Goal: Task Accomplishment & Management: Use online tool/utility

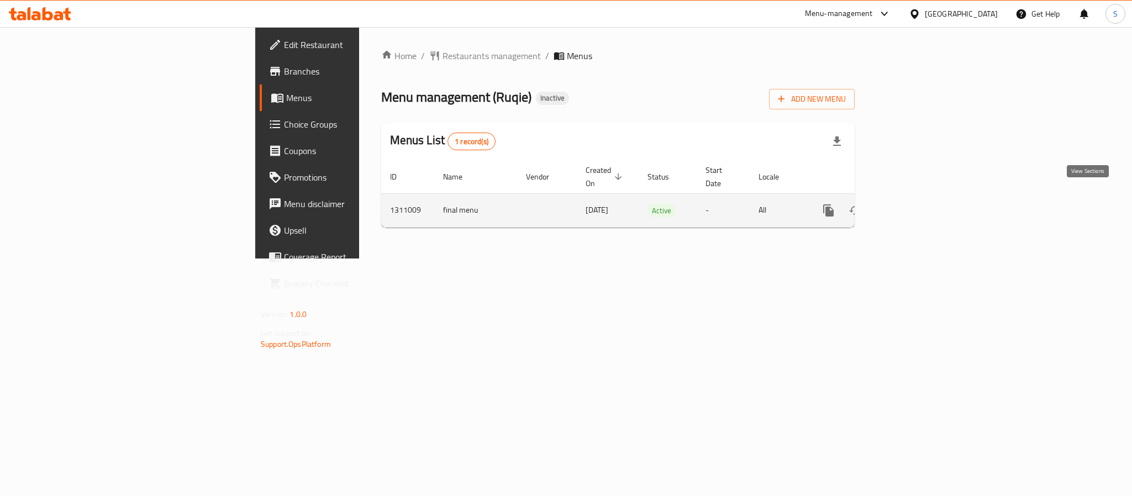
click at [913, 205] on icon "enhanced table" at bounding box center [908, 210] width 10 height 10
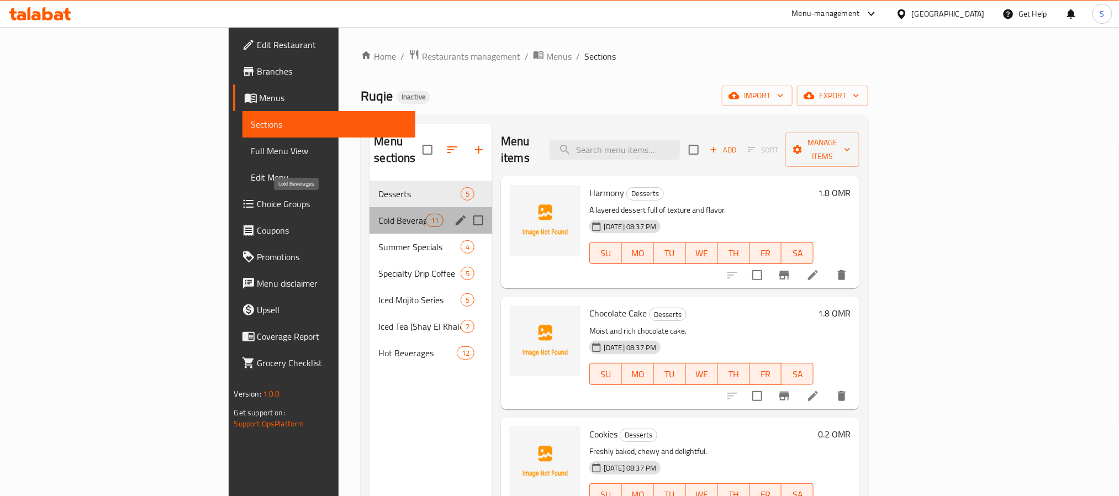
click at [378, 214] on span "Cold Beverages" at bounding box center [401, 220] width 47 height 13
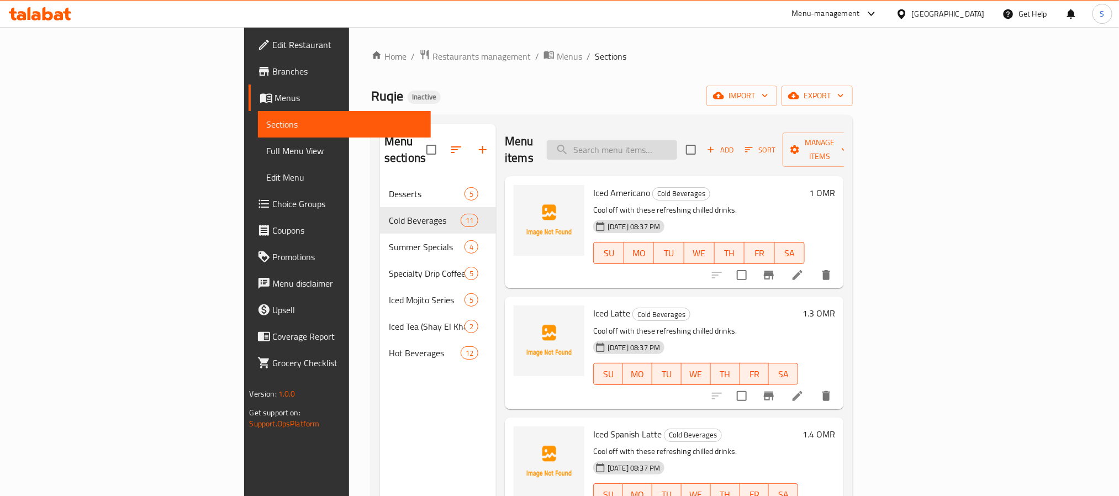
click at [672, 141] on input "search" at bounding box center [612, 149] width 130 height 19
paste input "cai Smoothie"
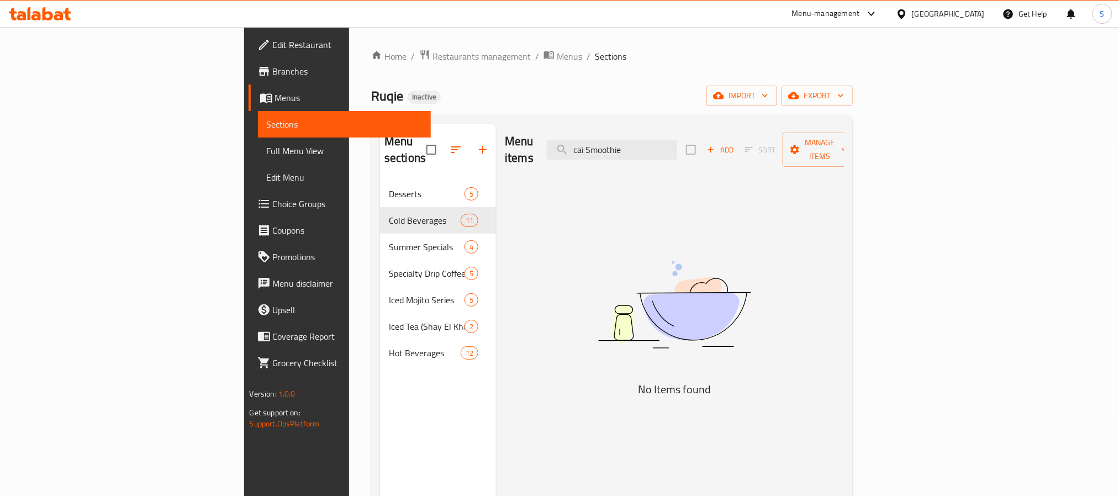
drag, startPoint x: 674, startPoint y: 141, endPoint x: 463, endPoint y: 112, distance: 213.6
click at [464, 112] on div "Home / Restaurants management / Menus / Sections Ruqie Inactive import export M…" at bounding box center [612, 338] width 482 height 579
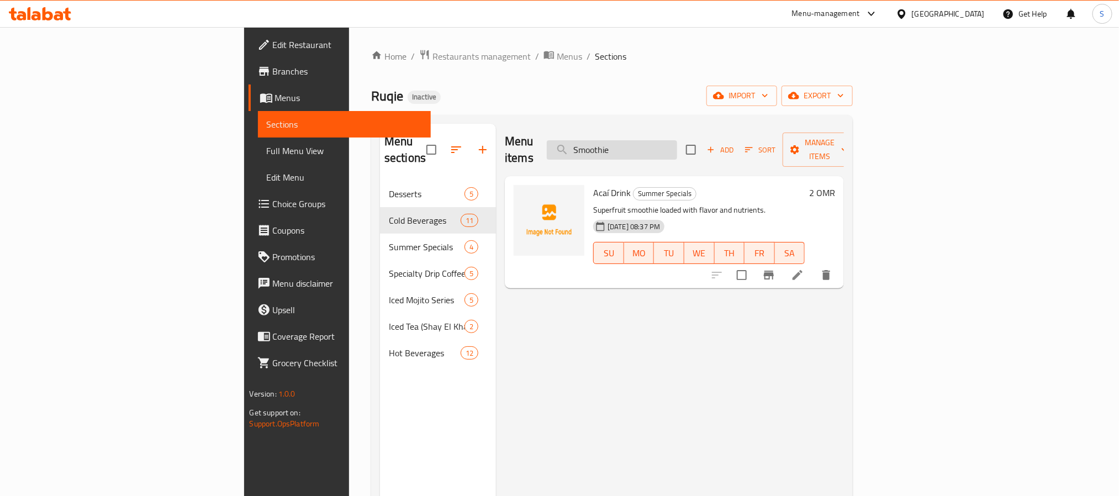
click at [677, 143] on input "Smoothie" at bounding box center [612, 149] width 130 height 19
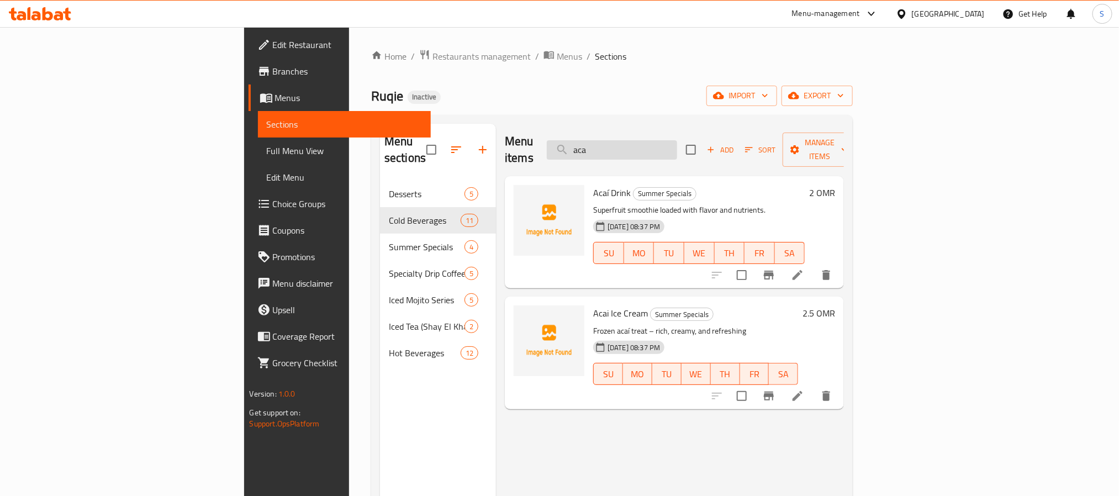
click at [662, 140] on input "aca" at bounding box center [612, 149] width 130 height 19
paste input "Afrocano"
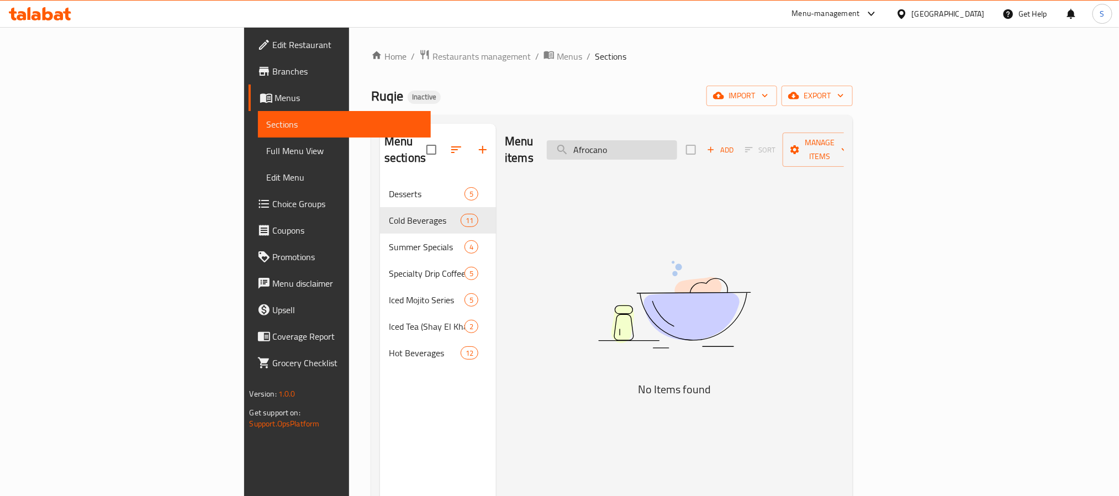
click at [677, 144] on input "Afrocano" at bounding box center [612, 149] width 130 height 19
paste input "meri"
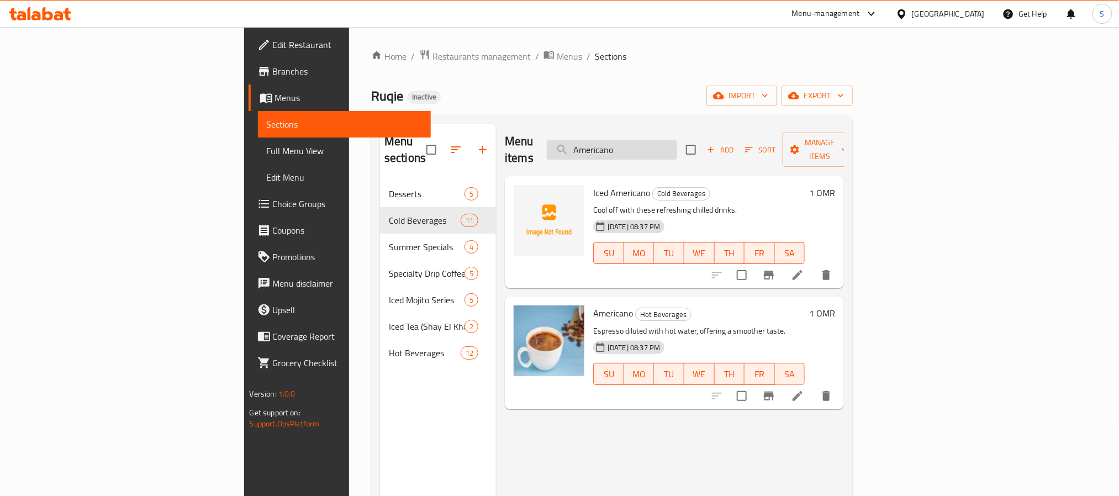
click at [677, 140] on input "Americano" at bounding box center [612, 149] width 130 height 19
paste input "Bubbles Cheesecake"
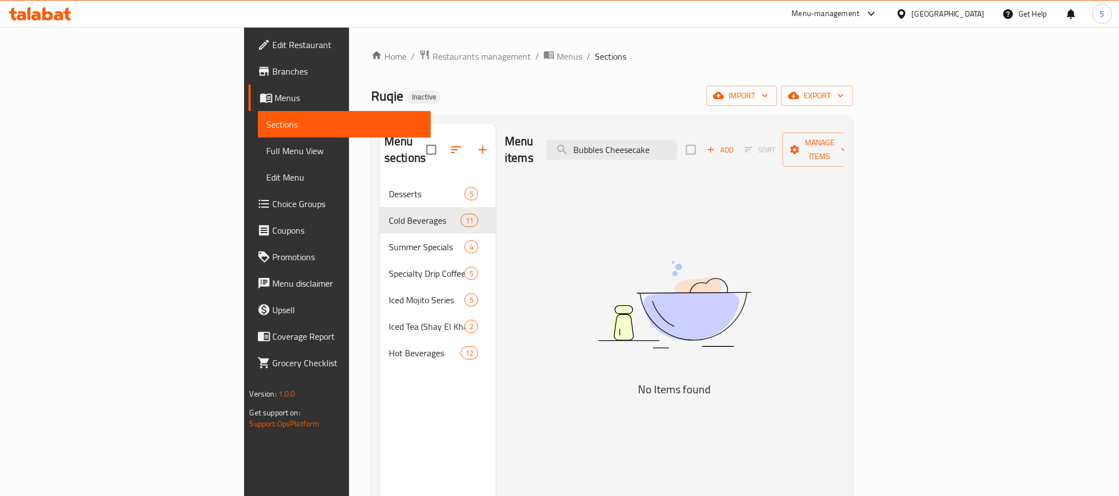
drag, startPoint x: 692, startPoint y: 140, endPoint x: 544, endPoint y: 122, distance: 148.6
click at [544, 122] on div "Menu sections Desserts 5 Cold Beverages 11 Summer Specials 4 Specialty Drip Cof…" at bounding box center [612, 372] width 482 height 514
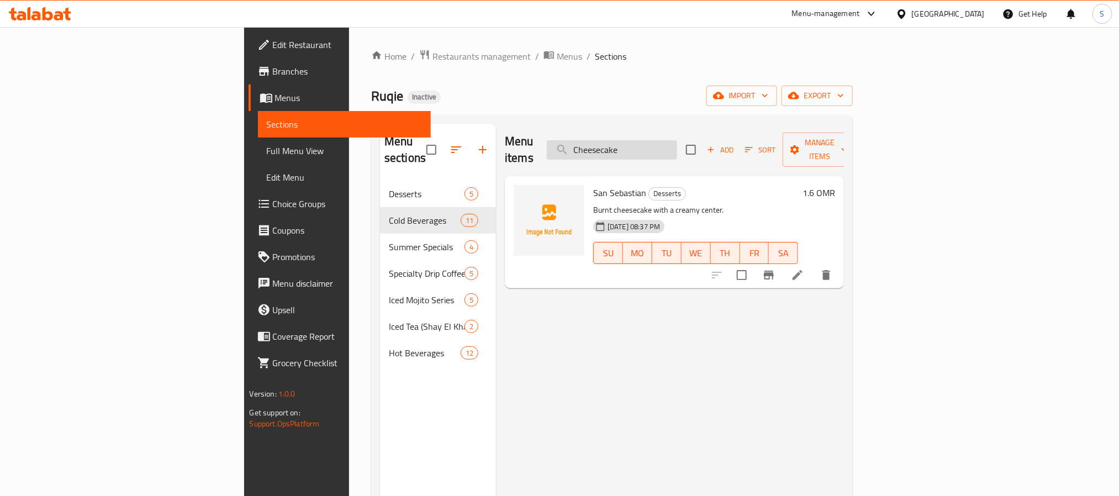
click at [677, 148] on input "Cheesecake" at bounding box center [612, 149] width 130 height 19
paste input "afe Latt"
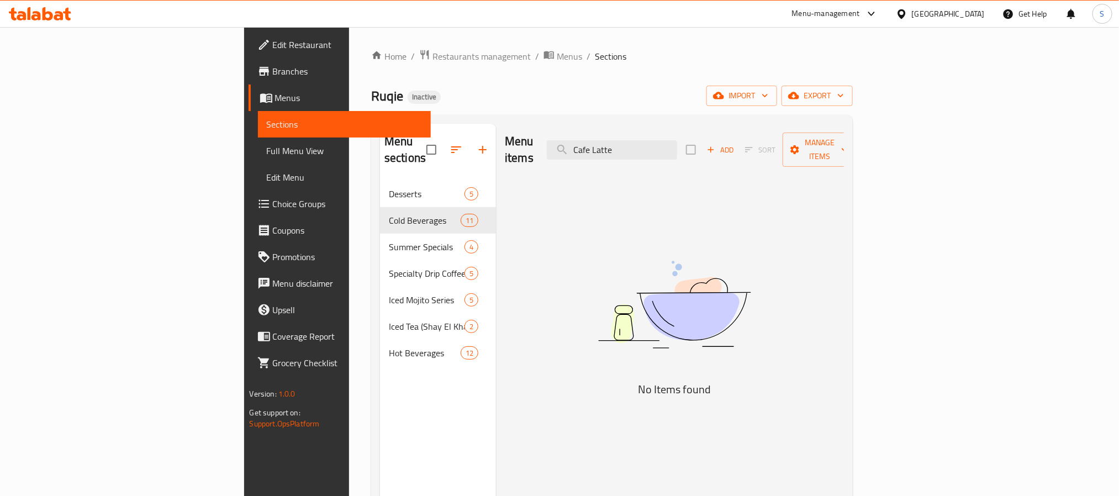
drag, startPoint x: 680, startPoint y: 141, endPoint x: 587, endPoint y: 138, distance: 93.4
click at [587, 138] on div "Menu items Cafe Latte Add Sort Manage items" at bounding box center [674, 150] width 339 height 52
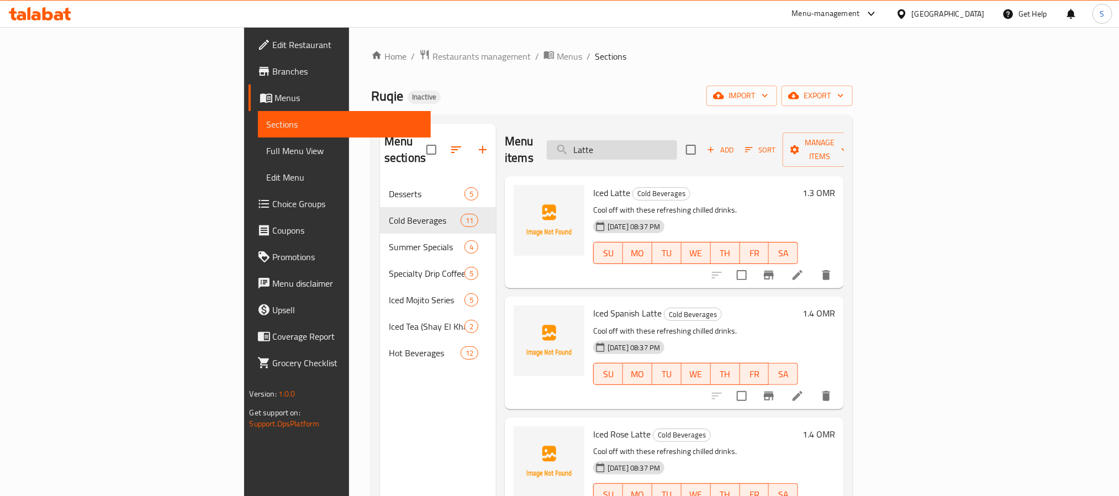
click at [658, 140] on input "Latte" at bounding box center [612, 149] width 130 height 19
paste input "Cappuccino"
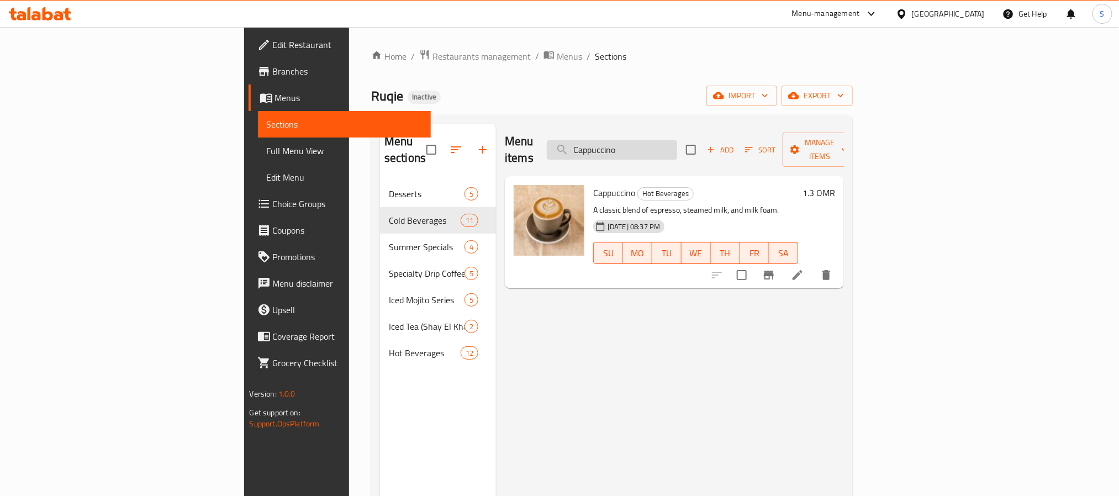
click at [677, 140] on input "Cappuccino" at bounding box center [612, 149] width 130 height 19
paste input "ramel Latte"
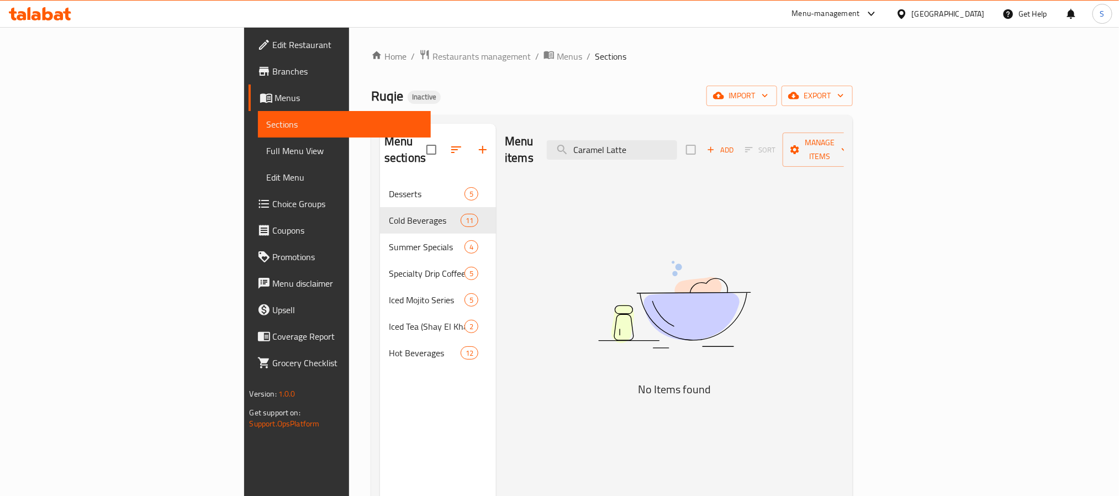
drag, startPoint x: 697, startPoint y: 143, endPoint x: 892, endPoint y: 150, distance: 195.7
click at [844, 150] on div "Menu items Caramel Latte Add Sort Manage items" at bounding box center [674, 150] width 339 height 52
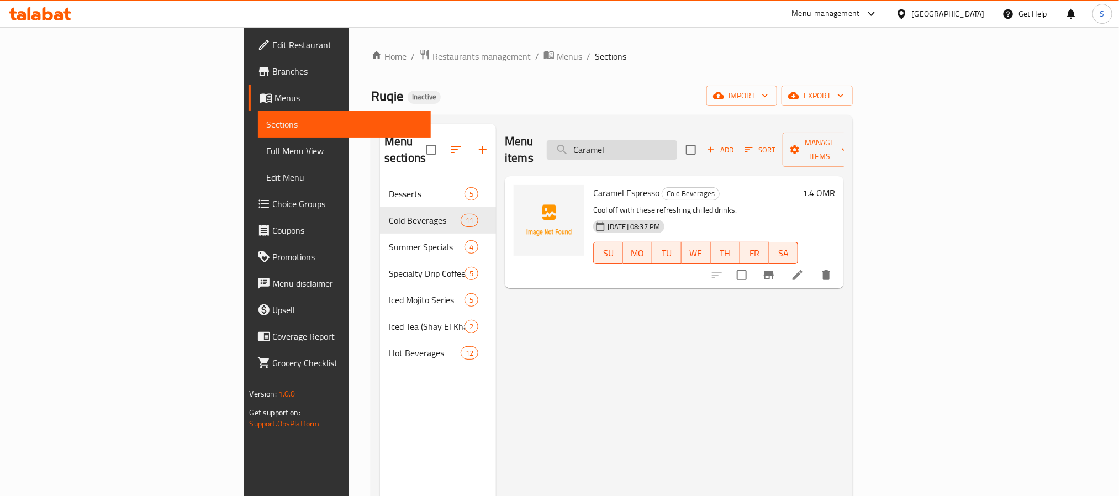
click at [677, 143] on input "Caramel" at bounding box center [612, 149] width 130 height 19
paste input "hai"
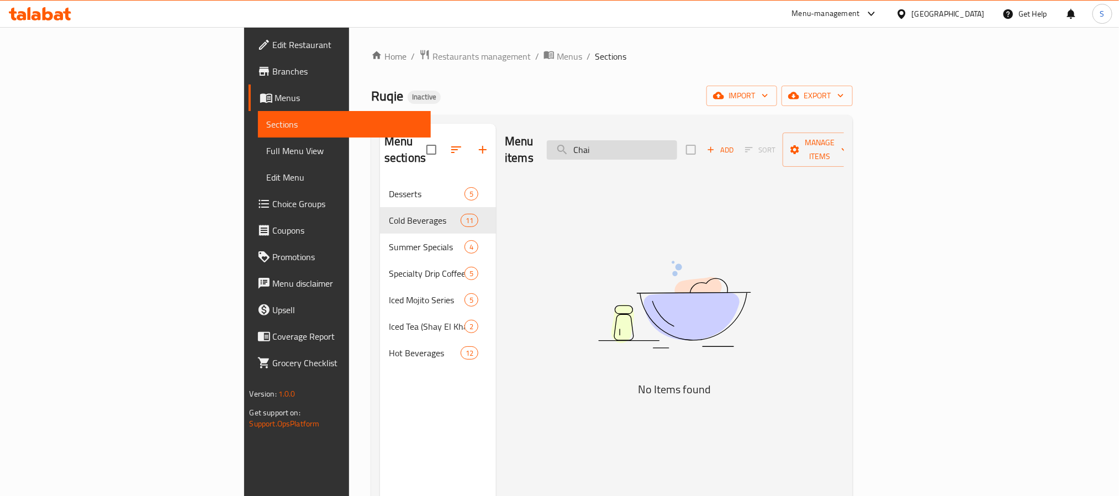
click at [661, 140] on input "Chai" at bounding box center [612, 149] width 130 height 19
paste input "old Brew"
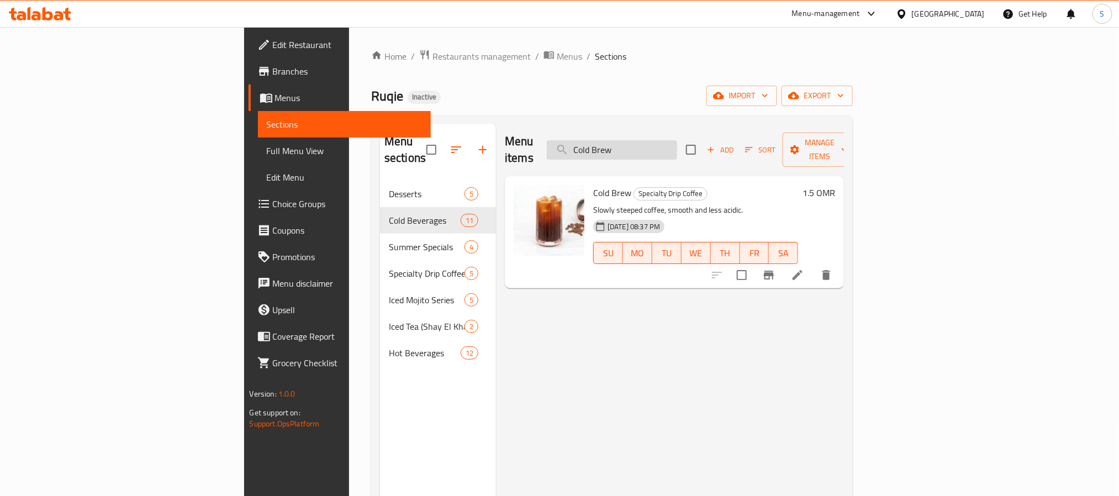
click at [668, 141] on input "Cold Brew" at bounding box center [612, 149] width 130 height 19
paste input "rtado"
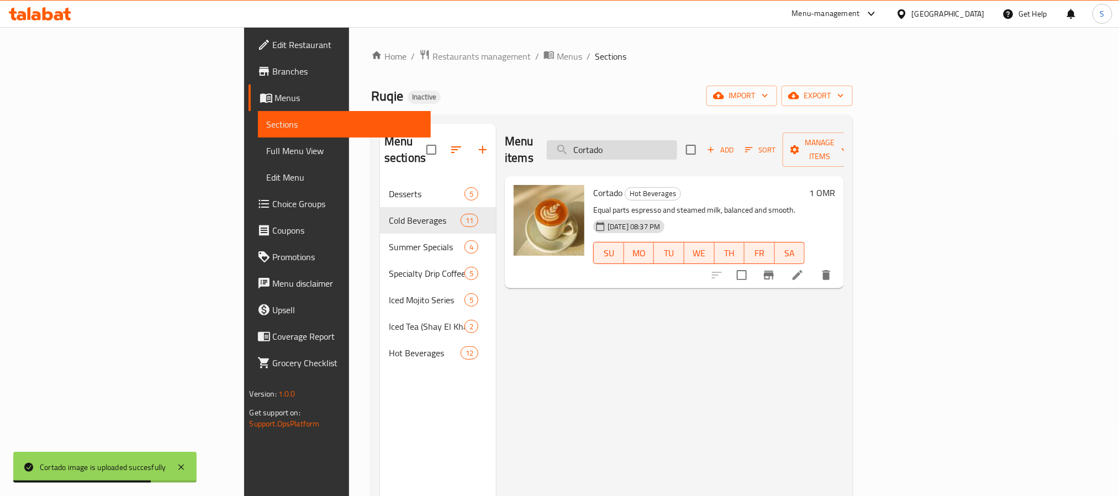
click at [677, 144] on input "Cortado" at bounding box center [612, 149] width 130 height 19
paste input "ream Matcha"
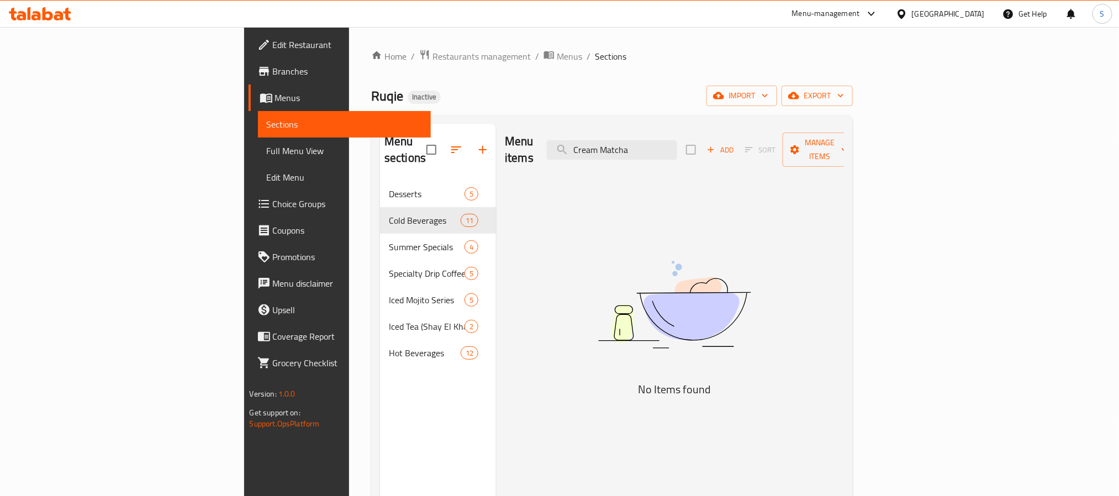
drag, startPoint x: 690, startPoint y: 138, endPoint x: 549, endPoint y: 126, distance: 141.9
click at [554, 127] on div "Menu items Cream Matcha Add Sort Manage items" at bounding box center [674, 150] width 339 height 52
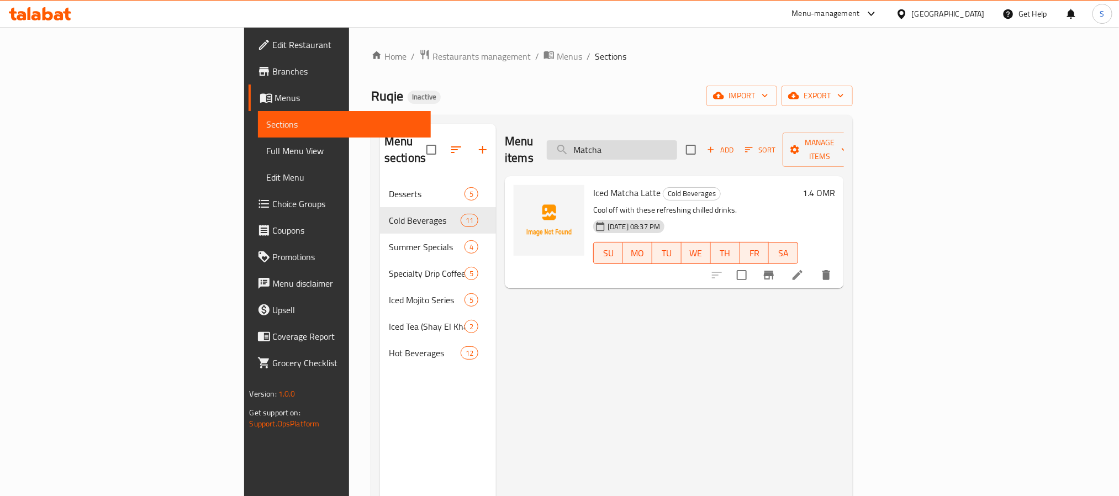
click at [677, 141] on input "Matcha" at bounding box center [612, 149] width 130 height 19
paste input "Double Espresso"
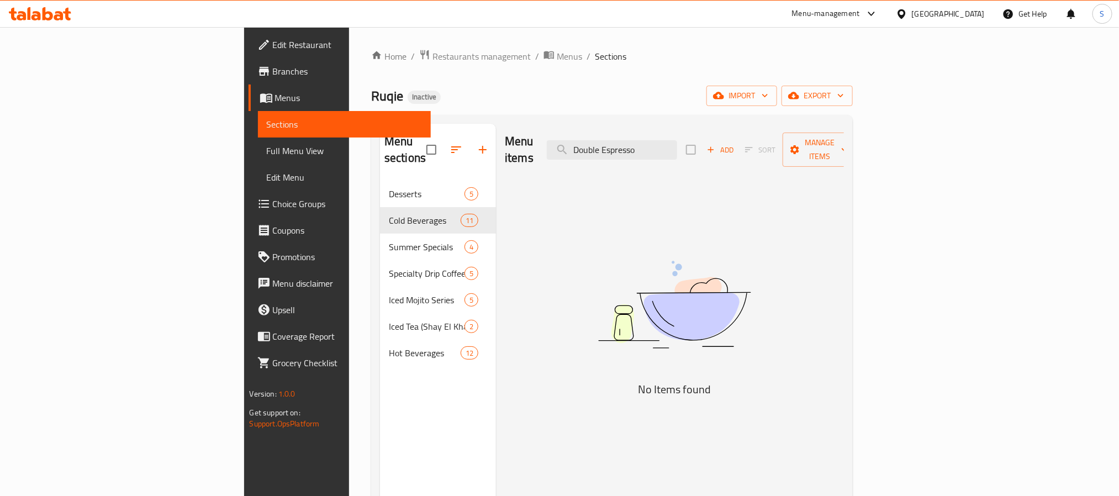
drag, startPoint x: 690, startPoint y: 141, endPoint x: 477, endPoint y: 115, distance: 214.3
click at [481, 116] on div "Menu sections Desserts 5 Cold Beverages 11 Summer Specials 4 Specialty Drip Cof…" at bounding box center [612, 372] width 482 height 514
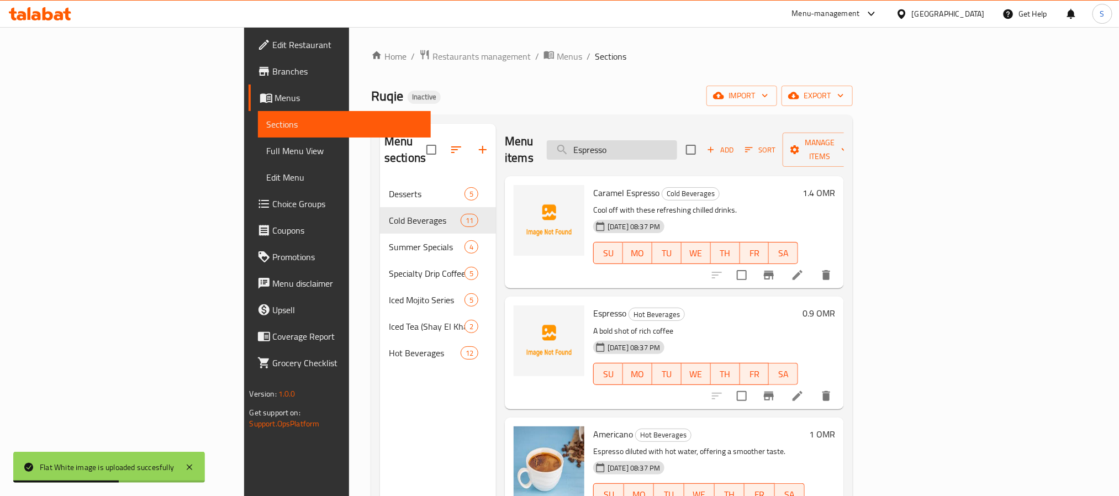
click at [671, 140] on input "Espresso" at bounding box center [612, 149] width 130 height 19
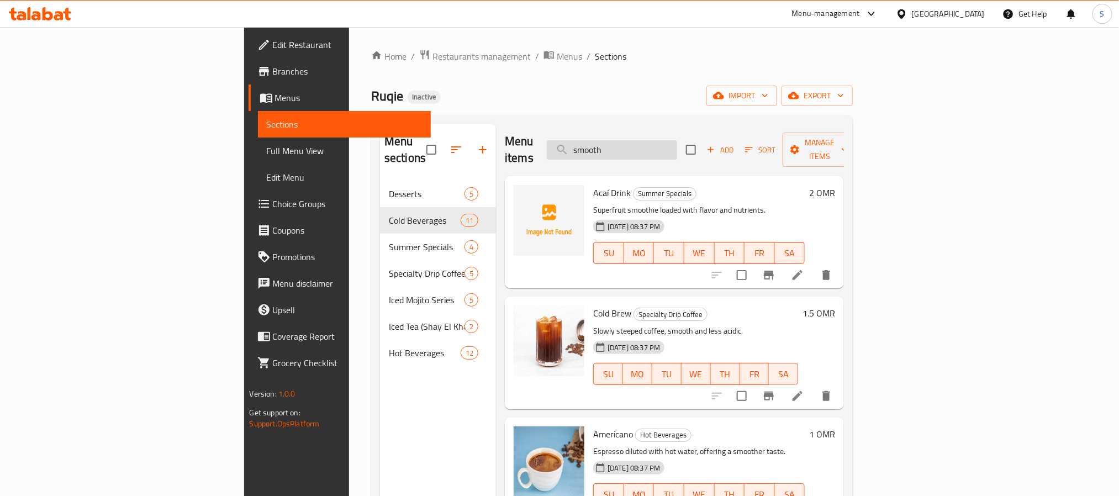
click at [677, 140] on input "smooth" at bounding box center [612, 149] width 130 height 19
paste input "Schweppe"
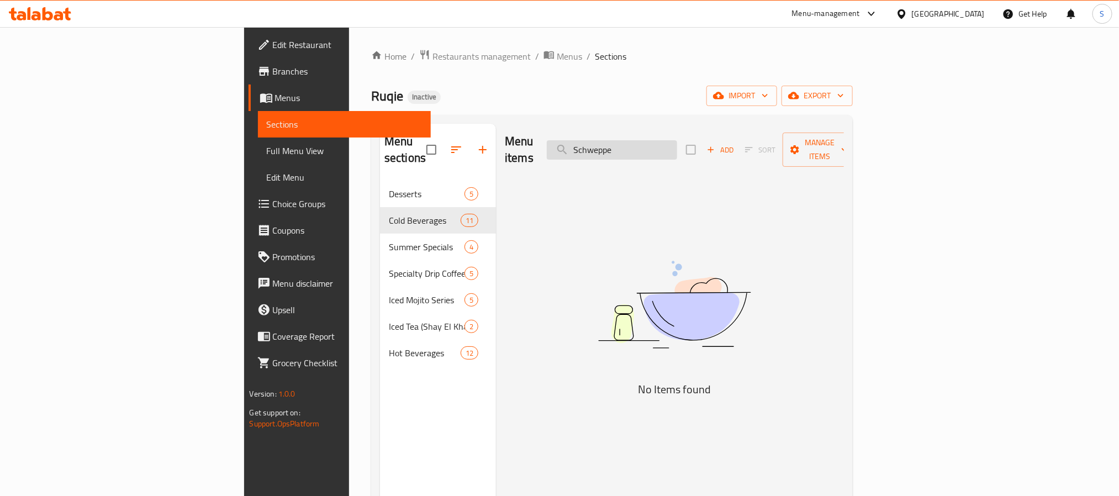
click at [675, 149] on input "Schweppe" at bounding box center [612, 149] width 130 height 19
click at [677, 144] on input "ginger" at bounding box center [612, 149] width 130 height 19
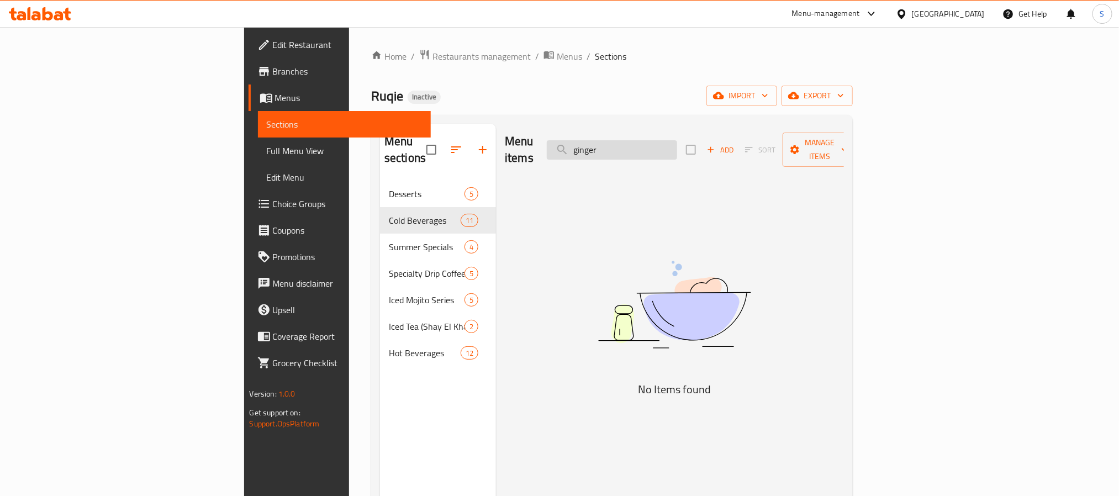
paste input "Karkadeh"
click at [677, 144] on input "Karkadeh" at bounding box center [612, 149] width 130 height 19
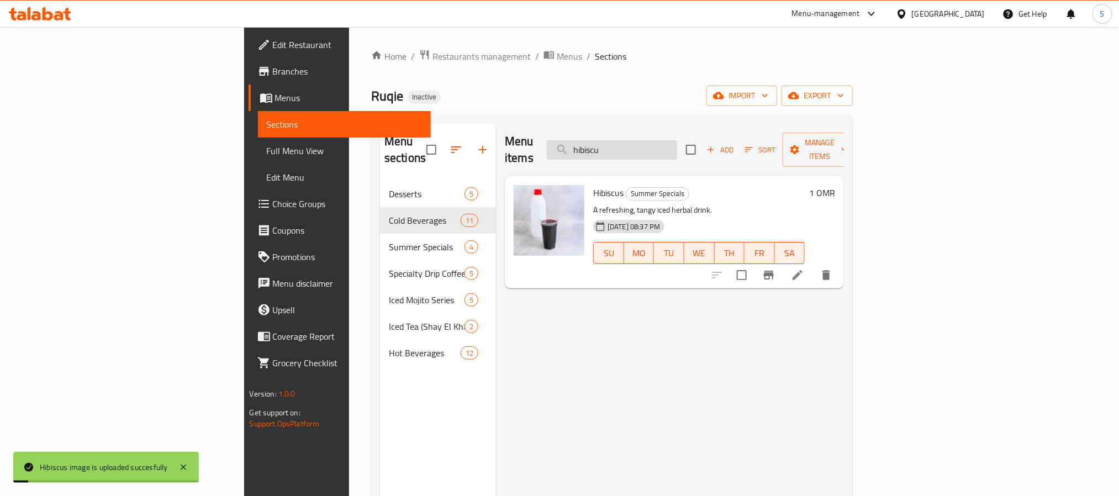
click at [677, 145] on input "hibiscu" at bounding box center [612, 149] width 130 height 19
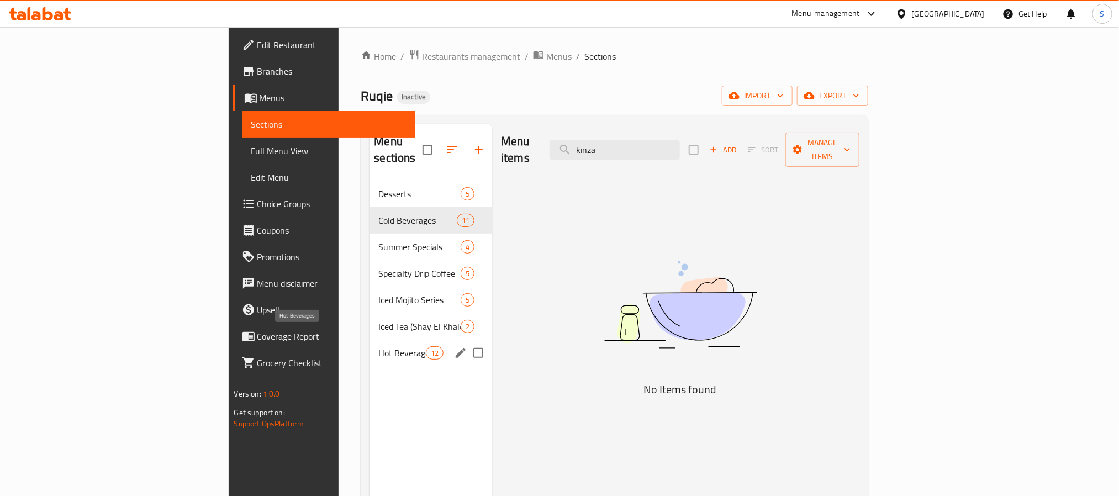
click at [378, 346] on span "Hot Beverages" at bounding box center [401, 352] width 47 height 13
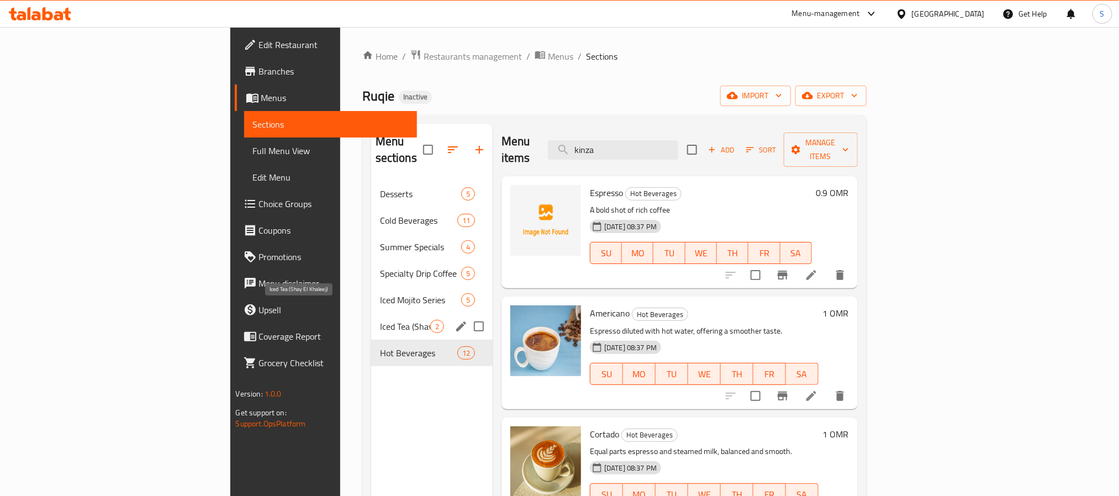
click at [380, 320] on span "Iced Tea (Shay El Khaleej)" at bounding box center [405, 326] width 50 height 13
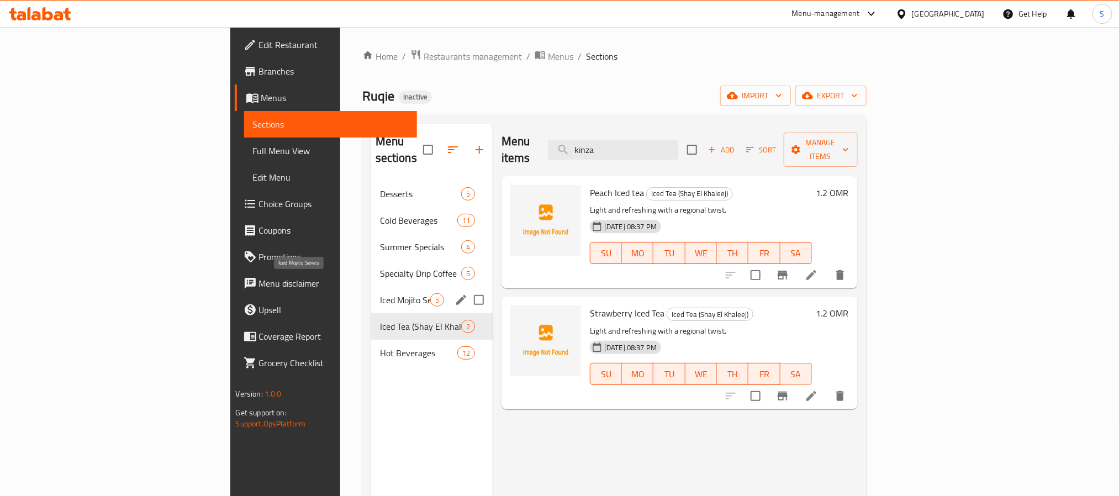
click at [380, 293] on span "Iced Mojito Series" at bounding box center [405, 299] width 50 height 13
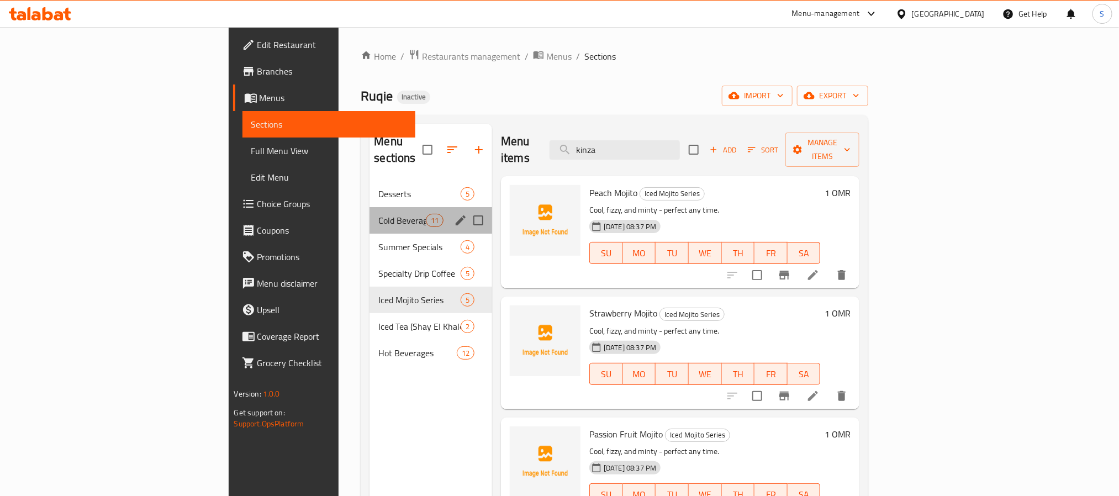
click at [370, 207] on div "Cold Beverages 11" at bounding box center [431, 220] width 123 height 27
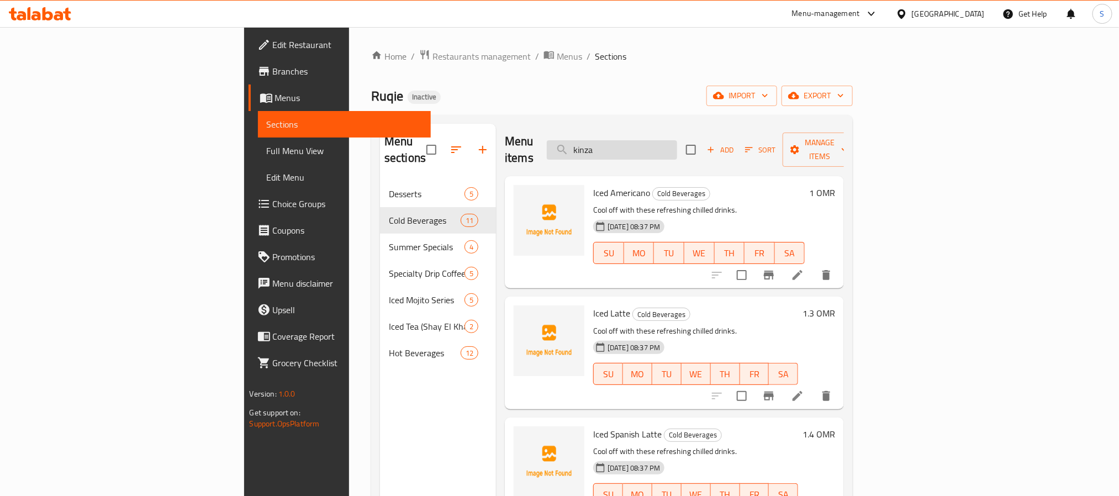
click at [663, 145] on input "kinza" at bounding box center [612, 149] width 130 height 19
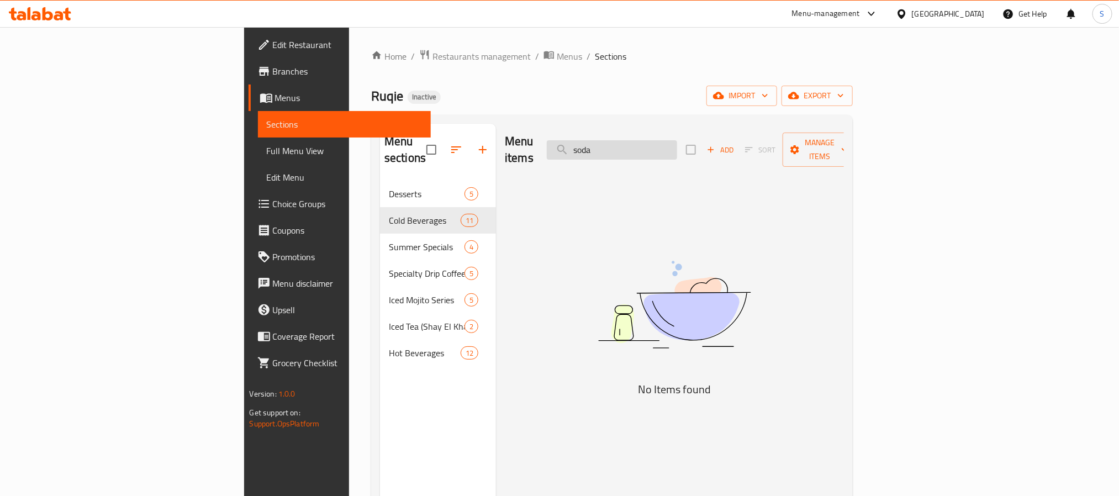
click at [677, 140] on input "soda" at bounding box center [612, 149] width 130 height 19
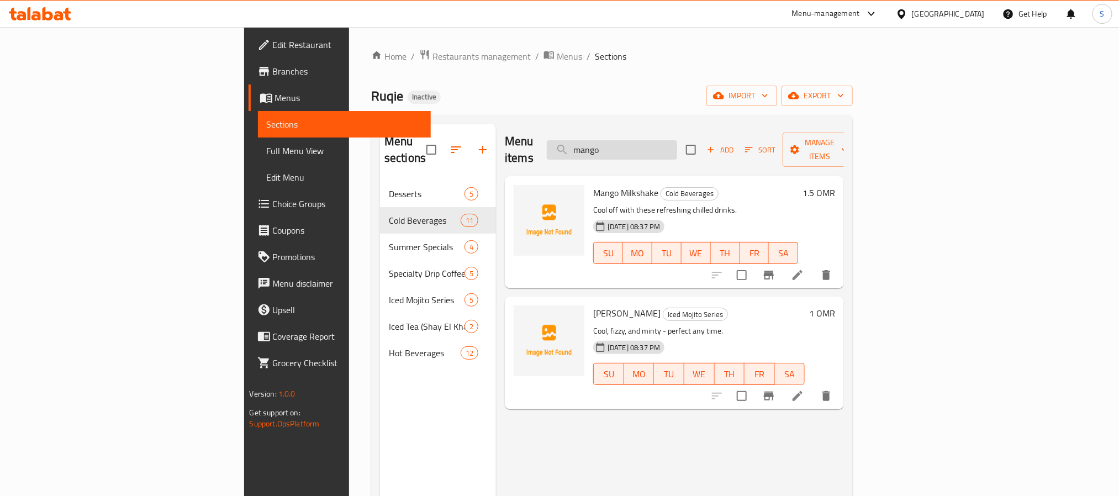
click at [677, 143] on input "mango" at bounding box center [612, 149] width 130 height 19
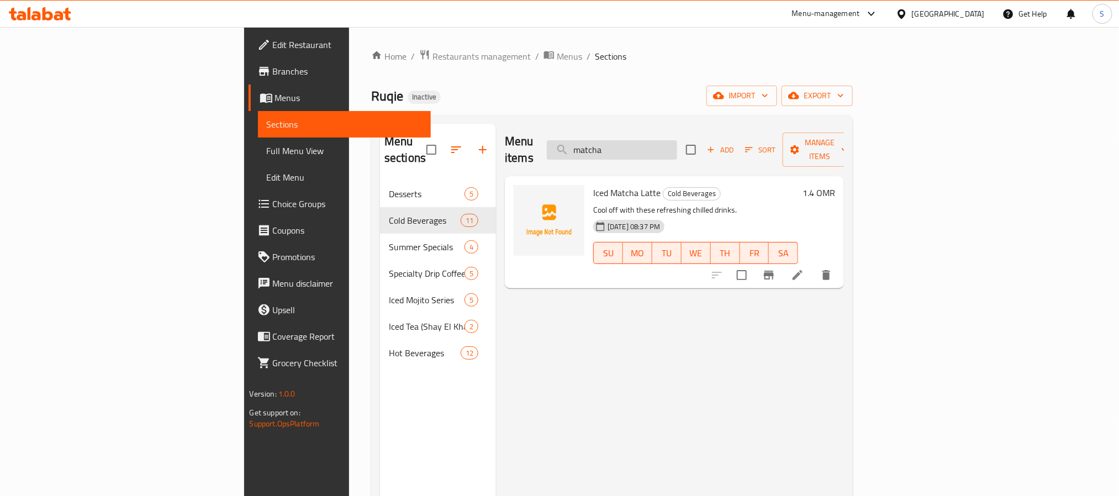
click at [677, 143] on input "matcha" at bounding box center [612, 149] width 130 height 19
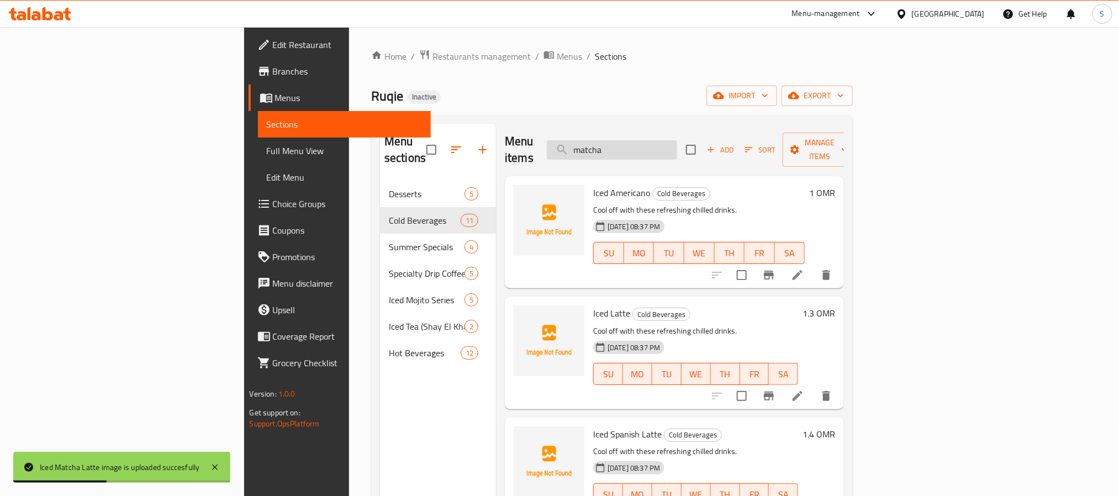
click at [677, 145] on input "matcha" at bounding box center [612, 149] width 130 height 19
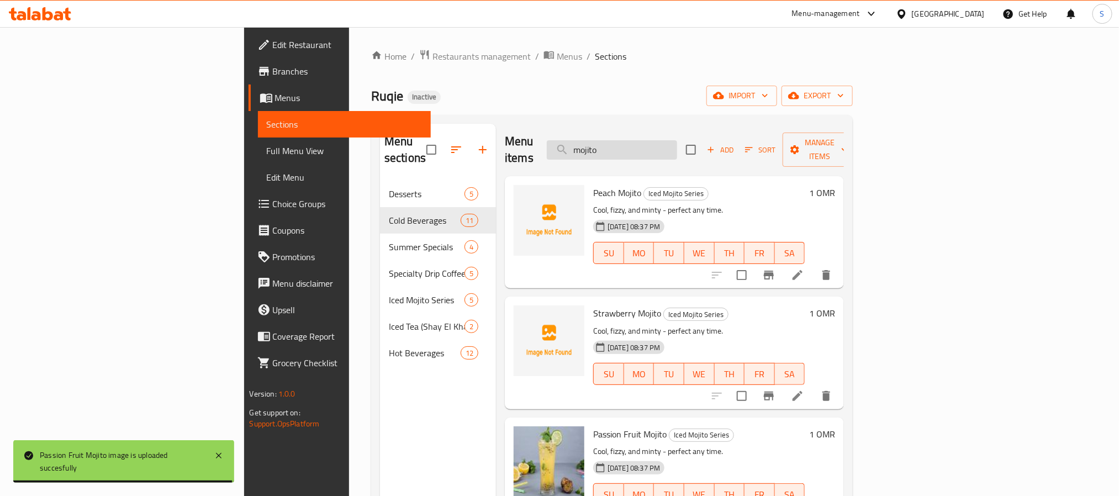
click at [665, 141] on input "mojito" at bounding box center [612, 149] width 130 height 19
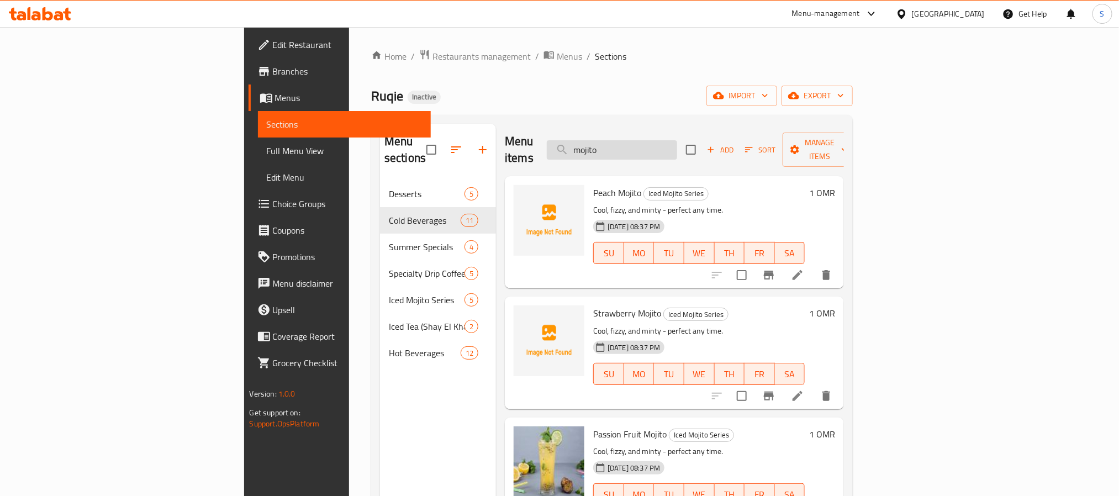
click at [665, 141] on input "mojito" at bounding box center [612, 149] width 130 height 19
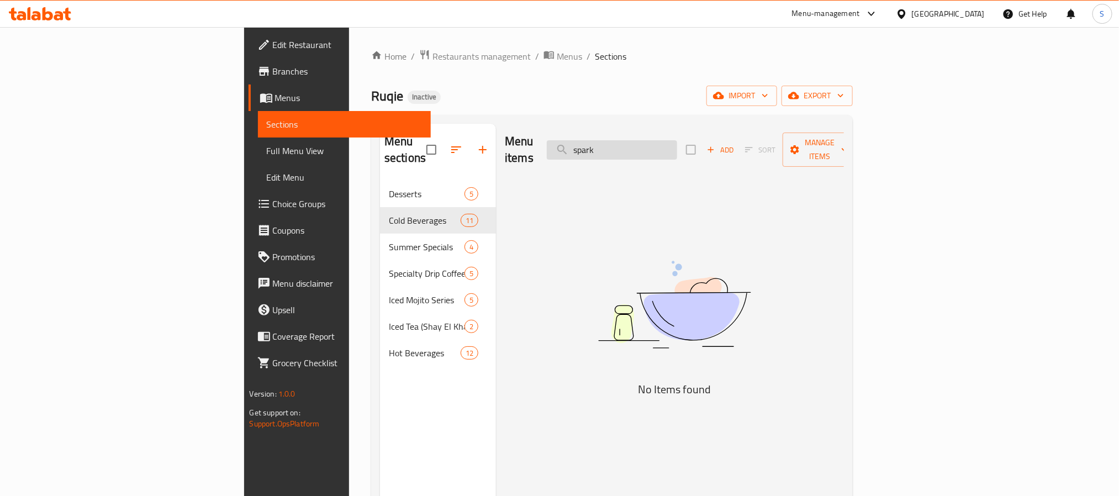
click at [668, 146] on input "spark" at bounding box center [612, 149] width 130 height 19
click at [677, 147] on input "piccolo" at bounding box center [612, 149] width 130 height 19
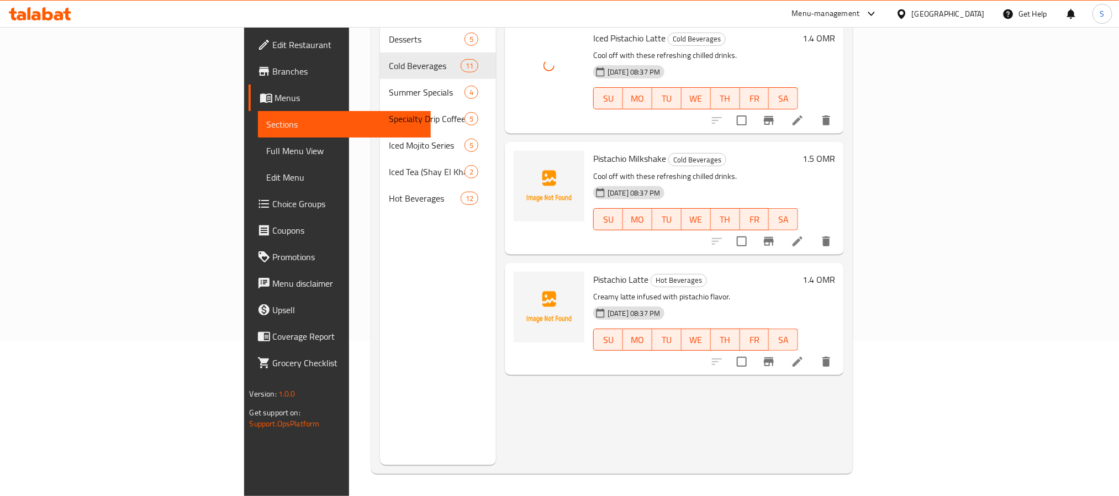
scroll to position [72, 0]
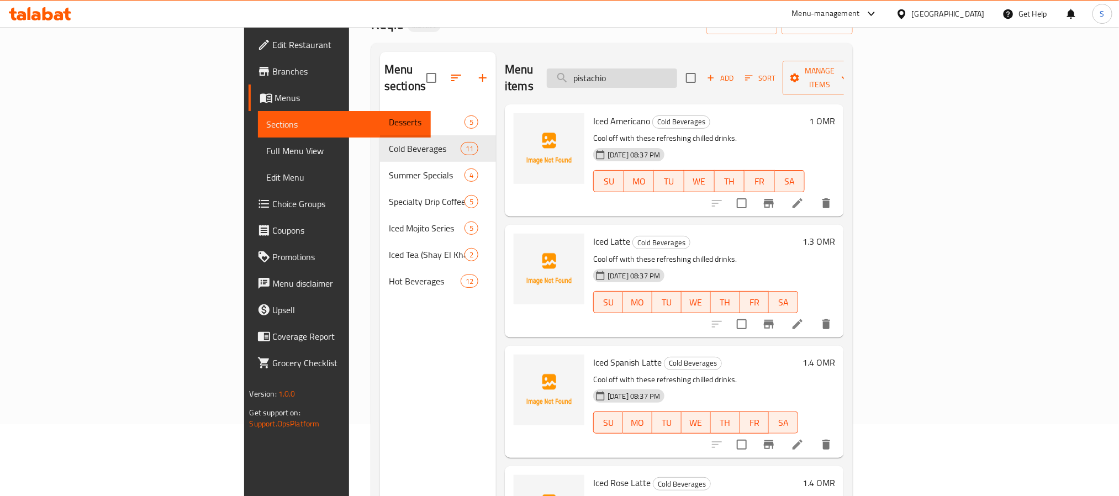
click at [677, 70] on input "pistachio" at bounding box center [612, 77] width 130 height 19
paste input "spress"
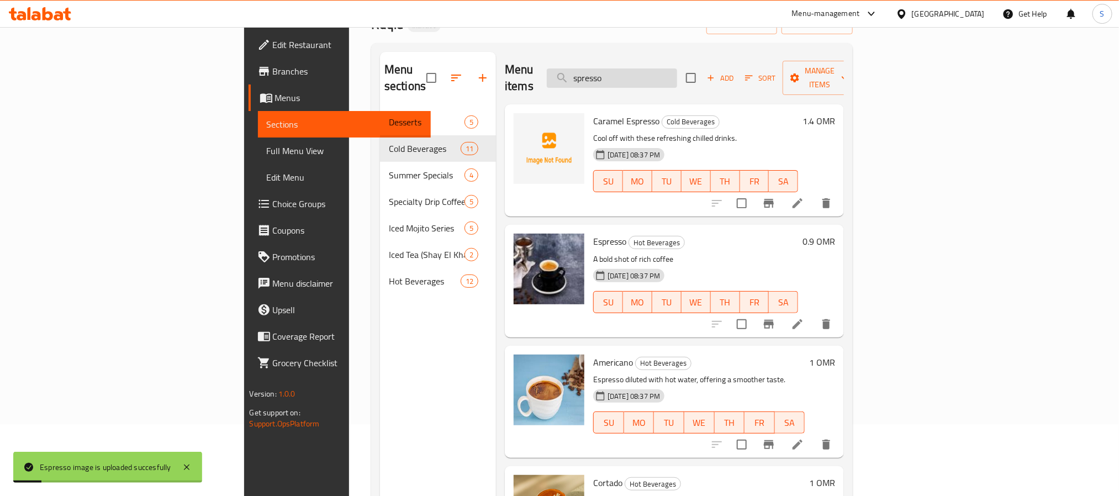
click at [677, 68] on input "spresso" at bounding box center [612, 77] width 130 height 19
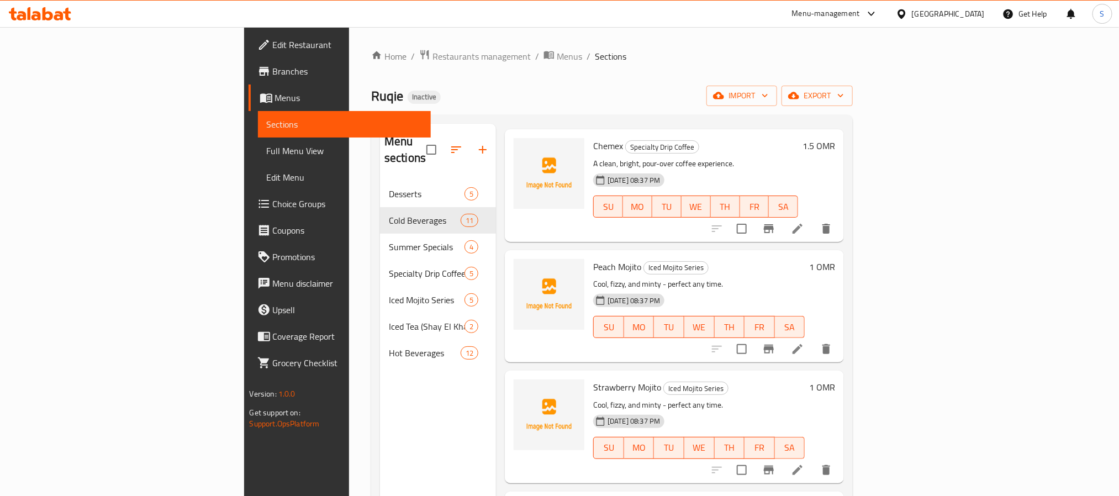
scroll to position [0, 0]
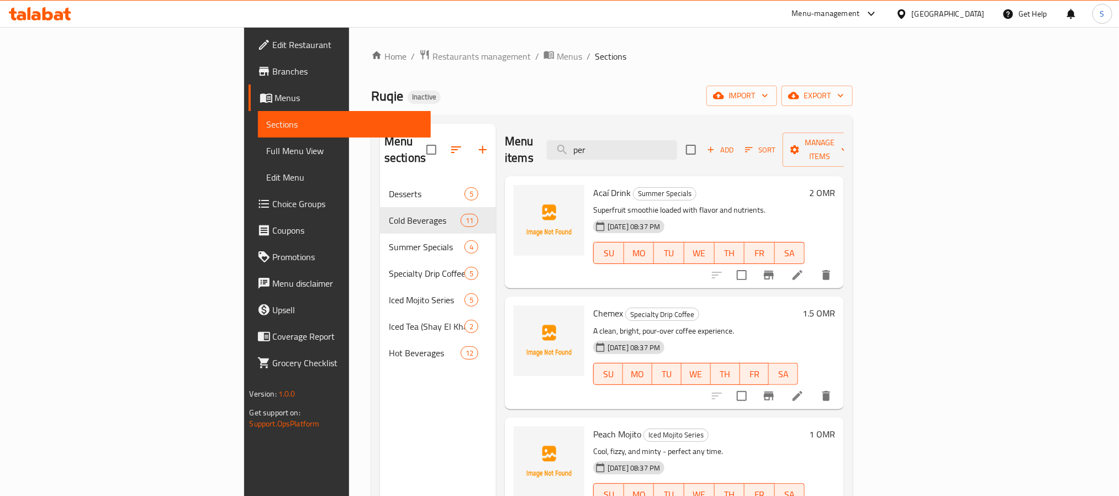
click at [674, 153] on div "Menu items per Add Sort Manage items" at bounding box center [674, 150] width 339 height 52
click at [677, 147] on input "per" at bounding box center [612, 149] width 130 height 19
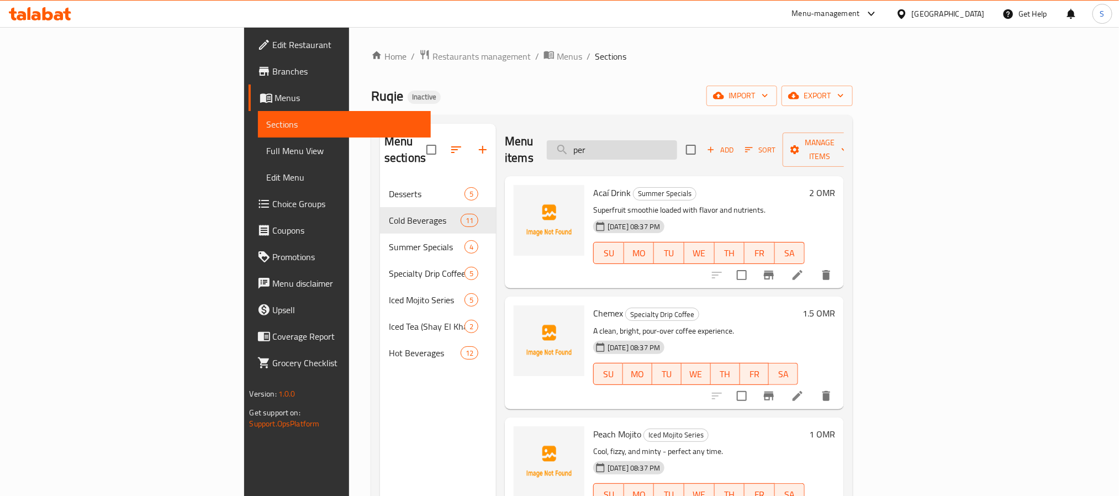
click at [677, 147] on input "per" at bounding box center [612, 149] width 130 height 19
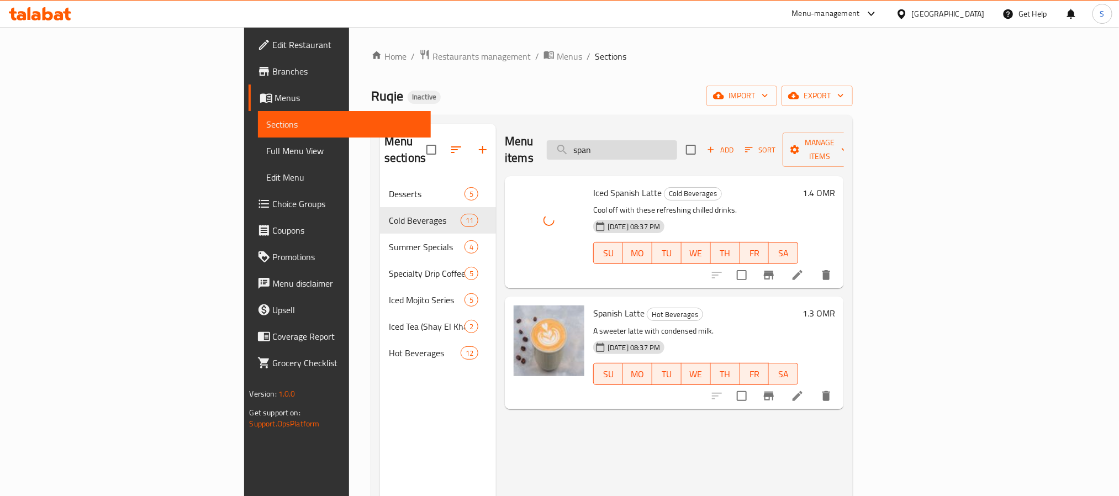
click at [677, 143] on input "span" at bounding box center [612, 149] width 130 height 19
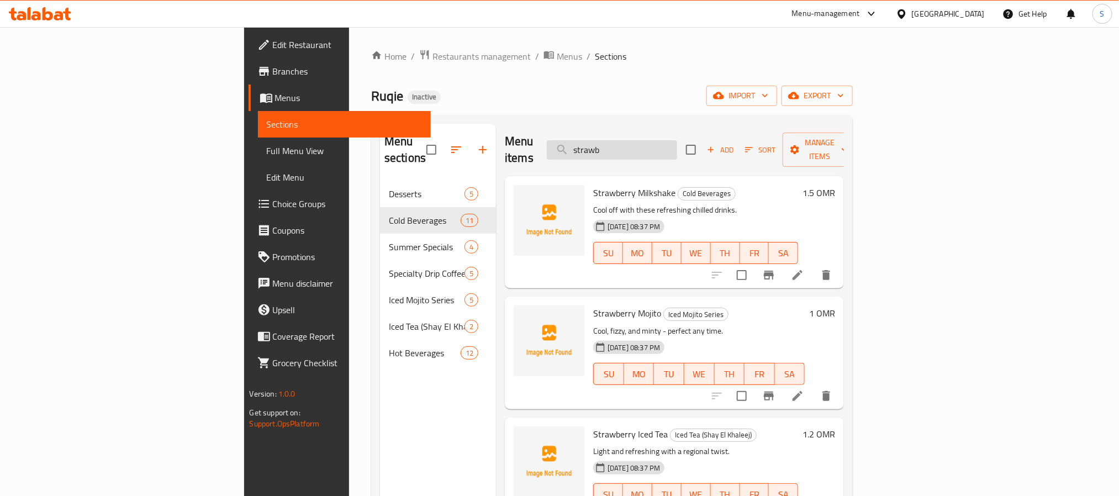
click at [667, 151] on input "strawb" at bounding box center [612, 149] width 130 height 19
paste input "Tiramisu"
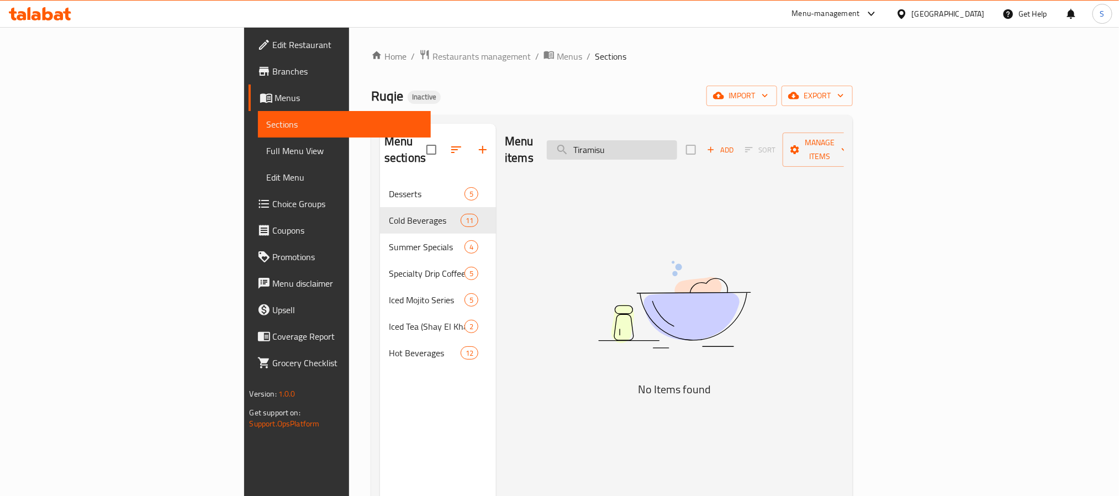
click at [677, 140] on input "Tiramisu" at bounding box center [612, 149] width 130 height 19
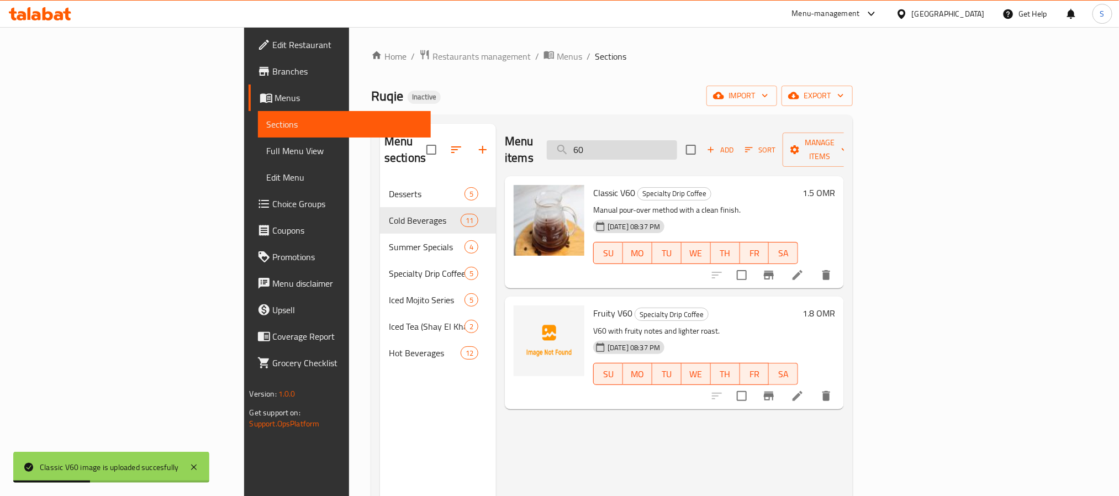
click at [674, 144] on input "60" at bounding box center [612, 149] width 130 height 19
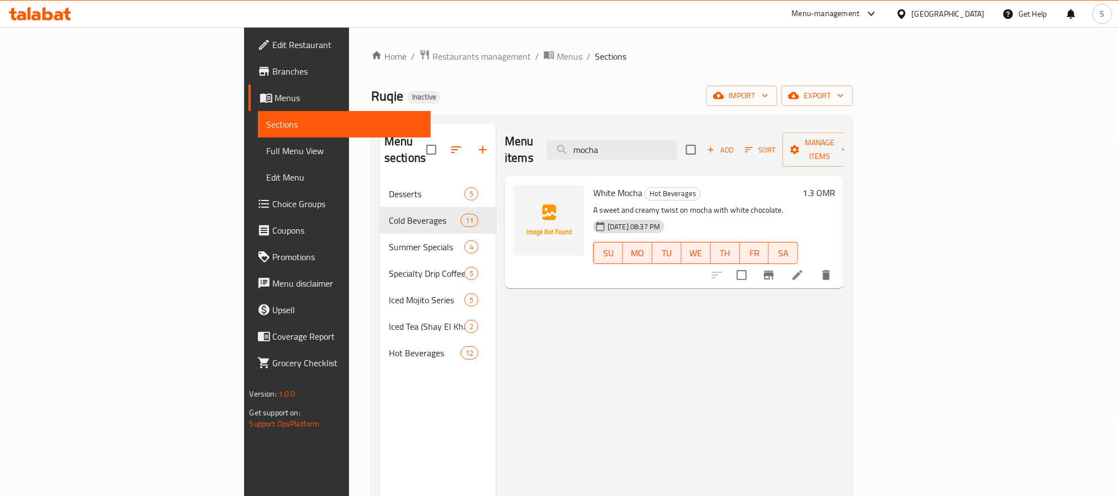
type input "mocha"
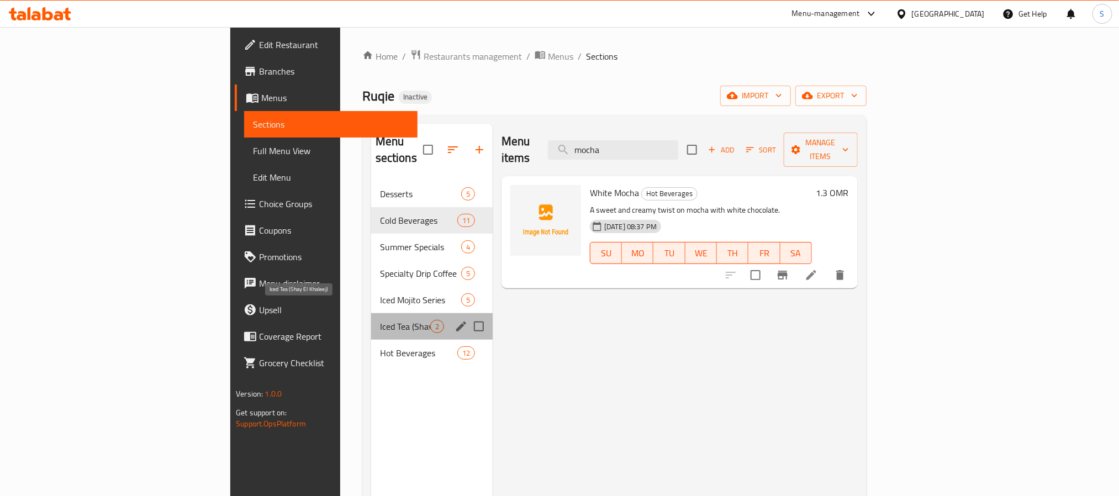
click at [380, 320] on span "Iced Tea (Shay El Khaleej)" at bounding box center [405, 326] width 50 height 13
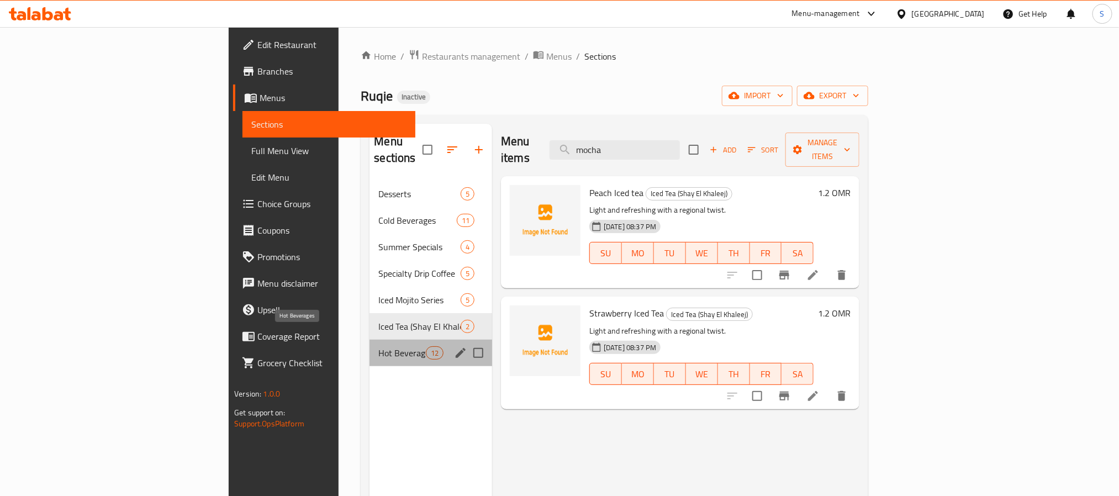
click at [378, 346] on span "Hot Beverages" at bounding box center [401, 352] width 47 height 13
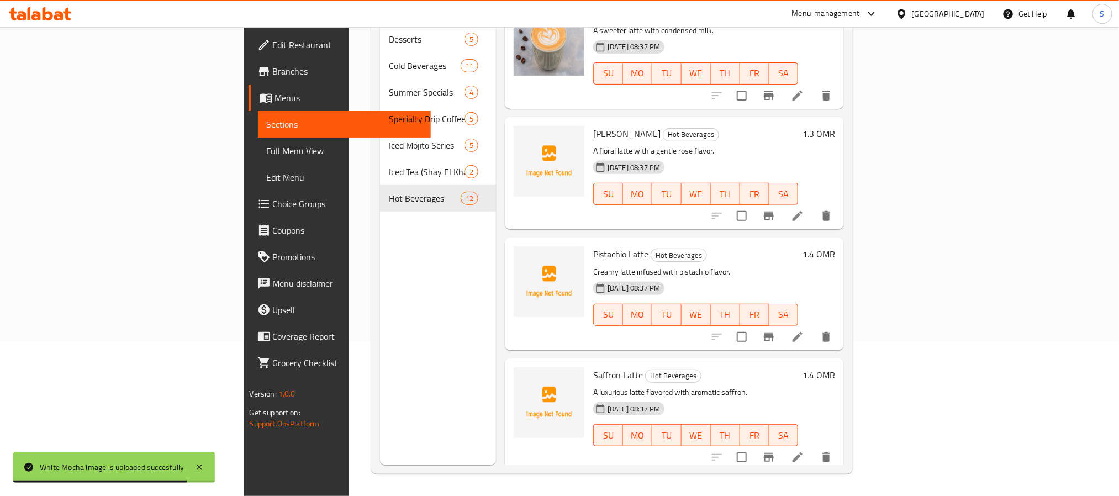
scroll to position [978, 0]
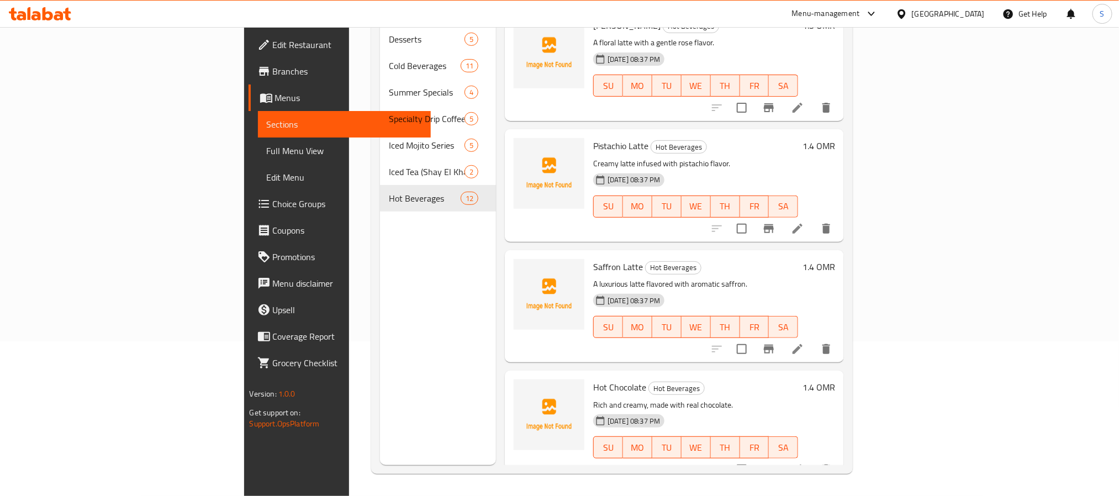
click at [267, 150] on span "Full Menu View" at bounding box center [344, 150] width 155 height 13
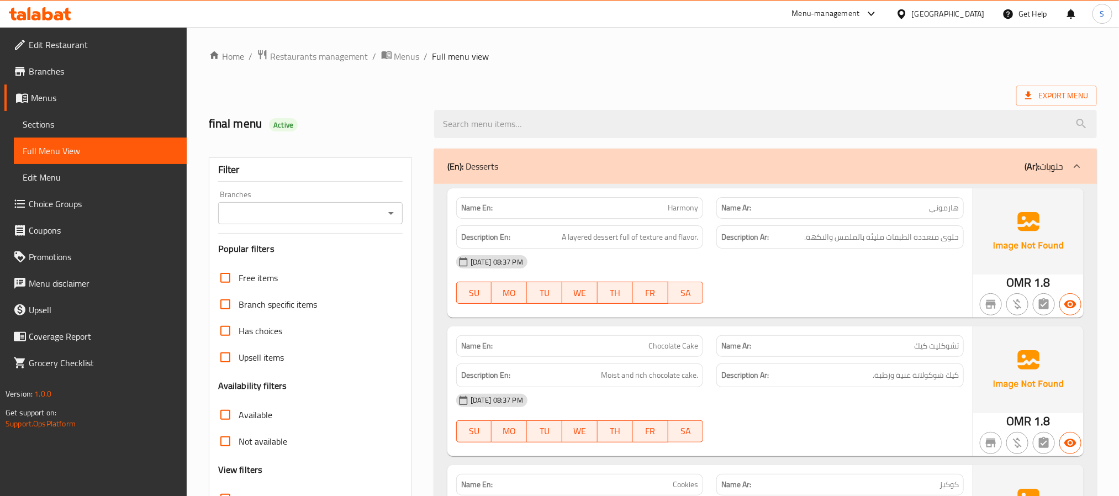
click at [980, 10] on div "[GEOGRAPHIC_DATA]" at bounding box center [948, 14] width 73 height 12
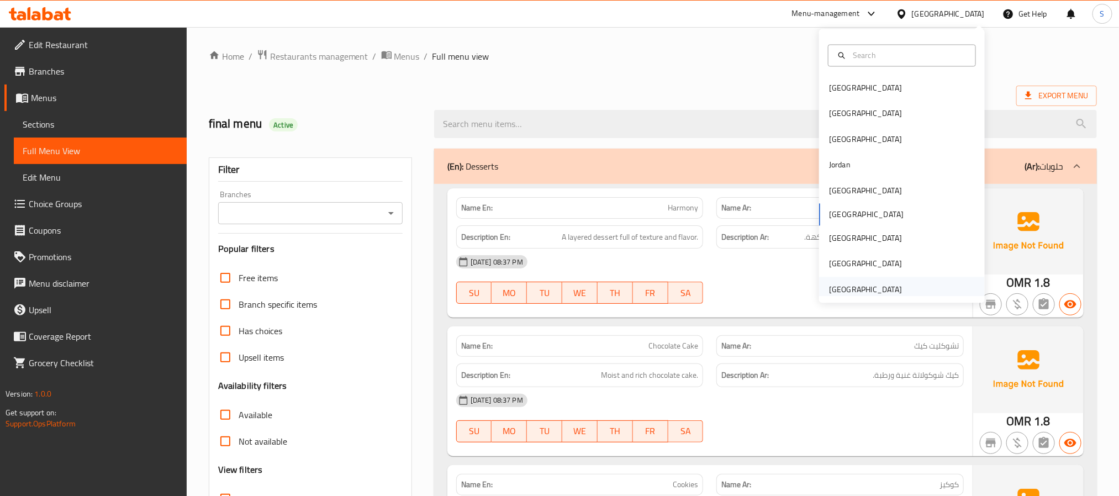
click at [859, 284] on div "[GEOGRAPHIC_DATA]" at bounding box center [865, 289] width 73 height 12
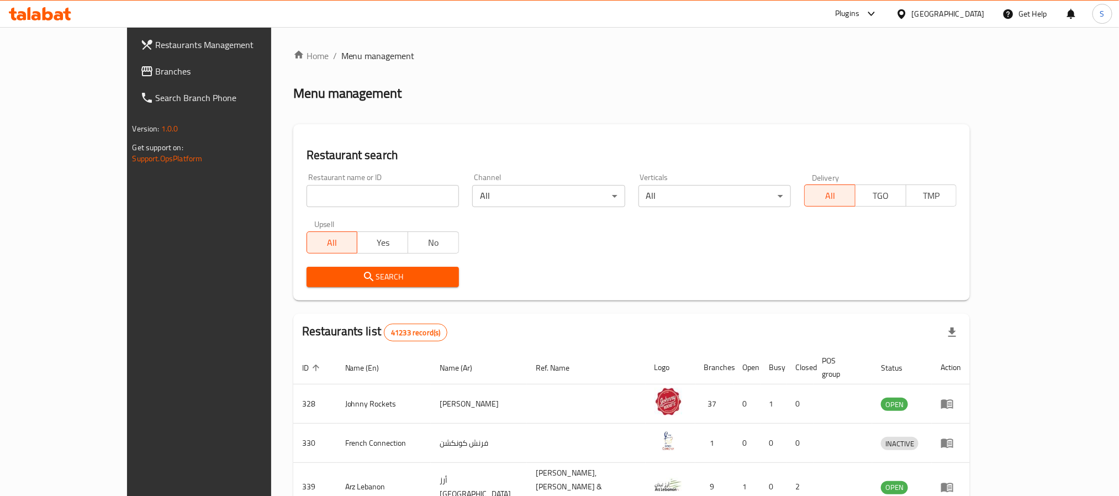
drag, startPoint x: 60, startPoint y: 63, endPoint x: 81, endPoint y: 75, distance: 24.3
click at [156, 65] on span "Branches" at bounding box center [230, 71] width 149 height 13
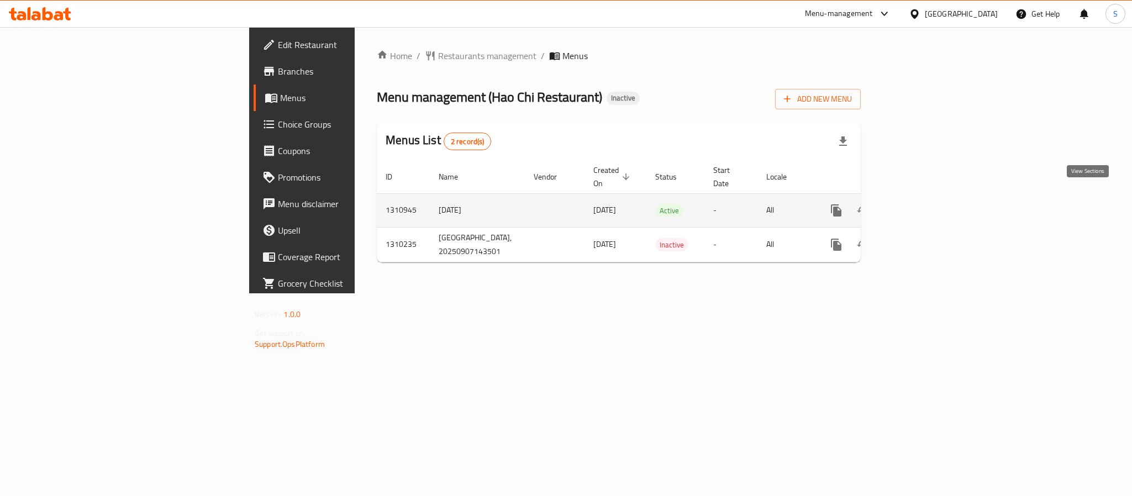
click at [921, 205] on icon "enhanced table" at bounding box center [916, 210] width 10 height 10
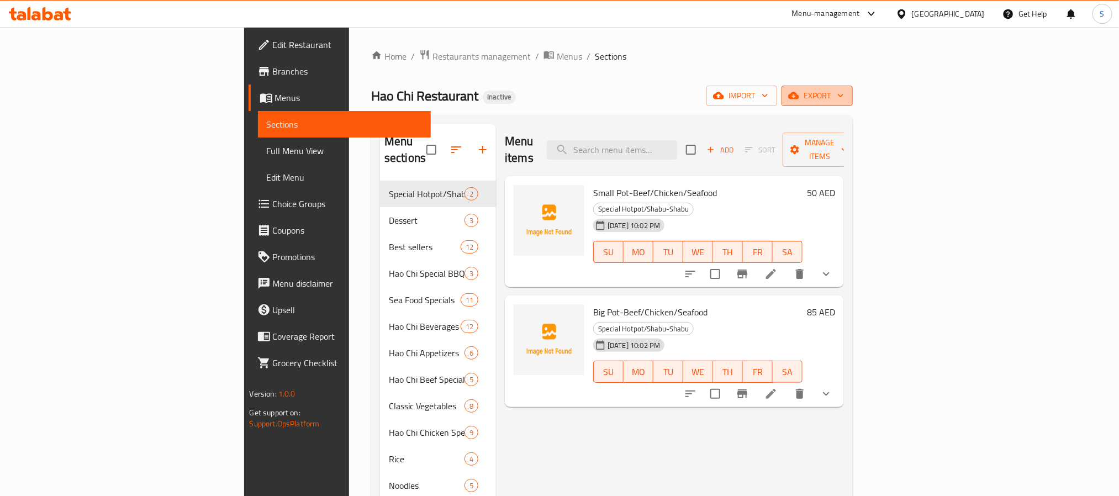
click at [844, 97] on span "export" at bounding box center [818, 96] width 54 height 14
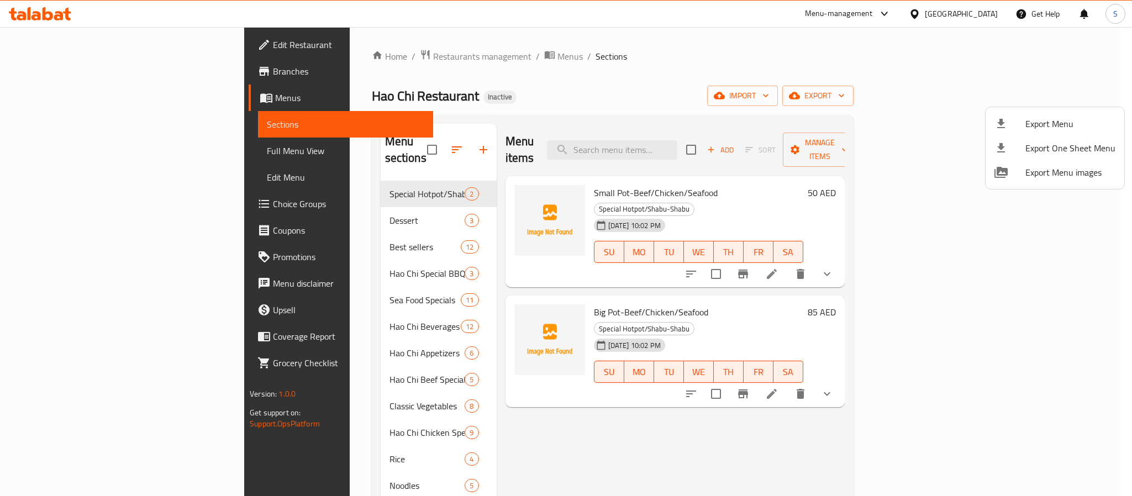
click at [989, 96] on div at bounding box center [566, 248] width 1132 height 496
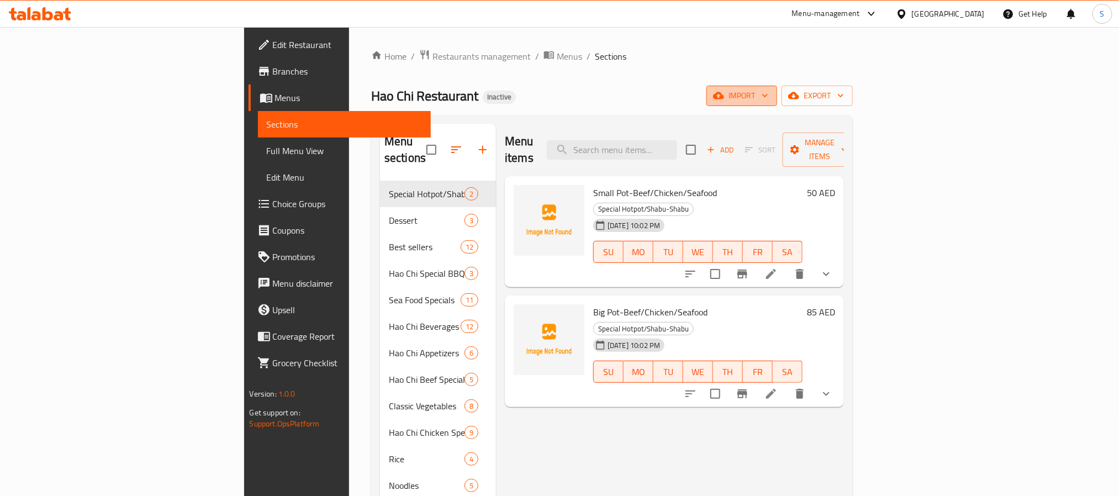
click at [768, 99] on span "import" at bounding box center [741, 96] width 53 height 14
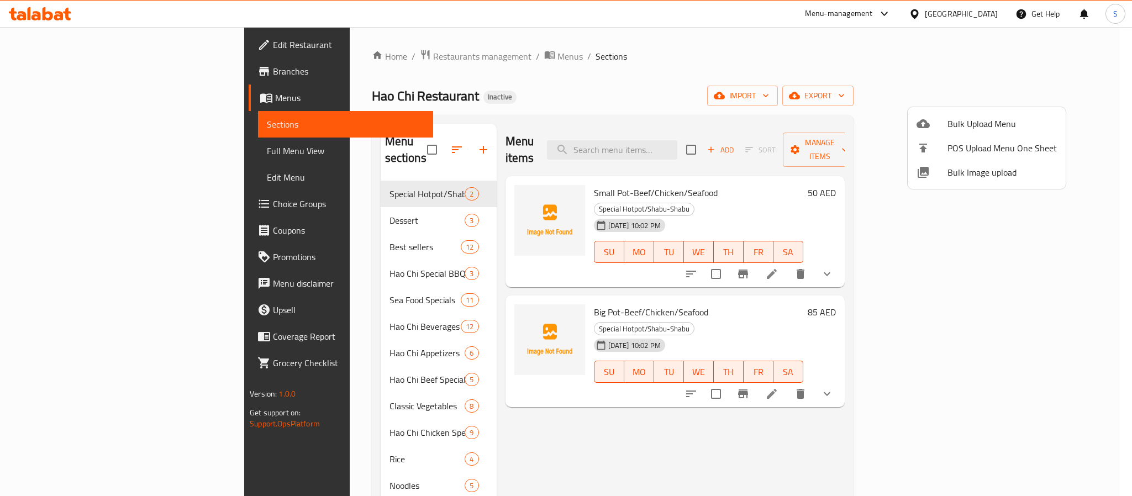
click at [983, 173] on span "Bulk Image upload" at bounding box center [1001, 172] width 109 height 13
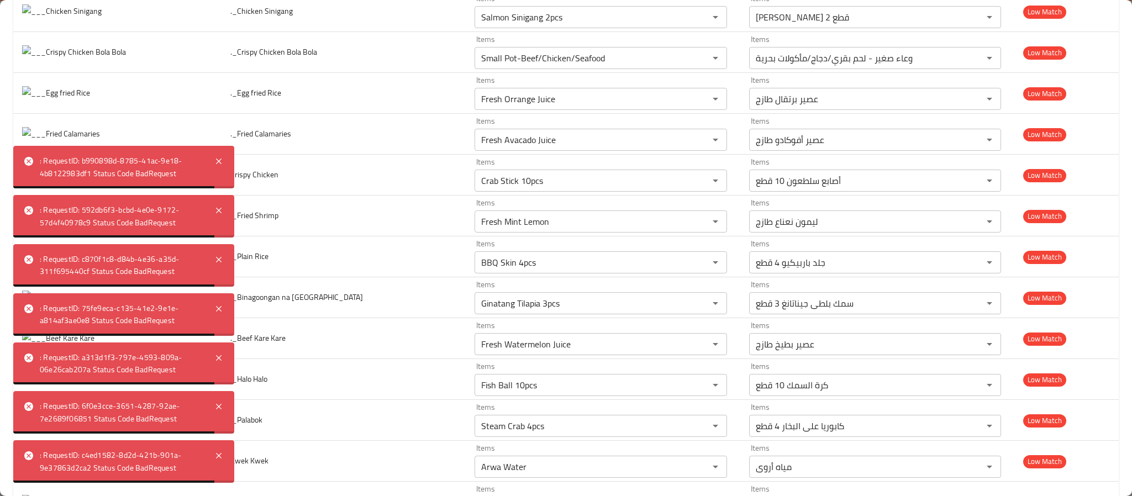
scroll to position [3260, 0]
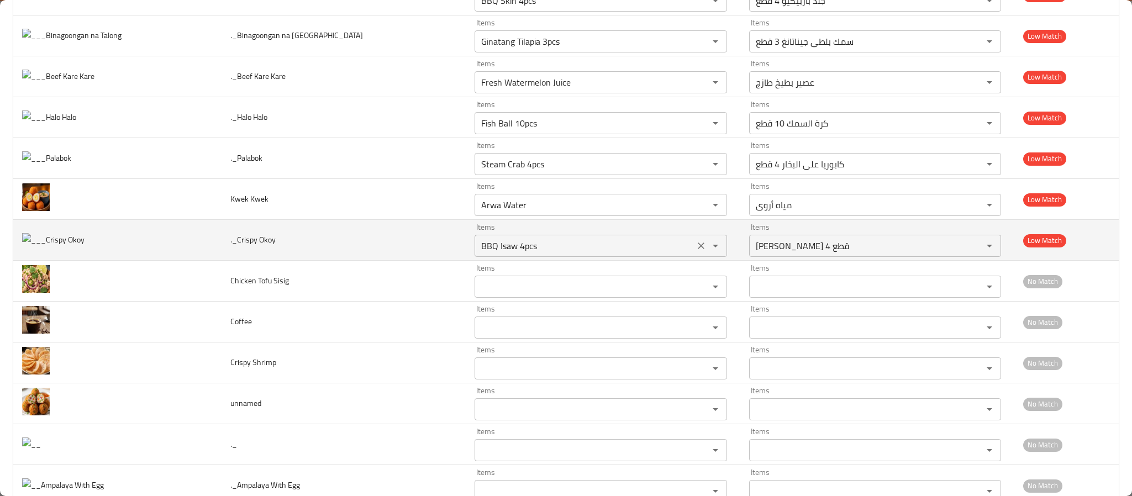
click at [698, 249] on icon "Clear" at bounding box center [701, 246] width 7 height 7
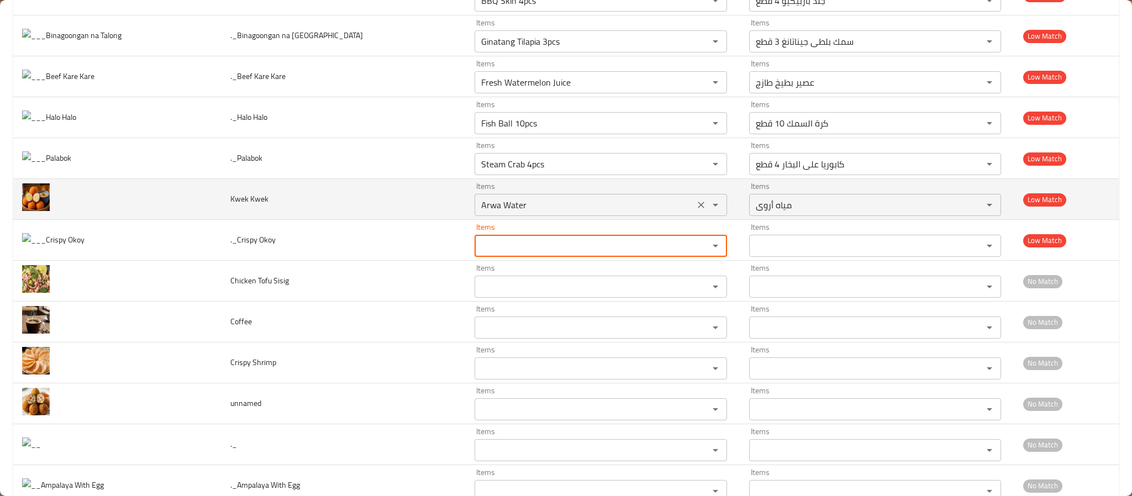
click at [695, 210] on icon "Clear" at bounding box center [700, 204] width 11 height 11
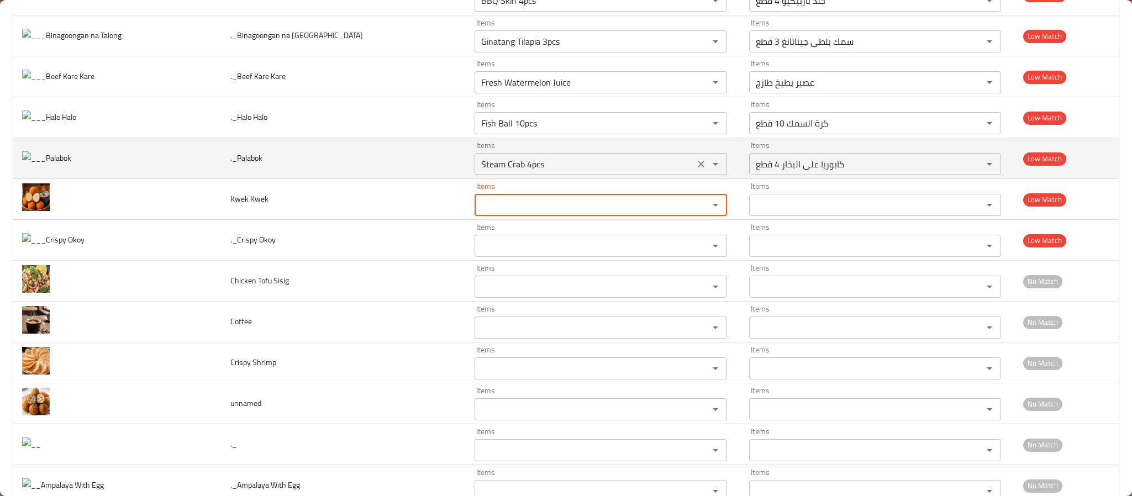
click at [695, 170] on icon "Clear" at bounding box center [700, 164] width 11 height 11
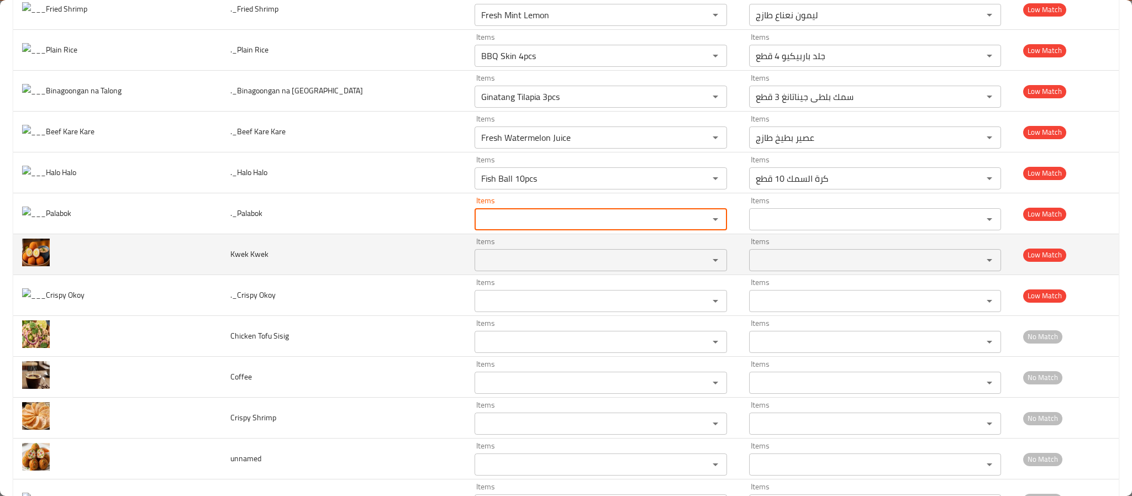
scroll to position [3177, 0]
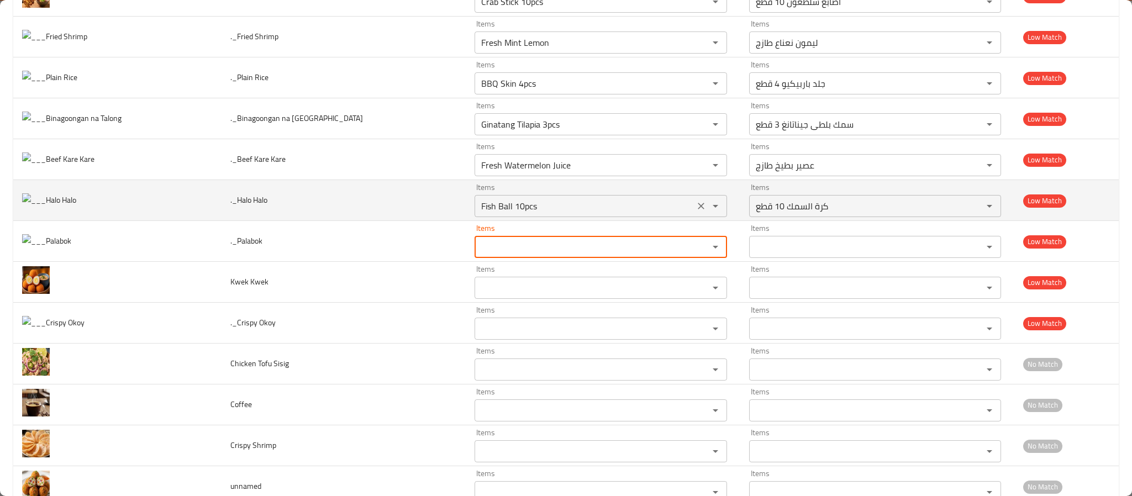
click at [695, 212] on icon "Clear" at bounding box center [700, 206] width 11 height 11
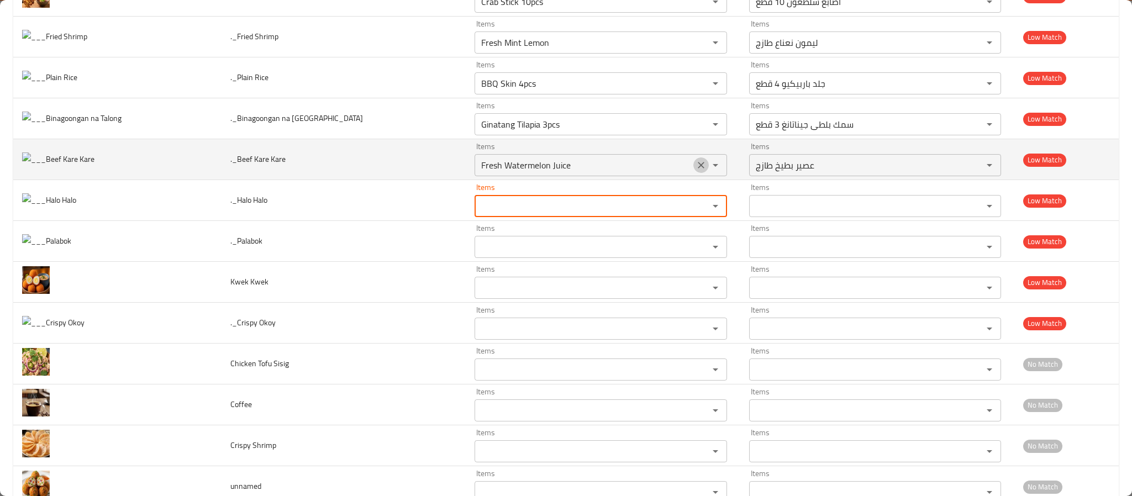
click at [695, 171] on icon "Clear" at bounding box center [700, 165] width 11 height 11
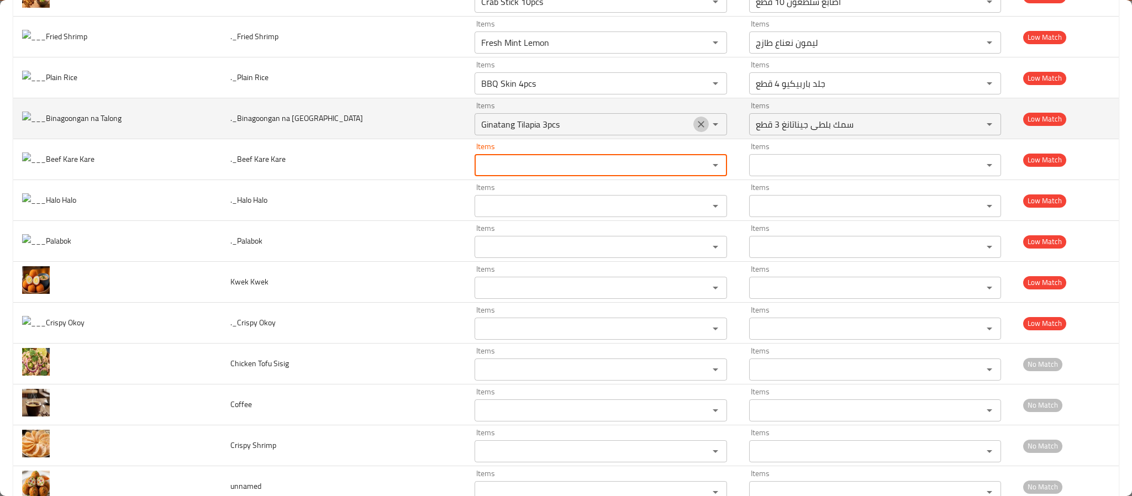
click at [695, 130] on icon "Clear" at bounding box center [700, 124] width 11 height 11
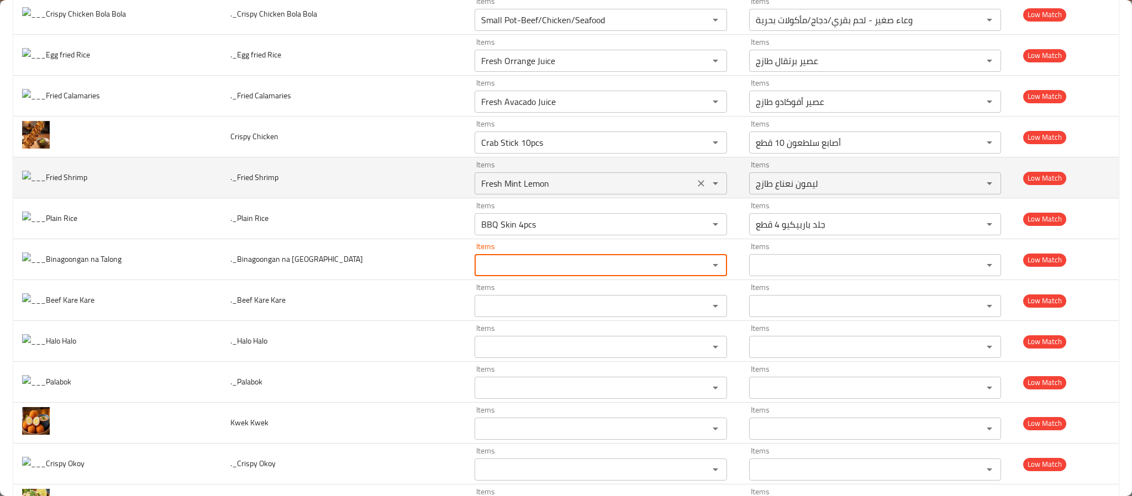
scroll to position [3012, 0]
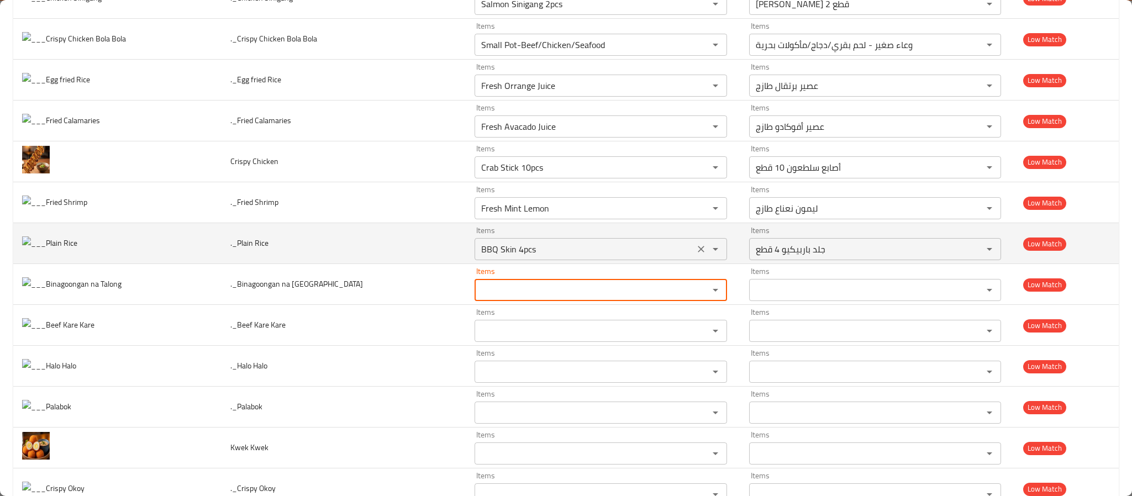
click at [695, 255] on icon "Clear" at bounding box center [700, 249] width 11 height 11
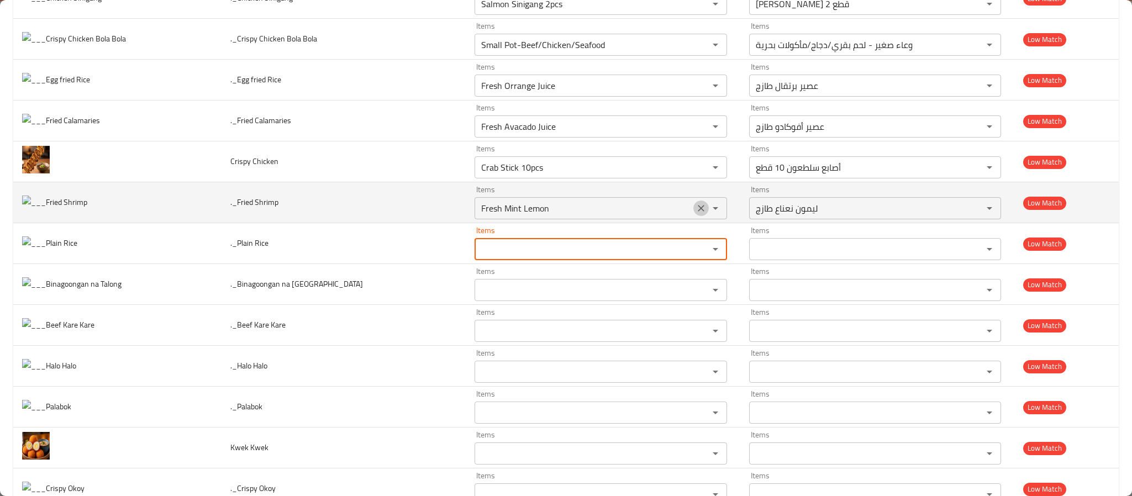
click at [698, 212] on icon "Clear" at bounding box center [701, 208] width 7 height 7
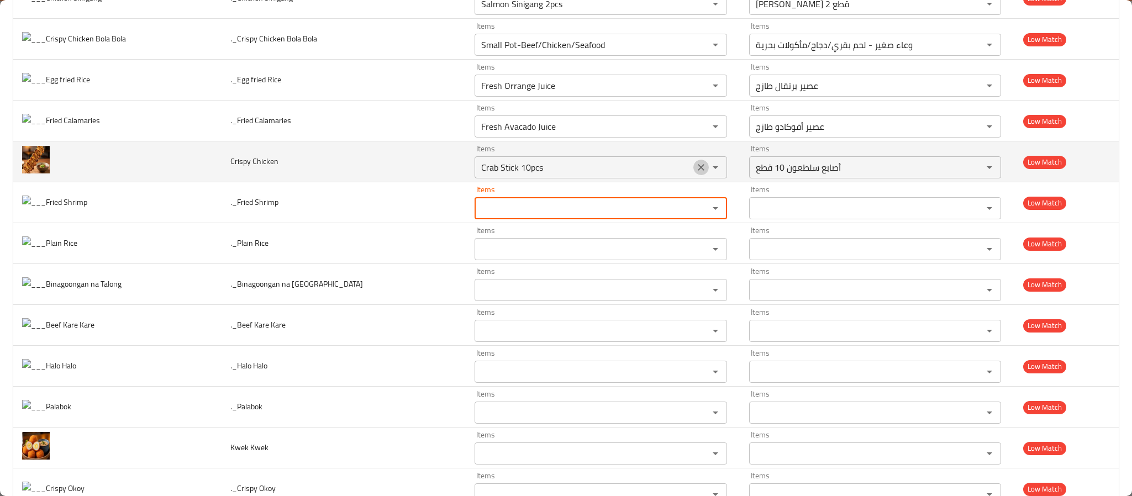
click at [695, 173] on icon "Clear" at bounding box center [700, 167] width 11 height 11
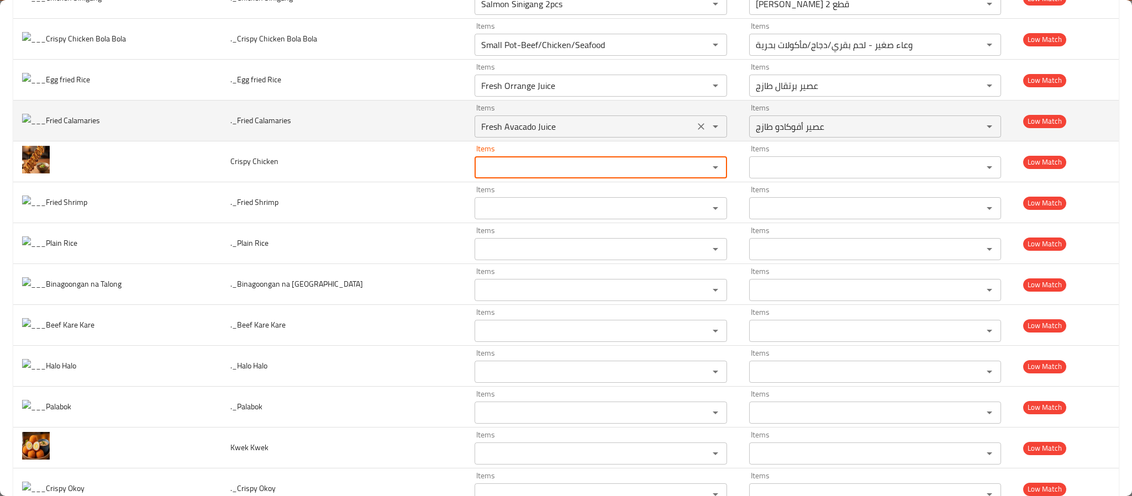
click at [695, 132] on icon "Clear" at bounding box center [700, 126] width 11 height 11
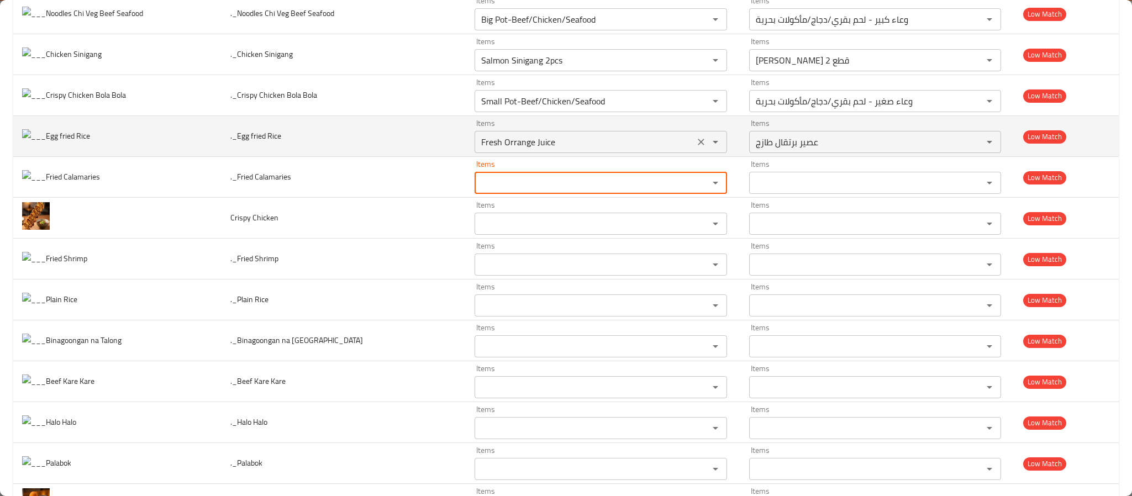
scroll to position [2929, 0]
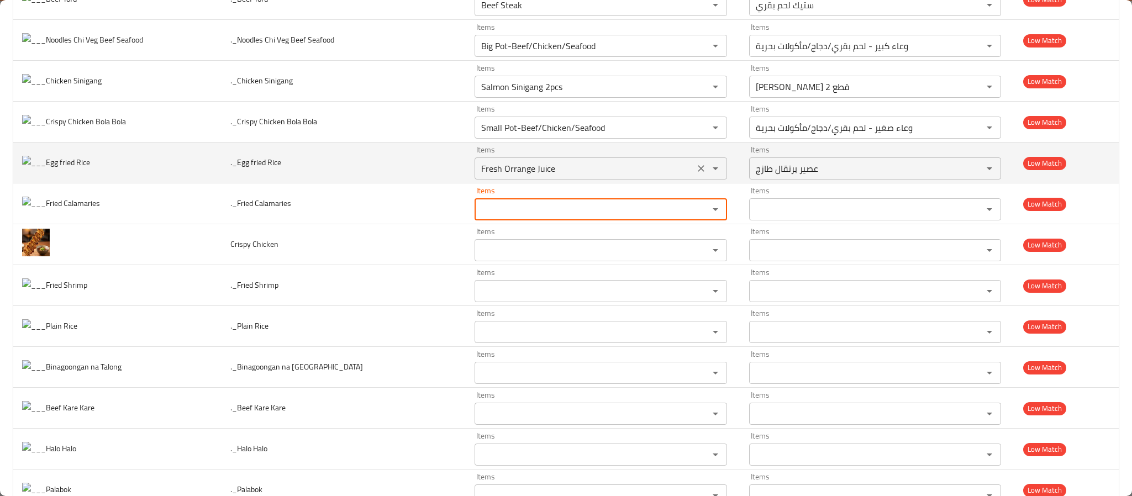
click at [695, 174] on icon "Clear" at bounding box center [700, 168] width 11 height 11
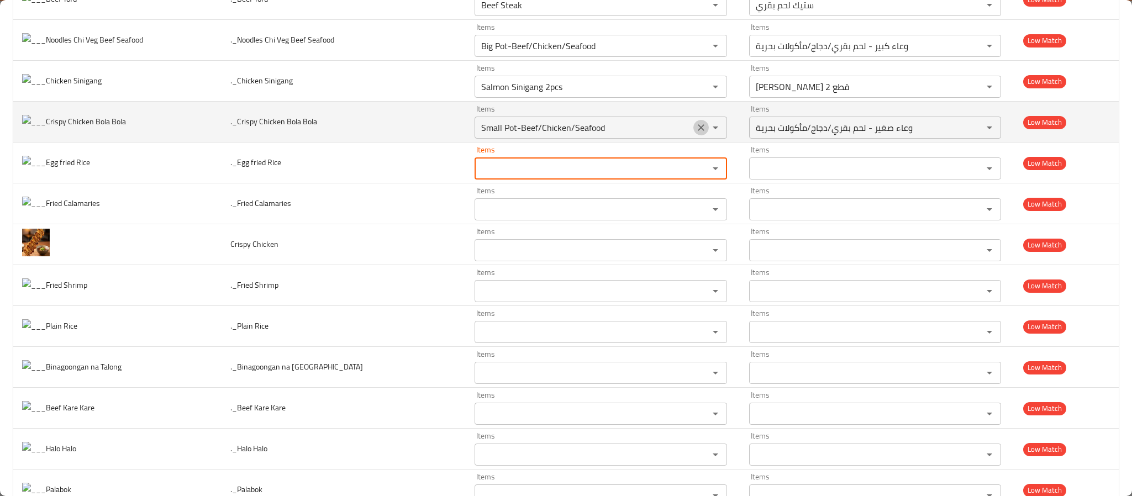
click at [695, 133] on icon "Clear" at bounding box center [700, 127] width 11 height 11
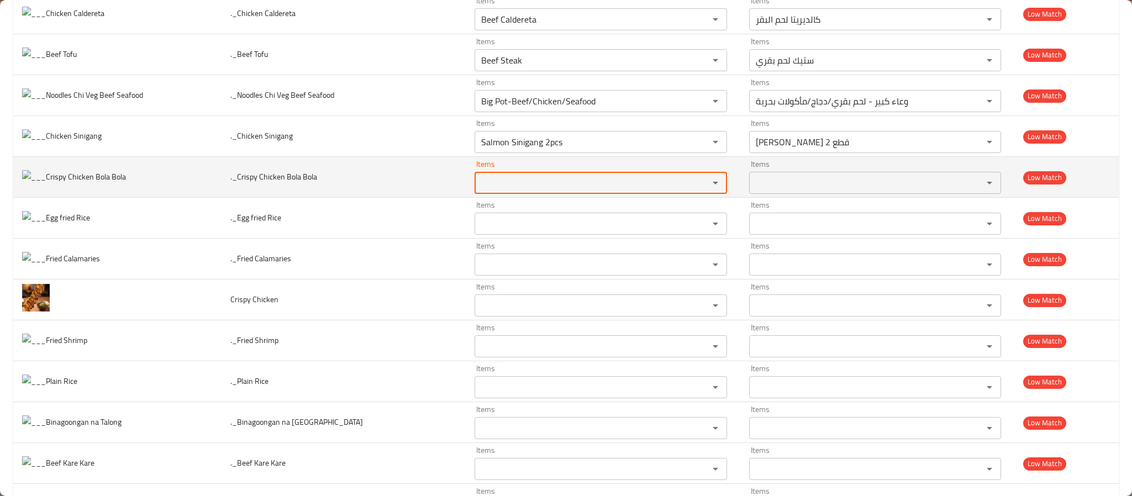
scroll to position [2846, 0]
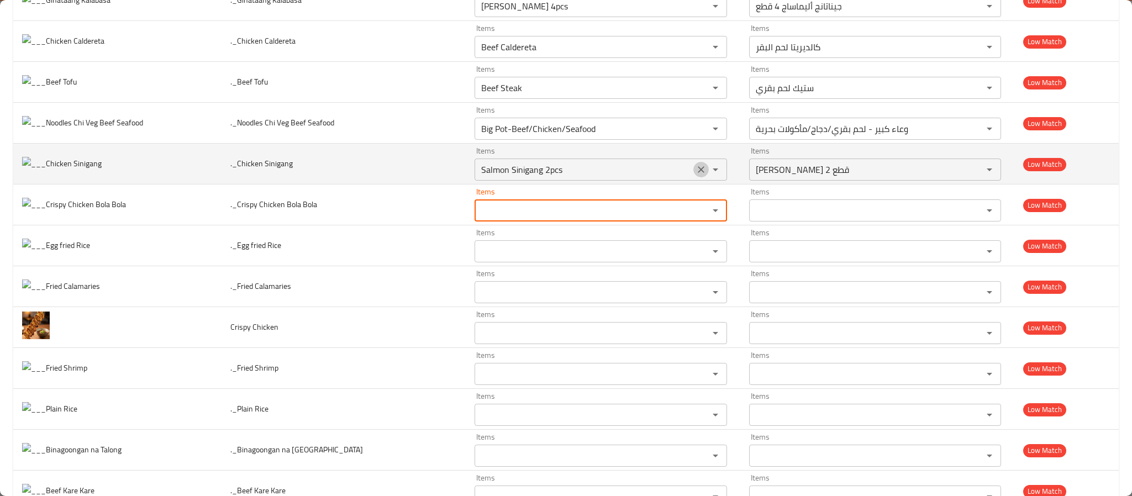
click at [698, 173] on icon "Clear" at bounding box center [701, 169] width 7 height 7
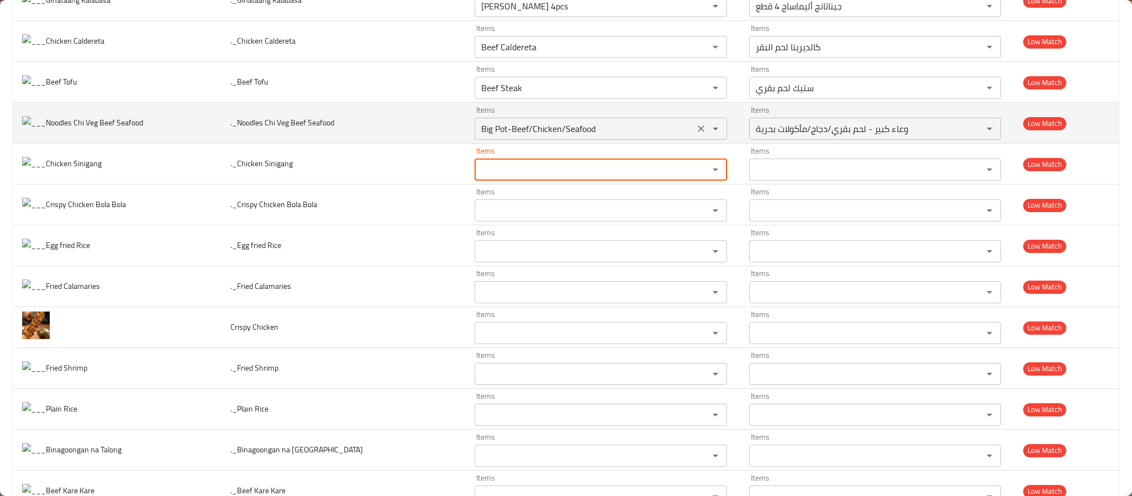
click at [695, 134] on icon "Clear" at bounding box center [700, 128] width 11 height 11
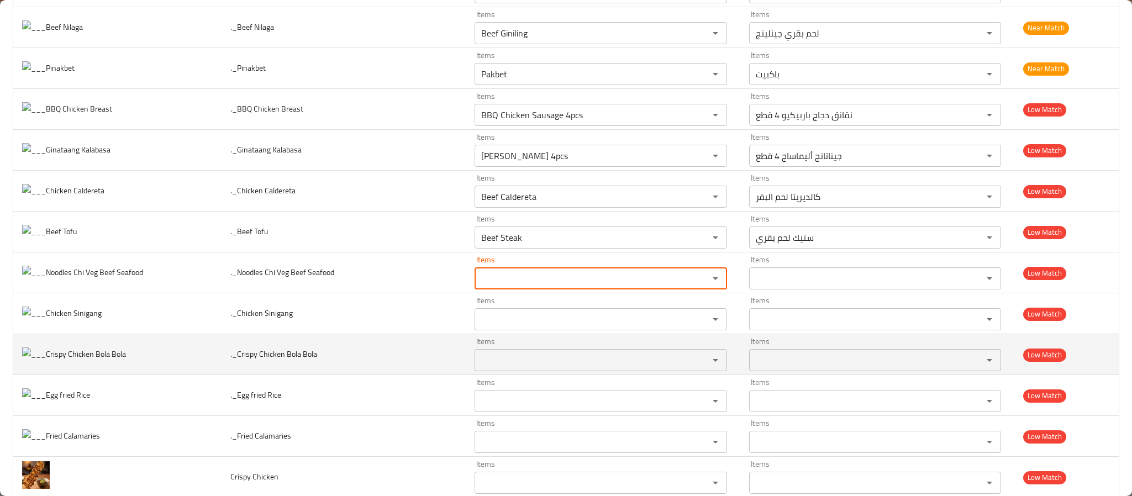
scroll to position [2680, 0]
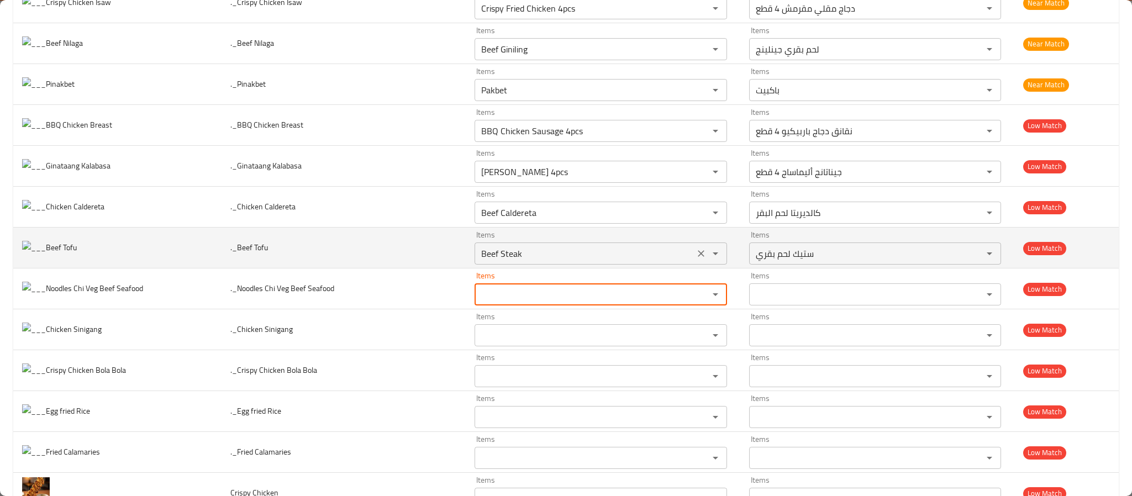
click at [695, 259] on icon "Clear" at bounding box center [700, 253] width 11 height 11
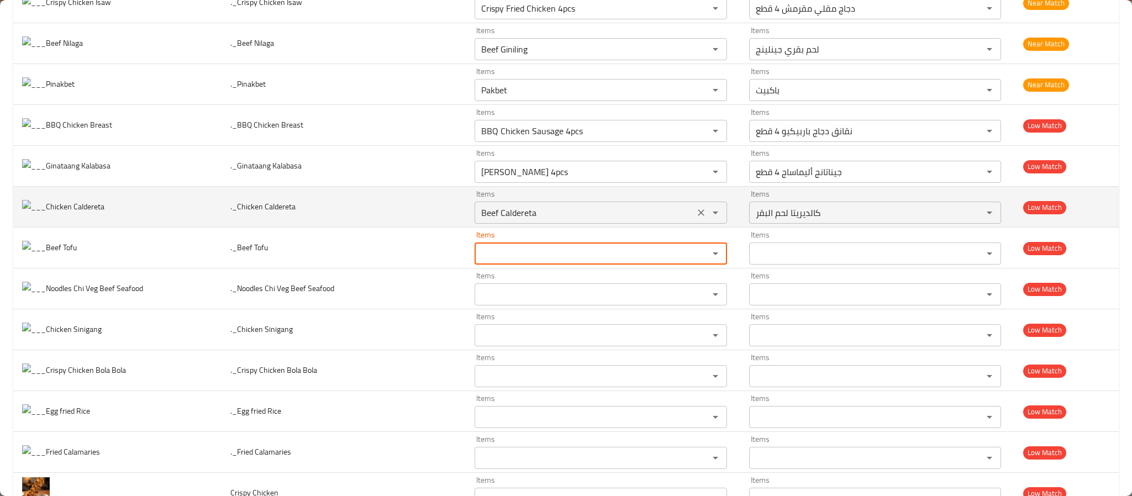
click at [695, 218] on icon "Clear" at bounding box center [700, 212] width 11 height 11
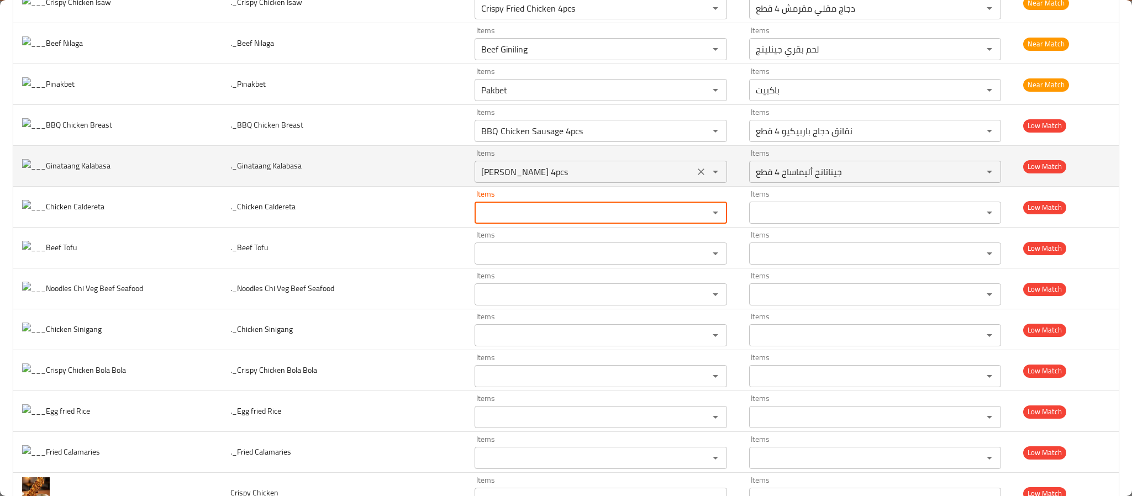
click at [698, 175] on icon "Clear" at bounding box center [701, 171] width 7 height 7
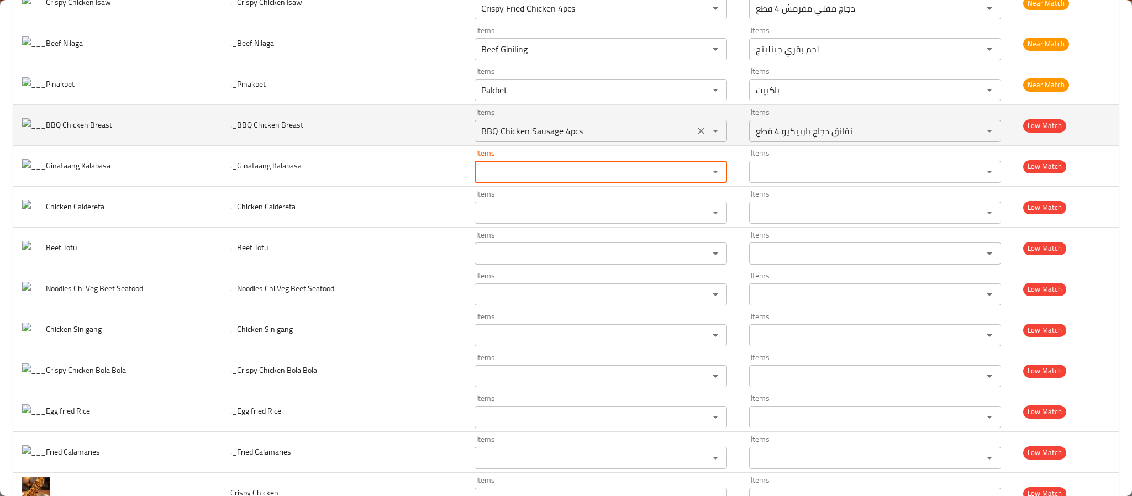
click at [695, 136] on icon "Clear" at bounding box center [700, 130] width 11 height 11
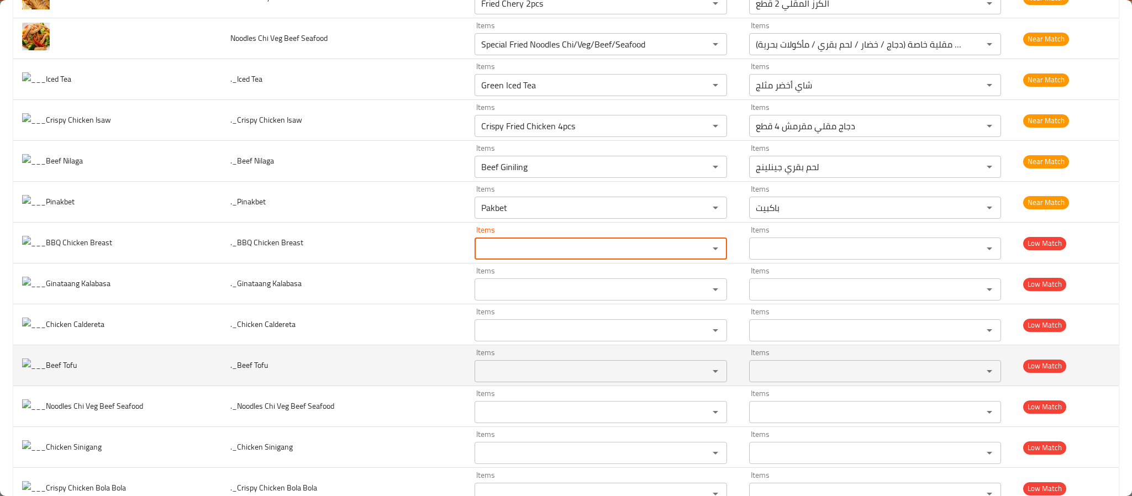
scroll to position [2597, 0]
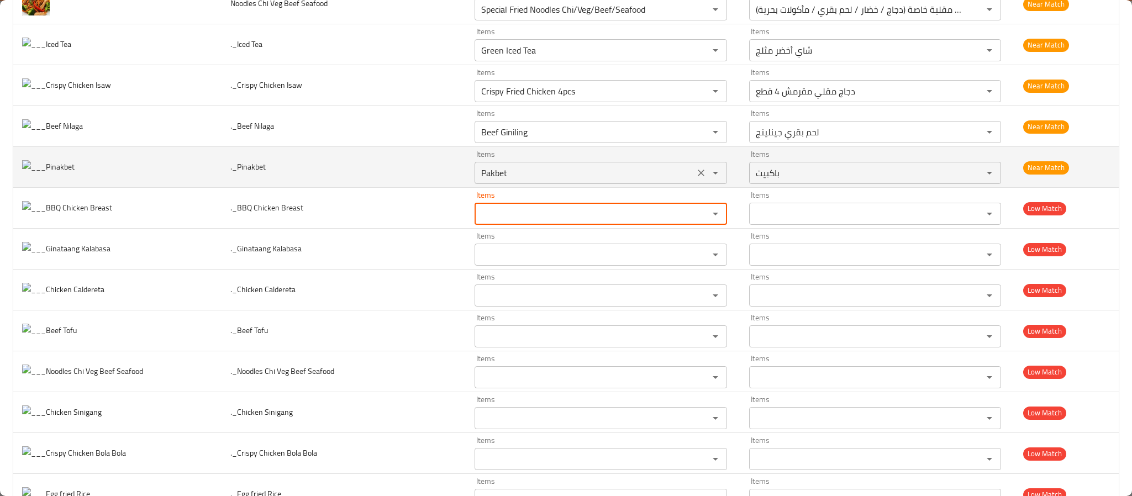
click at [698, 176] on icon "Clear" at bounding box center [701, 173] width 7 height 7
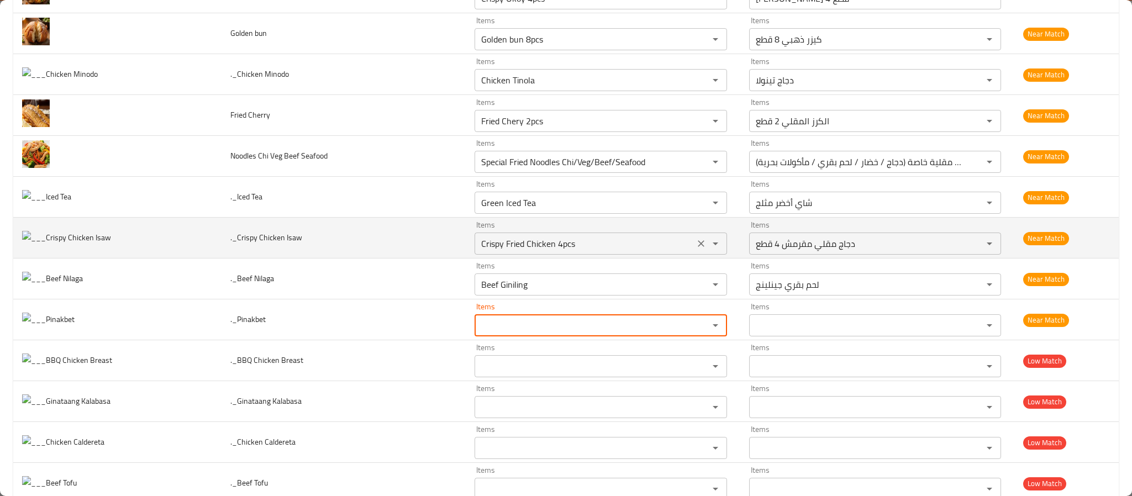
scroll to position [2432, 0]
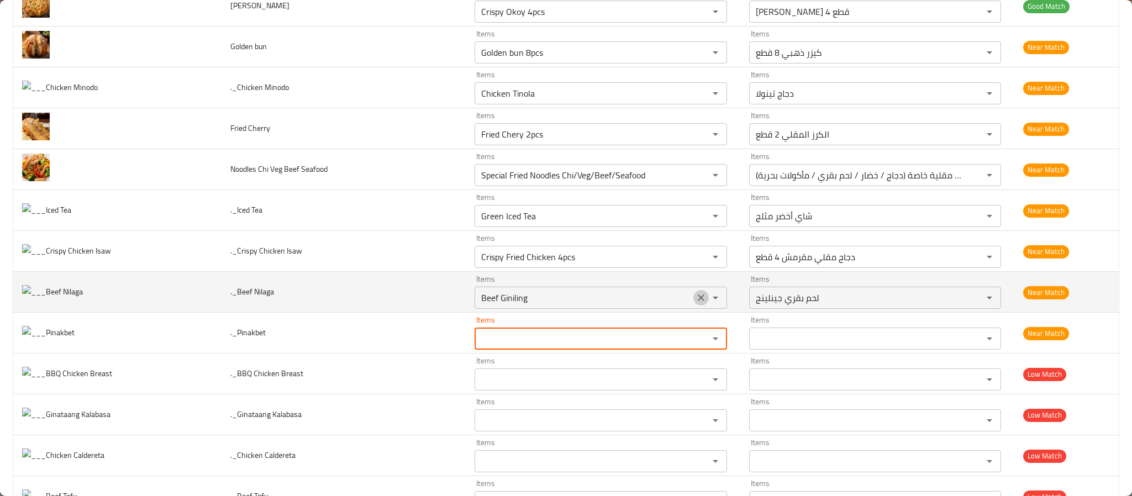
click at [695, 303] on icon "Clear" at bounding box center [700, 297] width 11 height 11
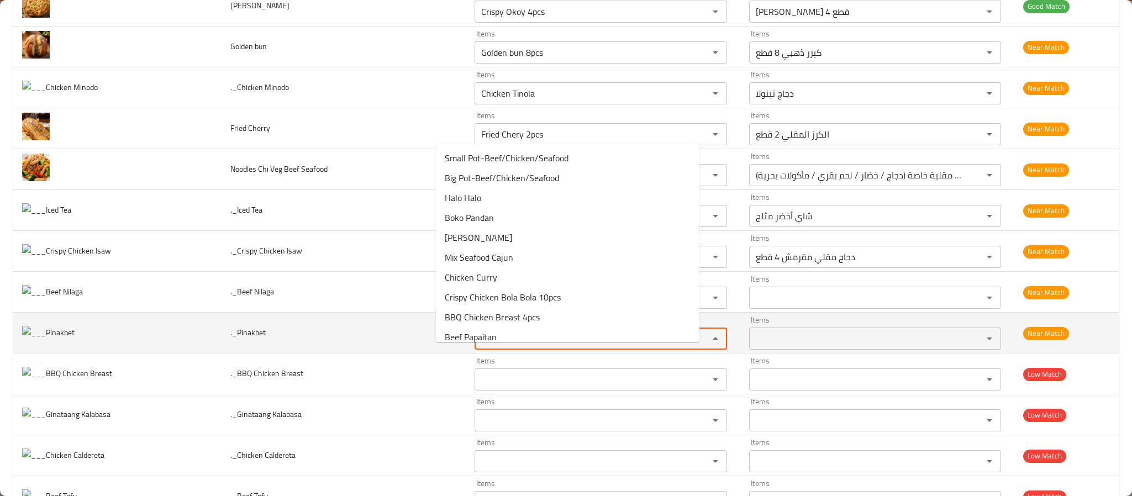
click at [658, 346] on input "Items" at bounding box center [584, 338] width 213 height 15
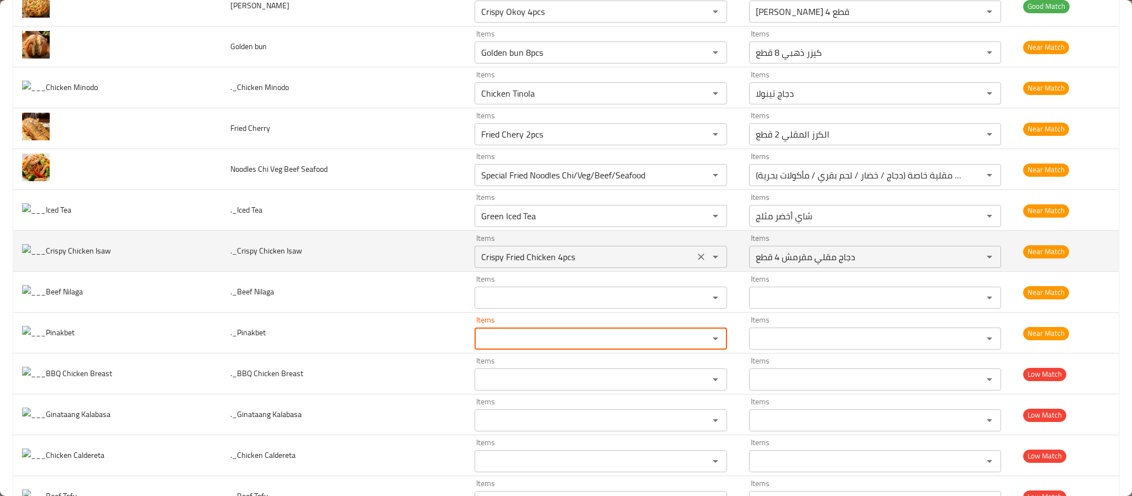
click at [698, 260] on icon "Clear" at bounding box center [701, 257] width 7 height 7
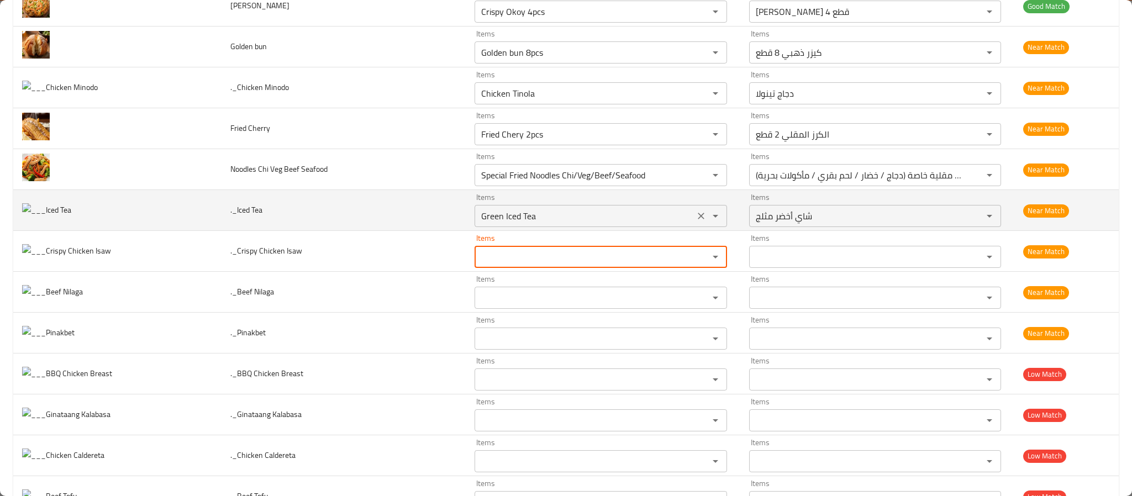
click at [695, 222] on icon "Clear" at bounding box center [700, 215] width 11 height 11
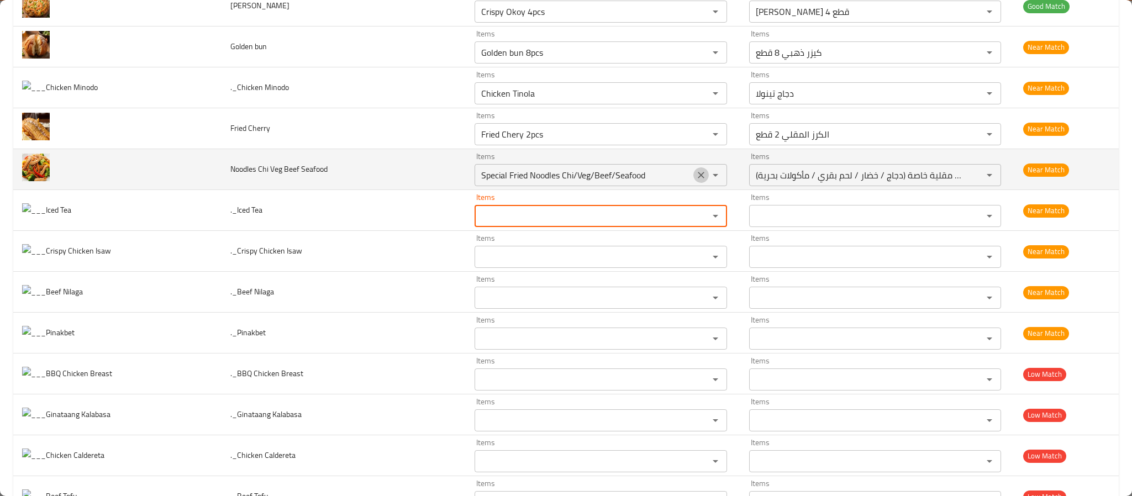
click at [698, 178] on icon "Clear" at bounding box center [701, 175] width 7 height 7
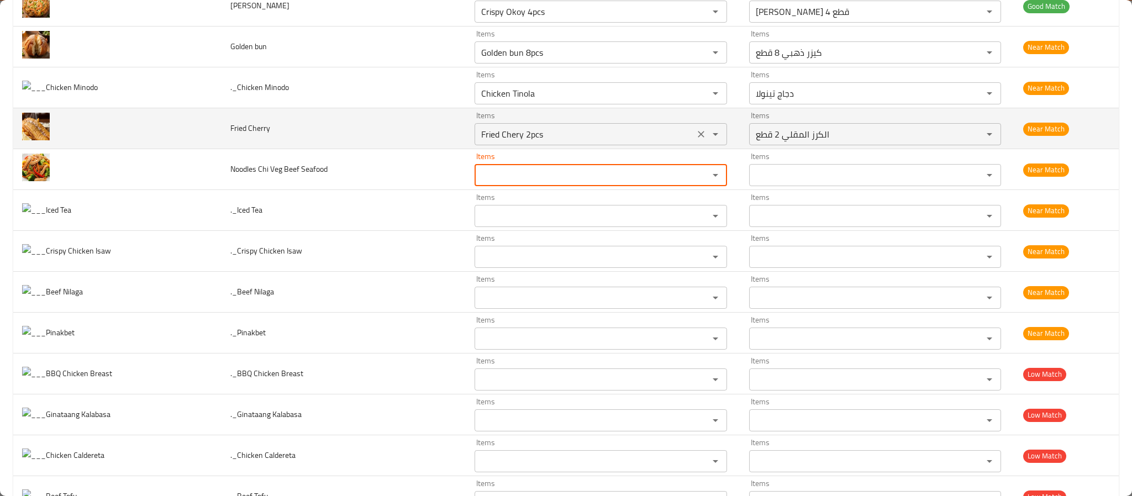
click at [698, 138] on icon "Clear" at bounding box center [701, 134] width 7 height 7
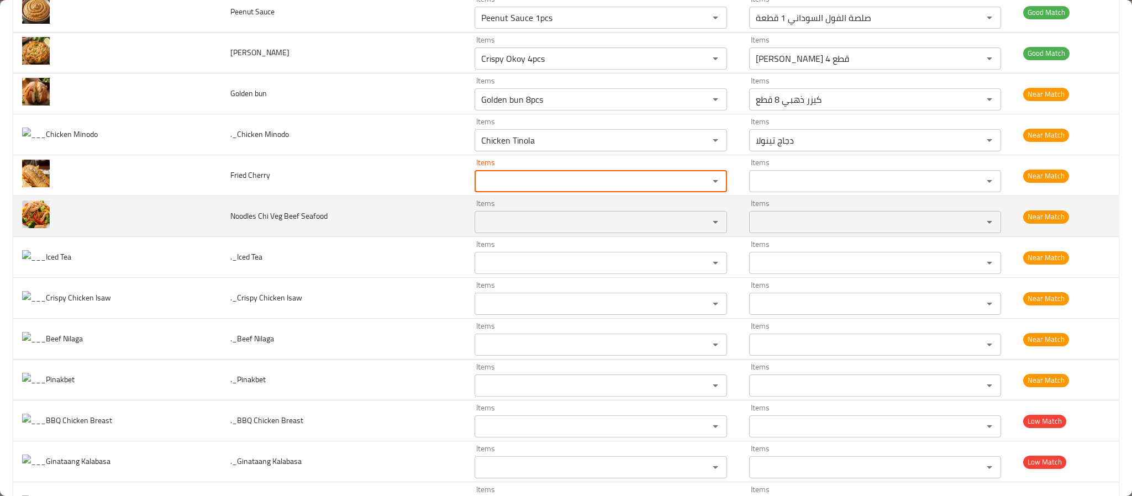
scroll to position [2349, 0]
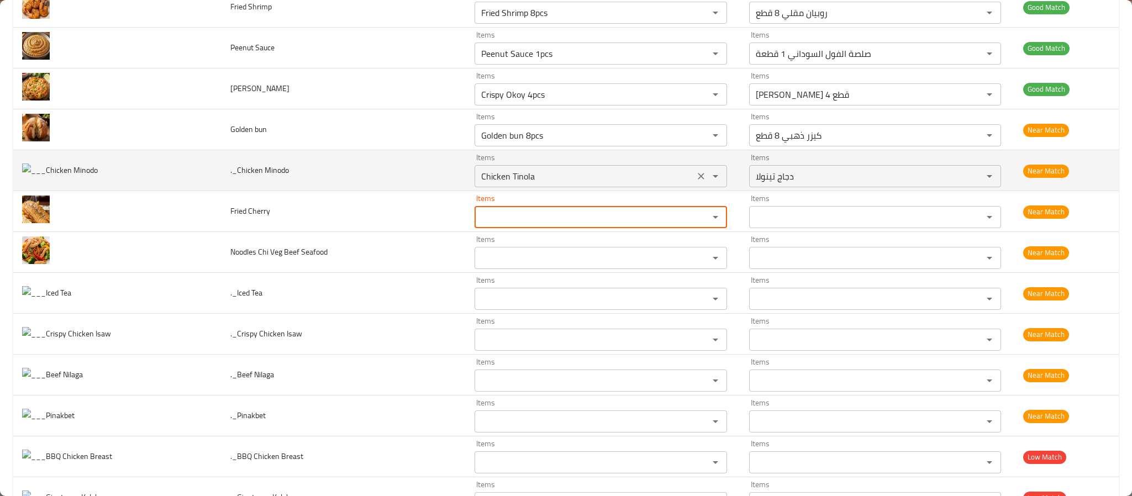
click at [698, 180] on icon "Clear" at bounding box center [701, 176] width 7 height 7
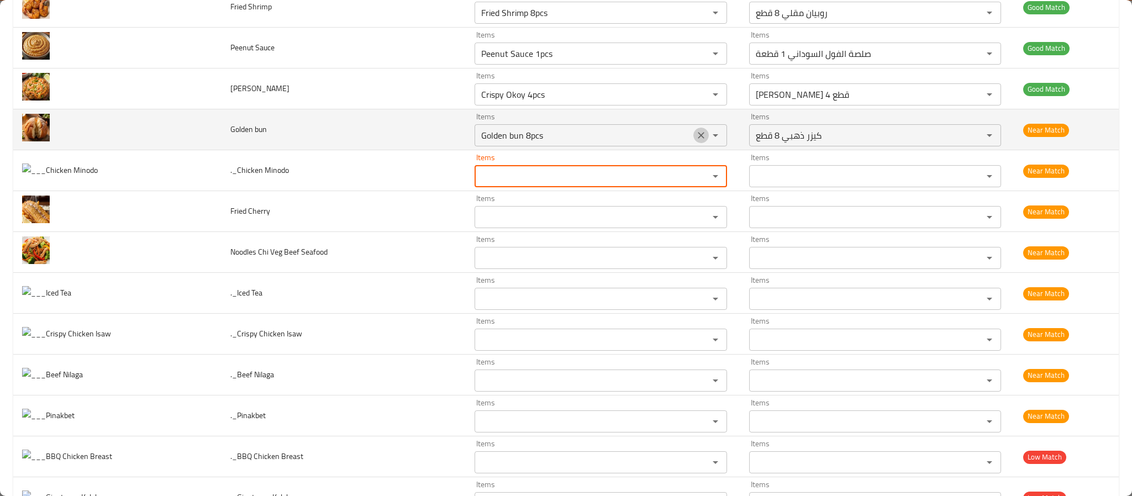
click at [698, 139] on icon "Clear" at bounding box center [701, 135] width 7 height 7
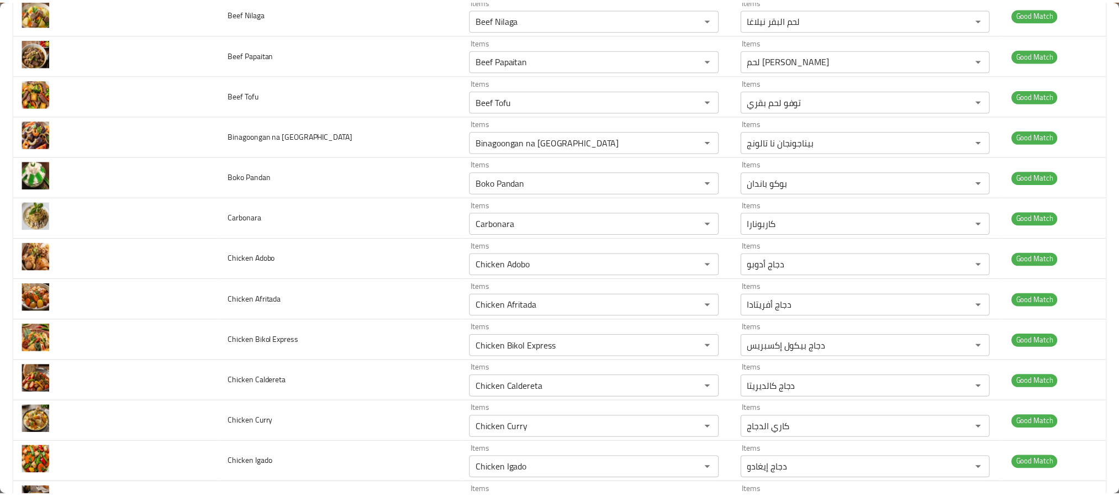
scroll to position [0, 0]
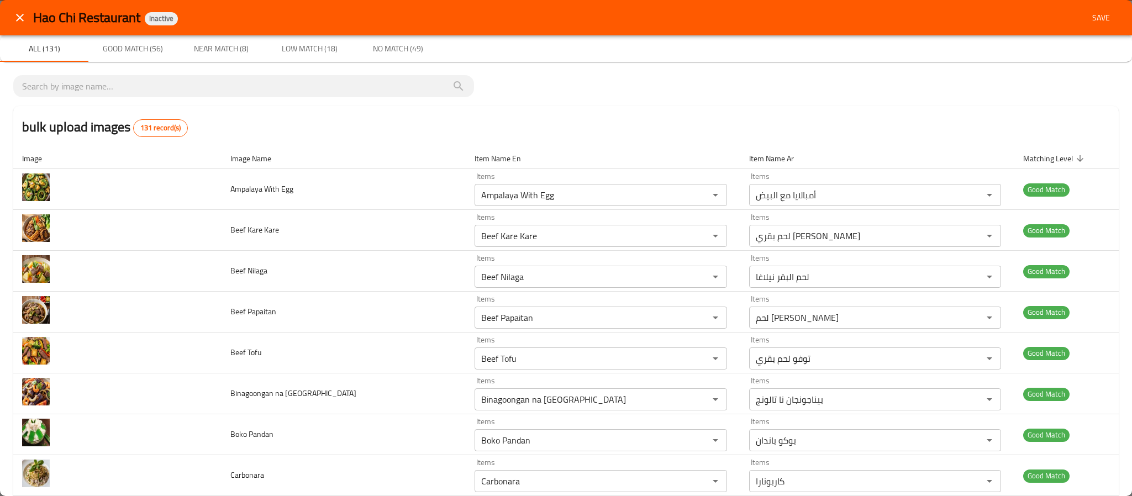
click at [1088, 15] on span "Save" at bounding box center [1101, 18] width 27 height 14
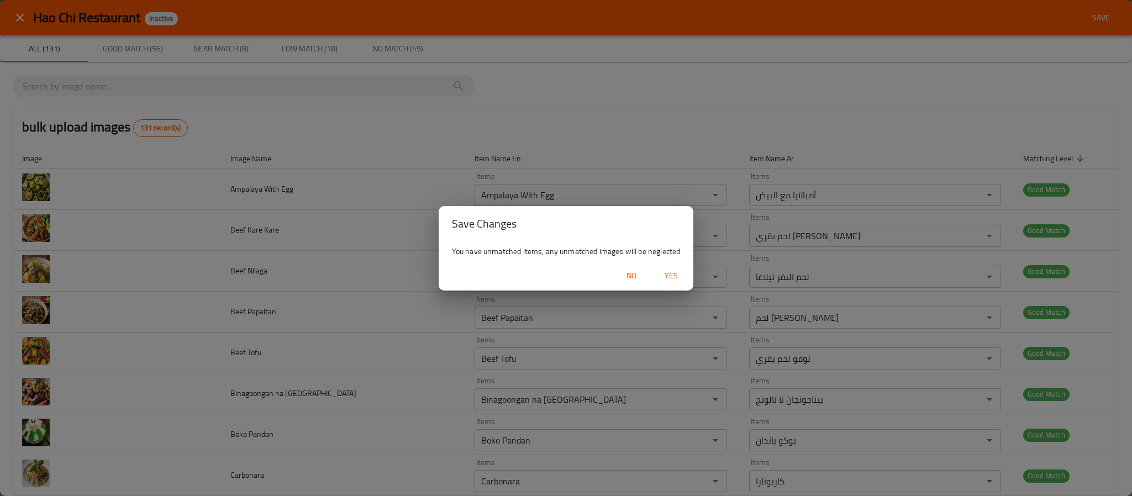
click at [667, 272] on span "Yes" at bounding box center [671, 276] width 27 height 14
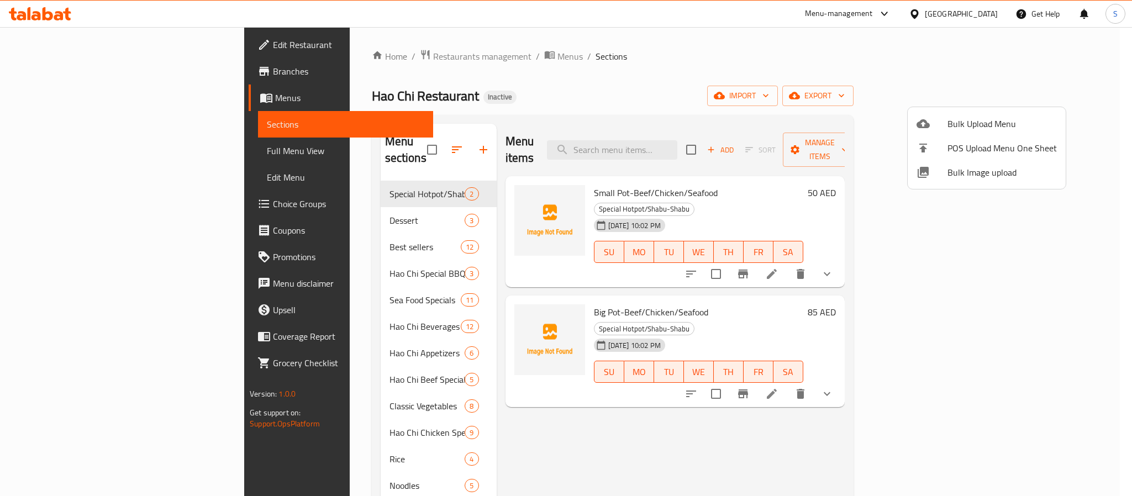
click at [590, 456] on div at bounding box center [566, 248] width 1132 height 496
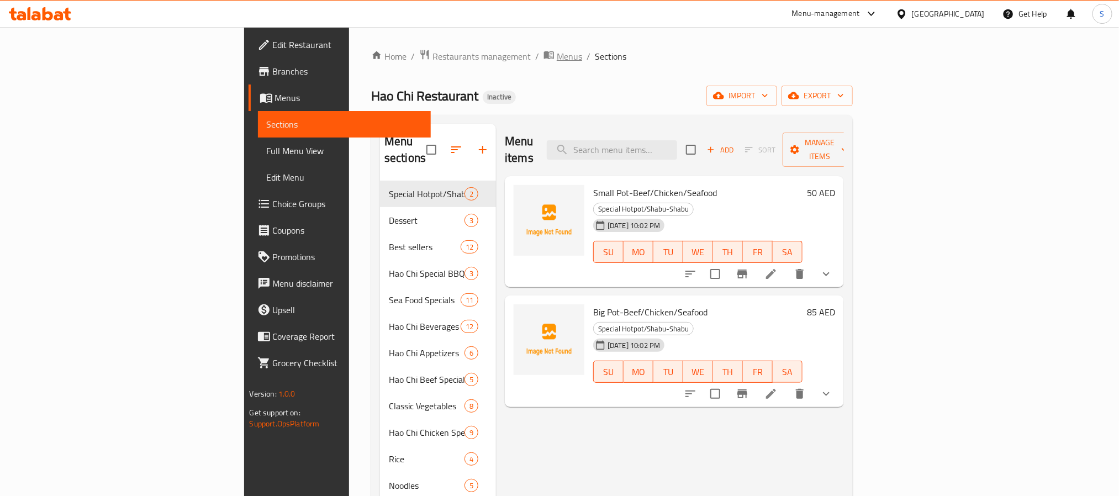
click at [557, 51] on span "Menus" at bounding box center [569, 56] width 25 height 13
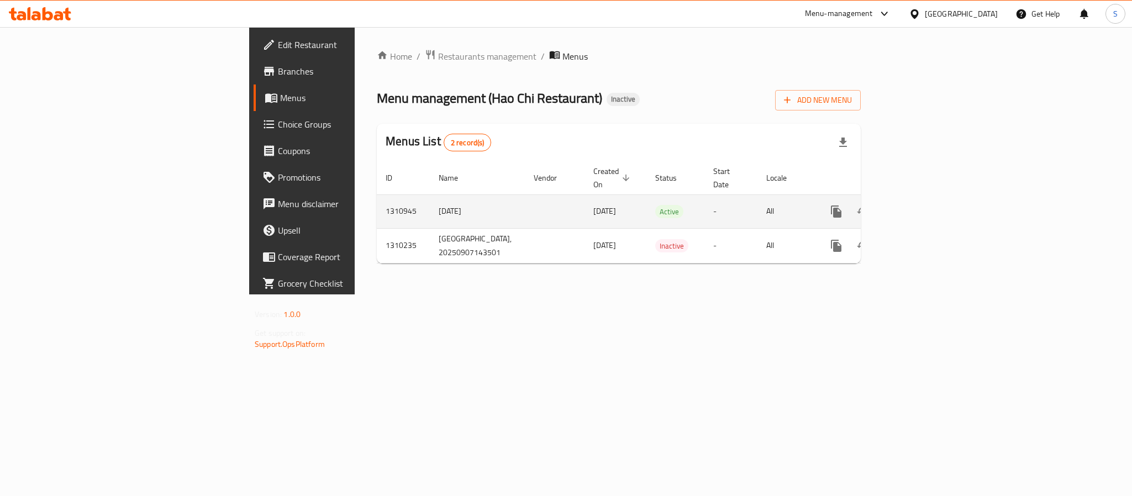
click at [923, 205] on icon "enhanced table" at bounding box center [915, 211] width 13 height 13
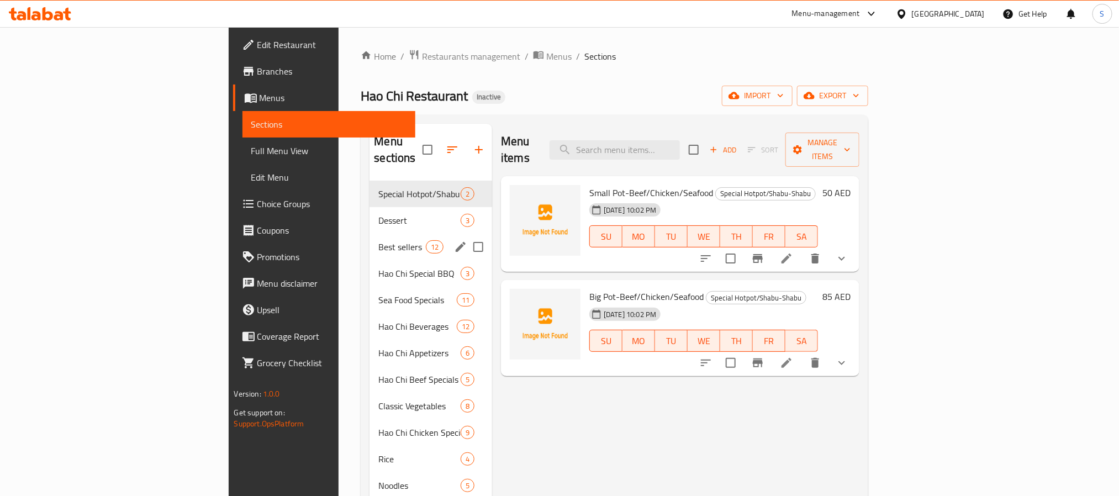
click at [370, 216] on div "Dessert 3" at bounding box center [431, 220] width 123 height 27
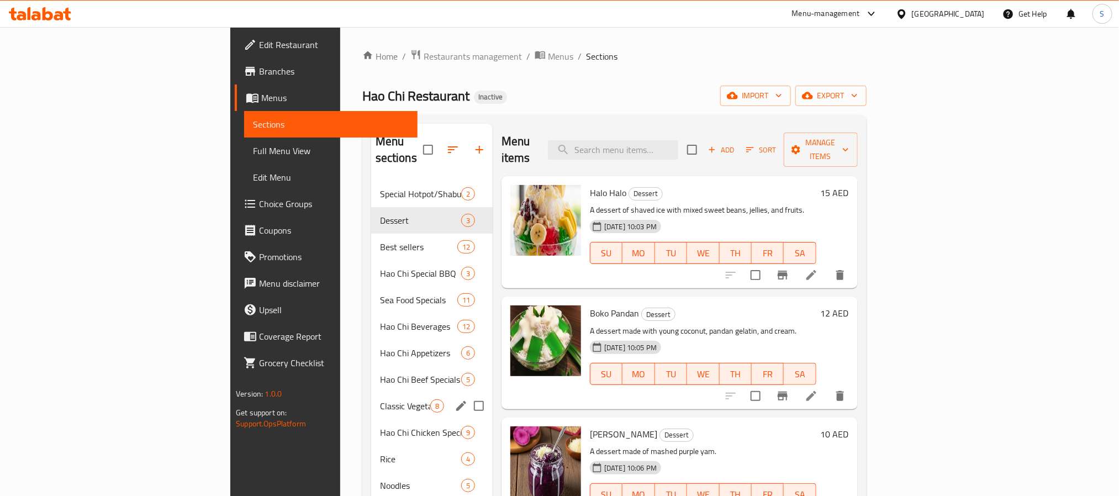
click at [380, 373] on span "Hao Chi Beef Specials" at bounding box center [420, 379] width 81 height 13
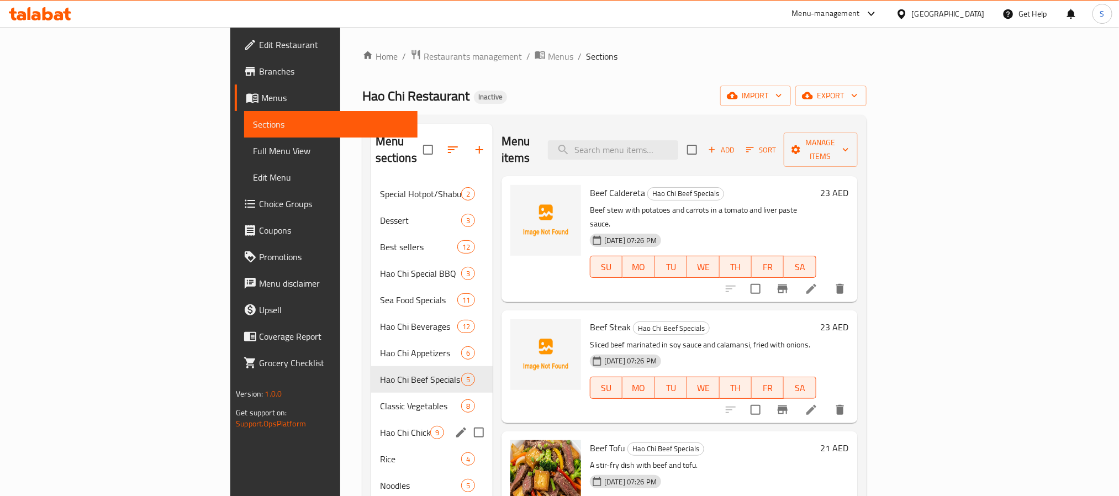
scroll to position [83, 0]
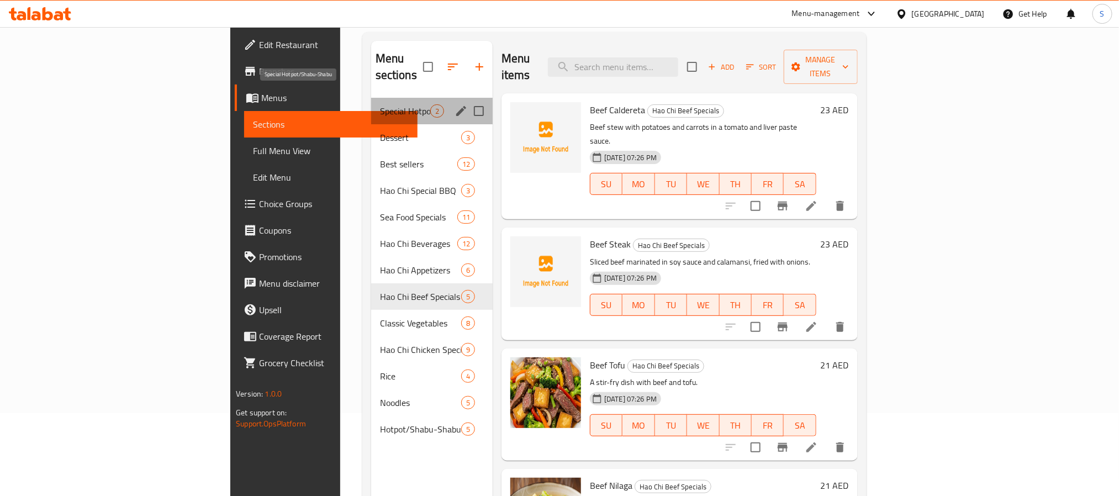
click at [380, 104] on span "Special Hotpot/Shabu-Shabu" at bounding box center [405, 110] width 50 height 13
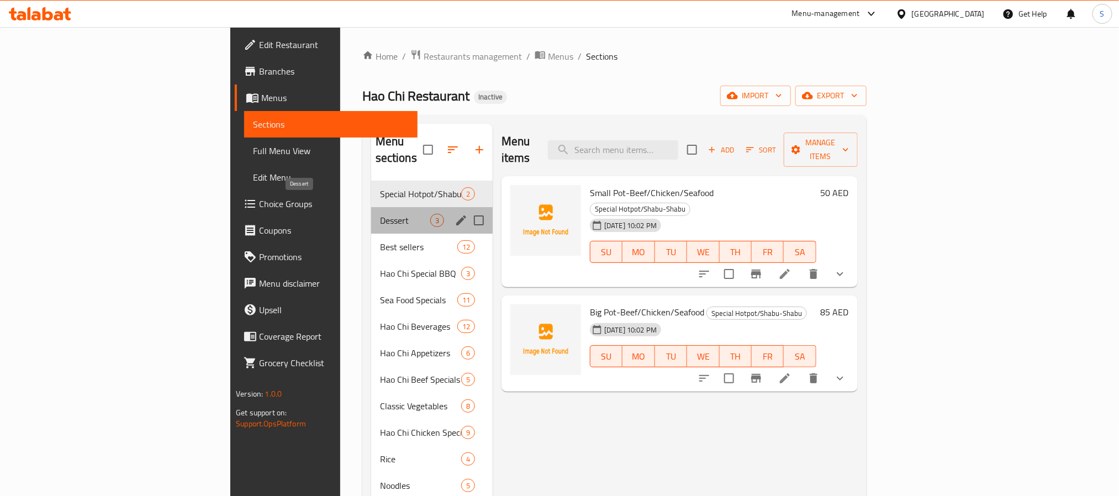
click at [380, 214] on span "Dessert" at bounding box center [405, 220] width 50 height 13
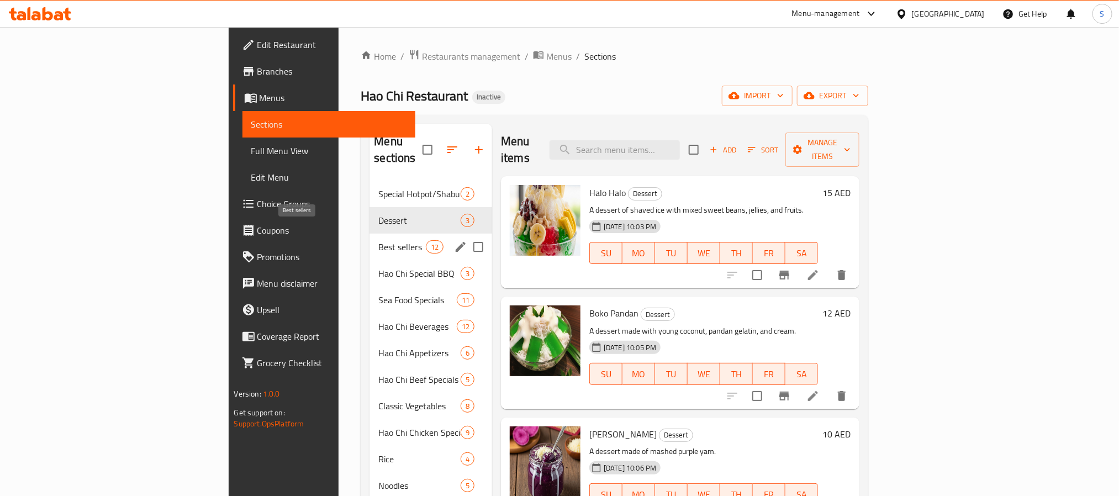
click at [378, 240] on span "Best sellers" at bounding box center [401, 246] width 47 height 13
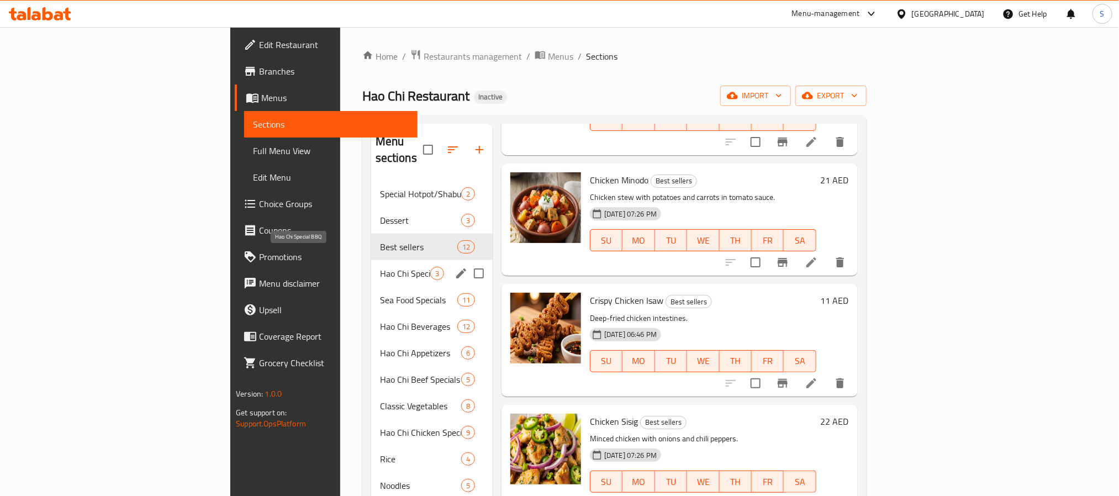
click at [380, 267] on span "Hao Chi Special BBQ" at bounding box center [405, 273] width 50 height 13
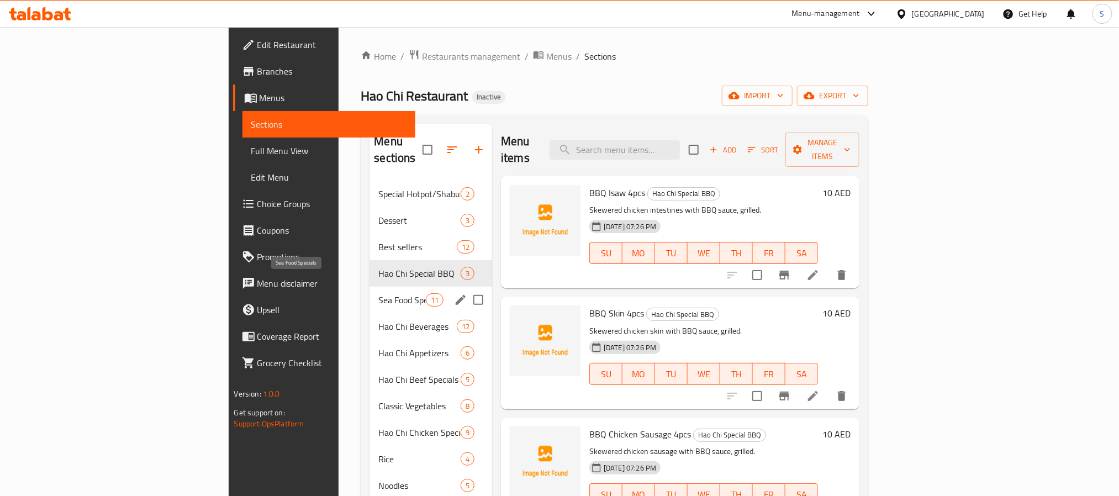
drag, startPoint x: 259, startPoint y: 277, endPoint x: 282, endPoint y: 292, distance: 27.3
click at [378, 293] on span "Sea Food Specials" at bounding box center [401, 299] width 47 height 13
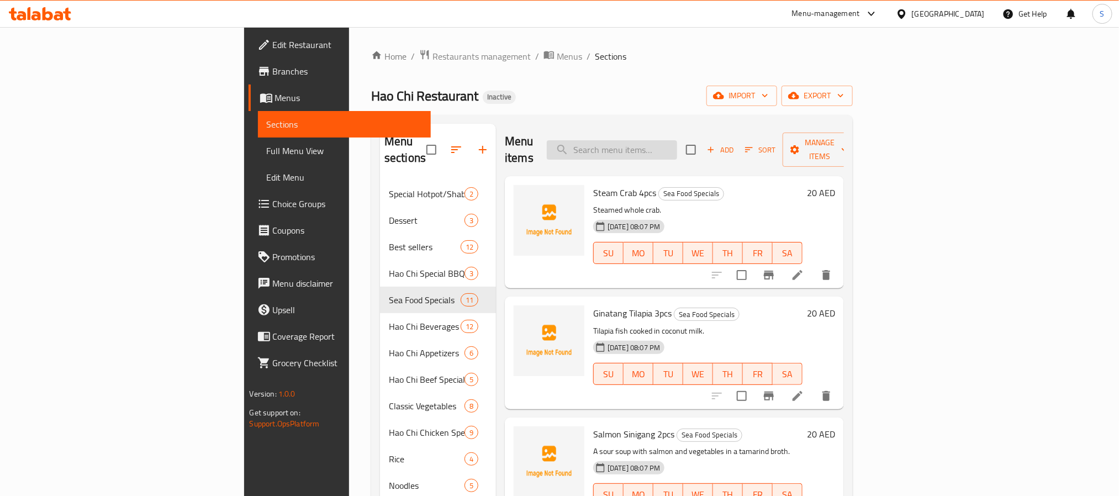
click at [668, 143] on input "search" at bounding box center [612, 149] width 130 height 19
click at [677, 144] on input "search" at bounding box center [612, 149] width 130 height 19
paste input "Binagoongan na Talong"
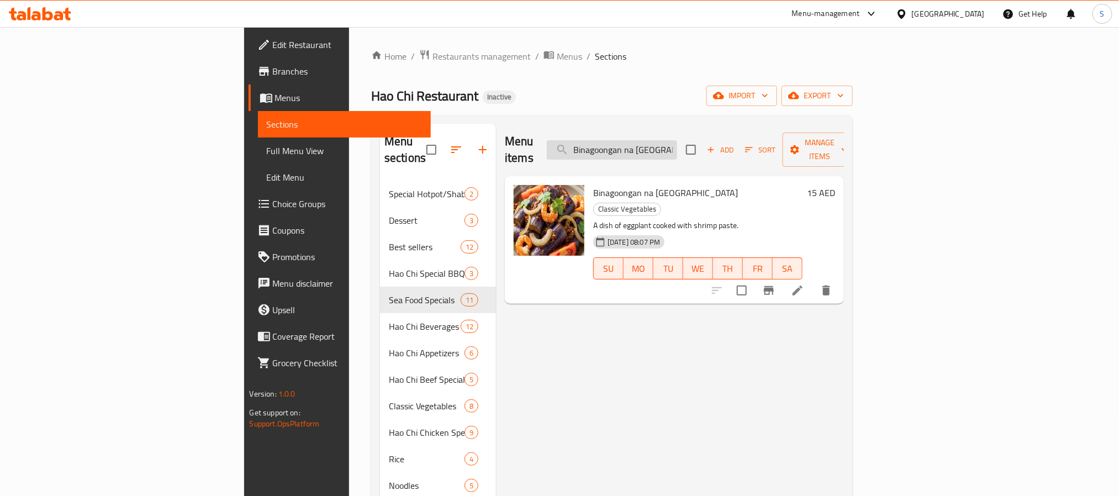
click at [677, 140] on input "Binagoongan na Talong" at bounding box center [612, 149] width 130 height 19
paste input "Chicken Adobo"
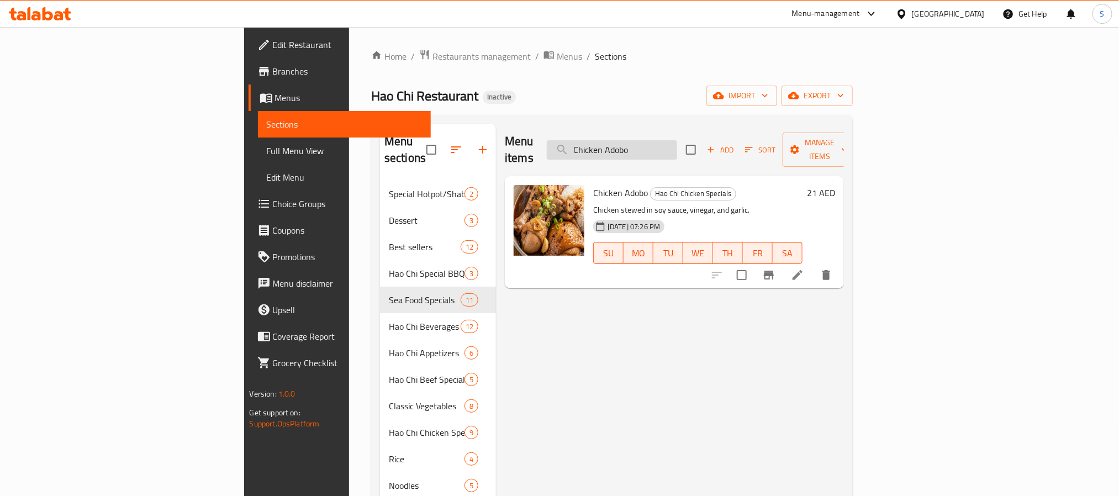
click at [677, 147] on input "Chicken Adobo" at bounding box center [612, 149] width 130 height 19
paste input "Bola Bola"
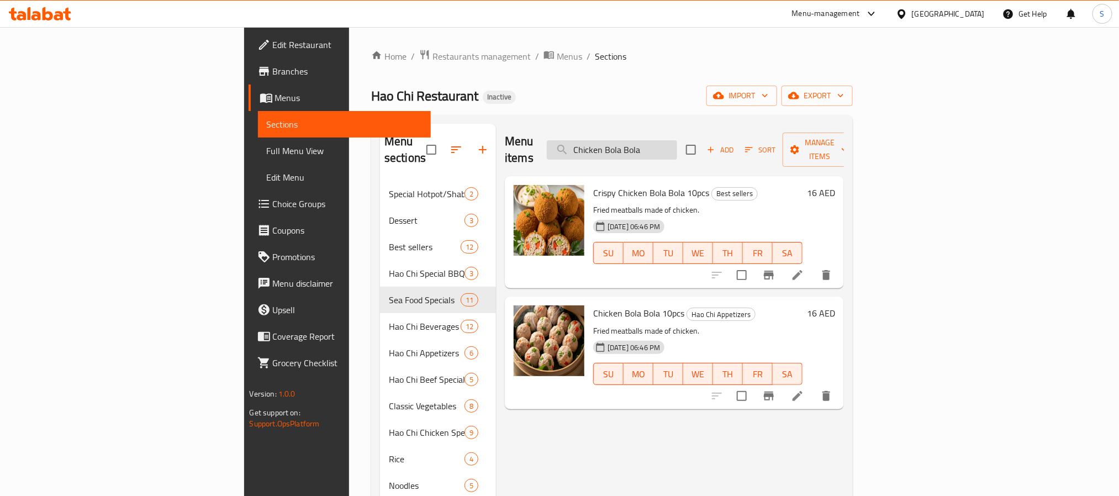
click at [677, 140] on input "Chicken Bola Bola" at bounding box center [612, 149] width 130 height 19
paste input "Calderet"
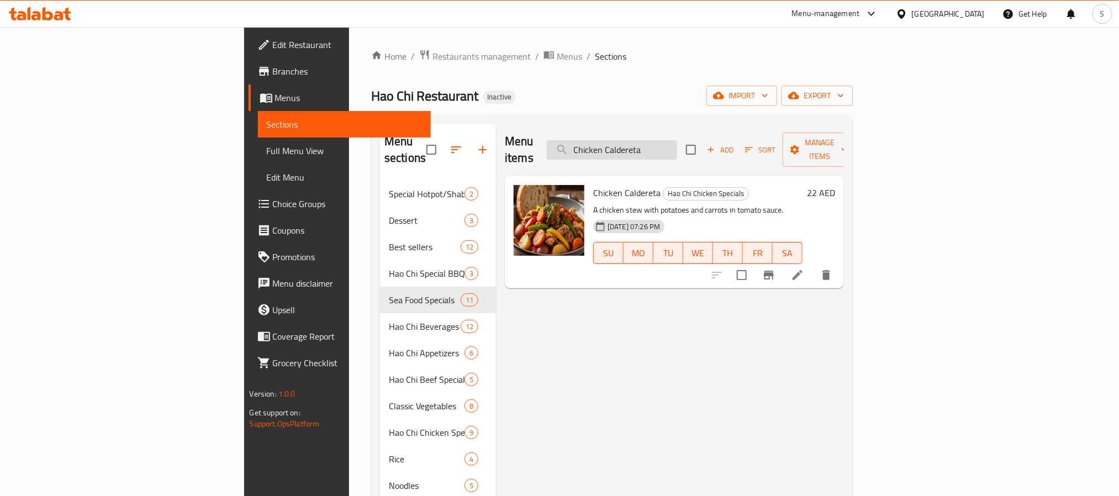
click at [670, 140] on input "Chicken Caldereta" at bounding box center [612, 149] width 130 height 19
paste input "urry"
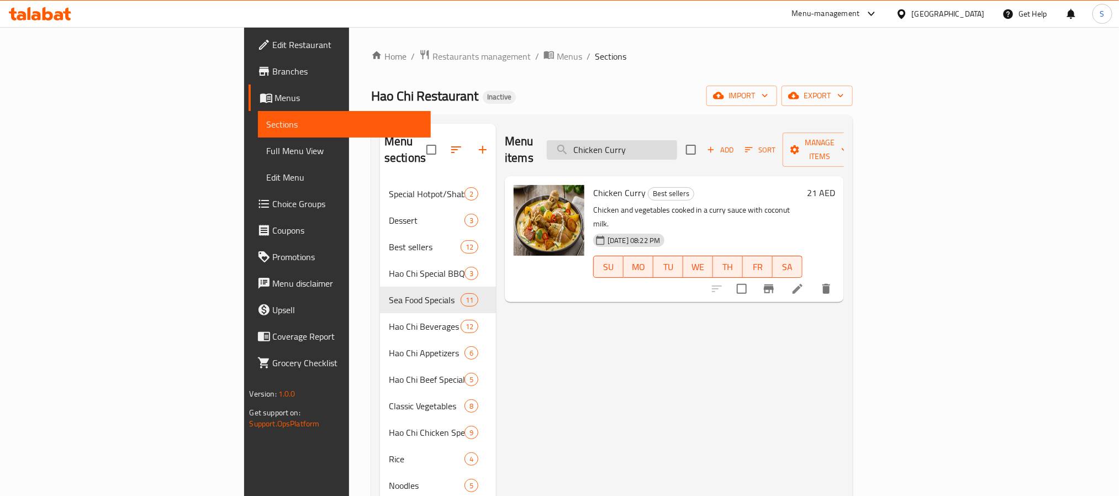
click at [675, 144] on input "Chicken Curry" at bounding box center [612, 149] width 130 height 19
paste input "Mechado"
click at [677, 146] on input "Chicken Mechado" at bounding box center [612, 149] width 130 height 19
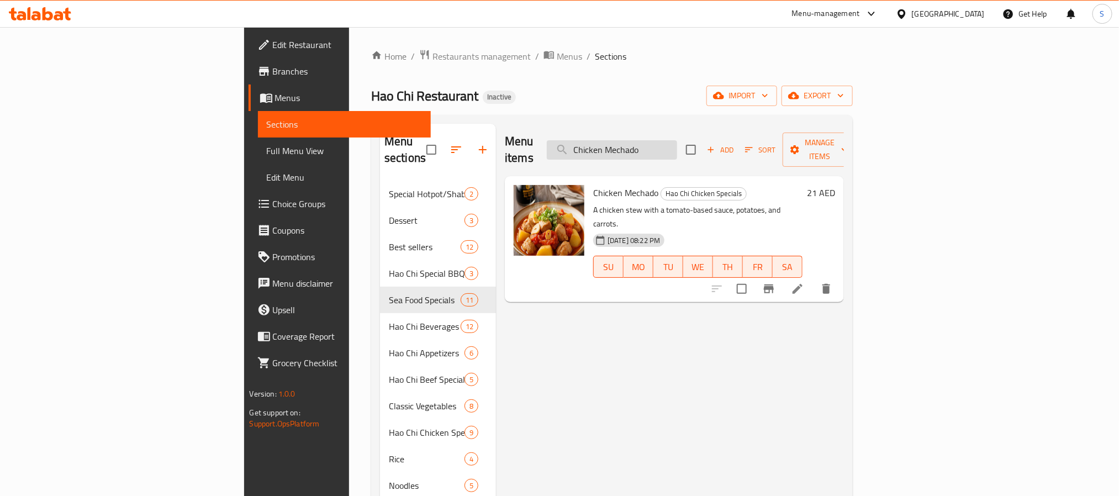
click at [677, 146] on input "Chicken Mechado" at bounding box center [612, 149] width 130 height 19
paste input "opsuey Chinese style"
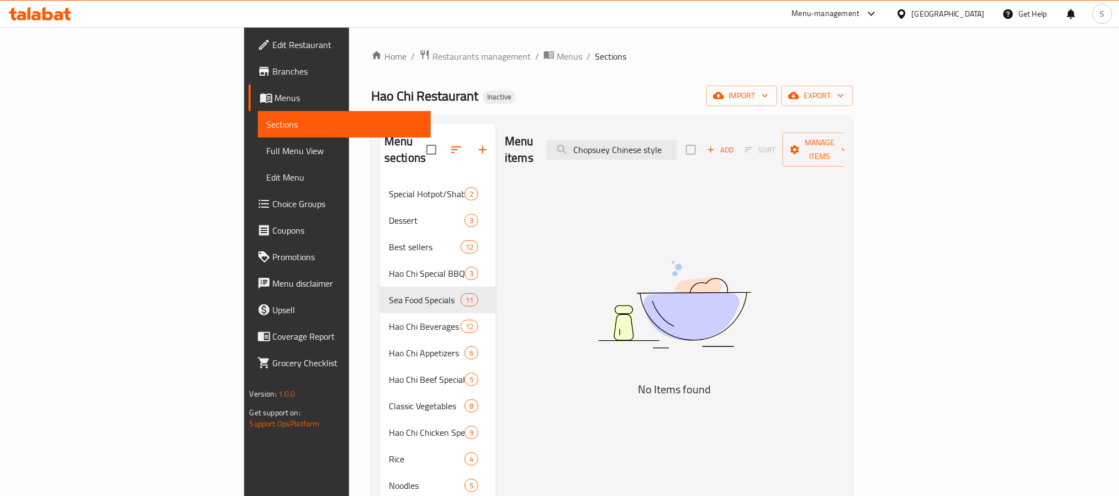
drag, startPoint x: 698, startPoint y: 141, endPoint x: 804, endPoint y: 141, distance: 106.6
click at [804, 141] on div "Menu items Chopsuey Chinese style Add Sort Manage items" at bounding box center [674, 150] width 339 height 52
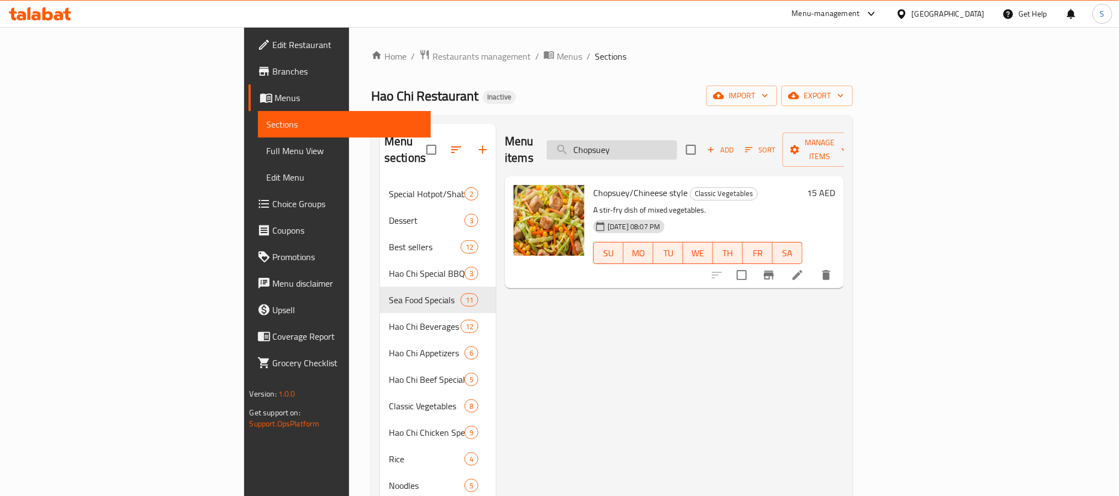
click at [673, 143] on input "Chopsuey" at bounding box center [612, 149] width 130 height 19
paste input "lassic Vegetable Lumpiang Shanghai"
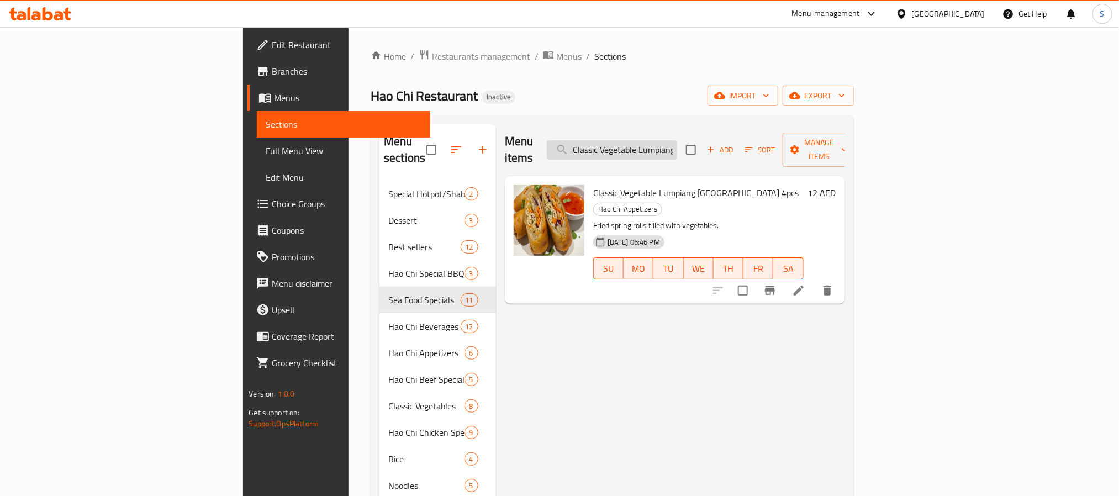
click at [670, 140] on input "Classic Vegetable Lumpiang Shanghai" at bounding box center [612, 149] width 130 height 19
paste input "oca-Cola Zero Sugar"
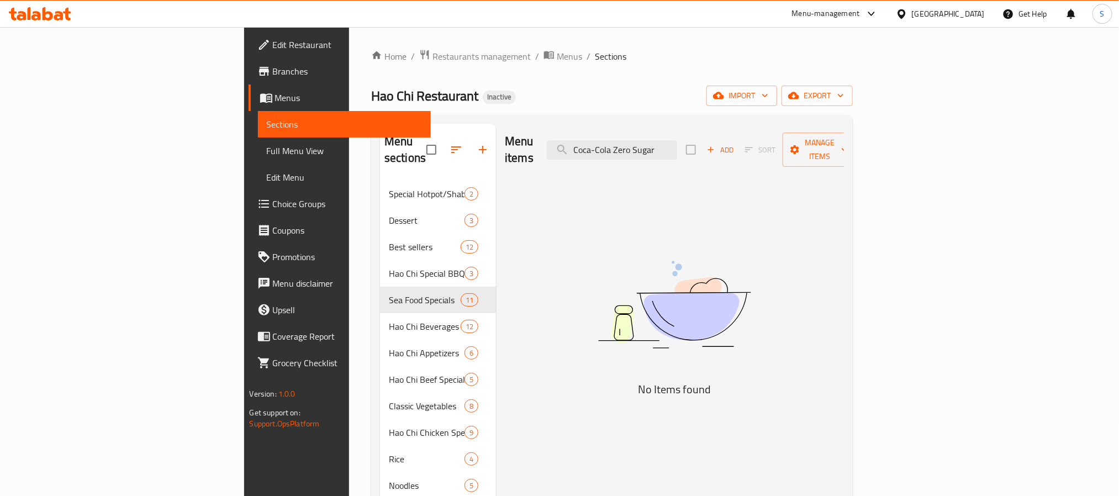
drag, startPoint x: 701, startPoint y: 145, endPoint x: 834, endPoint y: 154, distance: 132.9
click at [834, 154] on div "Menu items Coca-Cola Zero Sugar Add Sort Manage items" at bounding box center [674, 150] width 339 height 52
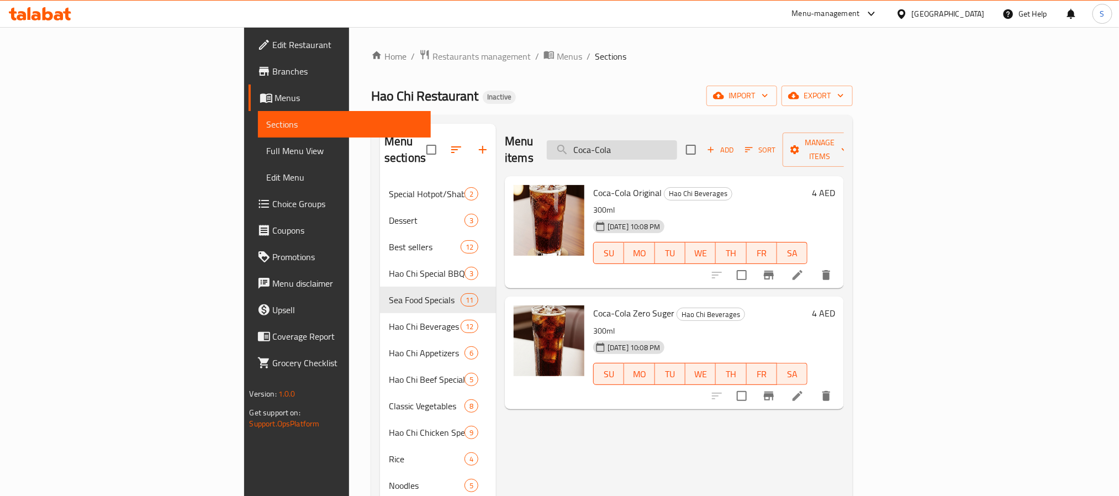
click at [677, 143] on input "Coca-Cola" at bounding box center [612, 149] width 130 height 19
paste input "rispy Chicken Isaw"
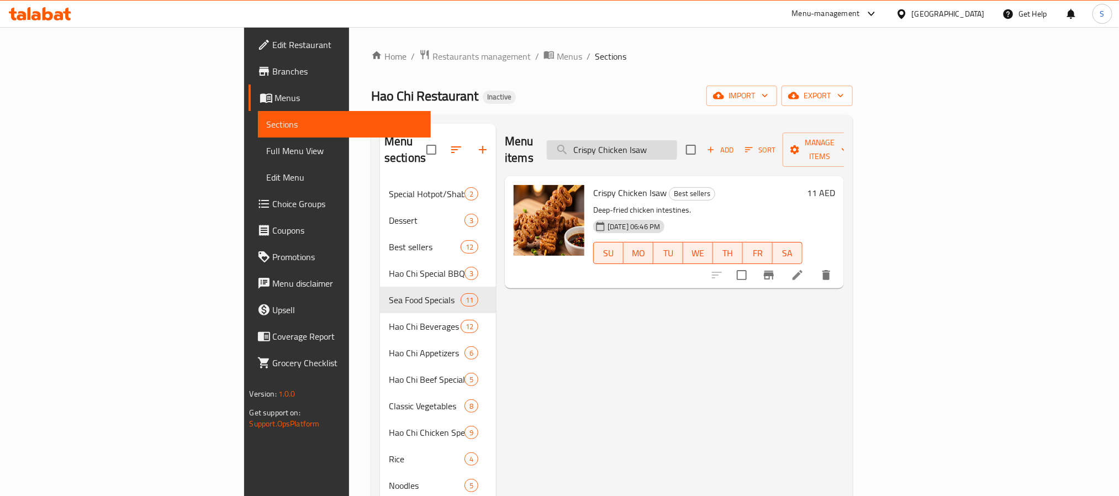
click at [673, 150] on input "Crispy Chicken Isaw" at bounding box center [612, 149] width 130 height 19
paste input "Skin"
click at [677, 140] on input "Crispy Chicken Skin" at bounding box center [612, 149] width 130 height 19
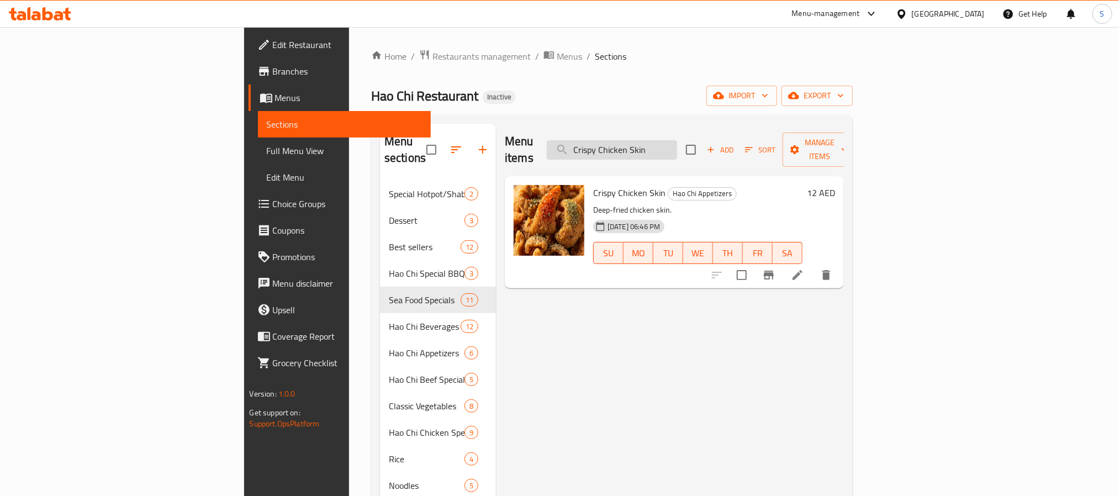
click at [677, 140] on input "Crispy Chicken Skin" at bounding box center [612, 149] width 130 height 19
paste input "Fried Calamaries"
click at [677, 146] on input "Fried Calamaries" at bounding box center [612, 149] width 130 height 19
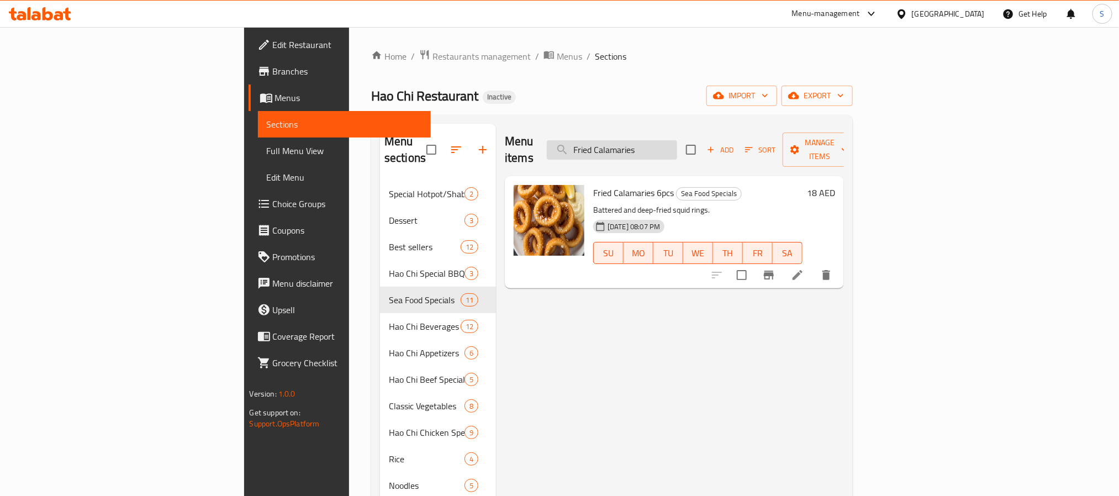
click at [677, 146] on input "Fried Calamaries" at bounding box center [612, 149] width 130 height 19
paste input "Ginataang Kalabasa"
click at [677, 145] on input "Ginataang Kalabasa" at bounding box center [612, 149] width 130 height 19
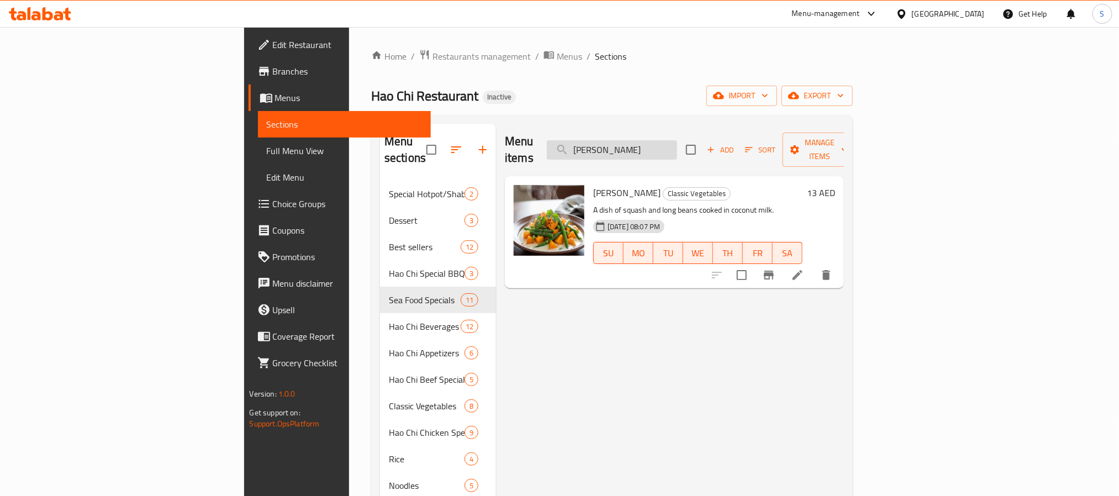
paste input "Halo Halo"
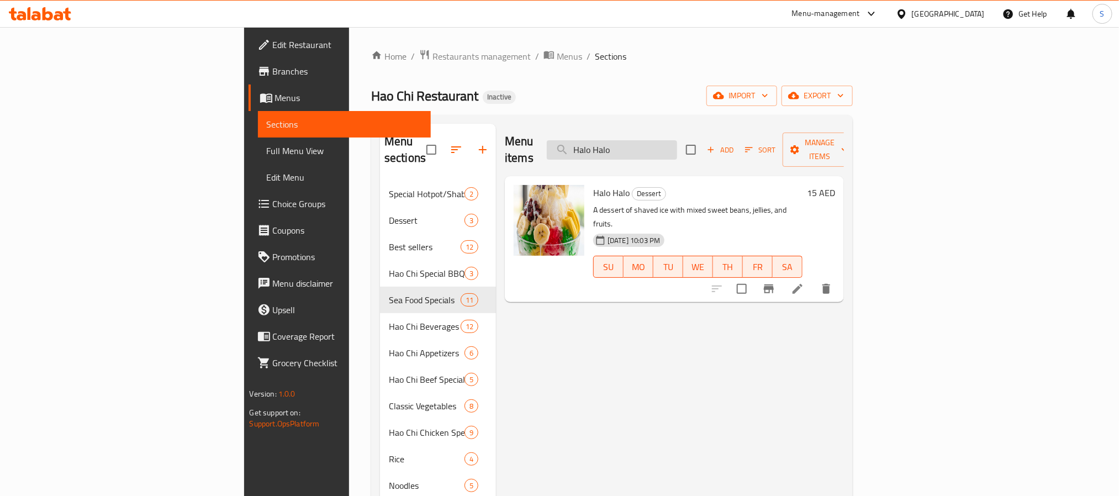
click at [675, 150] on input "Halo Halo" at bounding box center [612, 149] width 130 height 19
paste input "Mix Seafood Cajun"
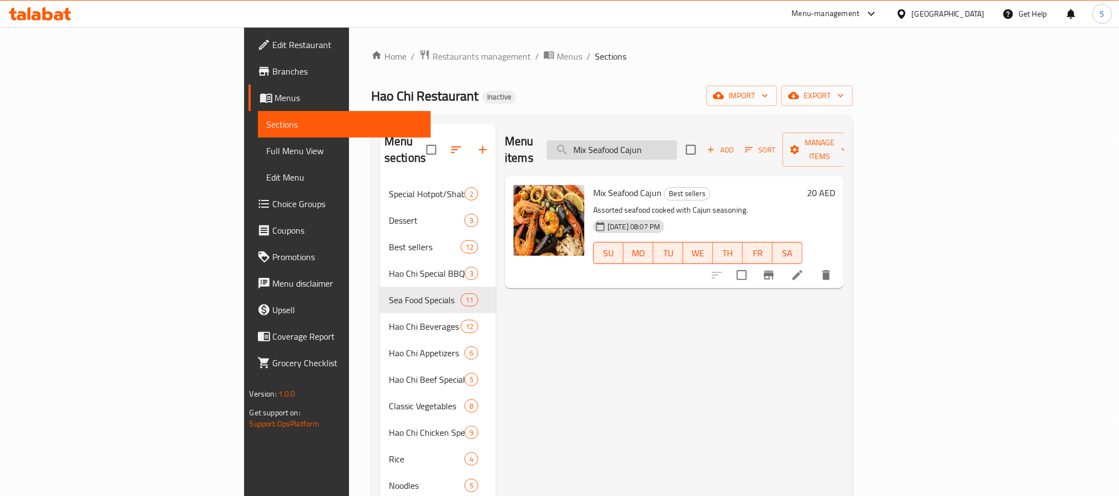
click at [677, 140] on input "Mix Seafood Cajun" at bounding box center [612, 149] width 130 height 19
paste input "Palabok"
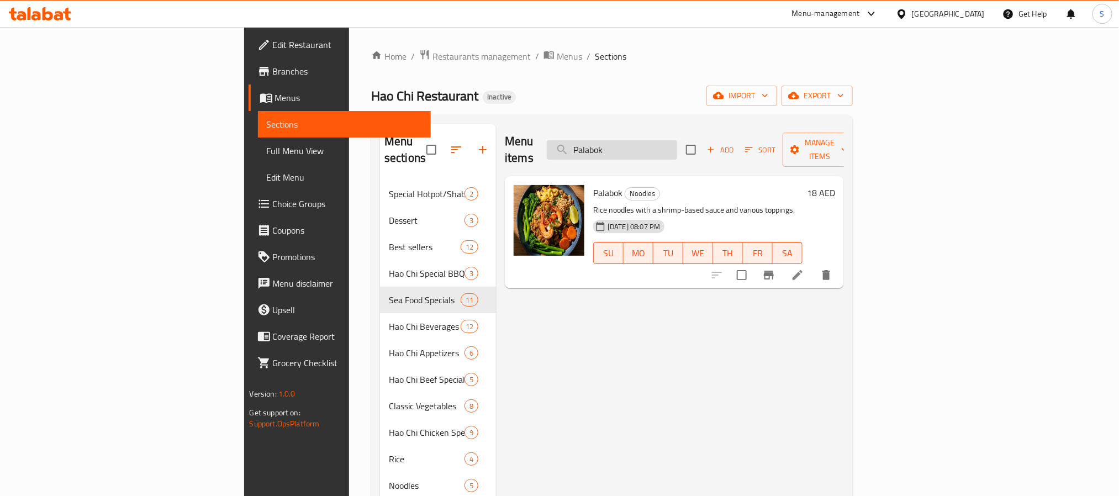
click at [677, 143] on input "Palabok" at bounding box center [612, 149] width 130 height 19
paste input "Ampalaya With Egg"
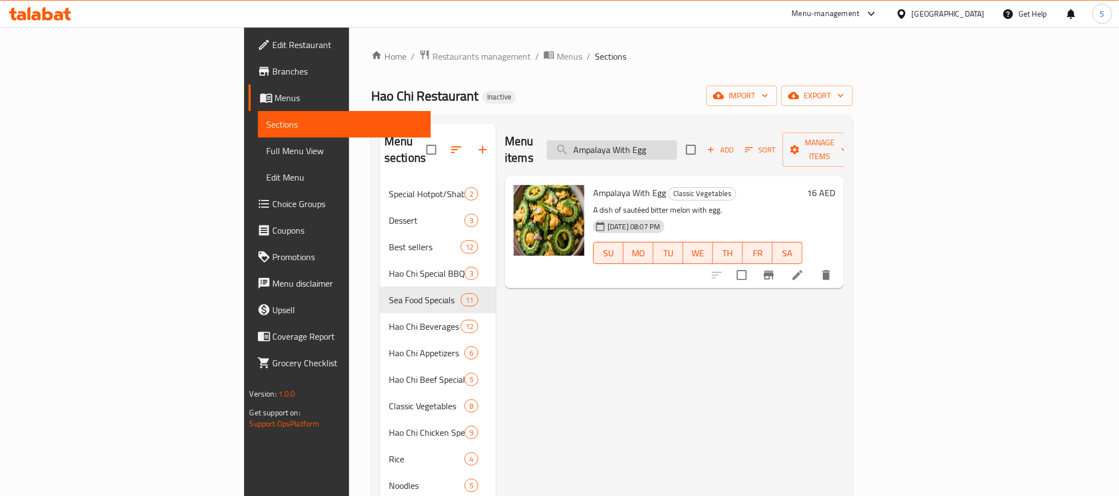
click at [677, 145] on input "Ampalaya With Egg" at bounding box center [612, 149] width 130 height 19
paste input "BBQ Chicken Breast"
click at [677, 140] on input "BBQ Chicken Breast" at bounding box center [612, 149] width 130 height 19
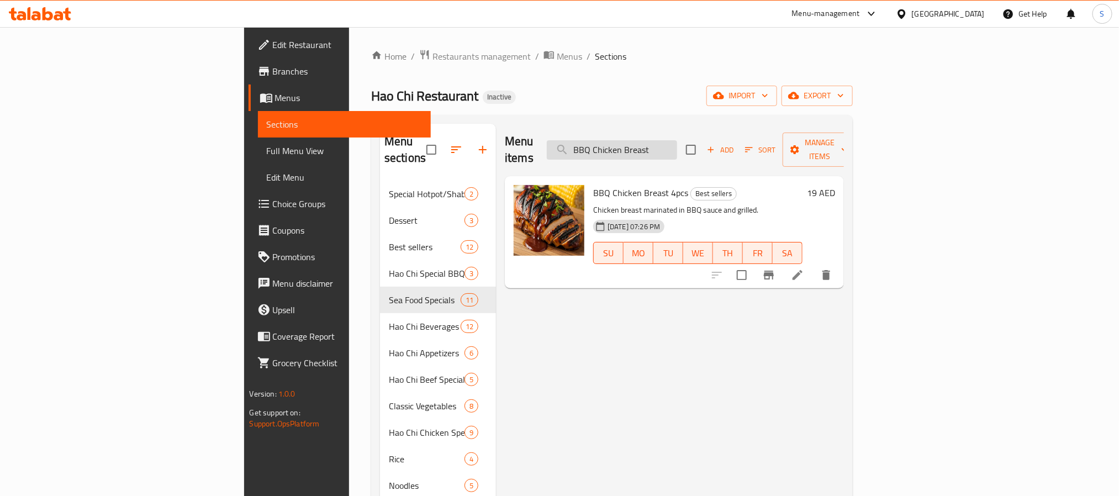
click at [677, 140] on input "BBQ Chicken Breast" at bounding box center [612, 149] width 130 height 19
paste input "eef Brocolli"
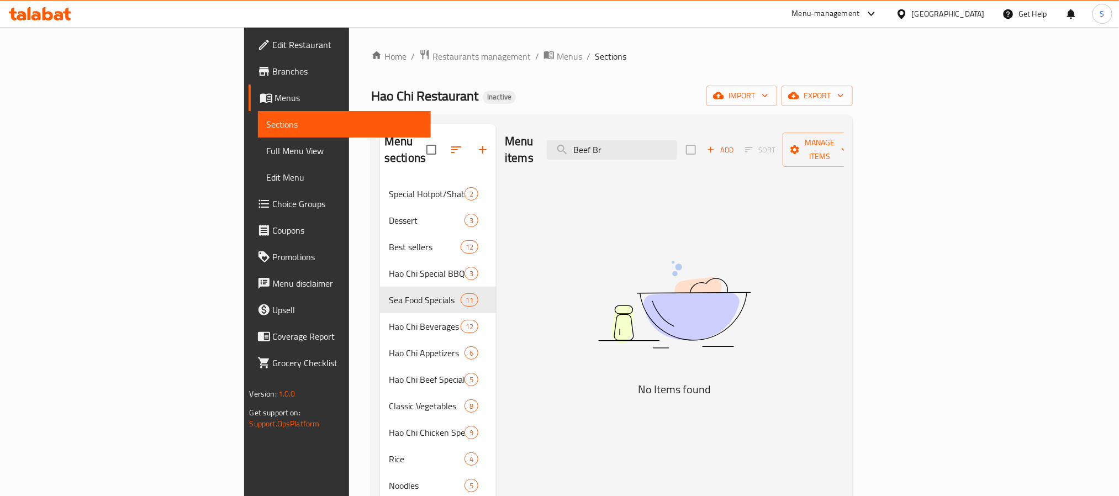
drag, startPoint x: 705, startPoint y: 135, endPoint x: 628, endPoint y: 140, distance: 76.9
click at [628, 140] on div "Menu items Beef Br Add Sort Manage items" at bounding box center [674, 150] width 339 height 52
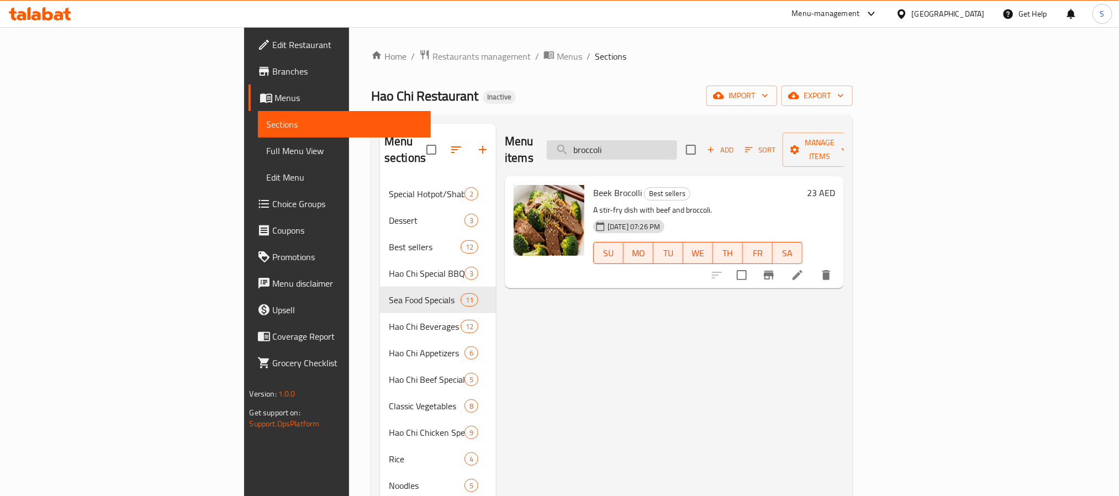
click at [677, 145] on input "broccoli" at bounding box center [612, 149] width 130 height 19
paste input "Beef Kare Kare"
click at [677, 144] on input "Beef Kare Kare" at bounding box center [612, 149] width 130 height 19
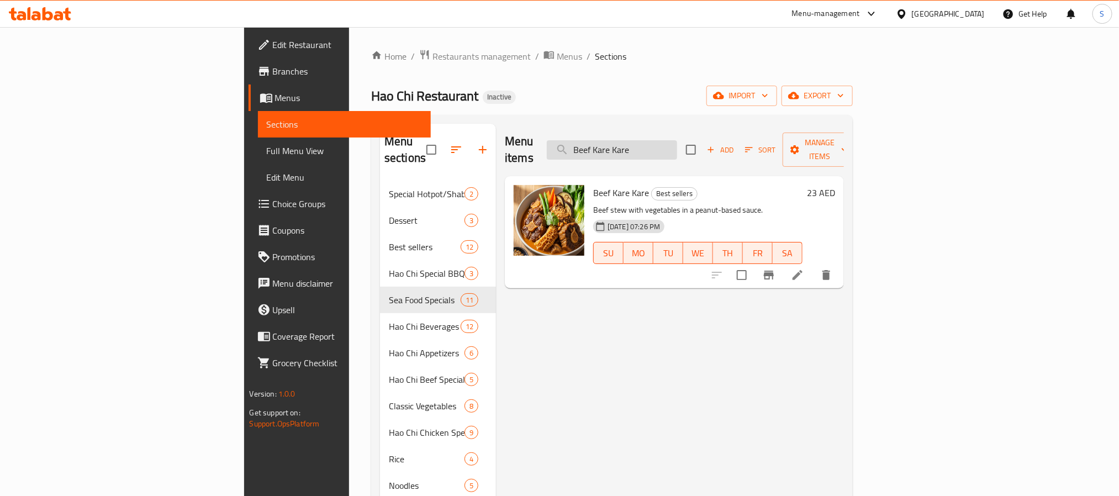
click at [677, 144] on input "Beef Kare Kare" at bounding box center [612, 149] width 130 height 19
paste input "Nilaga"
click at [677, 140] on input "Beef Nilaga" at bounding box center [612, 149] width 130 height 19
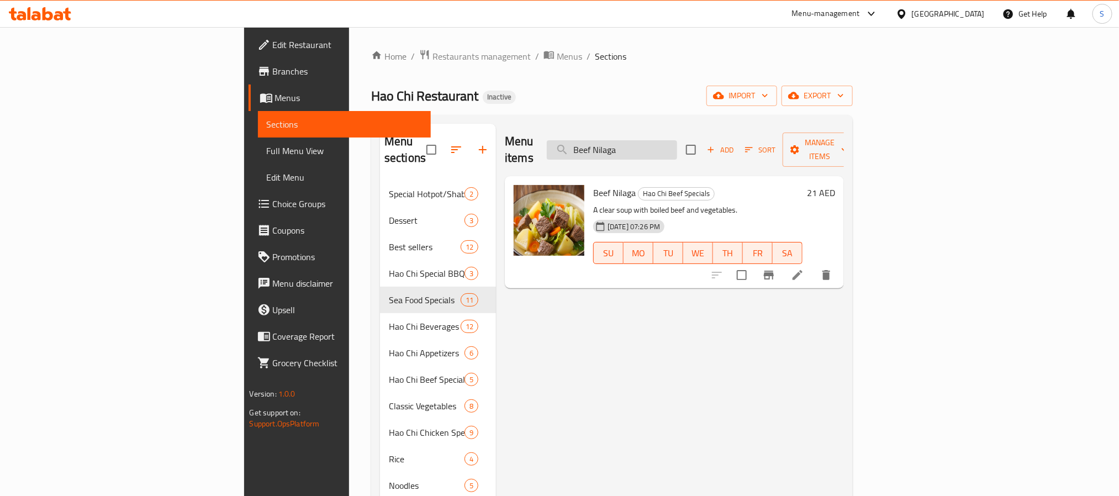
click at [677, 140] on input "Beef Nilaga" at bounding box center [612, 149] width 130 height 19
paste input "Papaitan"
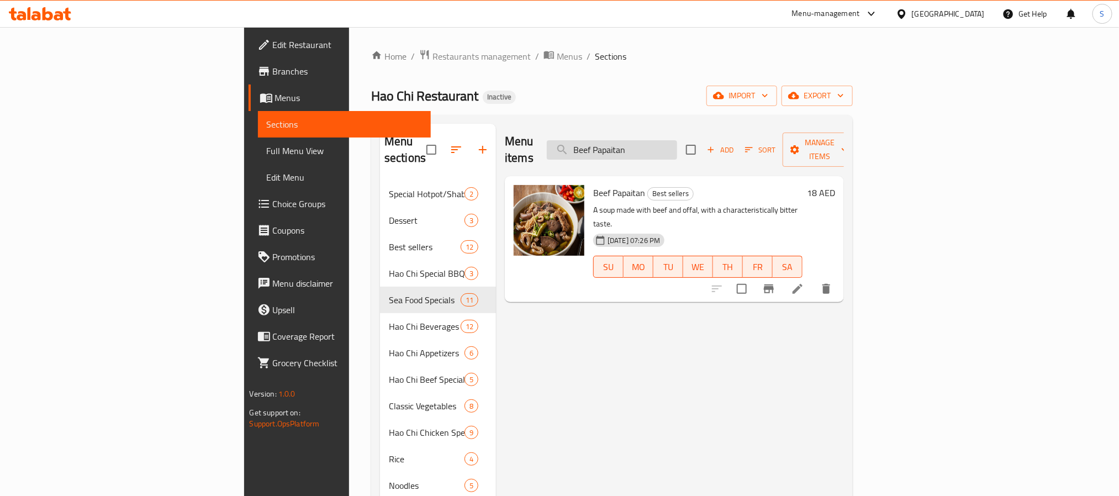
click at [677, 140] on input "Beef Papaitan" at bounding box center [612, 149] width 130 height 19
paste input "Tofu"
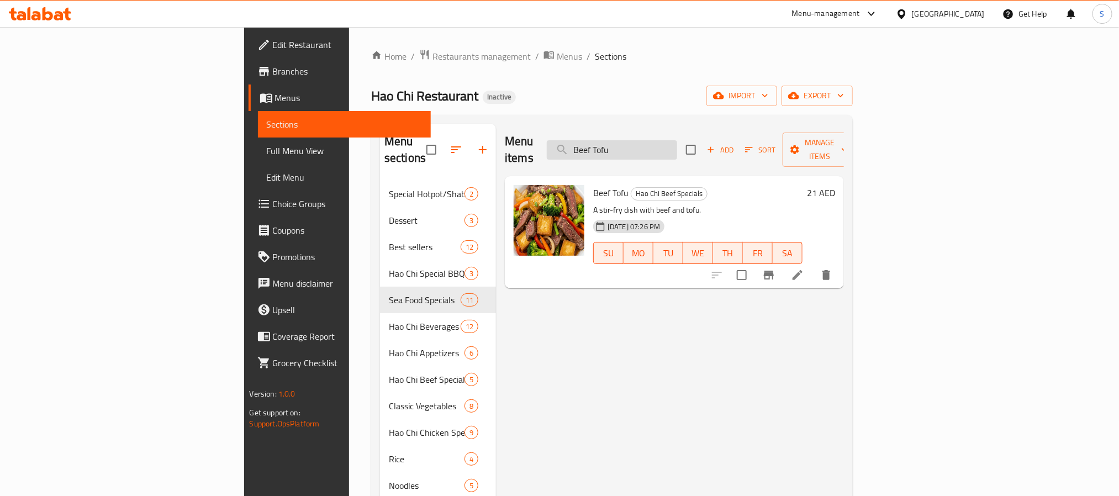
click at [676, 140] on input "Beef Tofu" at bounding box center [612, 149] width 130 height 19
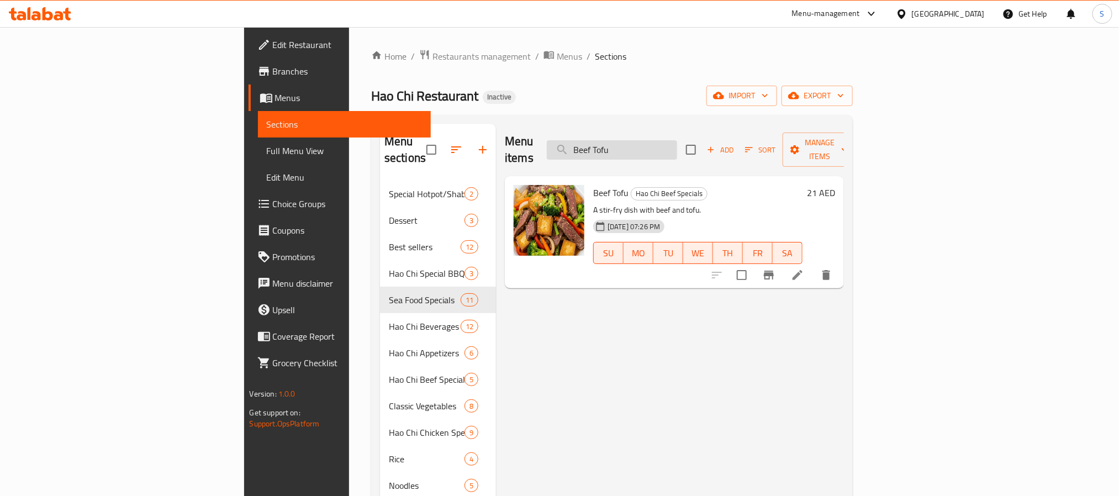
paste input "oko Pandan"
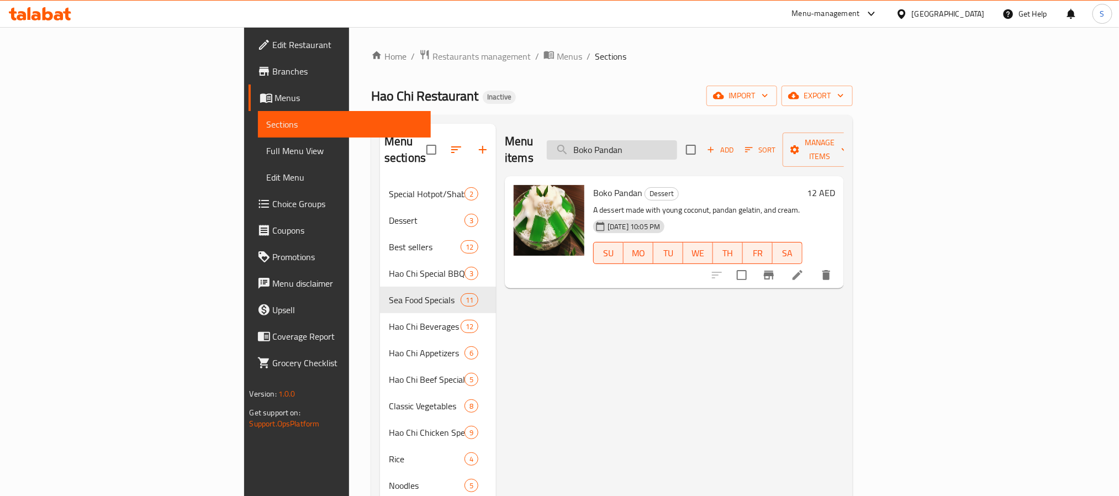
click at [677, 140] on input "Boko Pandan" at bounding box center [612, 149] width 130 height 19
paste input "uttered Shrimp"
click at [677, 143] on input "Buttered Shrimp" at bounding box center [612, 149] width 130 height 19
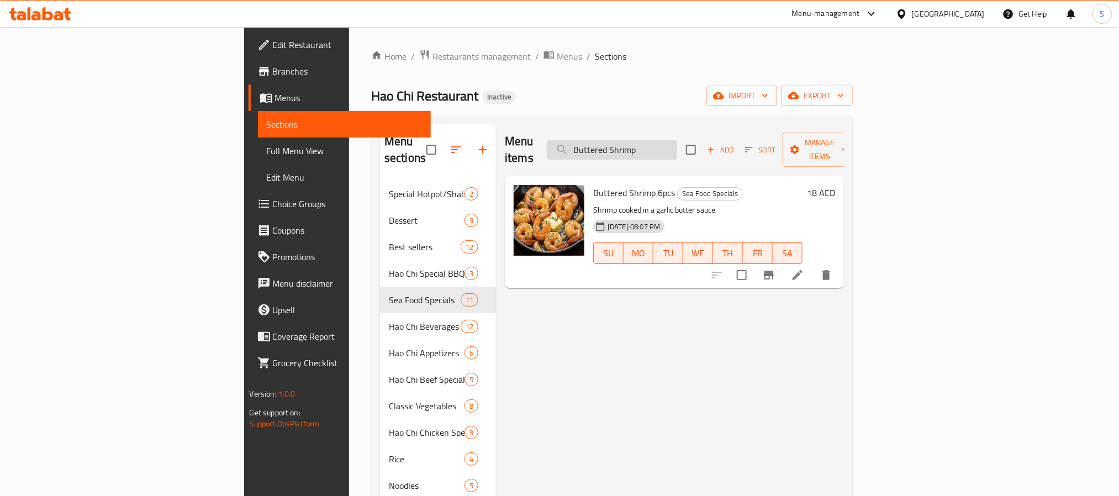
click at [677, 143] on input "Buttered Shrimp" at bounding box center [612, 149] width 130 height 19
paste input "Carbonara"
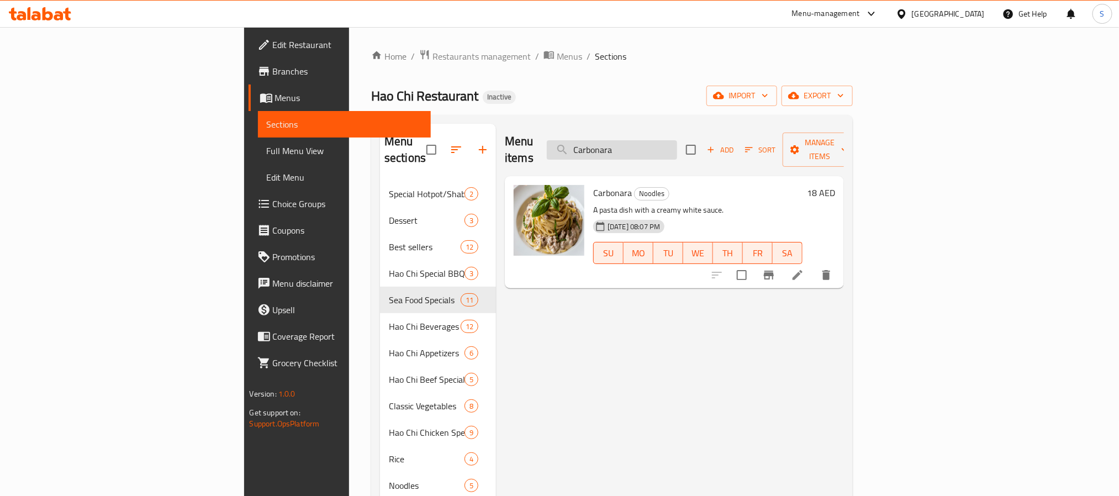
click at [677, 143] on input "Carbonara" at bounding box center [612, 149] width 130 height 19
paste input "hicken Afritad"
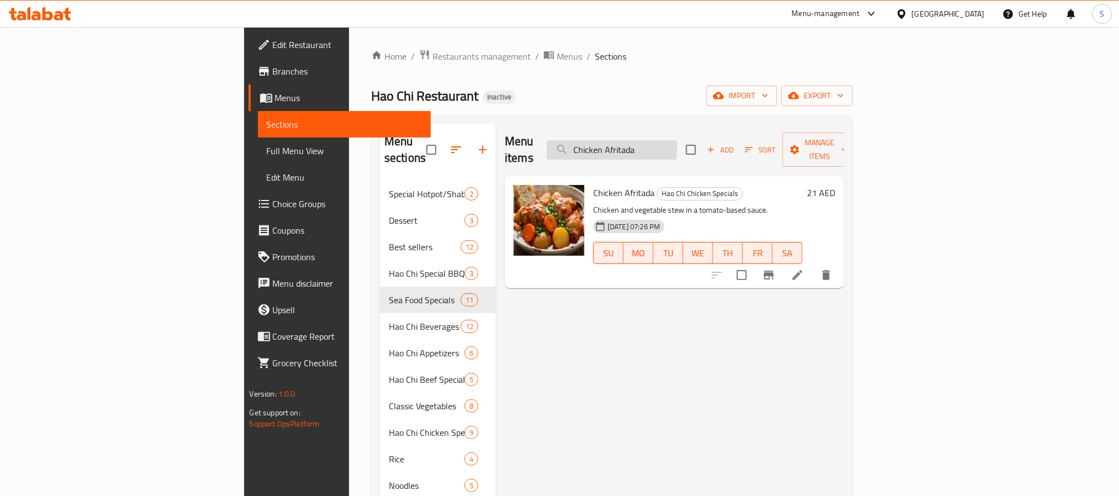
click at [677, 140] on input "Chicken Afritada" at bounding box center [612, 149] width 130 height 19
paste input "Bikol Express"
click at [677, 149] on input "Chicken Bikol Express" at bounding box center [612, 149] width 130 height 19
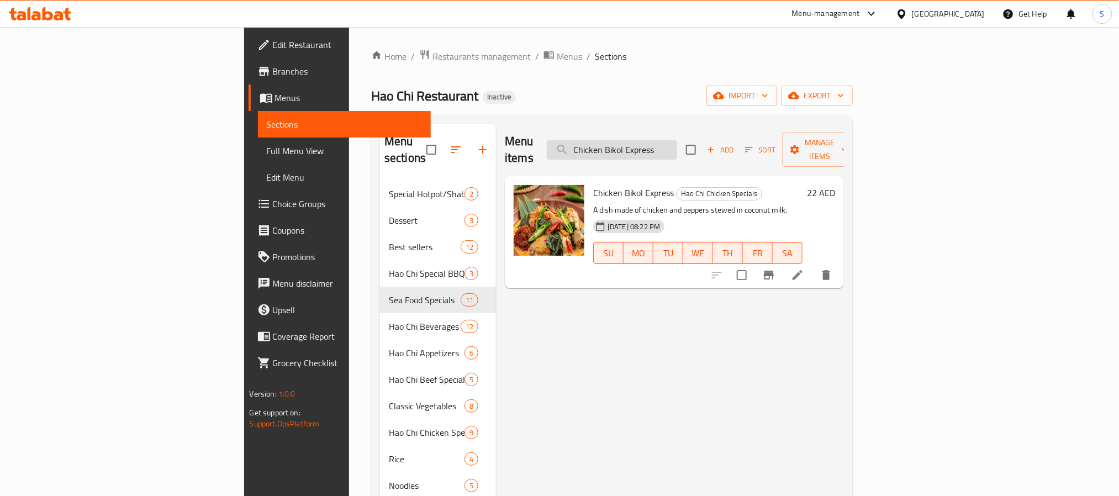
click at [677, 149] on input "Chicken Bikol Express" at bounding box center [612, 149] width 130 height 19
paste input "Igado"
click at [673, 141] on input "Chicken Igado" at bounding box center [612, 149] width 130 height 19
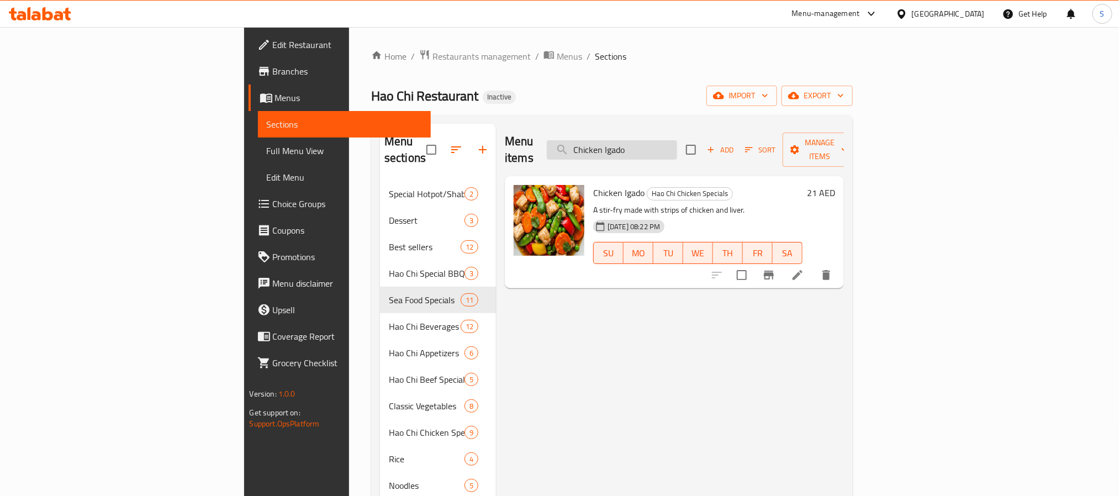
click at [673, 141] on input "Chicken Igado" at bounding box center [612, 149] width 130 height 19
paste input "Mino"
click at [677, 140] on input "Chicken Minodo" at bounding box center [612, 149] width 130 height 19
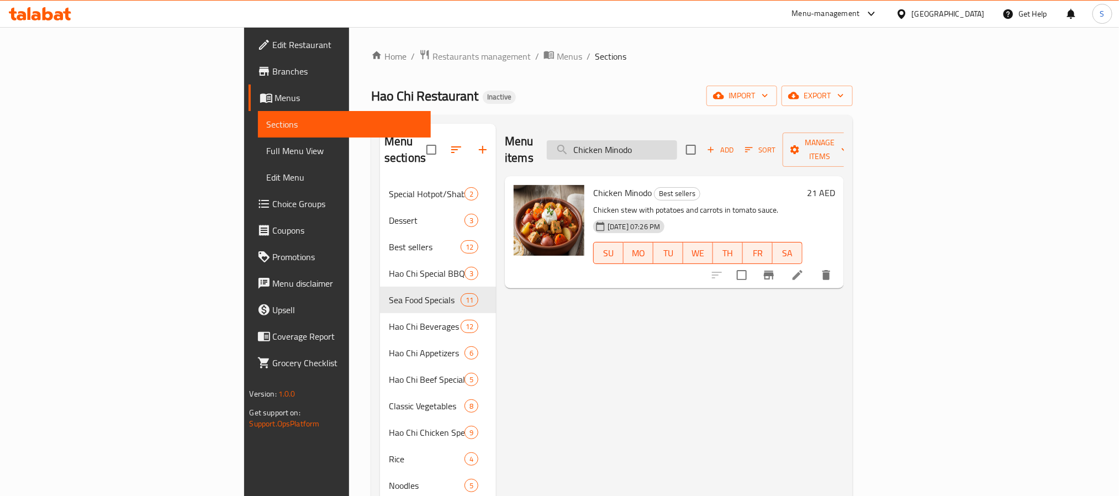
paste input "Sinigang"
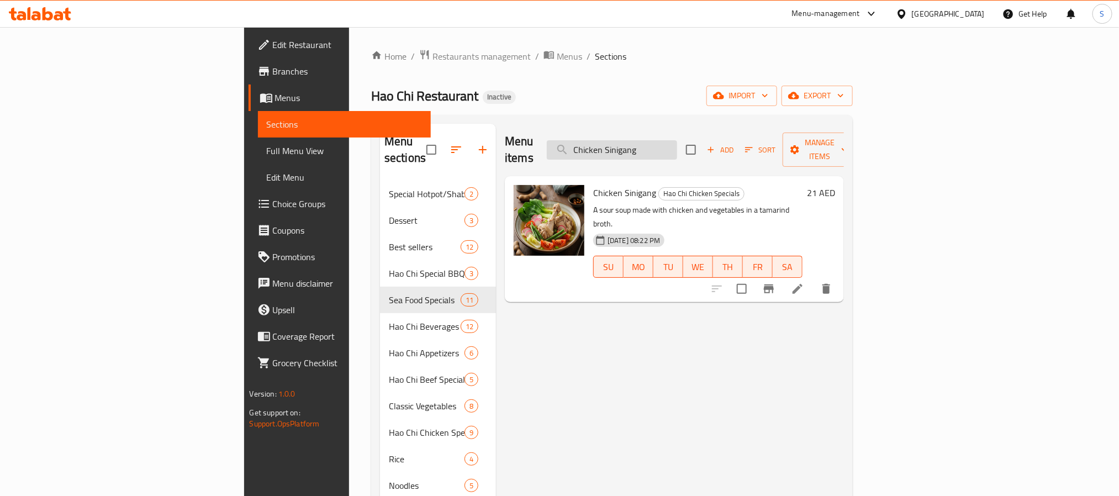
click at [677, 143] on input "Chicken Sinigang" at bounding box center [612, 149] width 130 height 19
paste input "si"
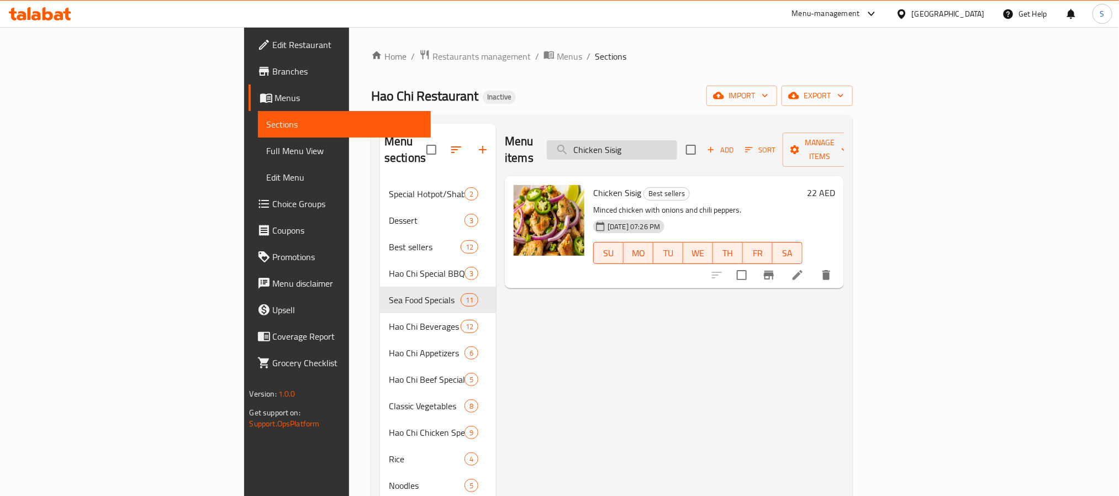
click at [677, 150] on input "Chicken Sisig" at bounding box center [612, 149] width 130 height 19
paste input "Tofu"
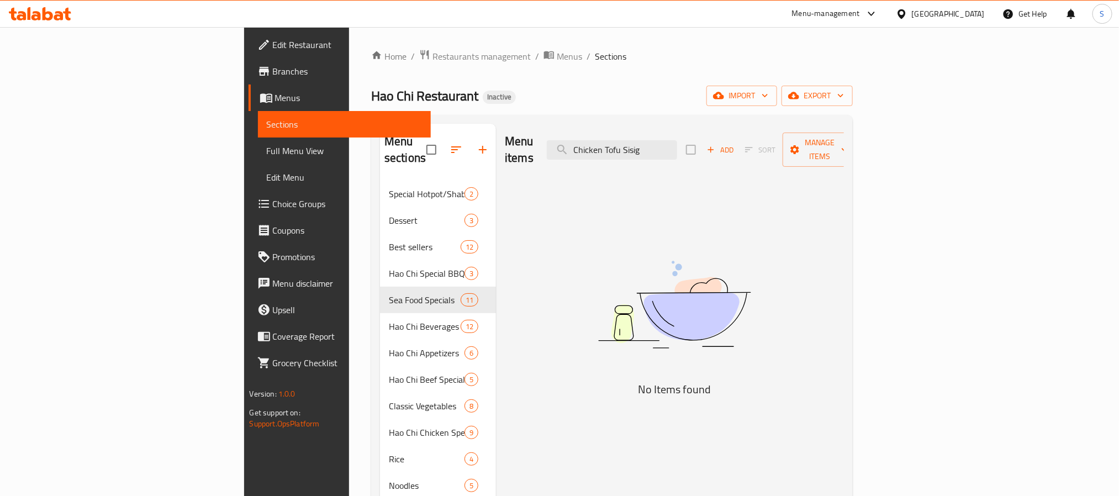
drag, startPoint x: 712, startPoint y: 138, endPoint x: 786, endPoint y: 138, distance: 74.6
click at [786, 138] on div "Menu items Chicken Tofu Sisig Add Sort Manage items" at bounding box center [674, 150] width 339 height 52
drag, startPoint x: 692, startPoint y: 143, endPoint x: 489, endPoint y: 99, distance: 206.7
click at [489, 99] on div "Home / Restaurants management / Menus / Sections Hao Chi Restaurant Inactive im…" at bounding box center [612, 338] width 482 height 579
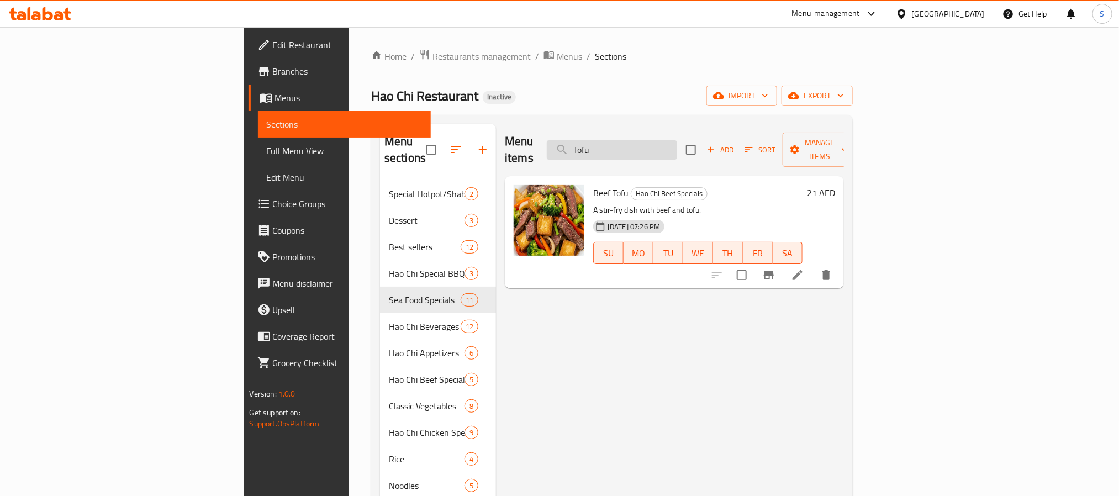
click at [670, 140] on input "Tofu" at bounding box center [612, 149] width 130 height 19
click at [670, 140] on input "sisig" at bounding box center [612, 149] width 130 height 19
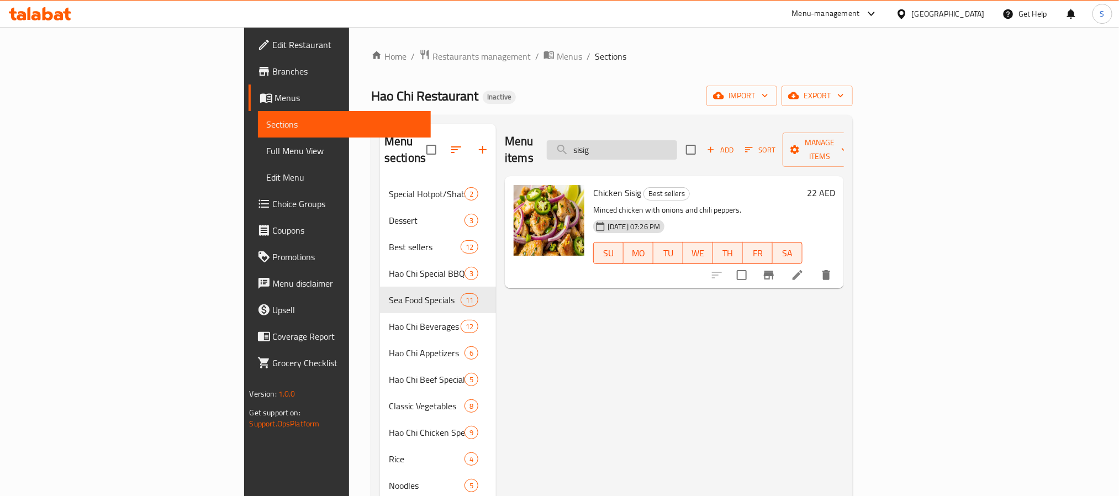
paste input "Coca-Cola Original"
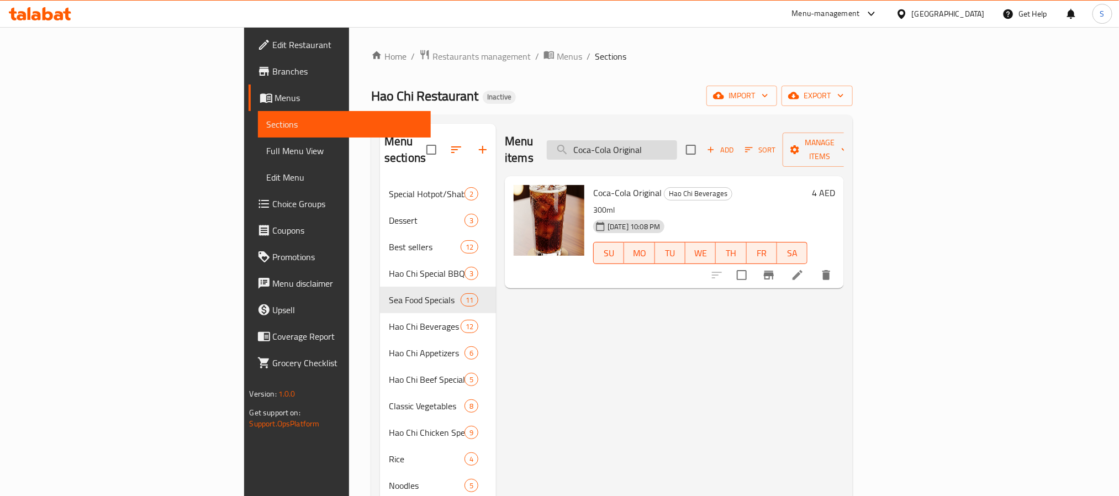
click at [677, 140] on input "Coca-Cola Original" at bounding box center [612, 149] width 130 height 19
paste input "ffee"
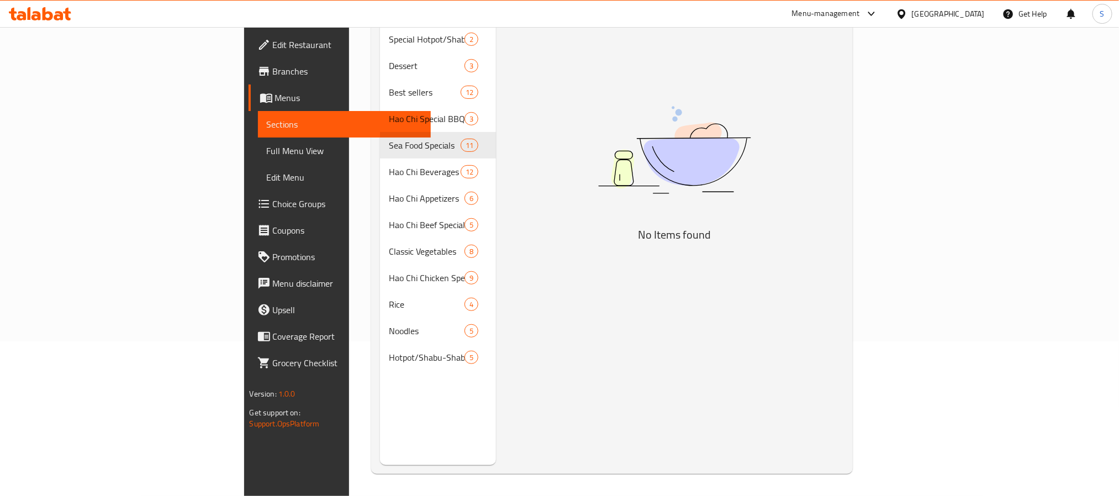
scroll to position [72, 0]
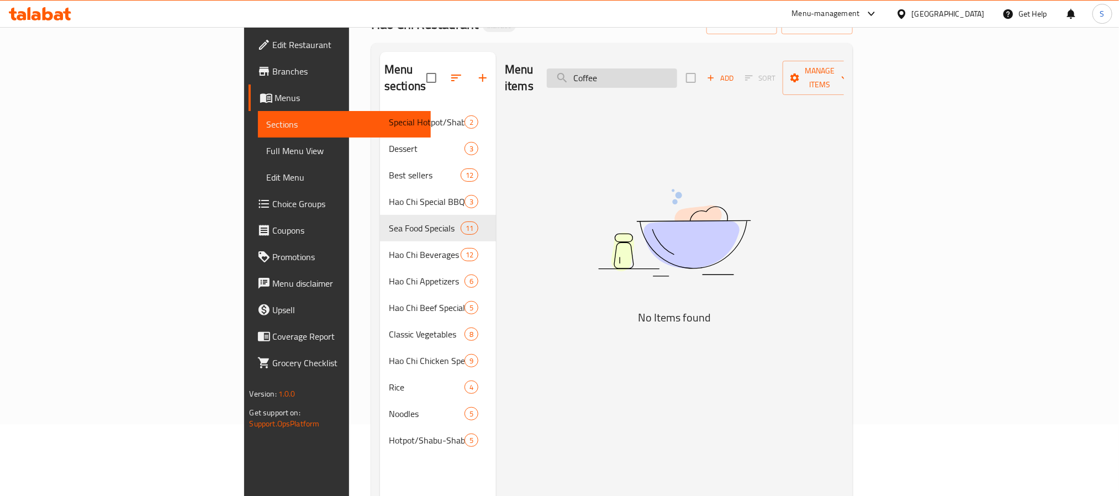
click at [677, 75] on input "Coffee" at bounding box center [612, 77] width 130 height 19
paste input "rispy Chicken Bola Bola"
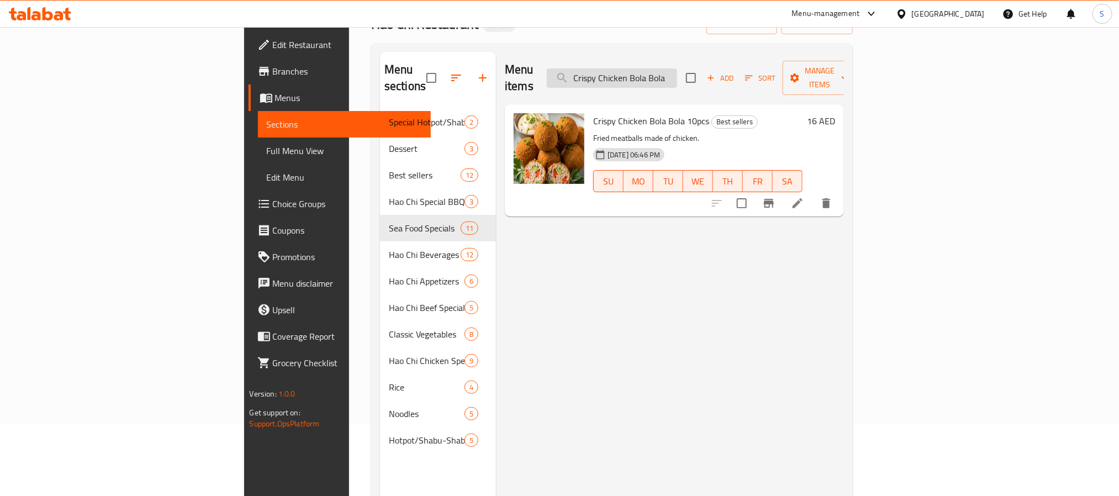
click at [677, 75] on input "Crispy Chicken Bola Bola" at bounding box center [612, 77] width 130 height 19
paste input "search"
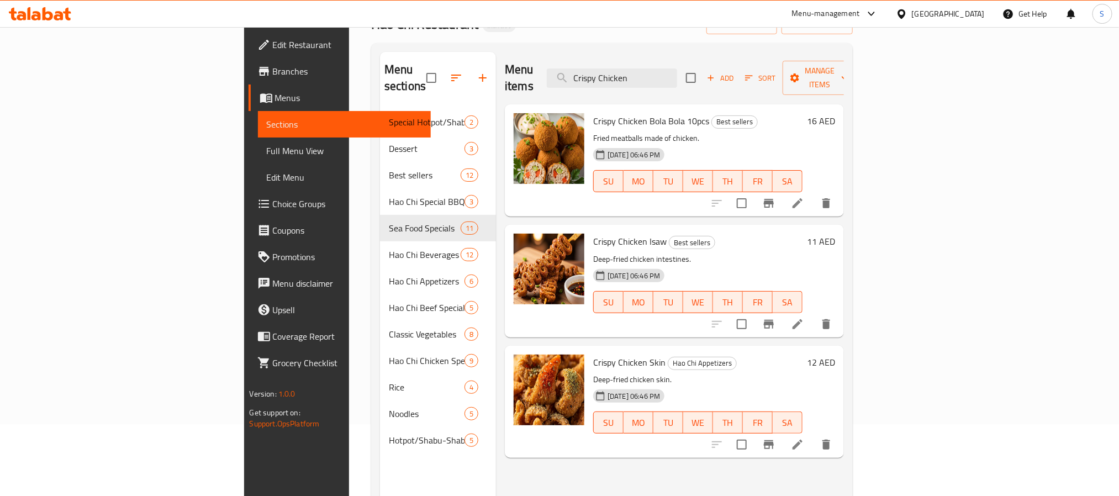
click at [593, 233] on span "Crispy Chicken Isaw" at bounding box center [629, 241] width 73 height 17
copy h6 "Crispy Chicken Isaw"
click at [677, 70] on input "Crispy Chicken" at bounding box center [612, 77] width 130 height 19
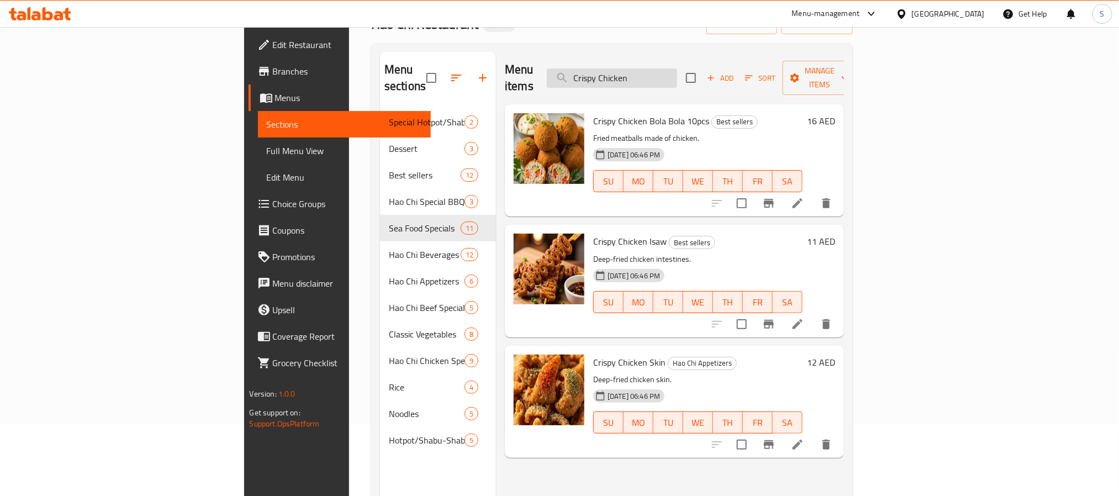
click at [677, 70] on input "Crispy Chicken" at bounding box center [612, 77] width 130 height 19
paste input "Okoy"
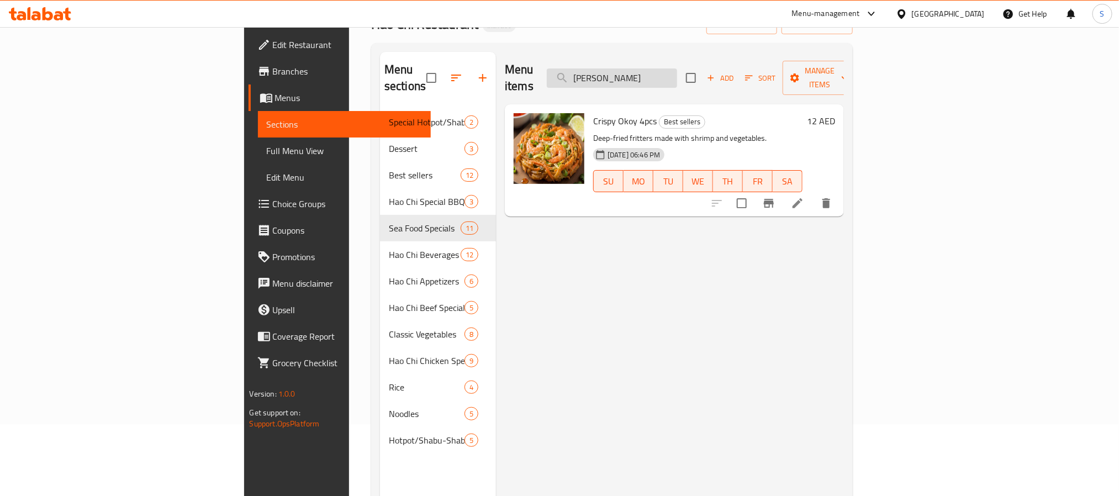
click at [673, 71] on input "Crispy Okoy" at bounding box center [612, 77] width 130 height 19
paste input "Shrimp Crackers"
click at [677, 70] on input "Crispy Shrimp Crackers" at bounding box center [612, 77] width 130 height 19
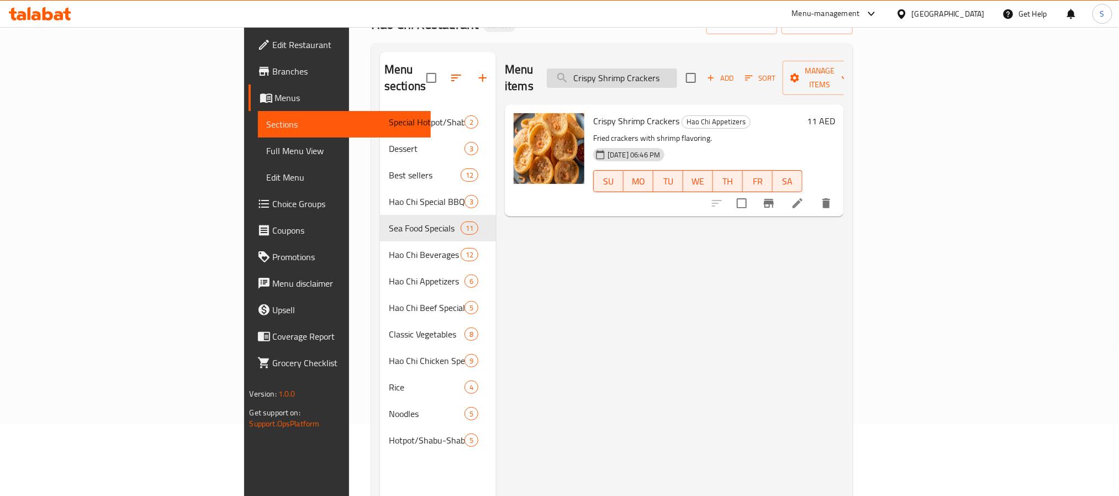
click at [677, 70] on input "Crispy Shrimp Crackers" at bounding box center [612, 77] width 130 height 19
paste input "search"
click at [677, 68] on input "Crispy Shrimp" at bounding box center [612, 77] width 130 height 19
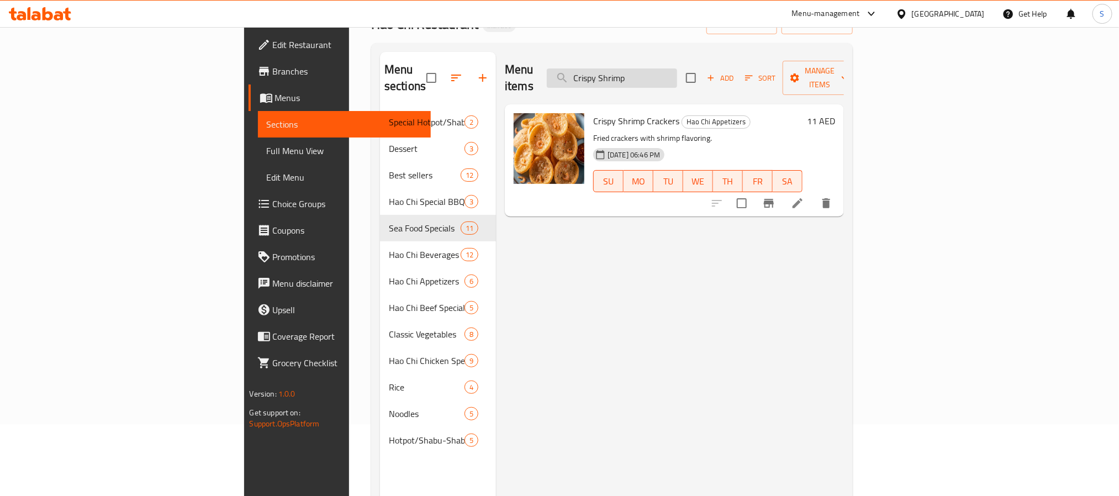
click at [677, 68] on input "Crispy Shrimp" at bounding box center [612, 77] width 130 height 19
paste input "Egg fried Rice"
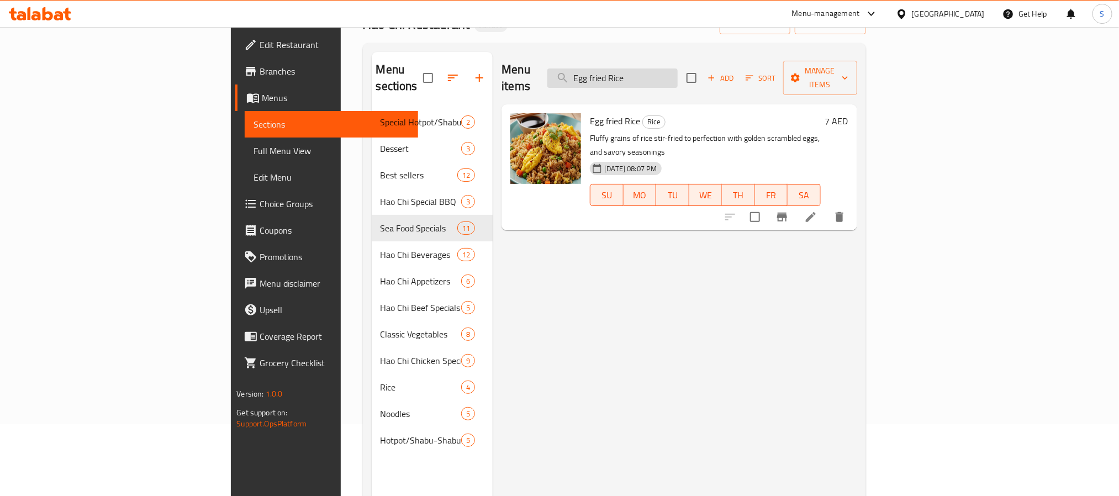
click at [673, 73] on input "Egg fried Rice" at bounding box center [612, 77] width 130 height 19
paste input "Fanta"
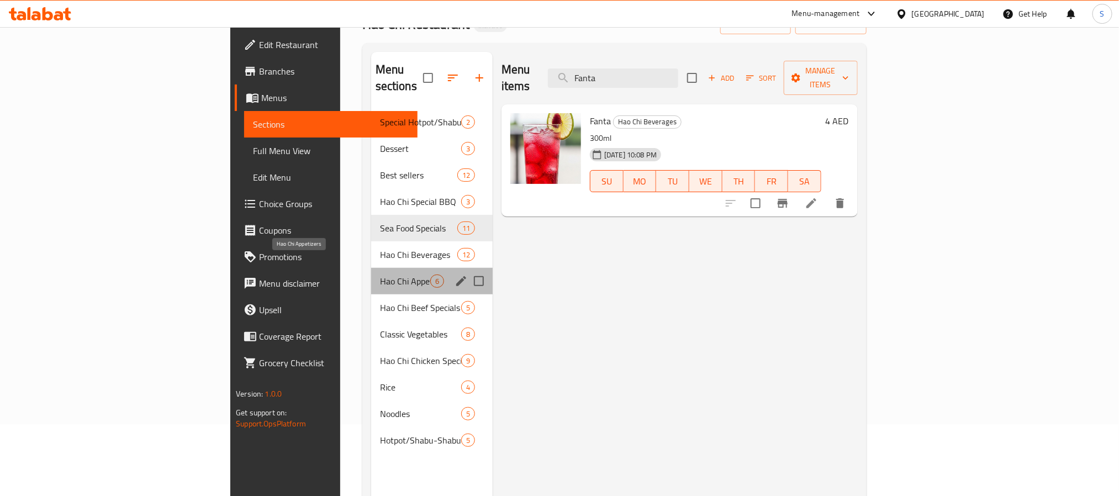
click at [380, 275] on span "Hao Chi Appetizers" at bounding box center [405, 281] width 50 height 13
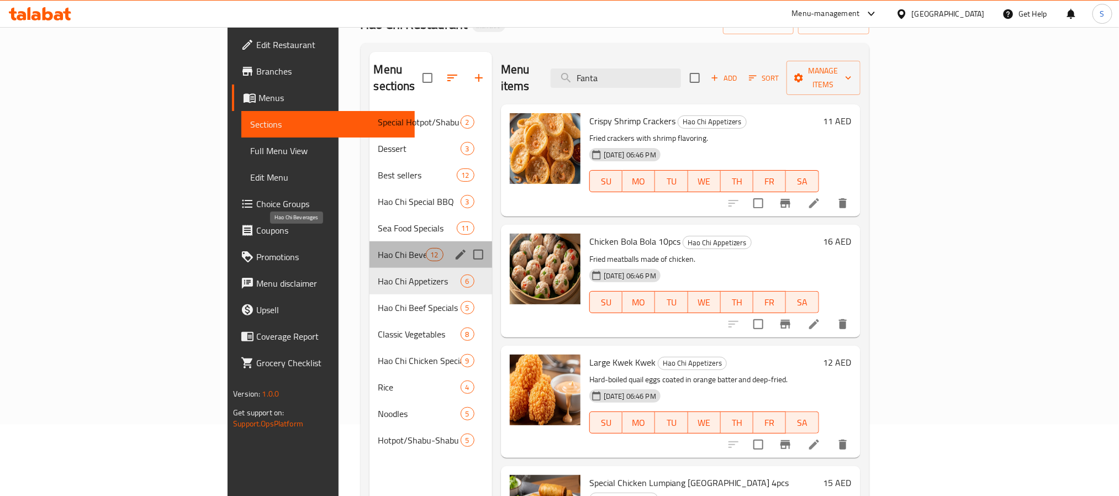
click at [378, 248] on span "Hao Chi Beverages" at bounding box center [402, 254] width 48 height 13
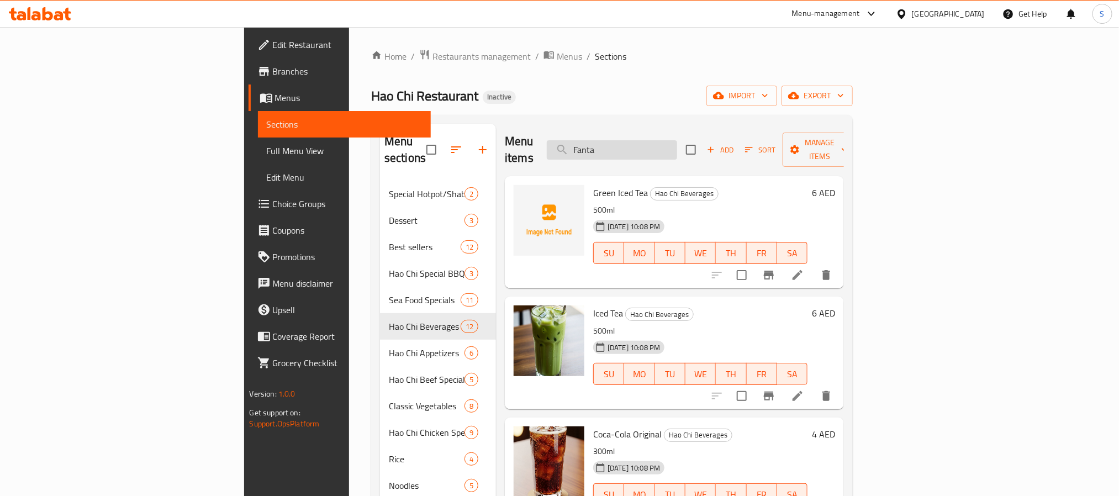
click at [672, 141] on input "Fanta" at bounding box center [612, 149] width 130 height 19
paste input "ried Cherry"
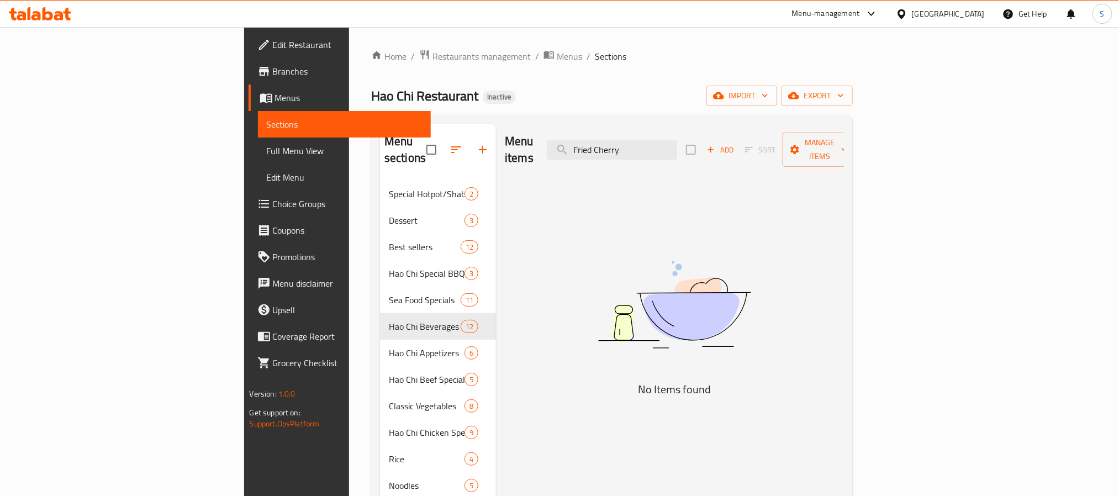
drag, startPoint x: 682, startPoint y: 141, endPoint x: 534, endPoint y: 136, distance: 148.1
click at [534, 136] on div "Menu items Fried Cherry Add Sort Manage items" at bounding box center [674, 150] width 339 height 52
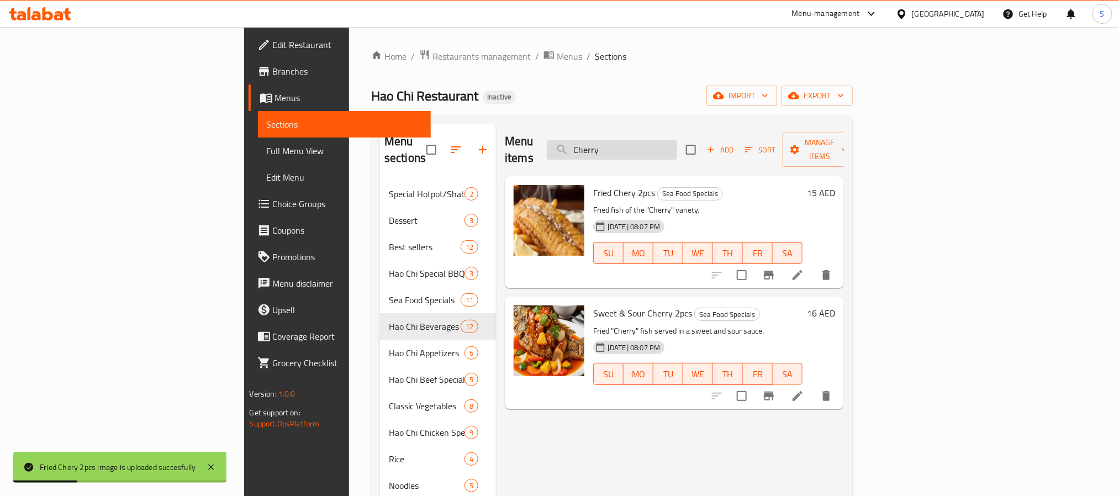
click at [677, 145] on input "Cherry" at bounding box center [612, 149] width 130 height 19
paste input "Fried Galonggung"
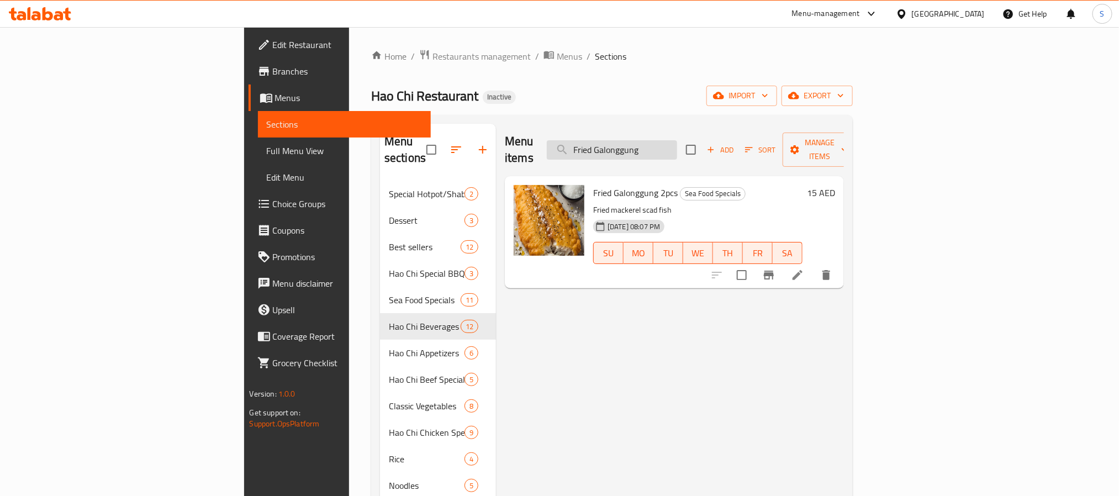
click at [677, 145] on input "Fried Galonggung" at bounding box center [612, 149] width 130 height 19
paste input "Shrimp"
click at [677, 140] on input "Fried Shrimp" at bounding box center [612, 149] width 130 height 19
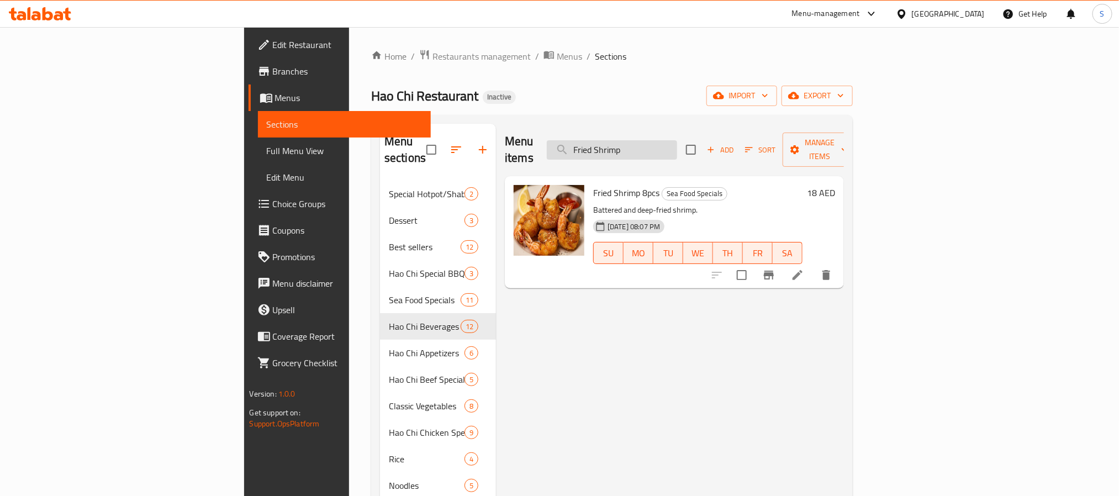
click at [677, 140] on input "Fried Shrimp" at bounding box center [612, 149] width 130 height 19
paste input "Golden bun"
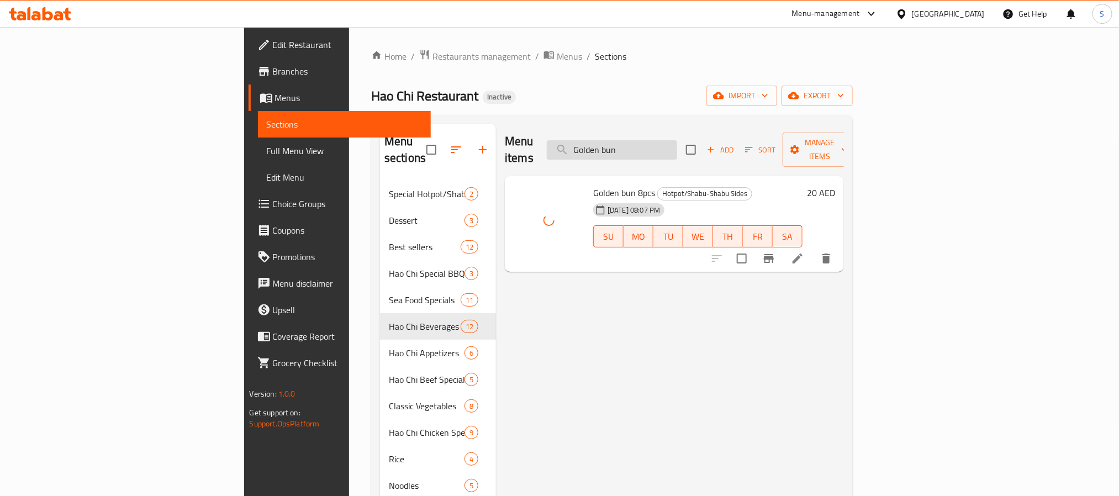
click at [677, 140] on input "Golden bun" at bounding box center [612, 149] width 130 height 19
paste input "ralic Fried Rice"
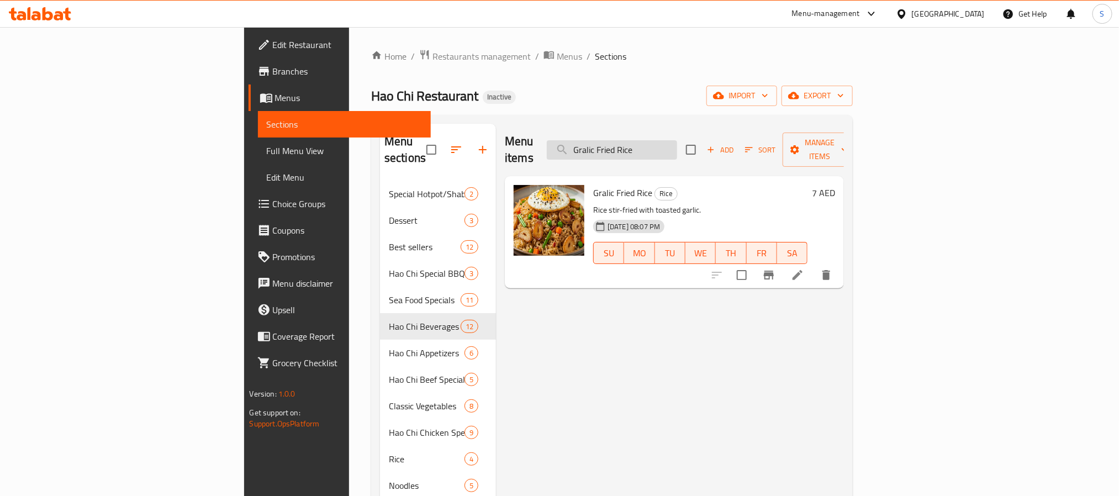
click at [677, 141] on input "Gralic Fried Rice" at bounding box center [612, 149] width 130 height 19
paste input "Iced Tea"
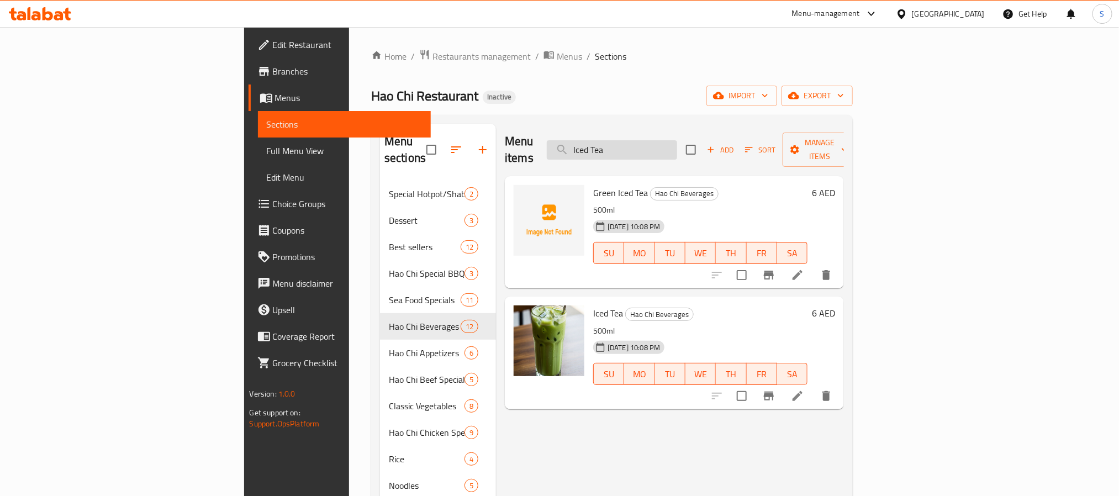
click at [677, 147] on input "Iced Tea" at bounding box center [612, 149] width 130 height 19
paste input "Kwek Kwek"
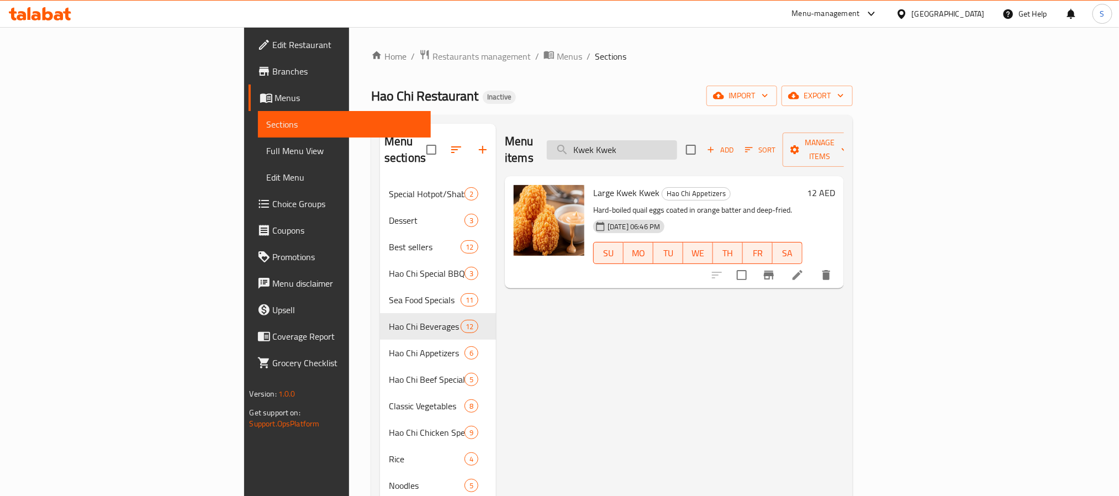
click at [667, 140] on input "Kwek Kwek" at bounding box center [612, 149] width 130 height 19
paste input "Mix Egg & Vegetable Frie rice"
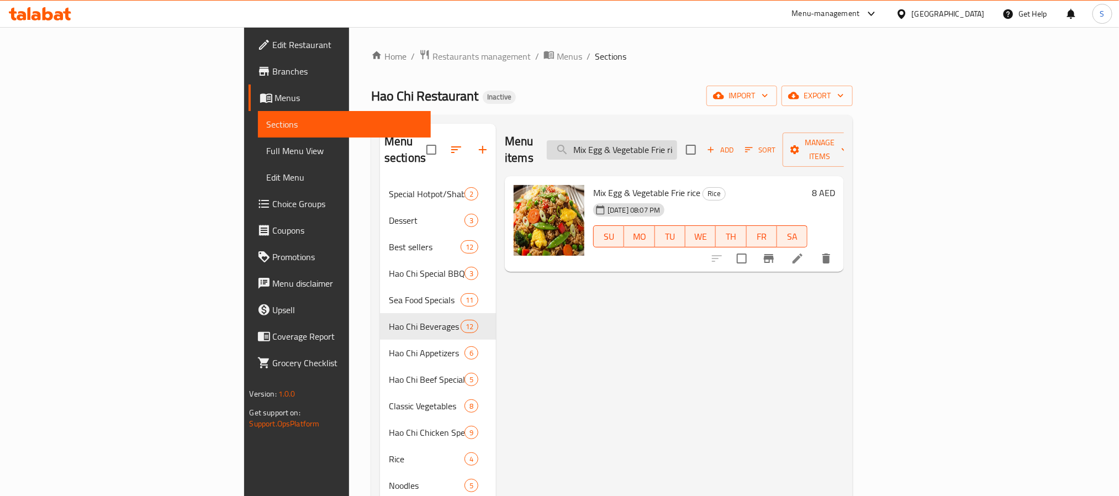
click at [677, 143] on input "Mix Egg & Vegetable Frie rice" at bounding box center [612, 149] width 130 height 19
paste input "Noodles Chi Veg Beef Seafood"
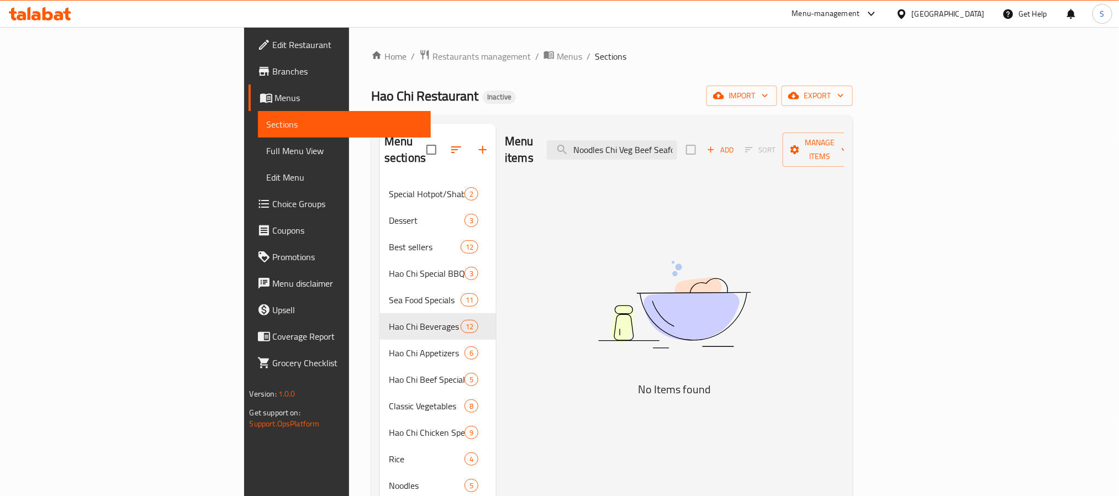
drag, startPoint x: 713, startPoint y: 143, endPoint x: 472, endPoint y: 124, distance: 241.6
click at [505, 124] on div "Menu items Noodles Chi Veg Beef Seafood Add Sort Manage items" at bounding box center [674, 150] width 339 height 52
drag, startPoint x: 683, startPoint y: 141, endPoint x: 453, endPoint y: 114, distance: 231.4
click at [454, 114] on div "Home / Restaurants management / Menus / Sections Hao Chi Restaurant Inactive im…" at bounding box center [612, 338] width 482 height 579
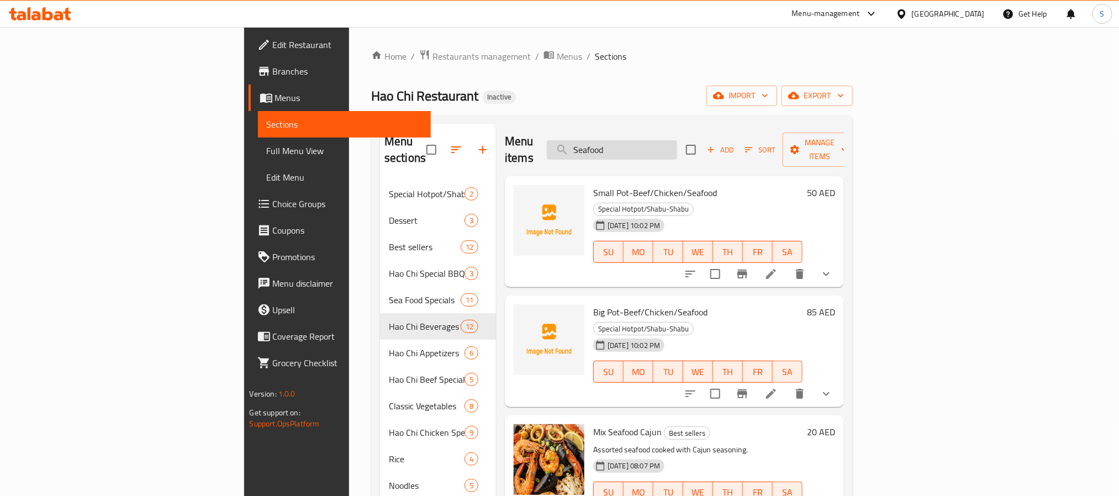
click at [677, 144] on input "Seafood" at bounding box center [612, 149] width 130 height 19
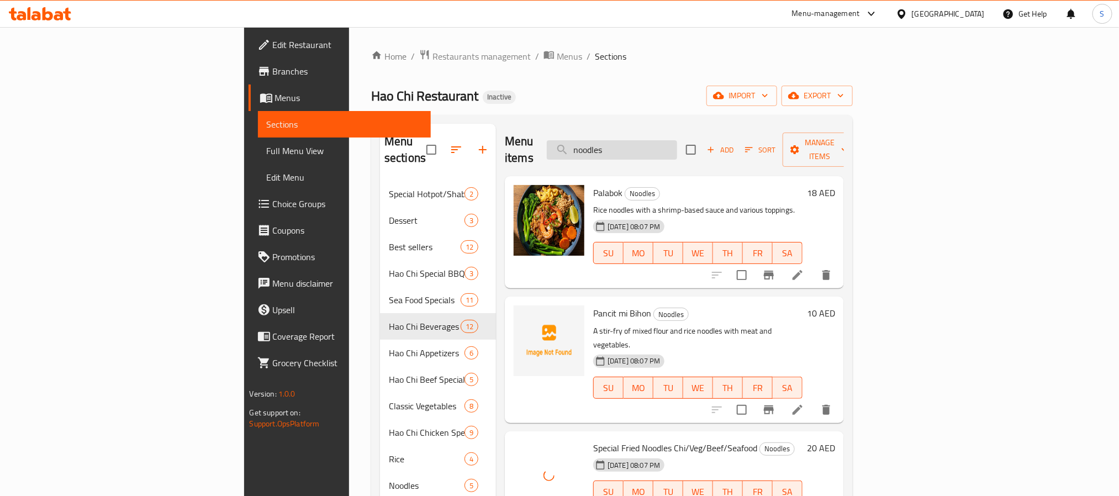
click at [677, 143] on input "noodles" at bounding box center [612, 149] width 130 height 19
paste input "Paksiw Galonggung"
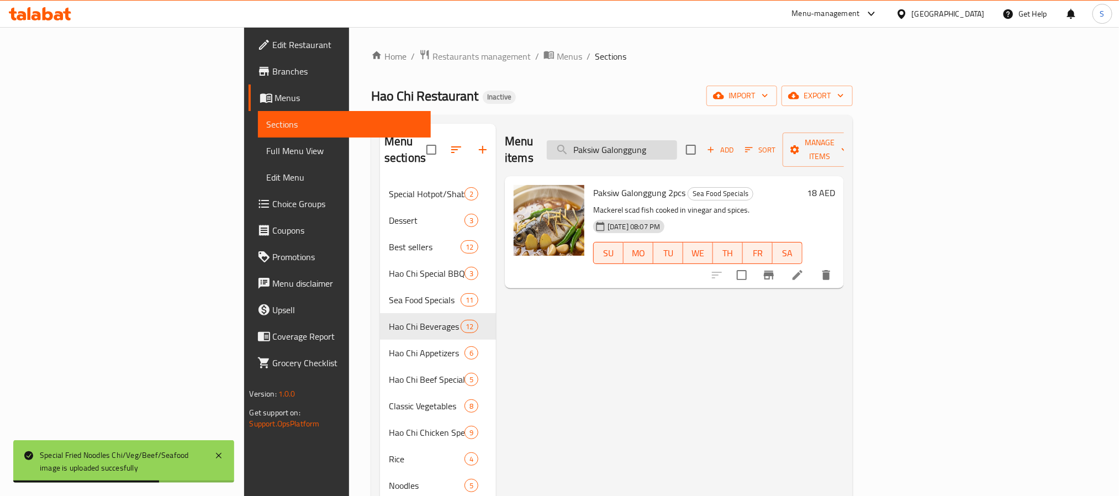
click at [677, 146] on input "Paksiw Galonggung" at bounding box center [612, 149] width 130 height 19
paste input "eenut Sauce"
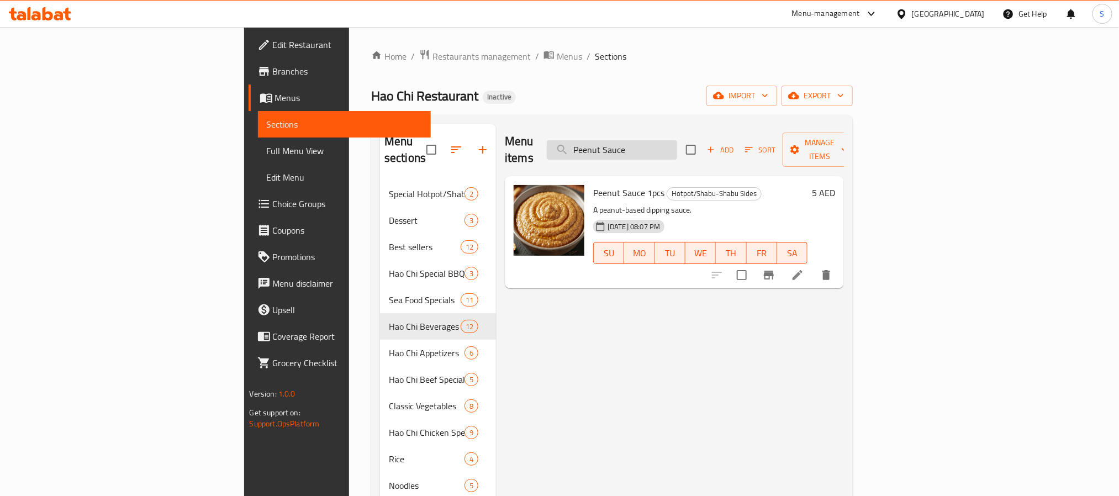
click at [677, 141] on input "Peenut Sauce" at bounding box center [612, 149] width 130 height 19
paste input "inakbet"
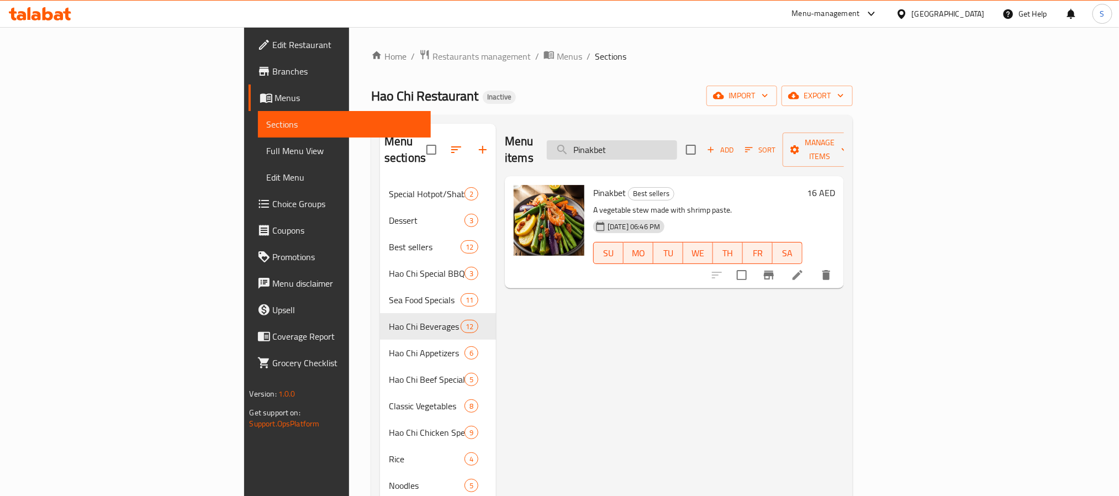
click at [677, 145] on input "Pinakbet" at bounding box center [612, 149] width 130 height 19
paste input "lain Rice"
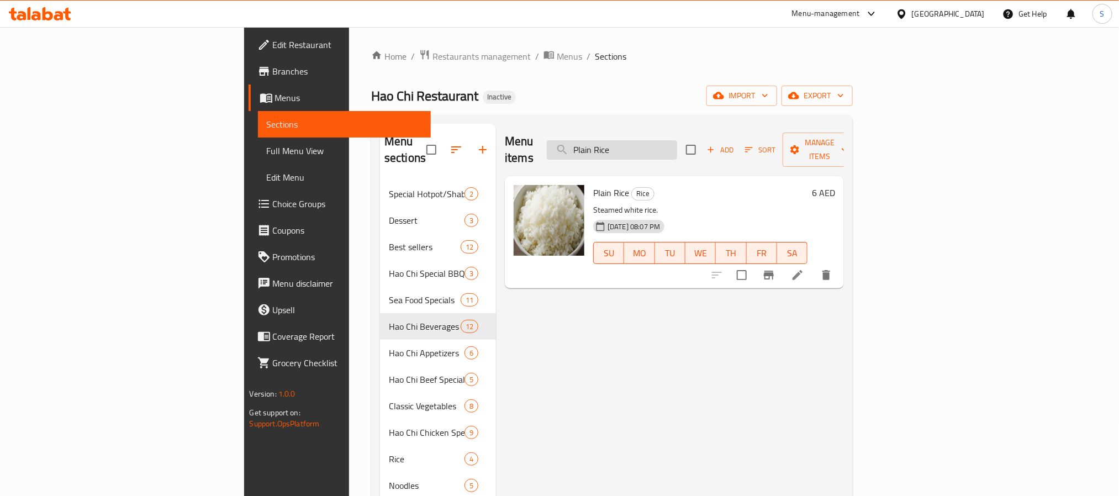
click at [677, 144] on input "Plain Rice" at bounding box center [612, 149] width 130 height 19
paste input "Special Chicken Lumpiang Shanghai"
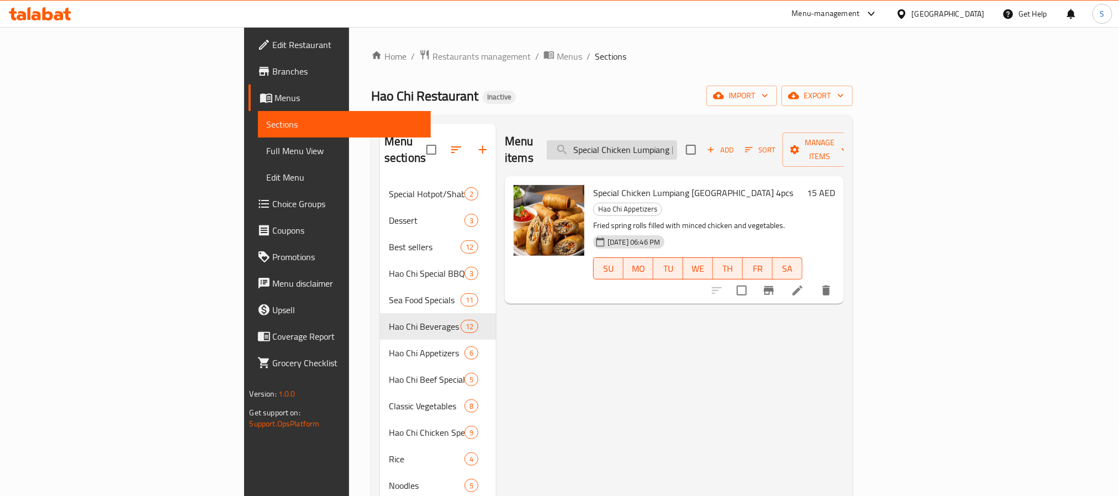
click at [677, 141] on input "Special Chicken Lumpiang Shanghai" at bounding box center [612, 149] width 130 height 19
paste input "Spaghett"
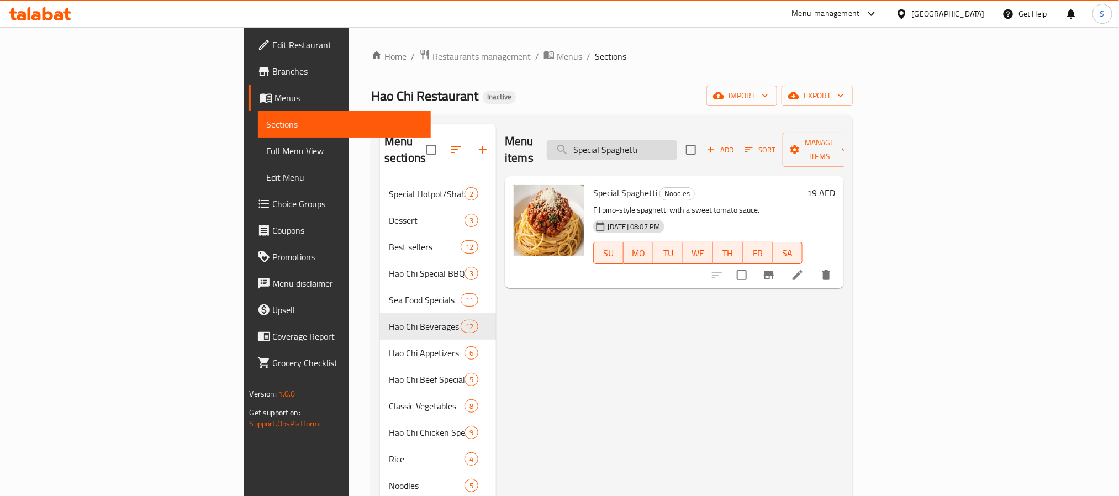
click at [673, 140] on input "Special Spaghetti" at bounding box center [612, 149] width 130 height 19
paste input "tir Fry Vegetable"
click at [677, 143] on input "Stir Fry Vegetable" at bounding box center [612, 149] width 130 height 19
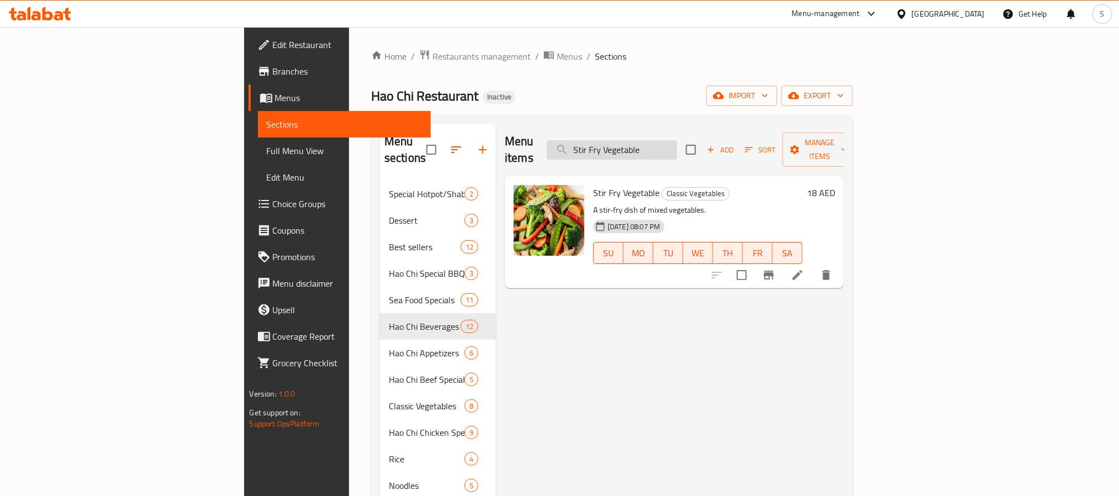
click at [677, 143] on input "Stir Fry Vegetable" at bounding box center [612, 149] width 130 height 19
paste input "weet & Sour Cherry"
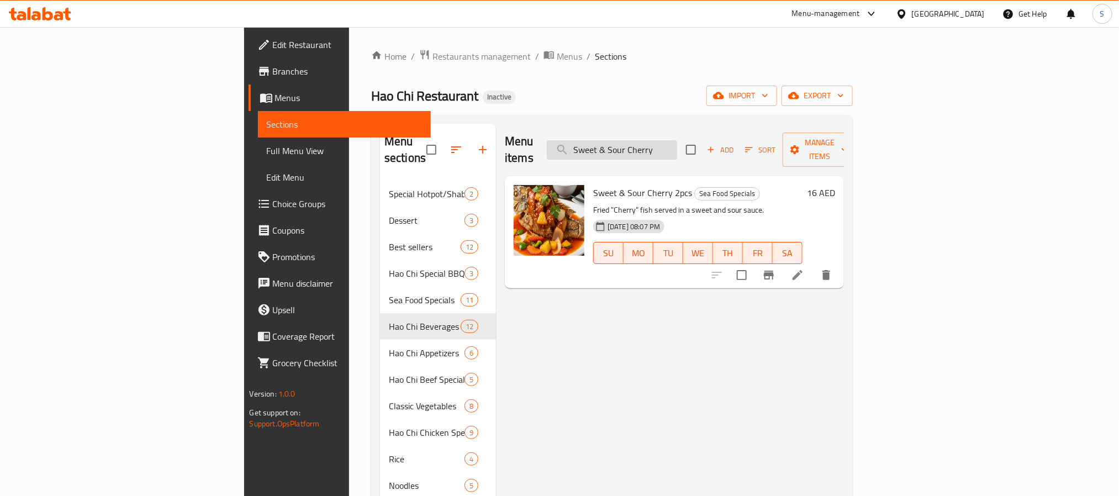
click at [677, 145] on input "Sweet & Sour Cherry" at bounding box center [612, 149] width 130 height 19
paste input "Toge"
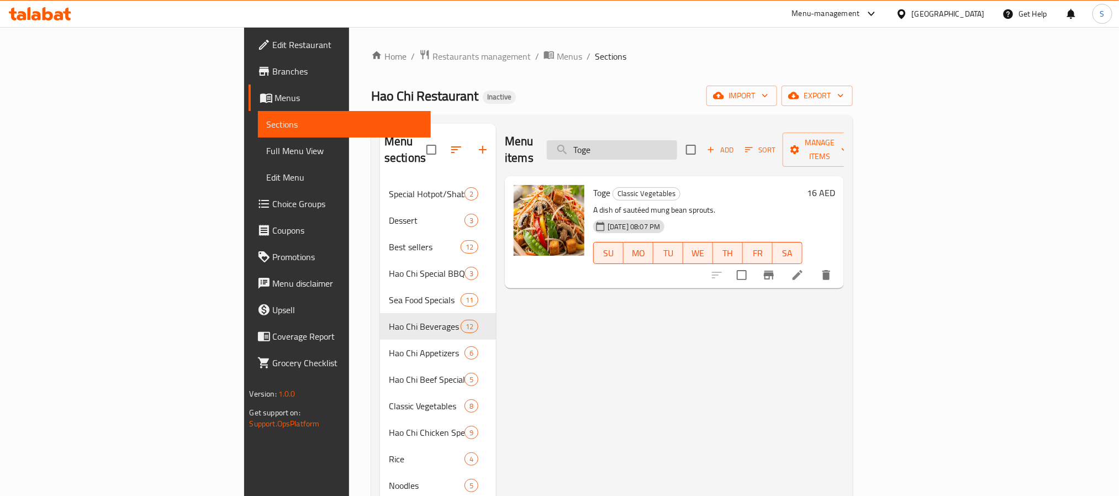
click at [677, 146] on input "Toge" at bounding box center [612, 149] width 130 height 19
paste input "rtan Talong"
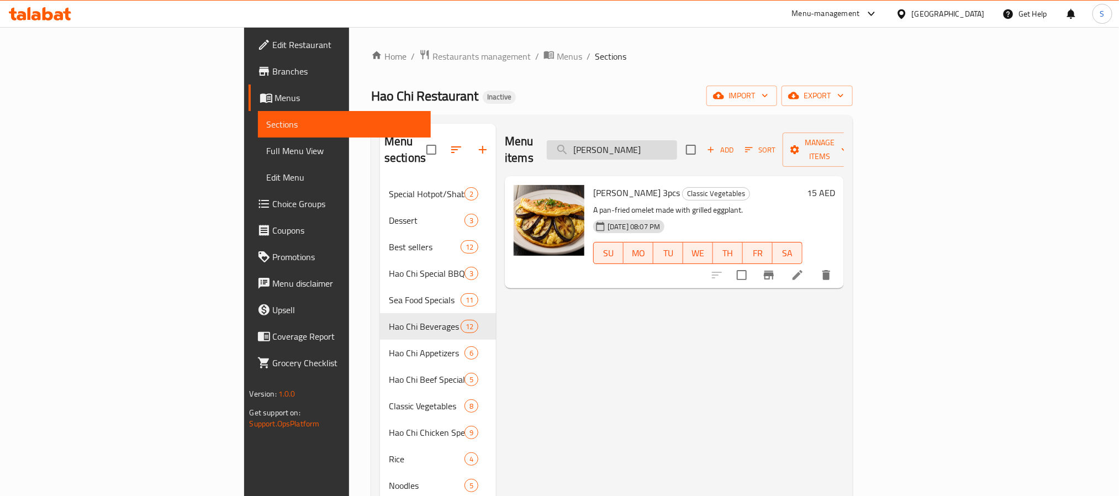
click at [677, 144] on input "Tortan Talong" at bounding box center [612, 149] width 130 height 19
paste input "Ube Halaya"
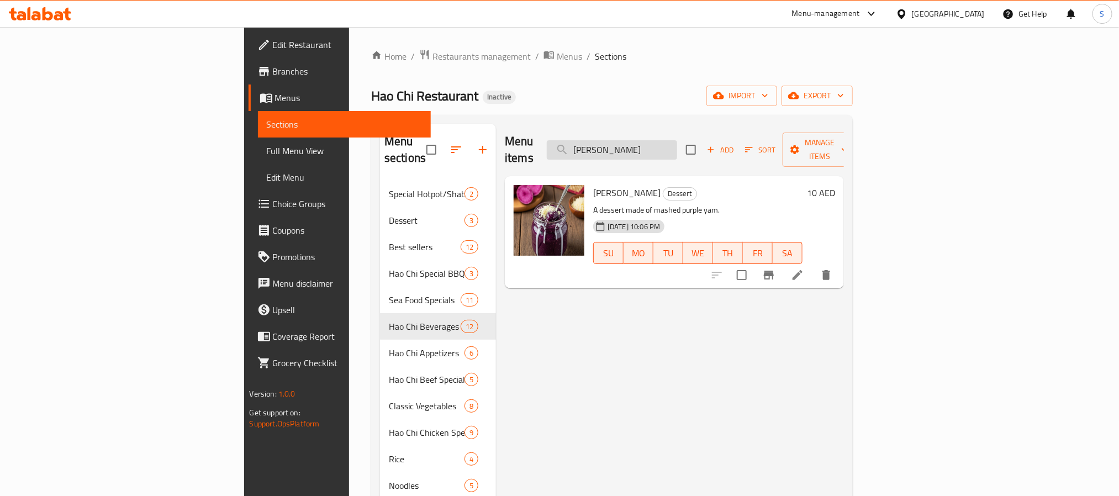
click at [677, 144] on input "Ube Halaya" at bounding box center [612, 149] width 130 height 19
paste input "unnamed"
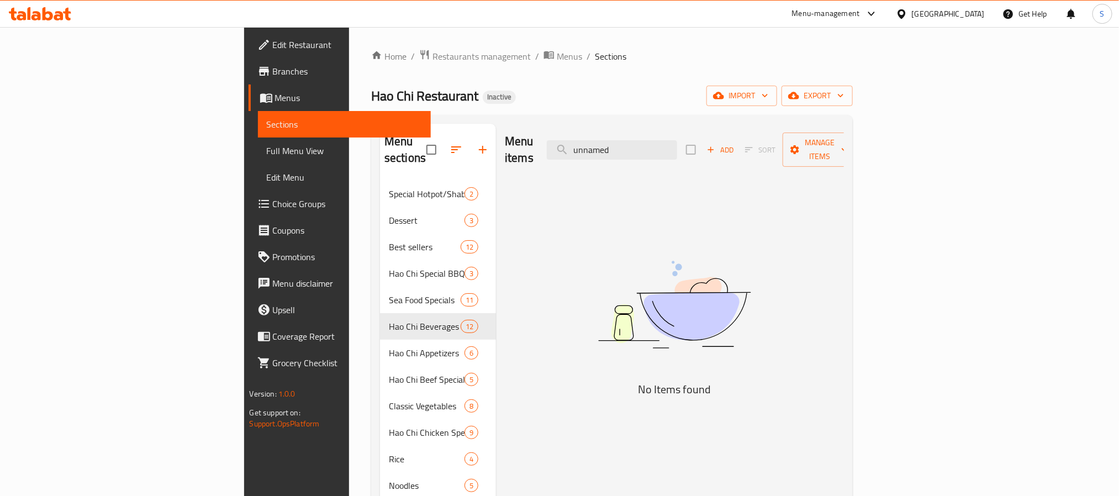
type input "unnamed"
click at [267, 147] on span "Full Menu View" at bounding box center [344, 150] width 155 height 13
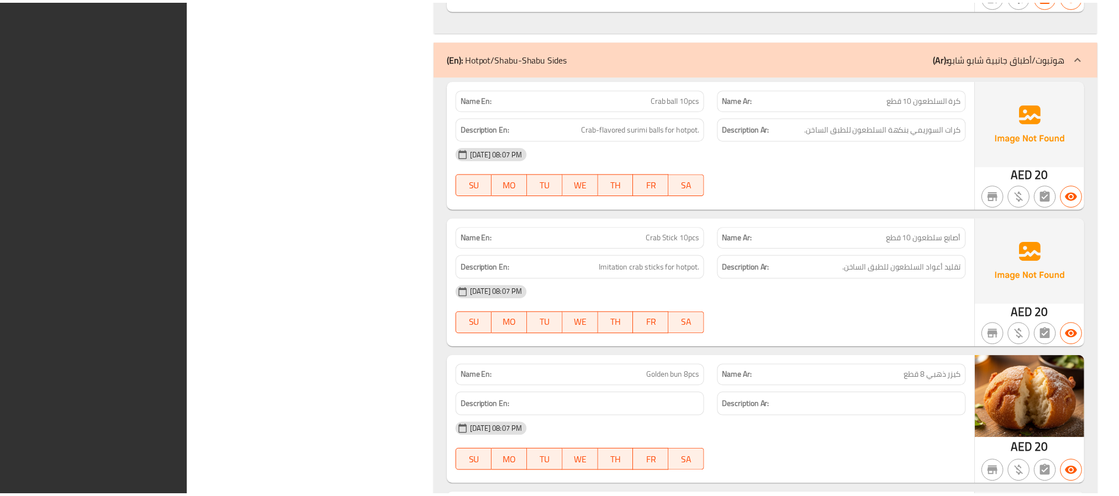
scroll to position [12677, 0]
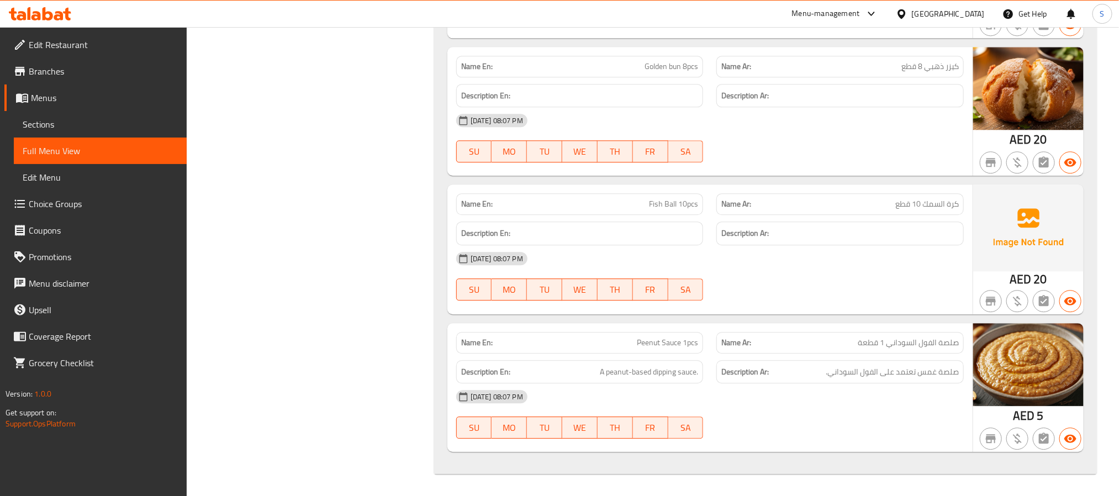
click at [54, 97] on span "Menus" at bounding box center [104, 97] width 147 height 13
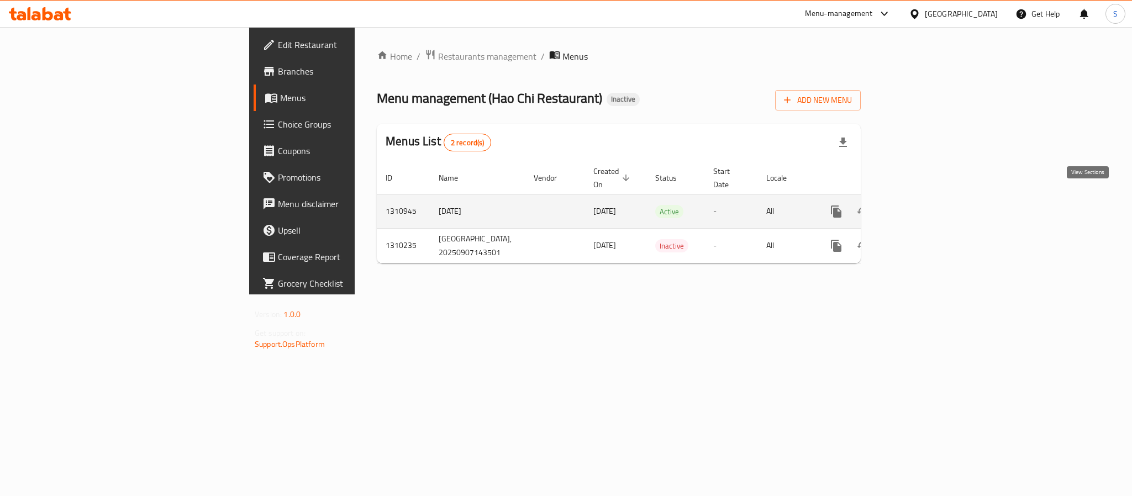
click at [923, 205] on icon "enhanced table" at bounding box center [915, 211] width 13 height 13
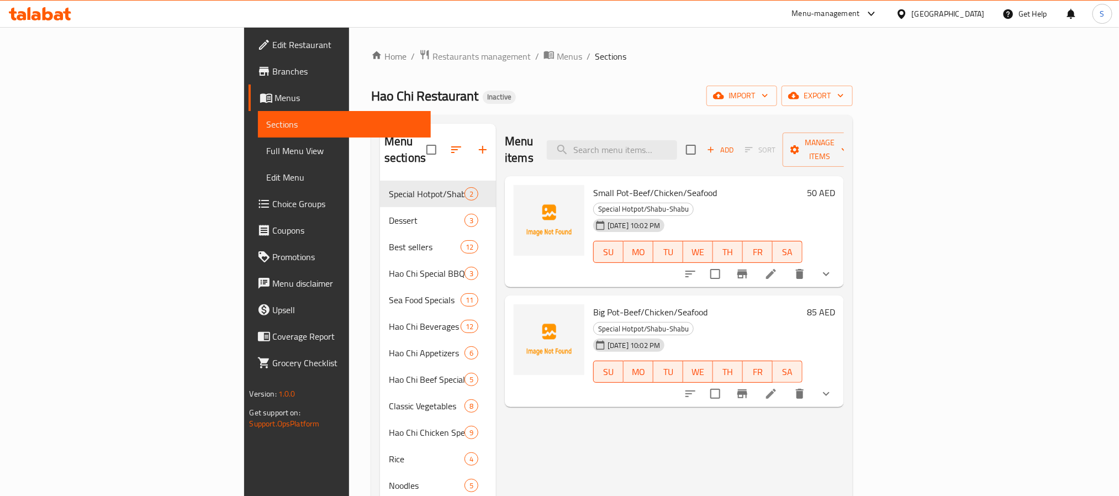
click at [658, 73] on div "Home / Restaurants management / Menus / Sections Hao Chi Restaurant Inactive im…" at bounding box center [612, 338] width 482 height 579
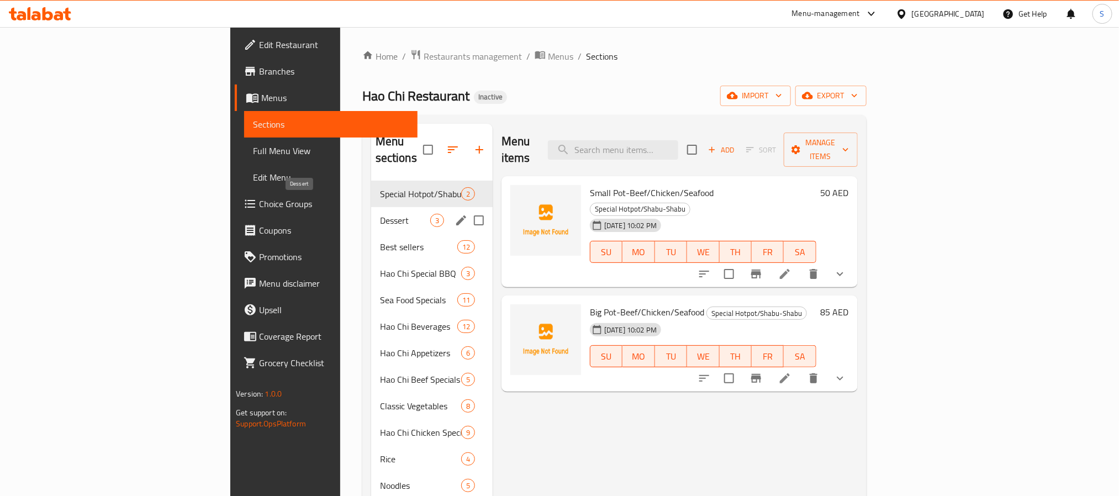
click at [380, 214] on span "Dessert" at bounding box center [405, 220] width 50 height 13
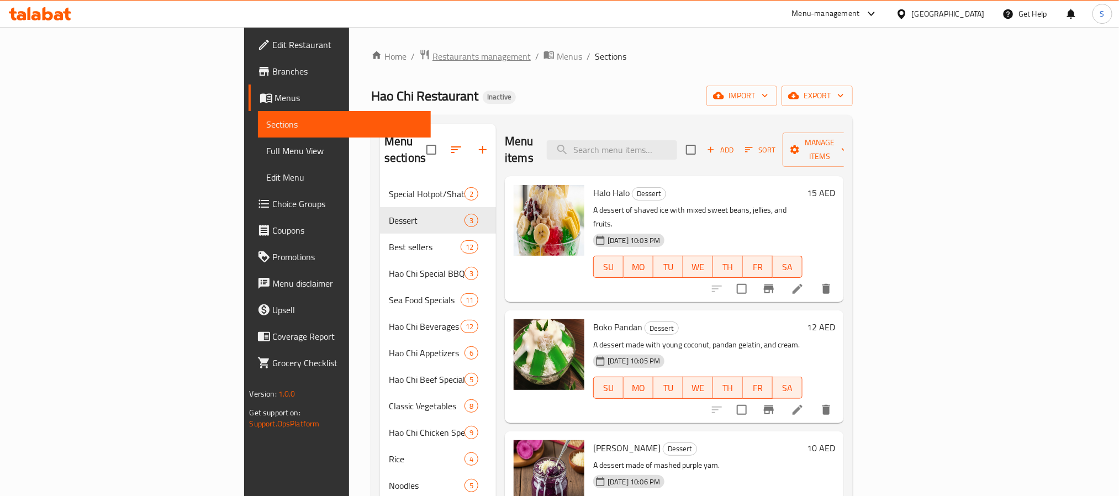
click at [433, 51] on span "Restaurants management" at bounding box center [482, 56] width 98 height 13
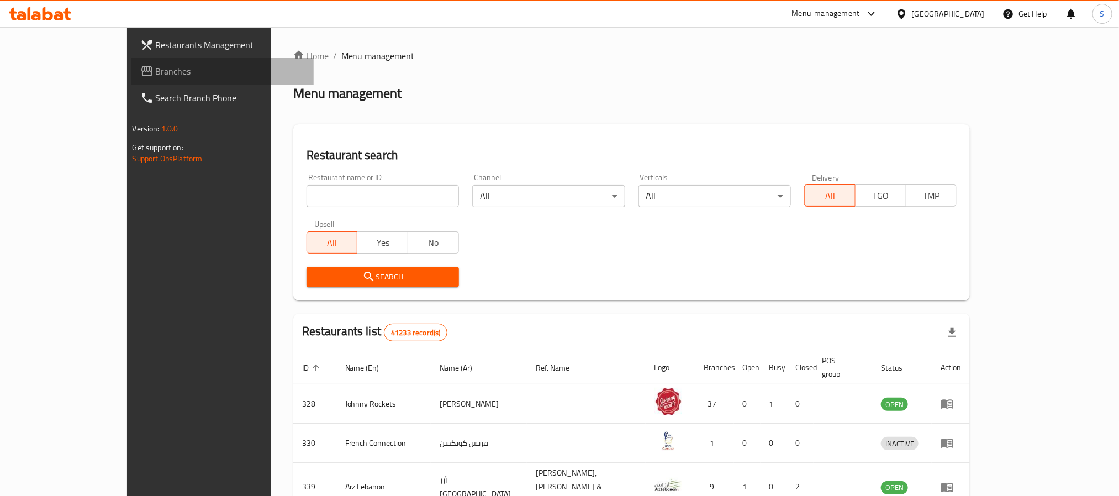
click at [131, 61] on link "Branches" at bounding box center [222, 71] width 182 height 27
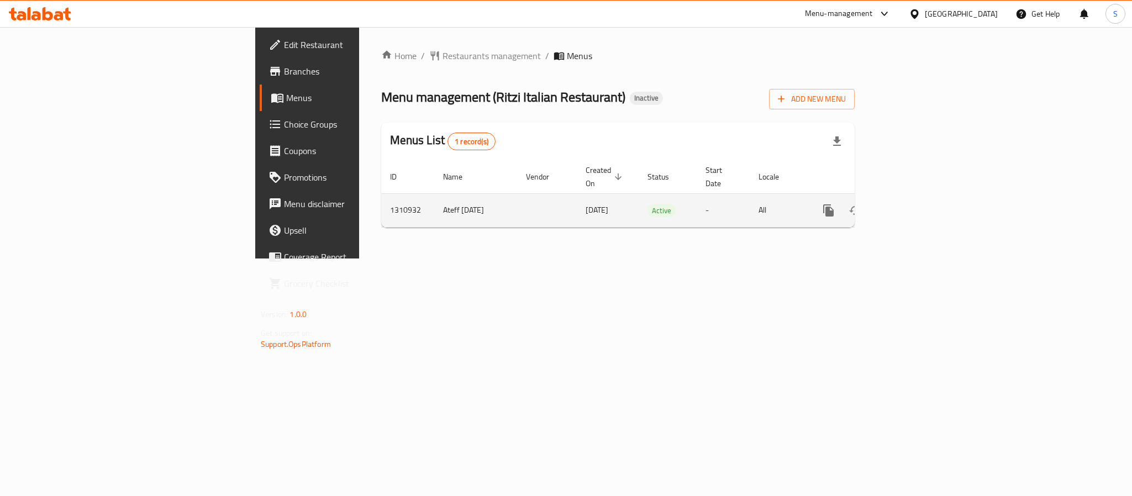
click at [913, 205] on icon "enhanced table" at bounding box center [908, 210] width 10 height 10
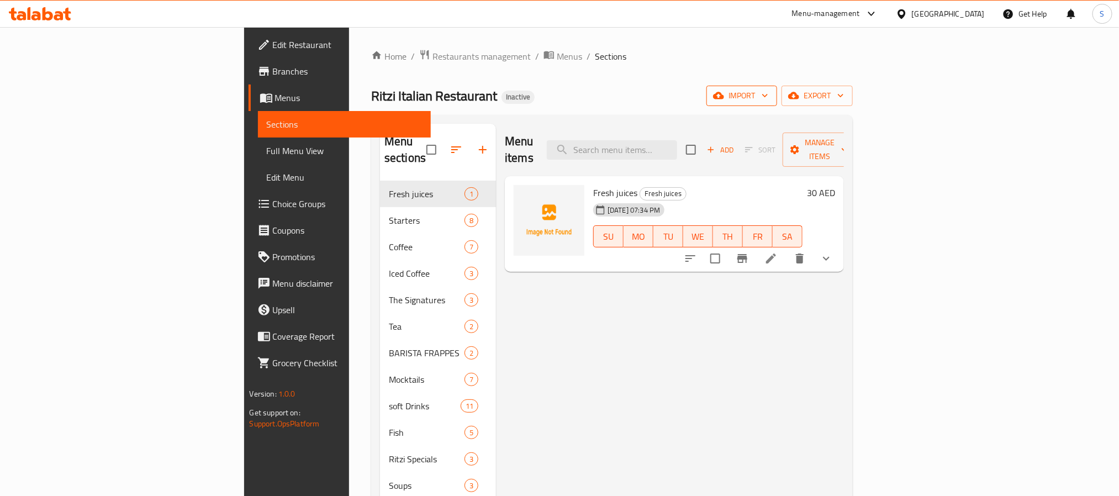
click at [768, 96] on span "import" at bounding box center [741, 96] width 53 height 14
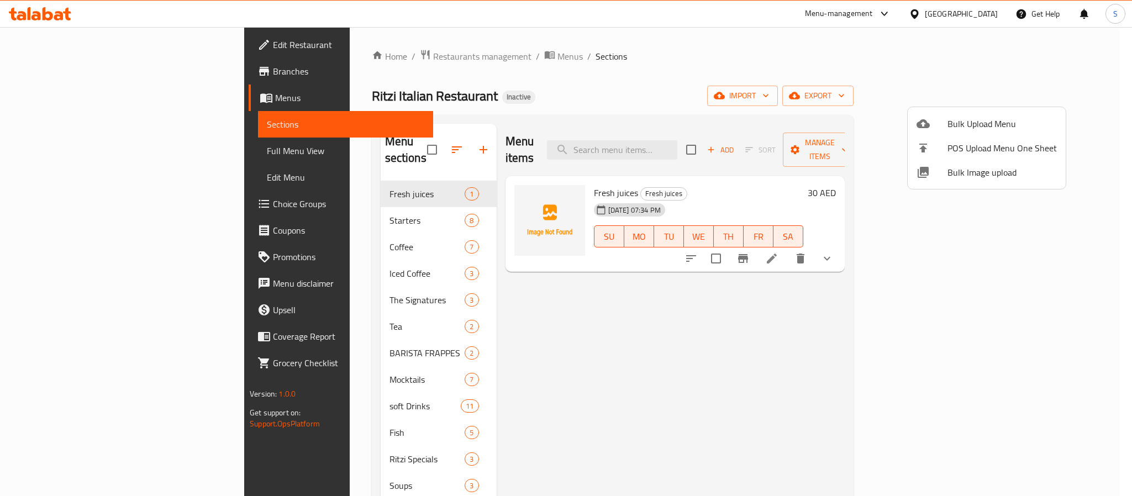
click at [968, 175] on span "Bulk Image upload" at bounding box center [1001, 172] width 109 height 13
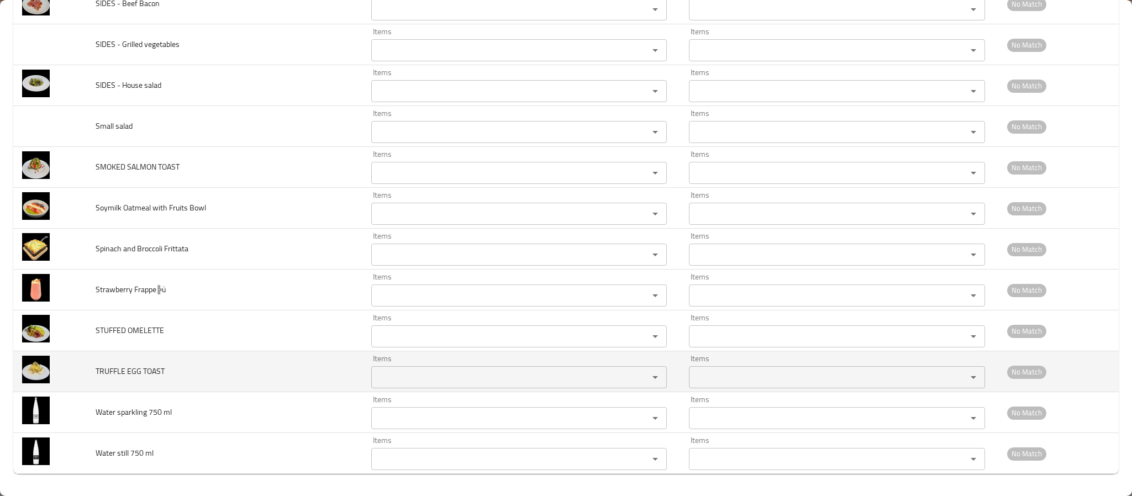
scroll to position [4208, 0]
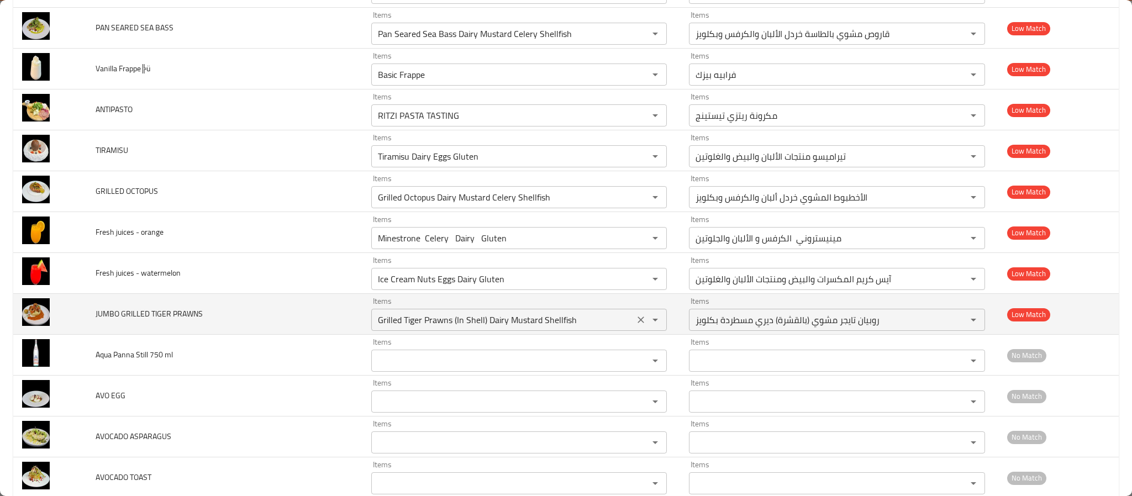
click at [635, 325] on icon "Clear" at bounding box center [640, 319] width 11 height 11
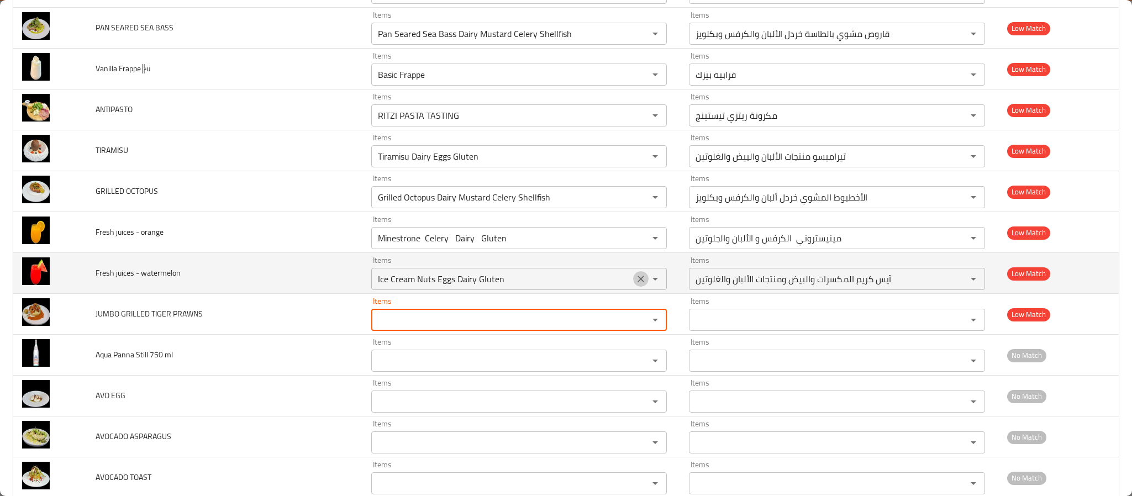
click at [635, 284] on icon "Clear" at bounding box center [640, 278] width 11 height 11
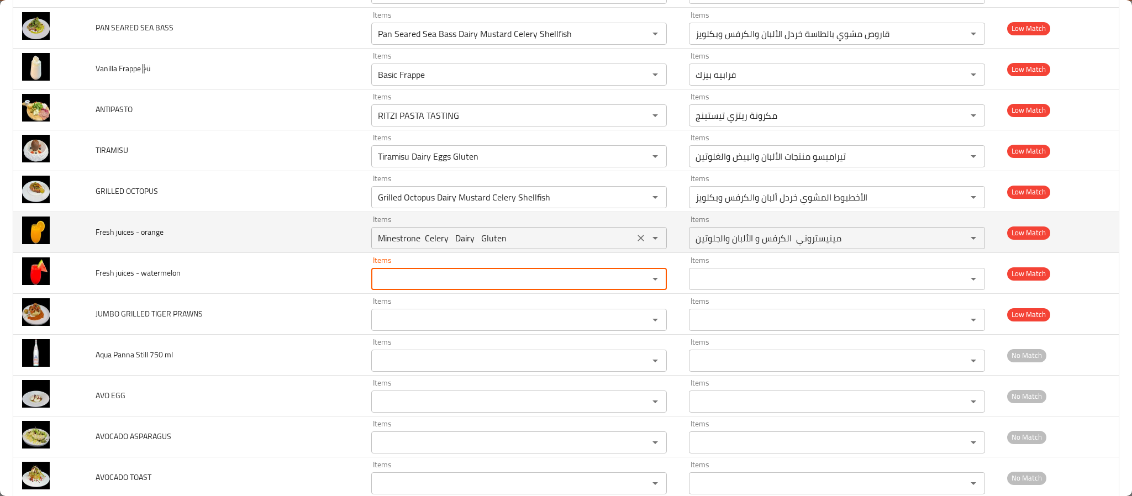
click at [635, 244] on icon "Clear" at bounding box center [640, 238] width 11 height 11
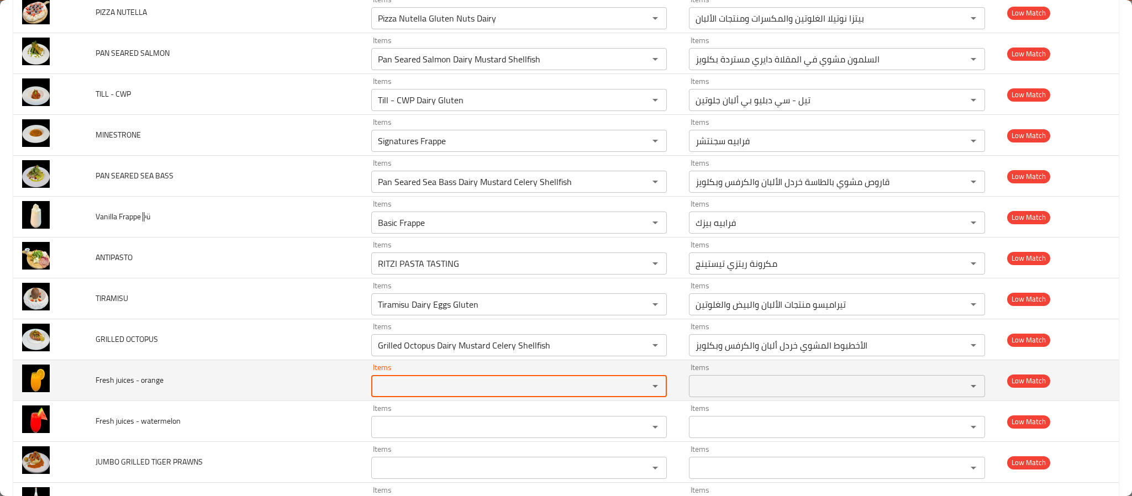
scroll to position [4043, 0]
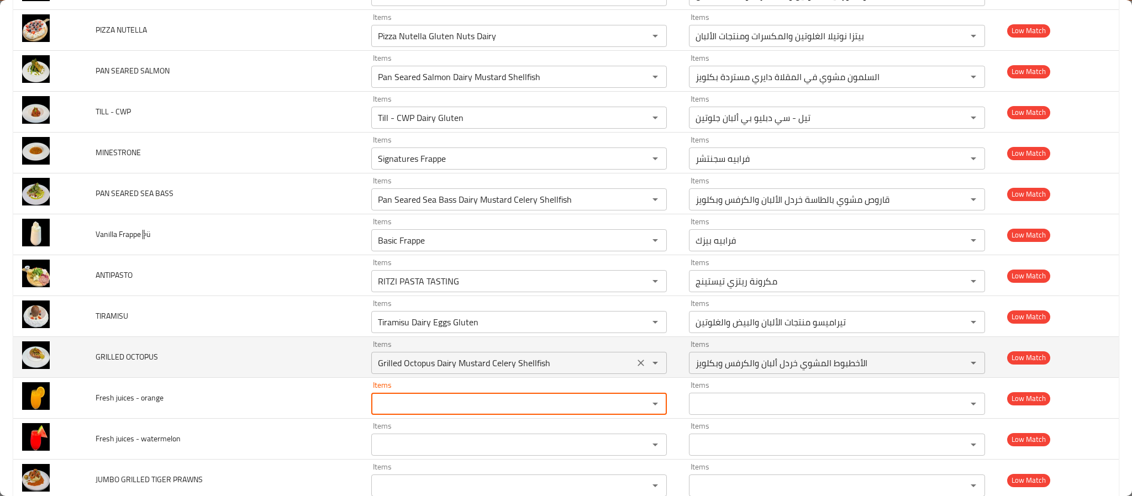
click at [635, 368] on icon "Clear" at bounding box center [640, 362] width 11 height 11
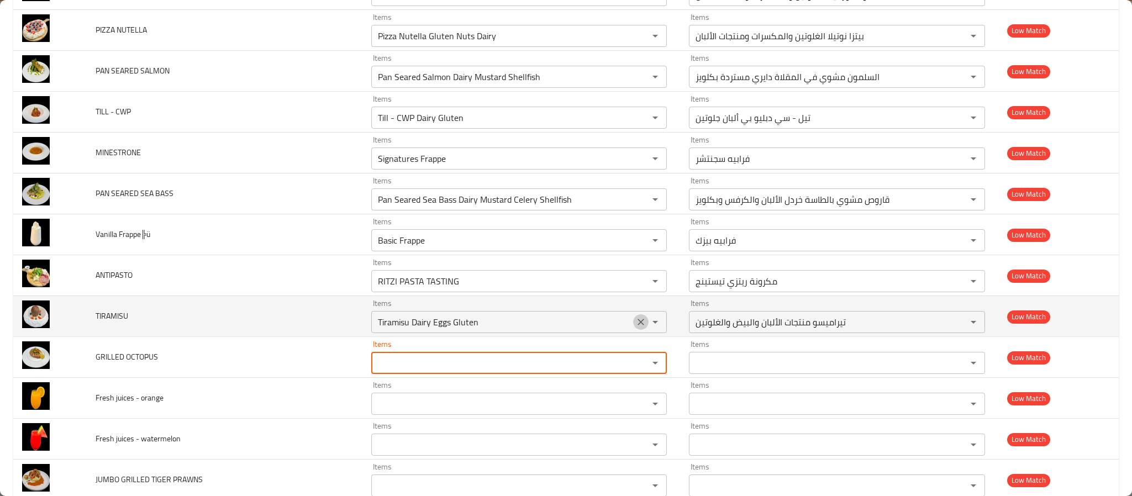
click at [637, 325] on icon "Clear" at bounding box center [640, 322] width 7 height 7
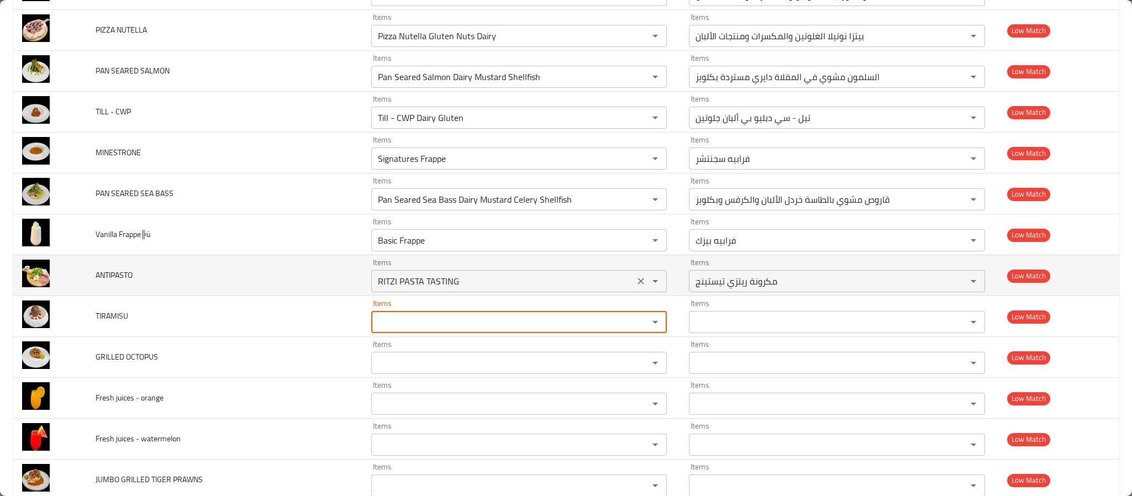
click at [635, 287] on icon "Clear" at bounding box center [640, 281] width 11 height 11
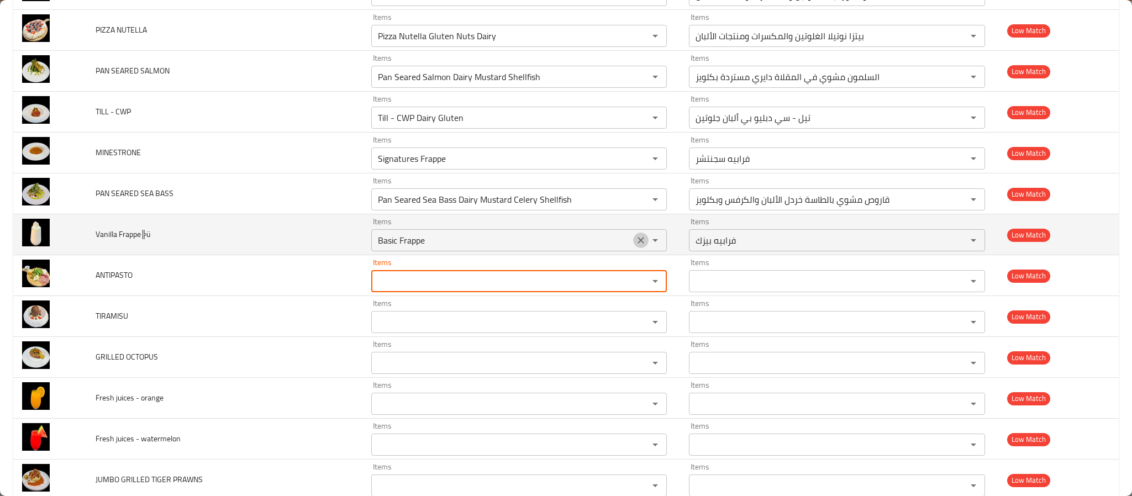
click at [637, 244] on icon "Clear" at bounding box center [640, 240] width 7 height 7
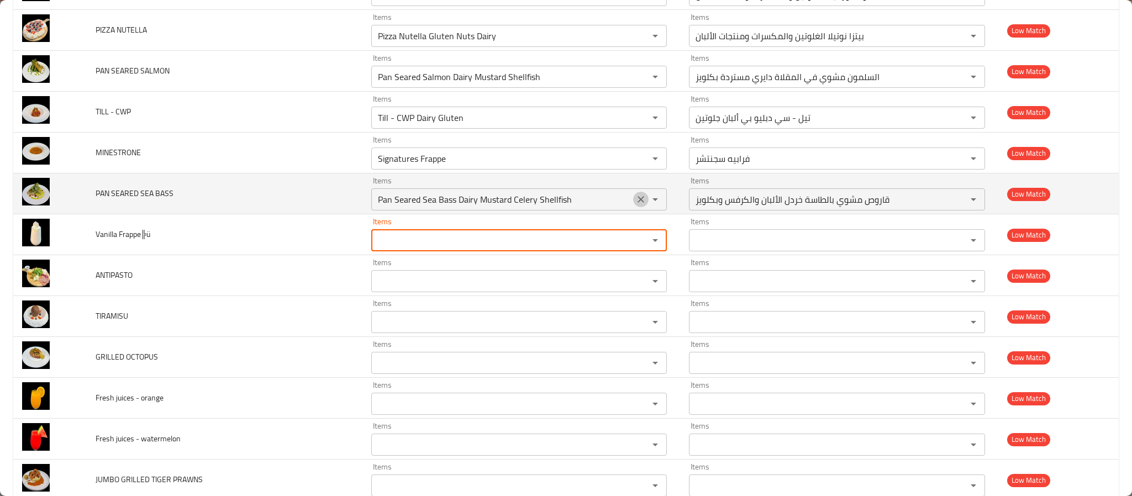
click at [637, 203] on icon "Clear" at bounding box center [640, 199] width 7 height 7
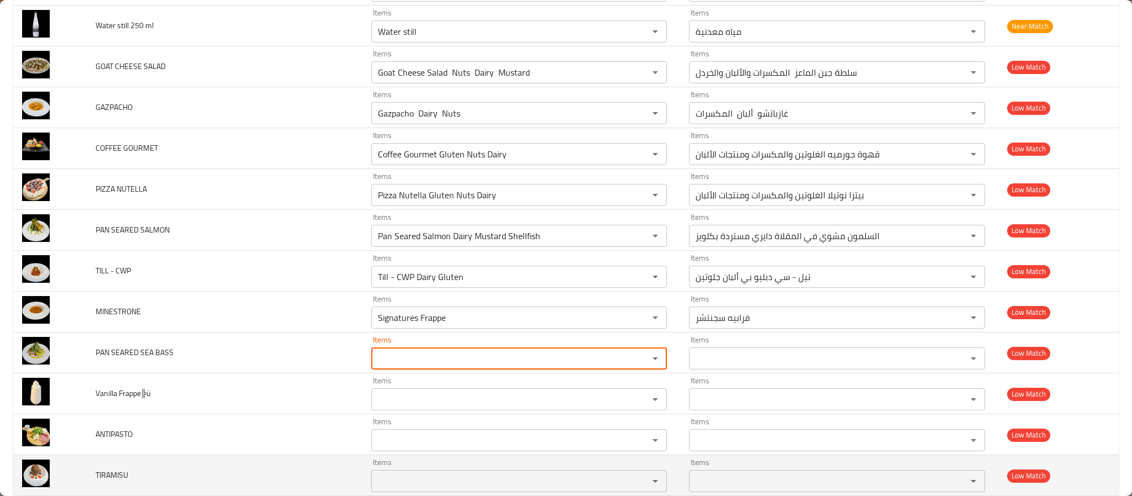
scroll to position [3877, 0]
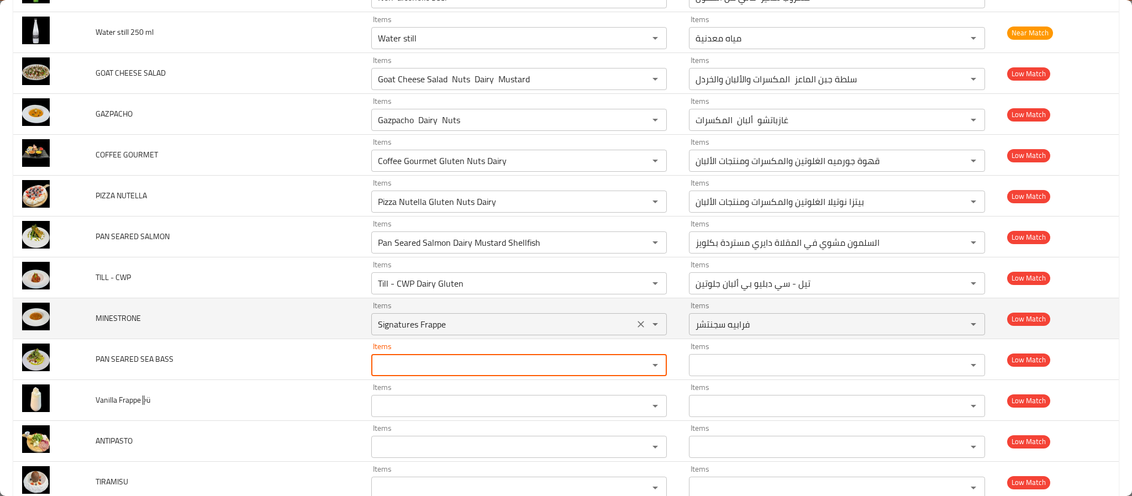
click at [637, 328] on icon "Clear" at bounding box center [640, 324] width 7 height 7
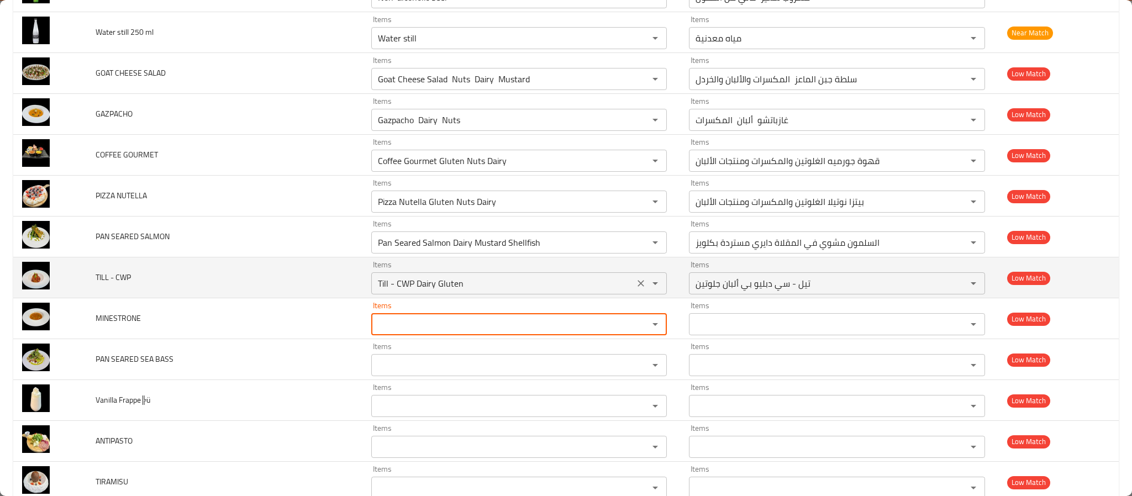
click at [635, 289] on icon "Clear" at bounding box center [640, 283] width 11 height 11
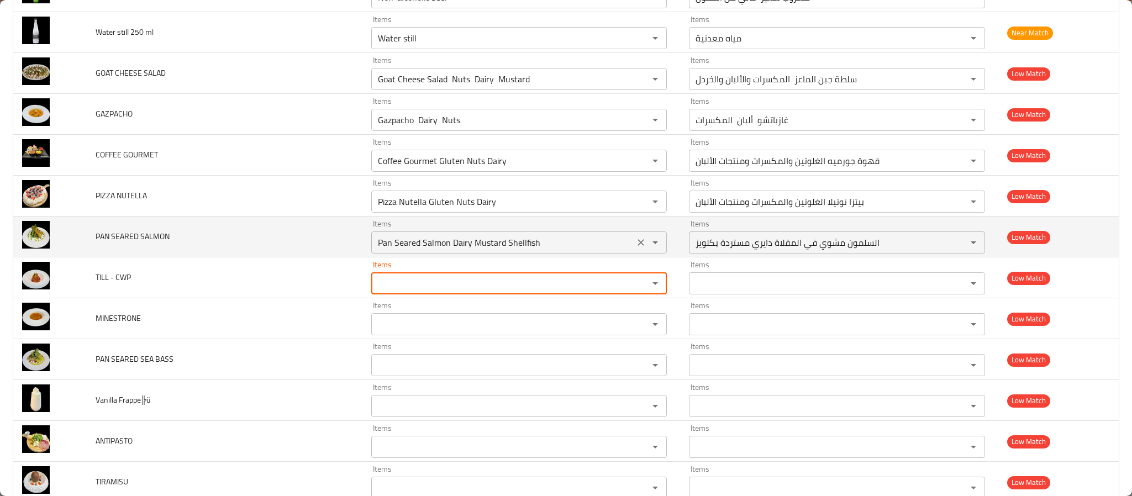
click at [635, 250] on button "Clear" at bounding box center [640, 242] width 15 height 15
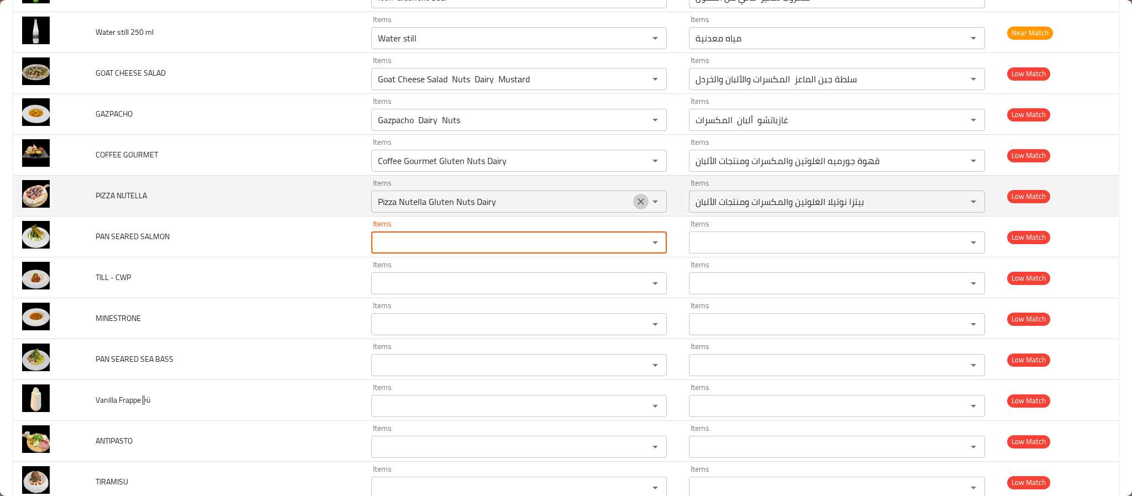
click at [637, 207] on icon "Clear" at bounding box center [640, 201] width 11 height 11
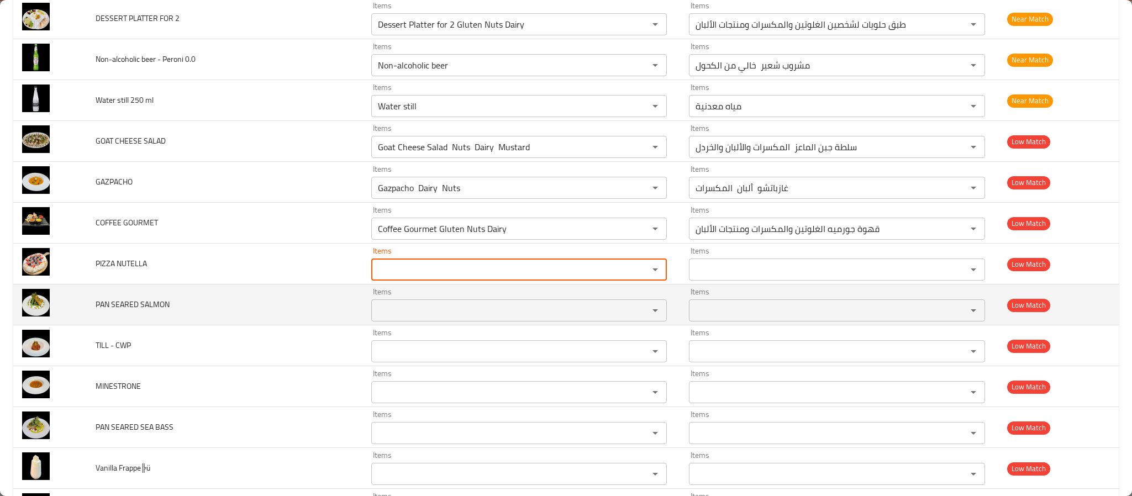
scroll to position [3711, 0]
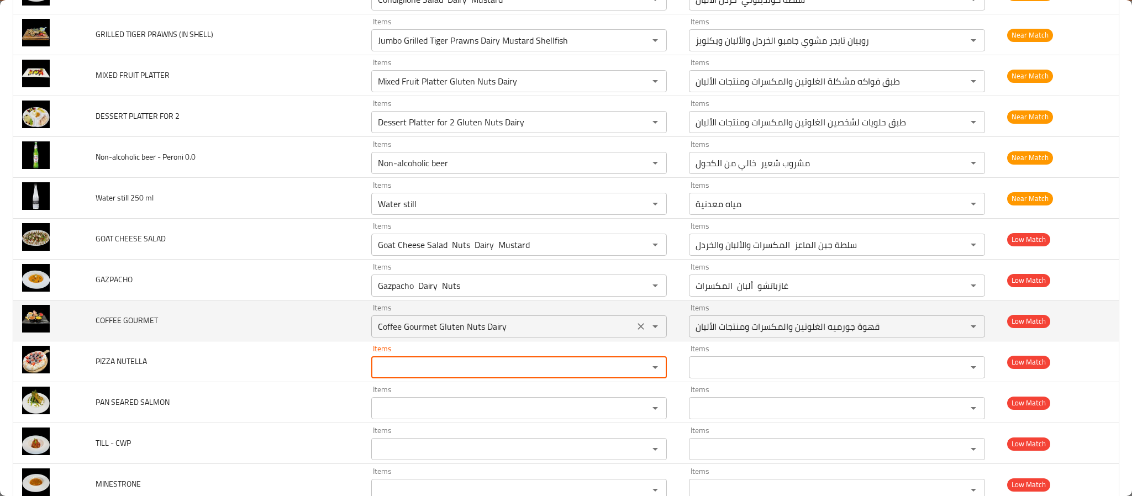
click at [635, 332] on icon "Clear" at bounding box center [640, 326] width 11 height 11
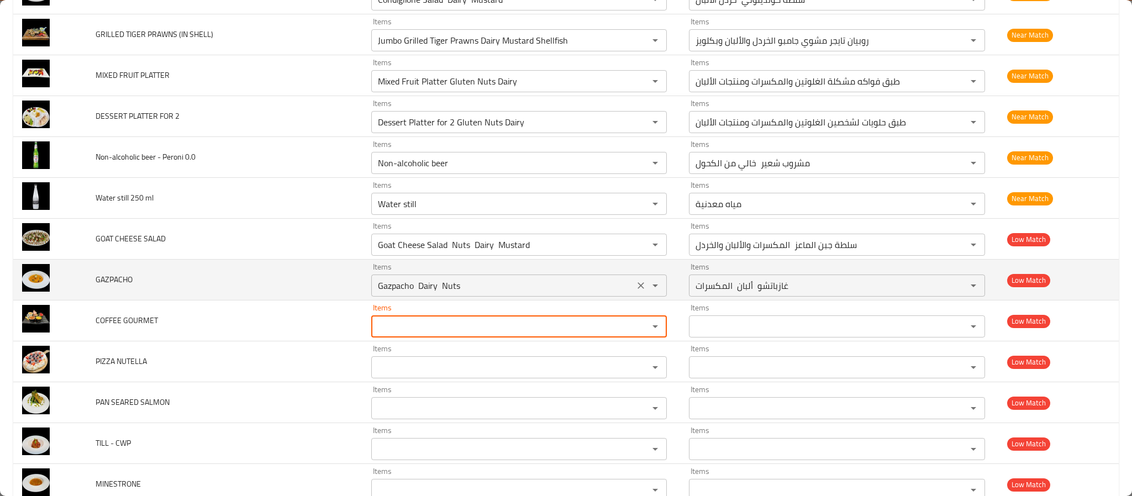
click at [635, 291] on icon "Clear" at bounding box center [640, 285] width 11 height 11
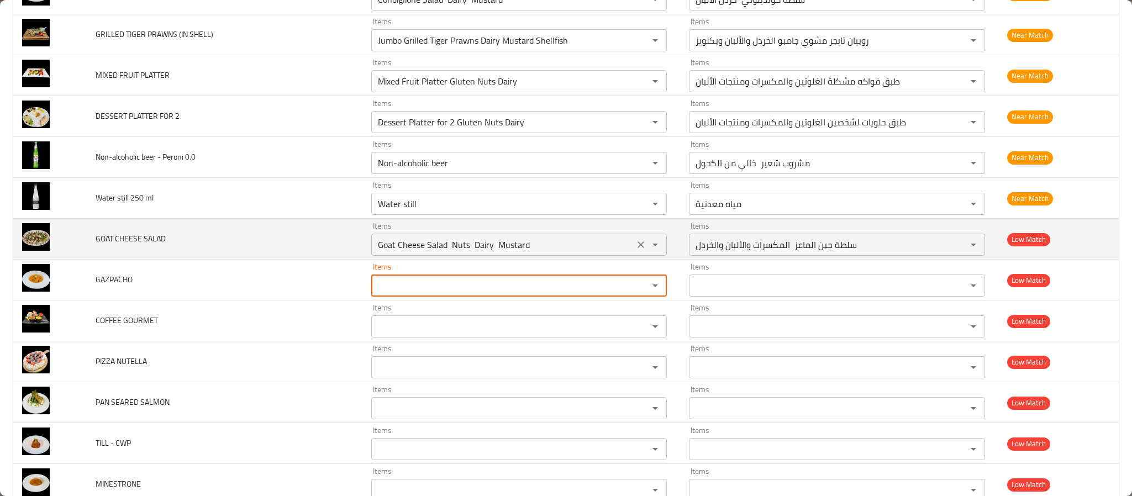
click at [637, 248] on icon "Clear" at bounding box center [640, 244] width 7 height 7
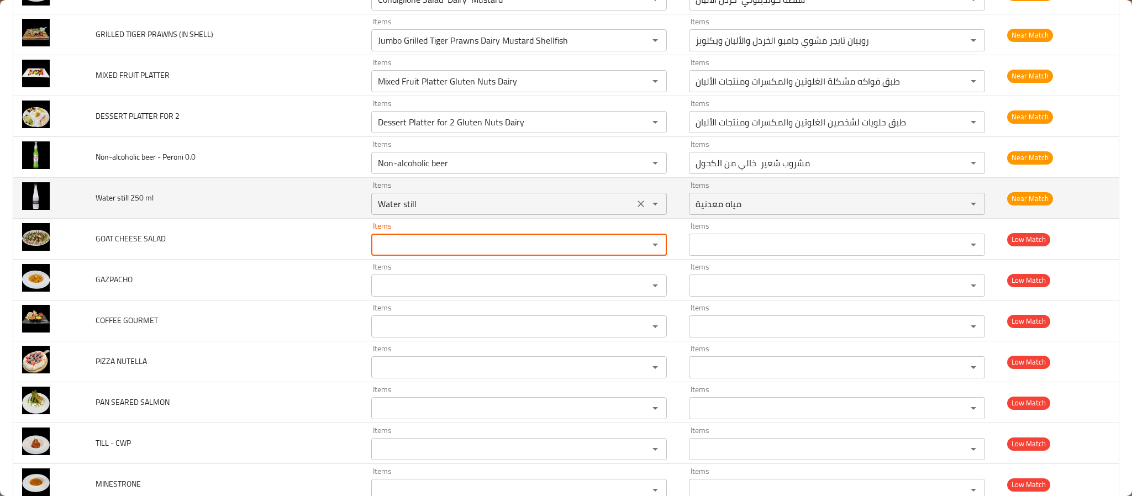
click at [635, 209] on icon "Clear" at bounding box center [640, 203] width 11 height 11
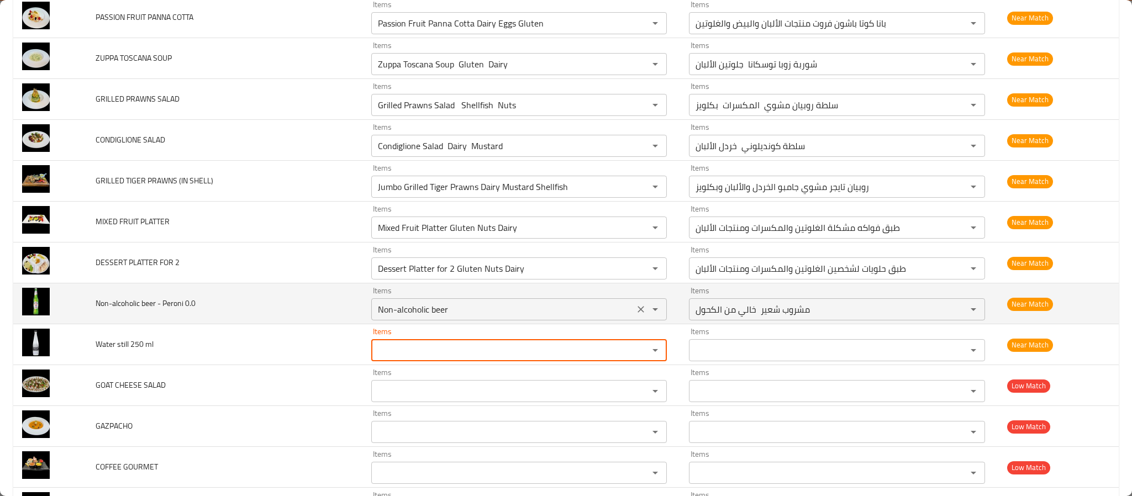
scroll to position [3545, 0]
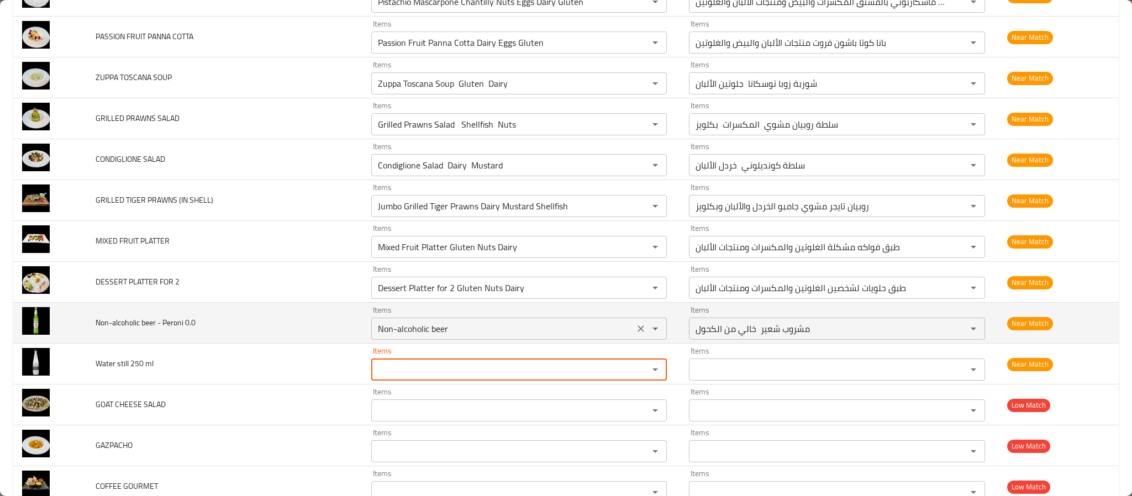
click at [637, 332] on icon "Clear" at bounding box center [640, 328] width 7 height 7
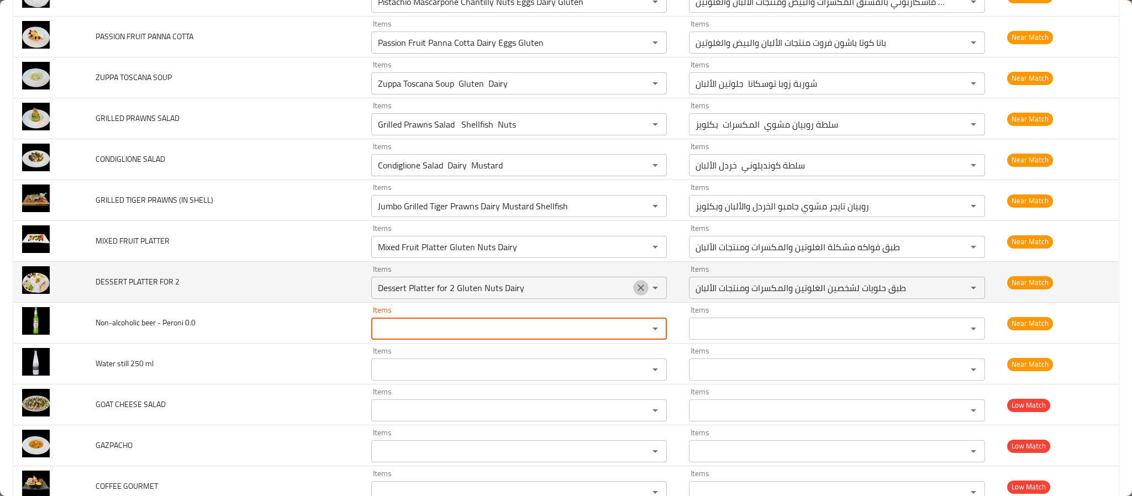
click at [635, 293] on icon "Clear" at bounding box center [640, 287] width 11 height 11
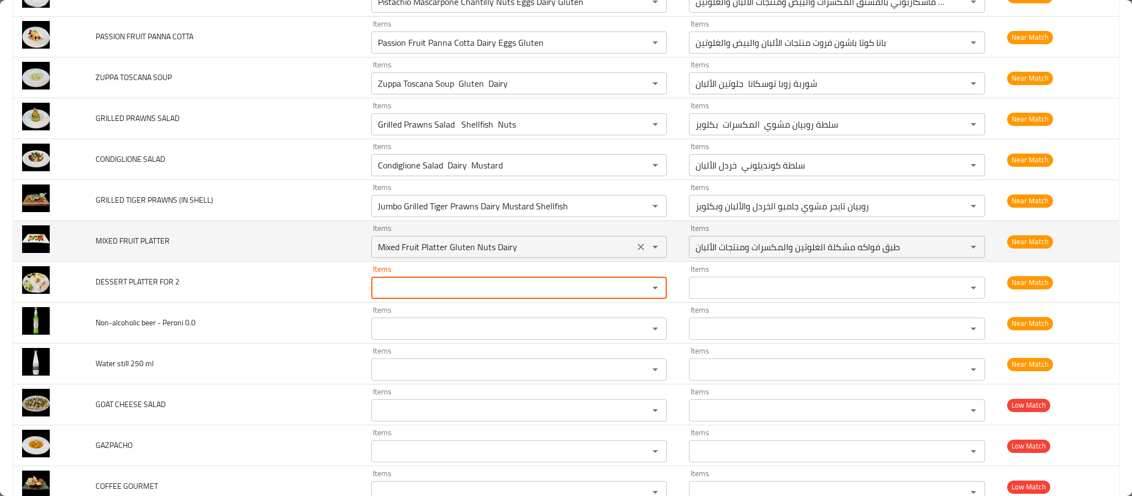
click at [637, 250] on icon "Clear" at bounding box center [640, 247] width 7 height 7
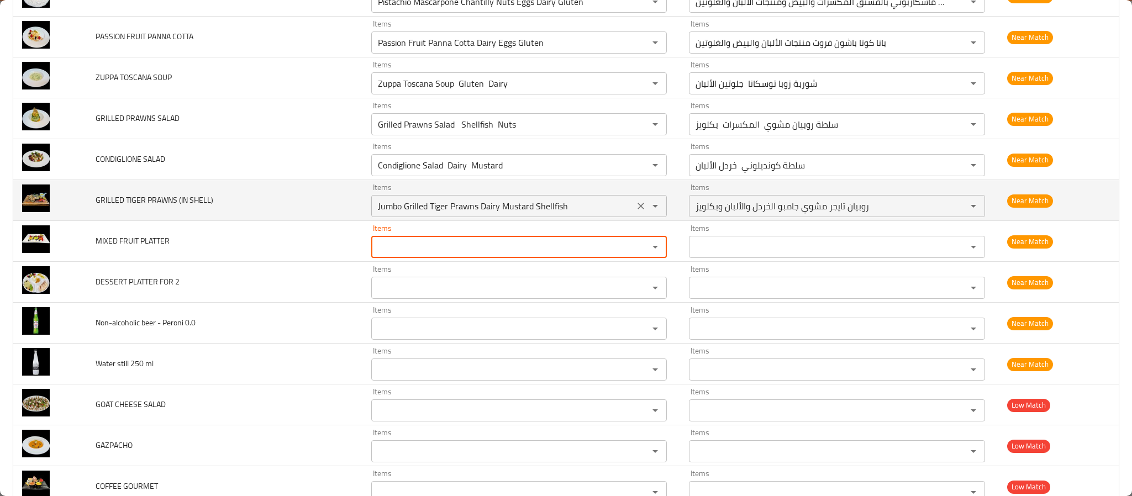
click at [635, 212] on icon "Clear" at bounding box center [640, 206] width 11 height 11
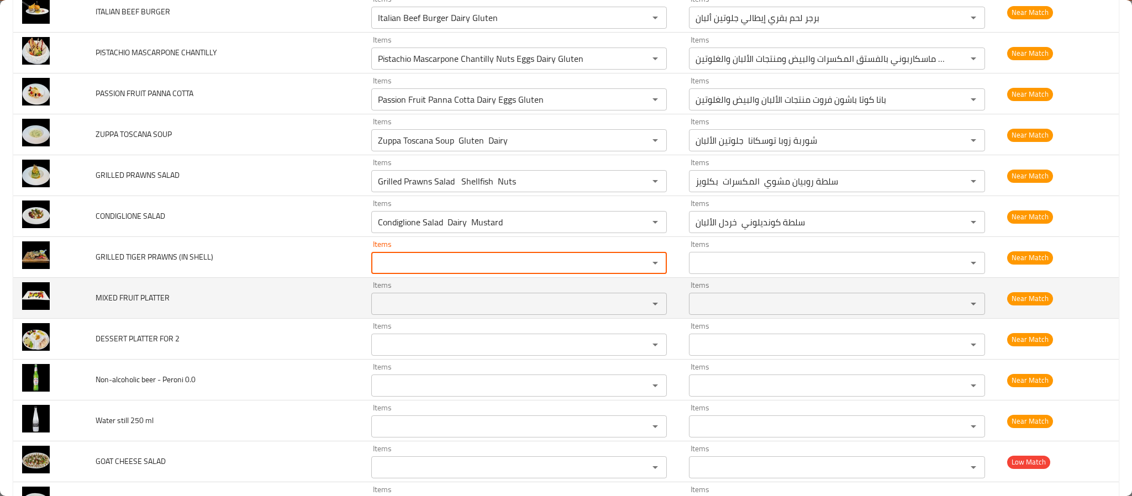
scroll to position [3463, 0]
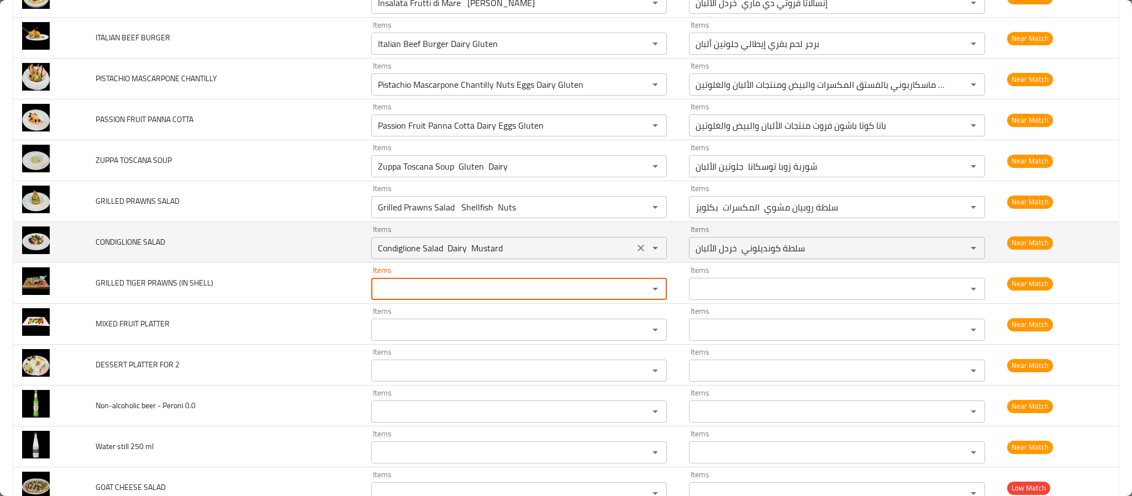
click at [635, 254] on icon "Clear" at bounding box center [640, 248] width 11 height 11
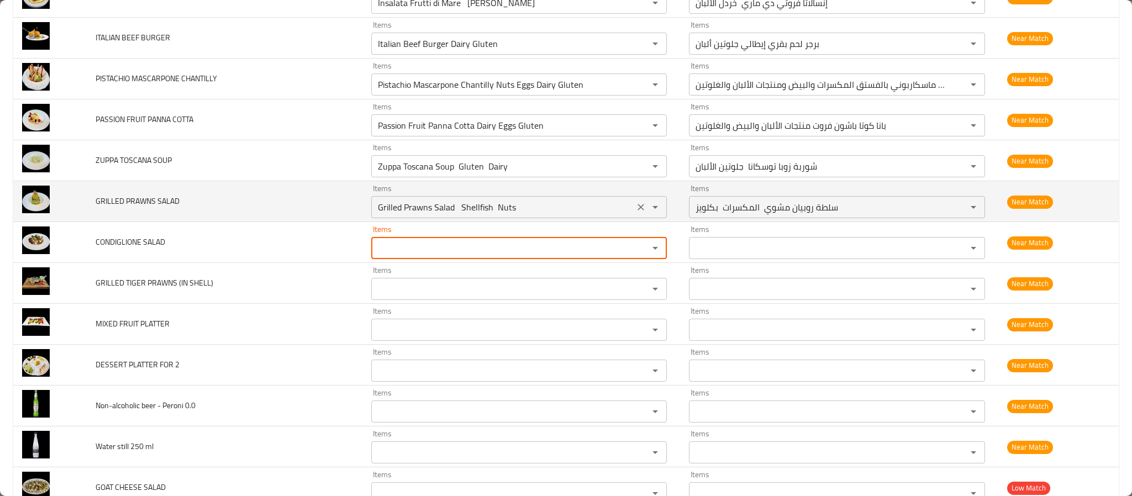
click at [635, 213] on icon "Clear" at bounding box center [640, 207] width 11 height 11
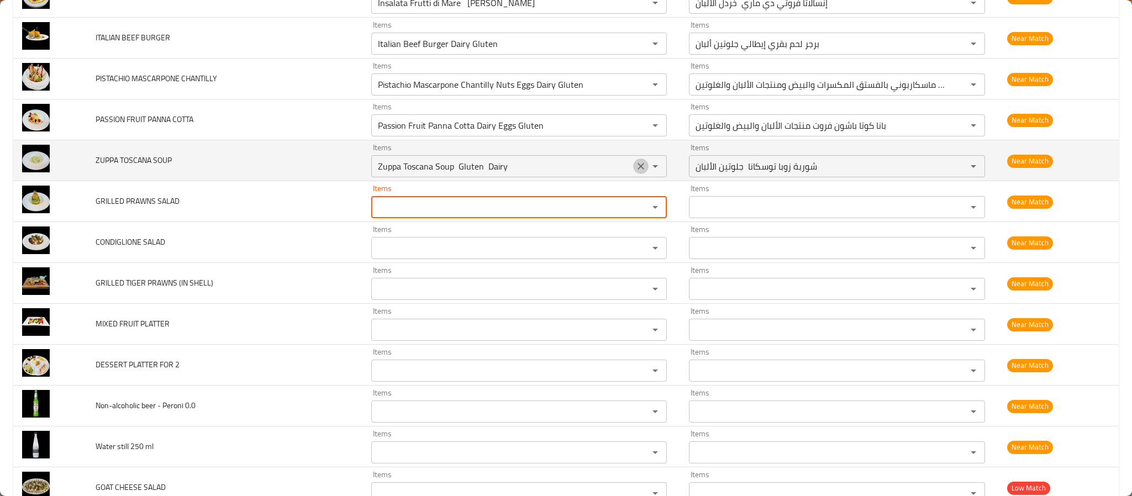
click at [635, 172] on icon "Clear" at bounding box center [640, 166] width 11 height 11
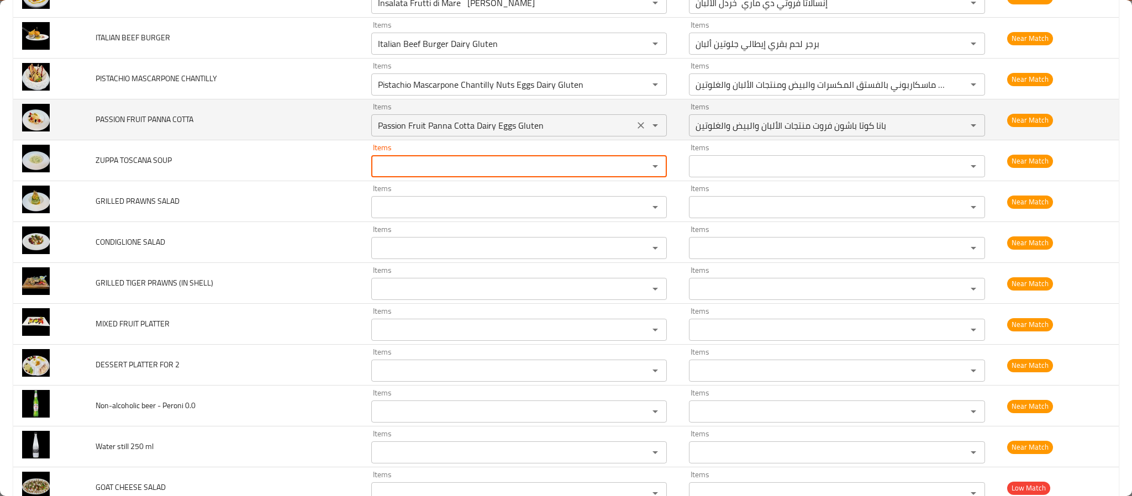
click at [637, 129] on icon "Clear" at bounding box center [640, 125] width 7 height 7
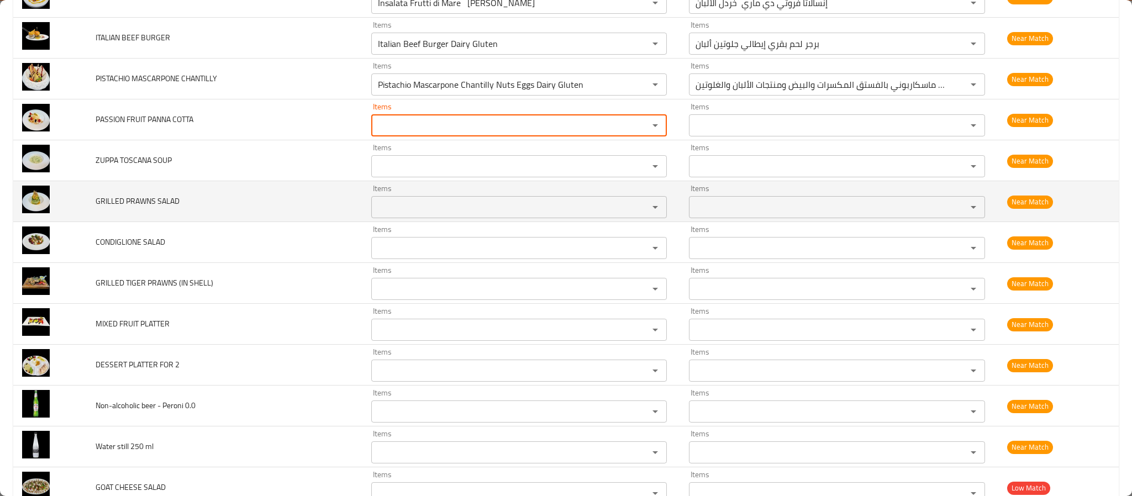
scroll to position [3380, 0]
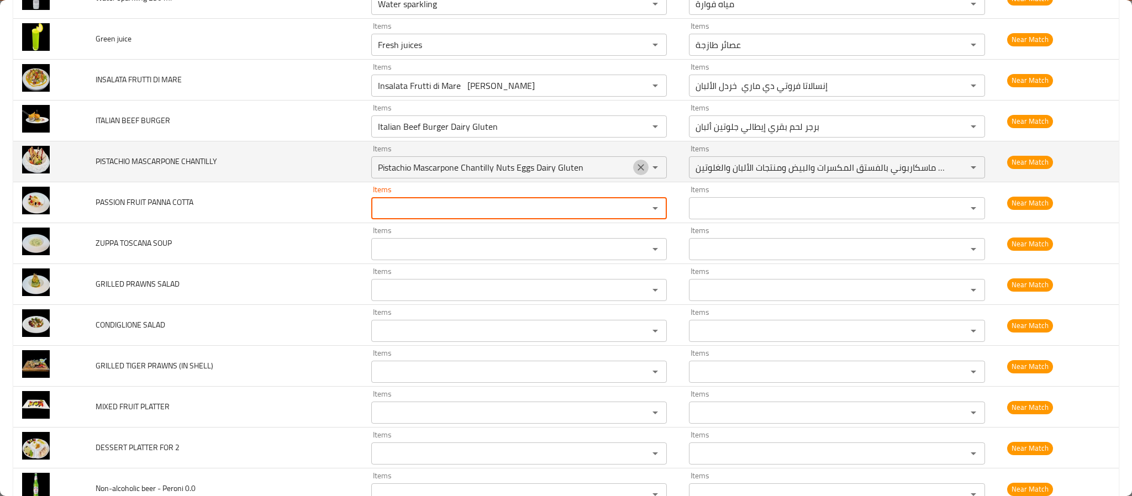
click at [637, 171] on icon "Clear" at bounding box center [640, 167] width 7 height 7
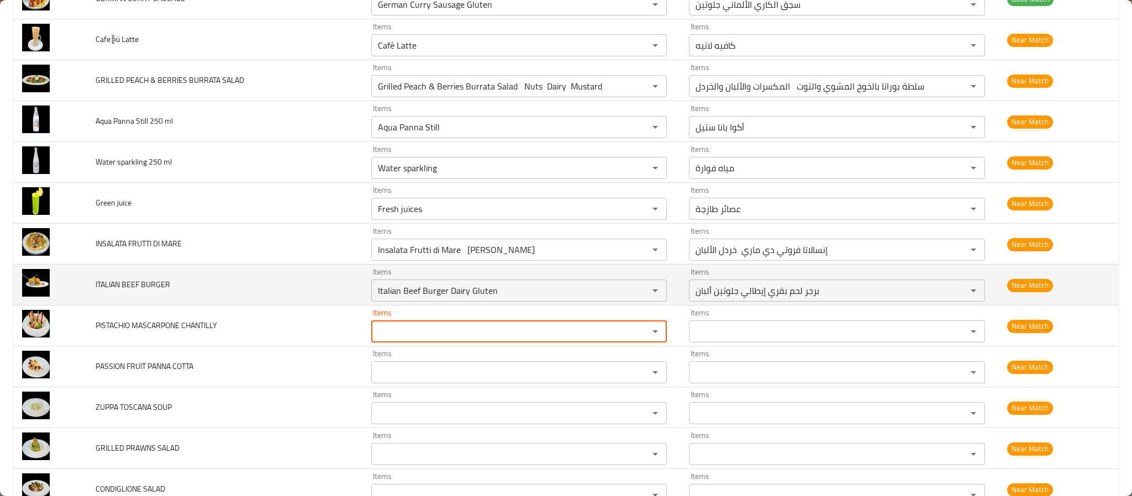
scroll to position [3214, 0]
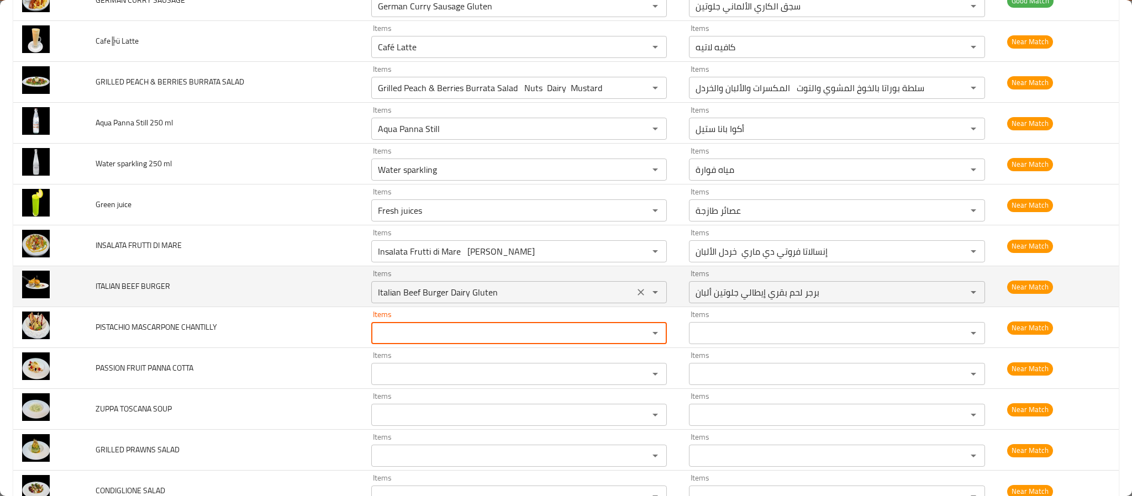
click at [635, 298] on icon "Clear" at bounding box center [640, 292] width 11 height 11
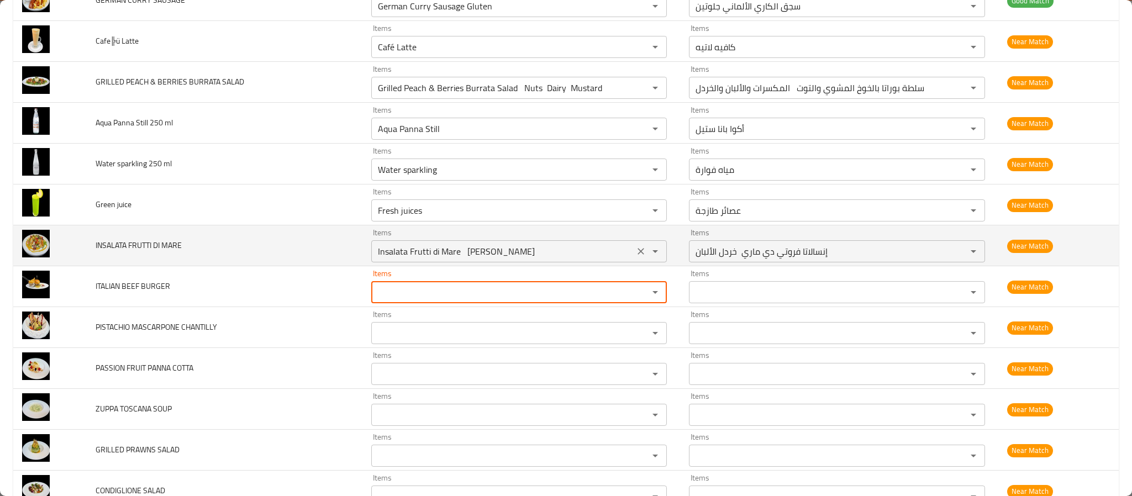
click at [637, 255] on icon "Clear" at bounding box center [640, 251] width 7 height 7
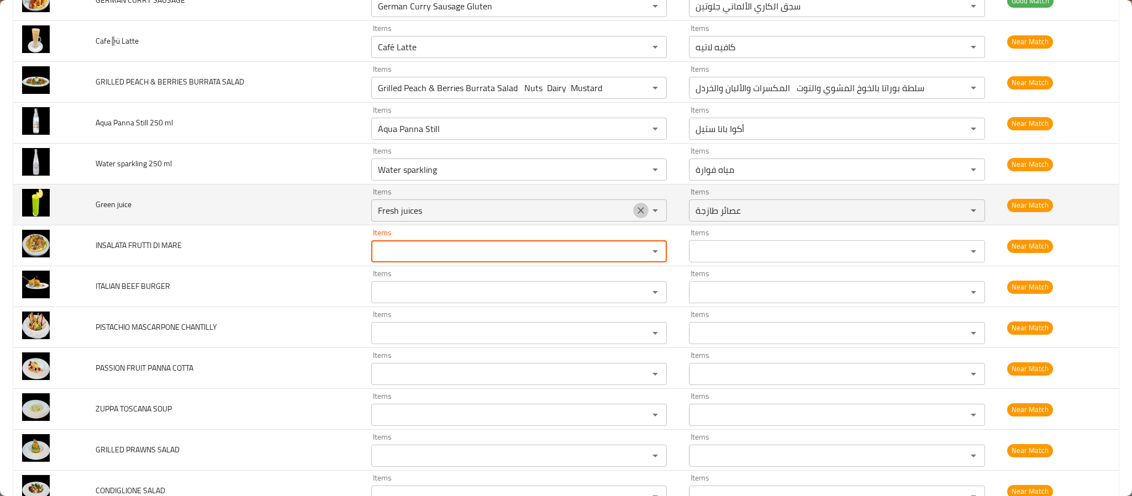
click at [635, 216] on icon "Clear" at bounding box center [640, 210] width 11 height 11
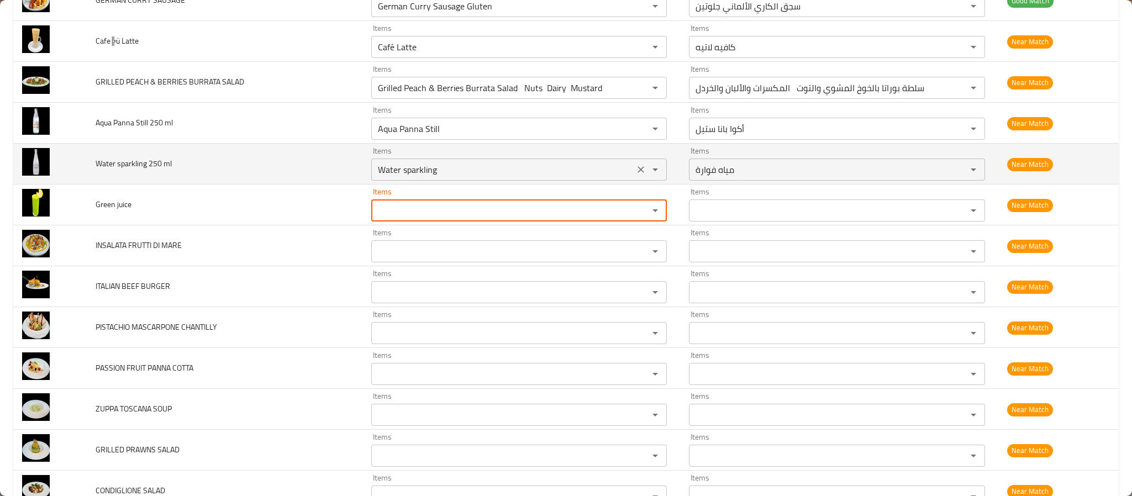
click at [635, 175] on icon "Clear" at bounding box center [640, 169] width 11 height 11
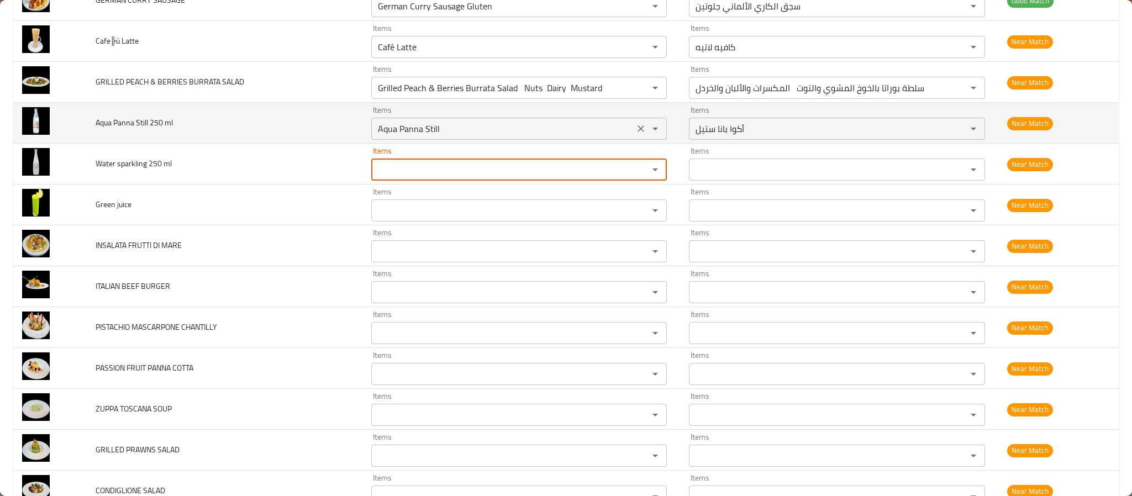
click at [635, 134] on icon "Clear" at bounding box center [640, 128] width 11 height 11
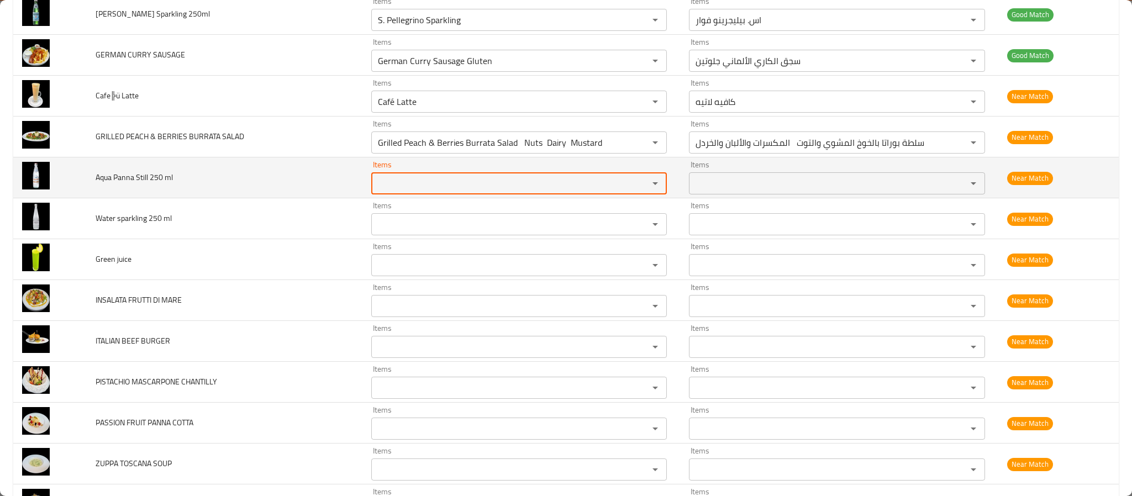
scroll to position [3131, 0]
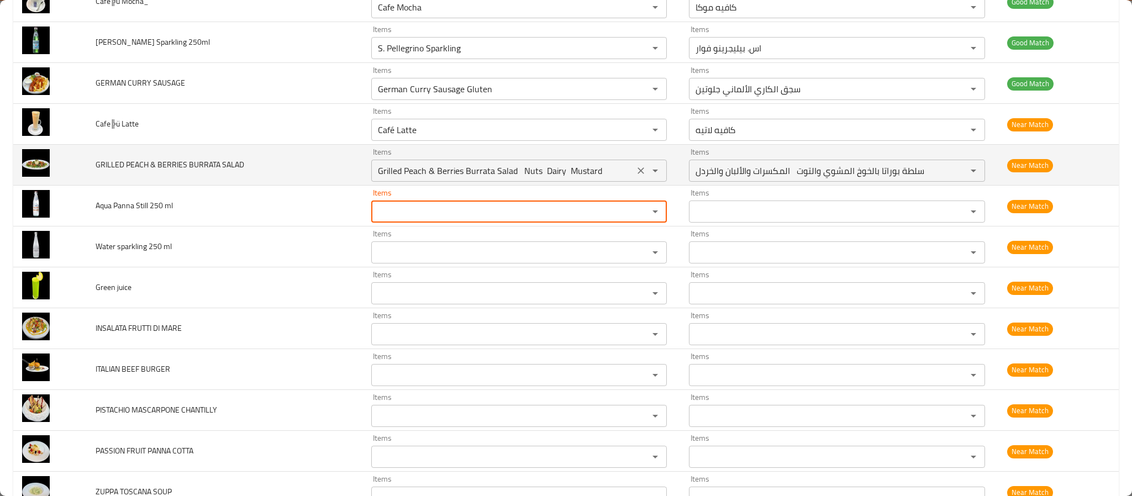
click at [635, 176] on icon "Clear" at bounding box center [640, 170] width 11 height 11
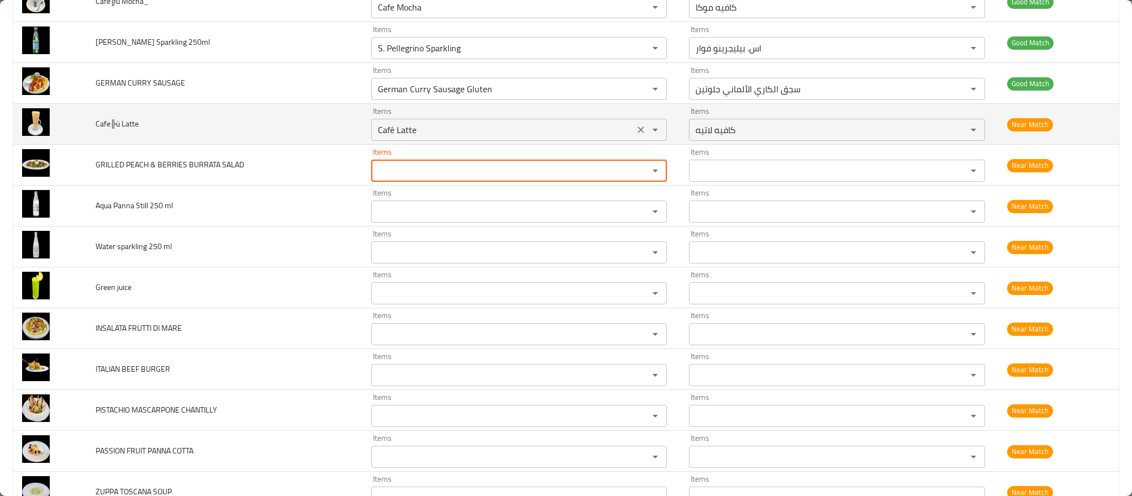
click at [635, 135] on icon "Clear" at bounding box center [640, 129] width 11 height 11
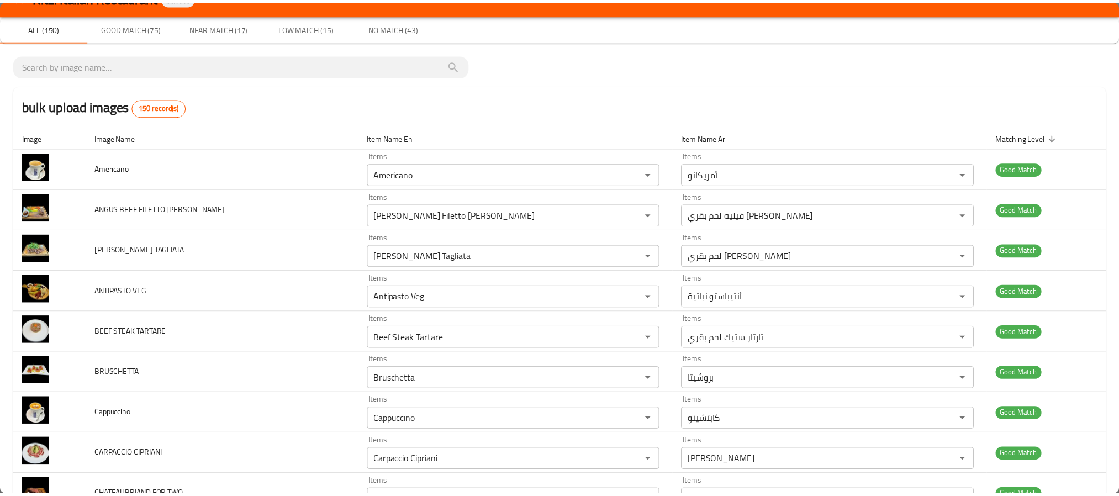
scroll to position [0, 0]
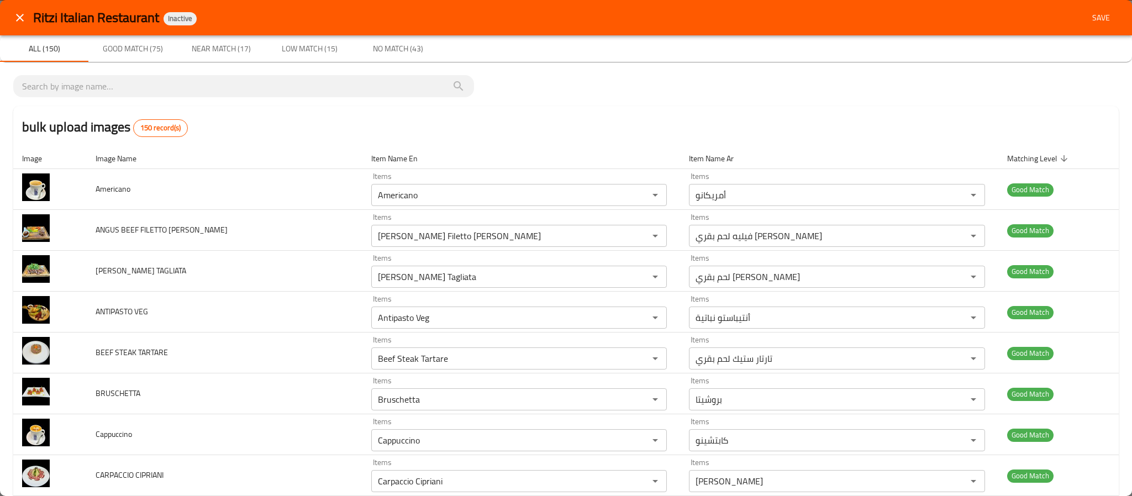
click at [1088, 20] on span "Save" at bounding box center [1101, 18] width 27 height 14
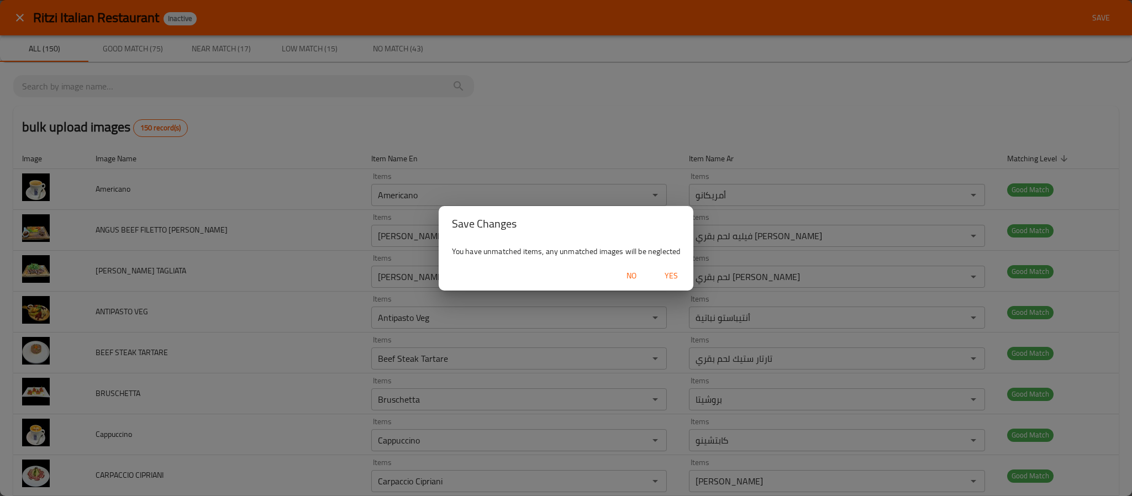
click at [670, 276] on span "Yes" at bounding box center [671, 276] width 27 height 14
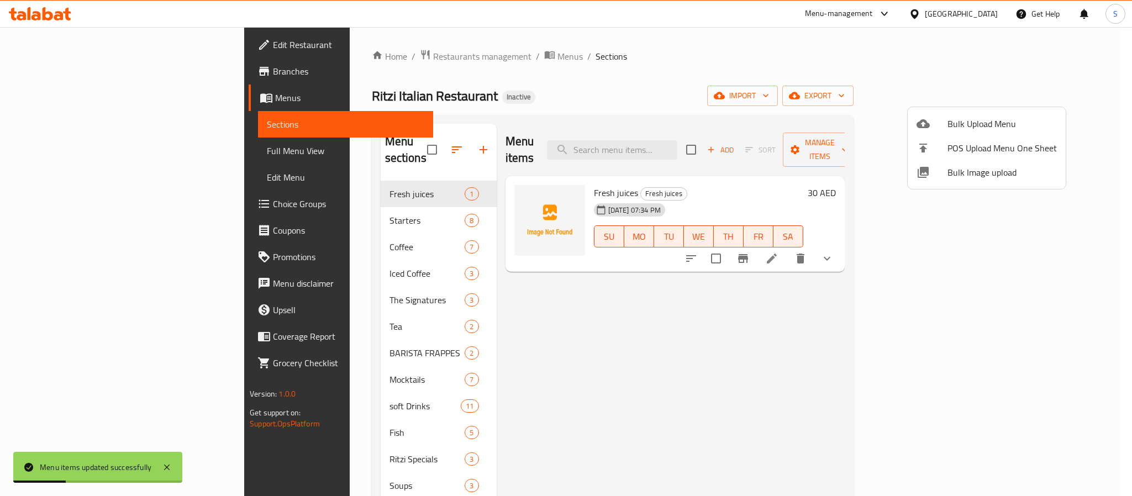
click at [406, 59] on div at bounding box center [566, 248] width 1132 height 496
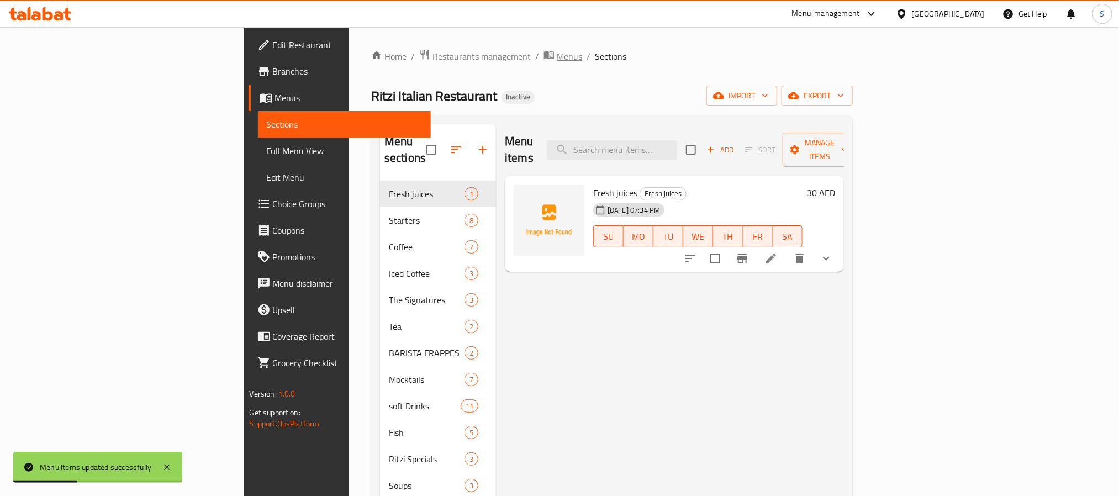
click at [557, 53] on span "Menus" at bounding box center [569, 56] width 25 height 13
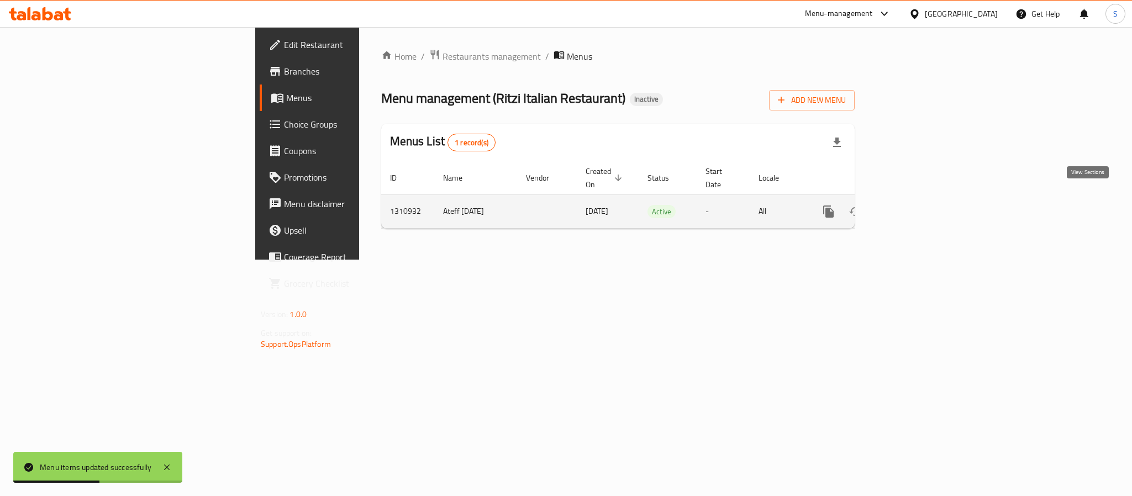
click at [915, 205] on icon "enhanced table" at bounding box center [908, 211] width 13 height 13
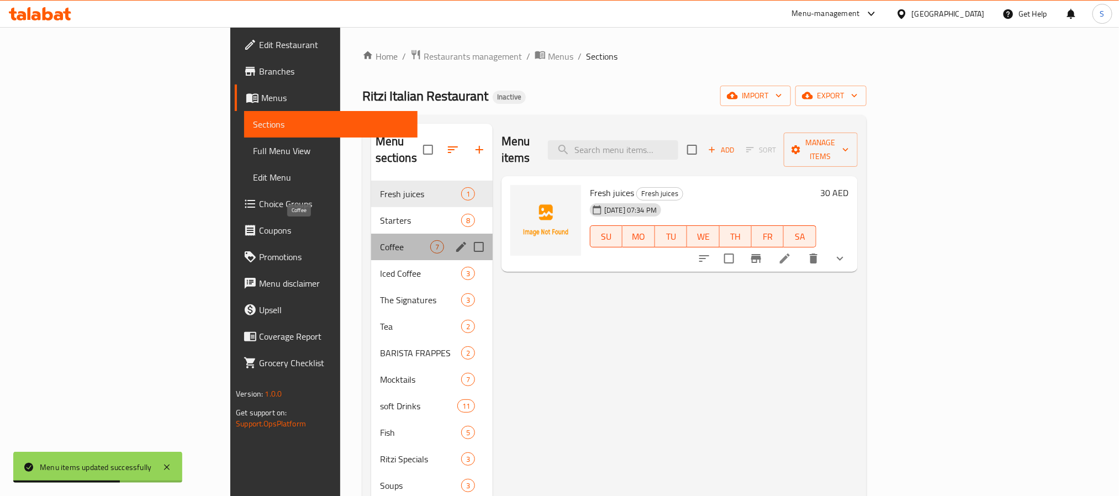
click at [380, 240] on span "Coffee" at bounding box center [405, 246] width 50 height 13
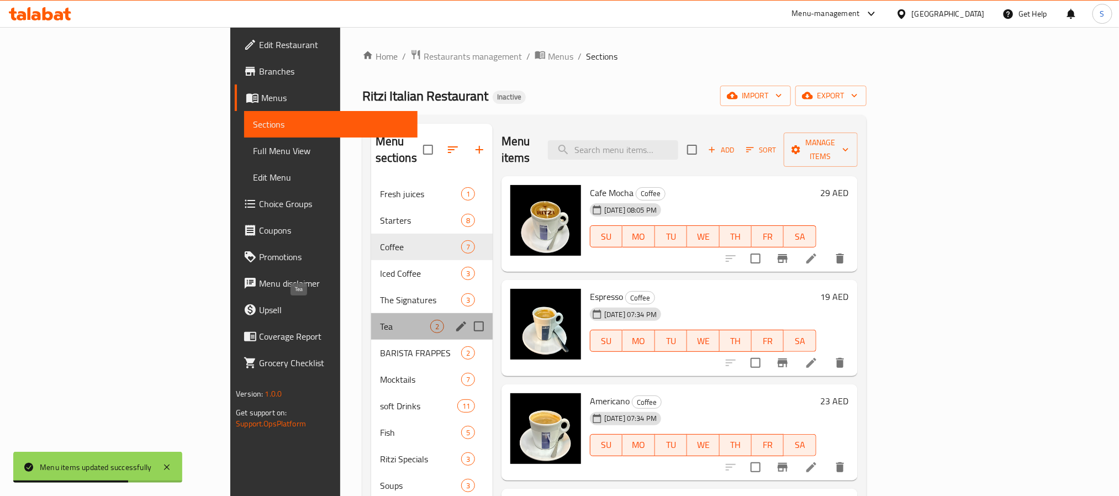
click at [380, 320] on span "Tea" at bounding box center [405, 326] width 50 height 13
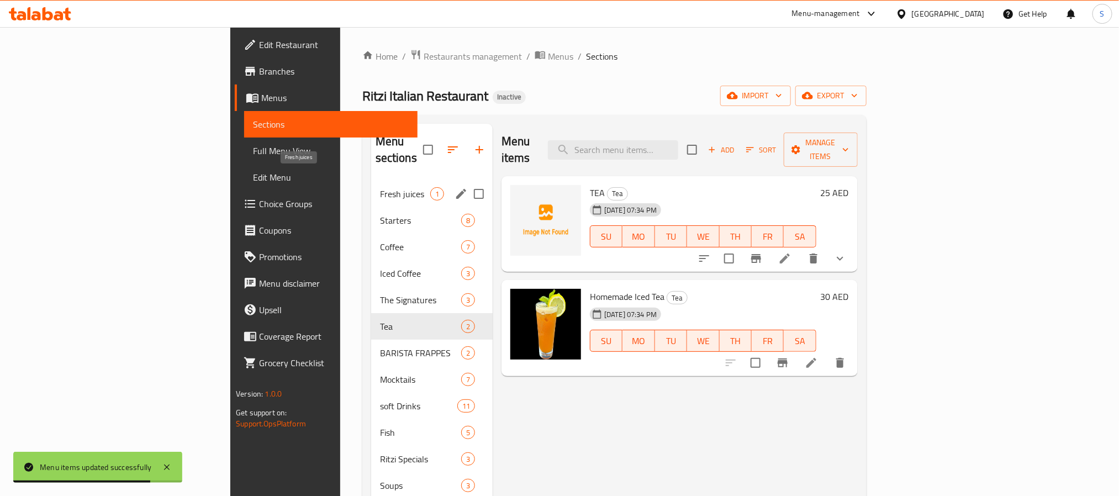
click at [380, 187] on span "Fresh juices" at bounding box center [405, 193] width 50 height 13
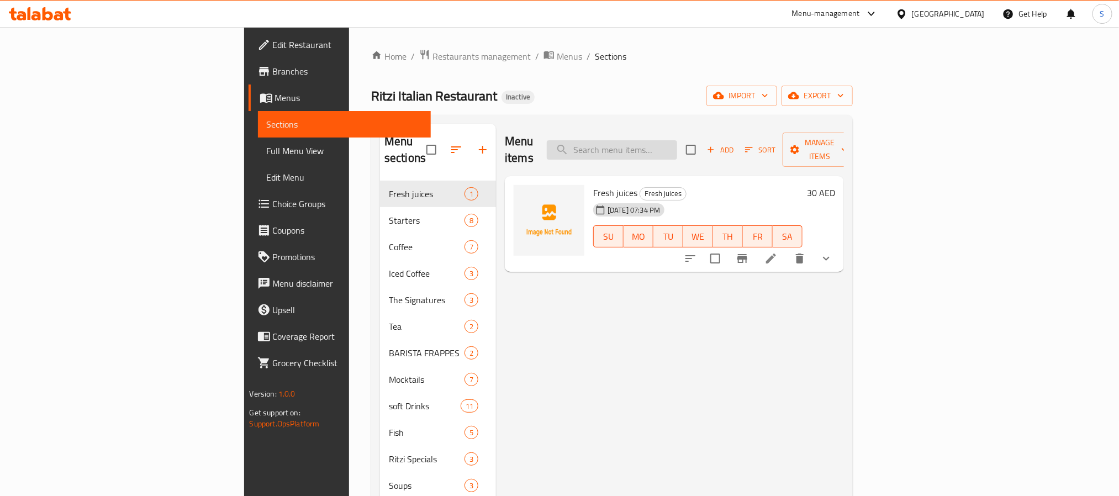
click at [677, 143] on input "search" at bounding box center [612, 149] width 130 height 19
paste input "ANGUS BEEF FILETTO DI MANZO"
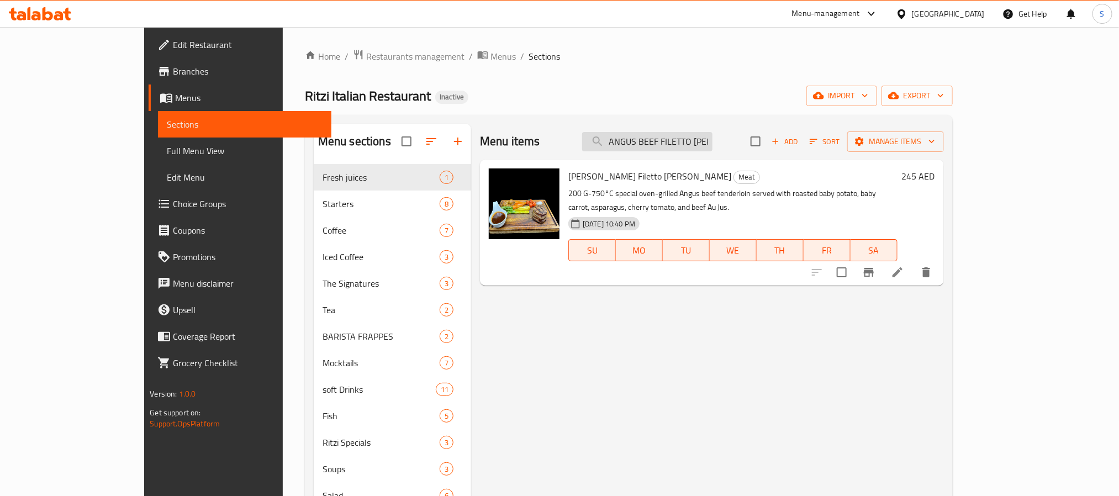
click at [713, 139] on input "ANGUS BEEF FILETTO DI MANZO" at bounding box center [647, 141] width 130 height 19
paste input "Mocha"
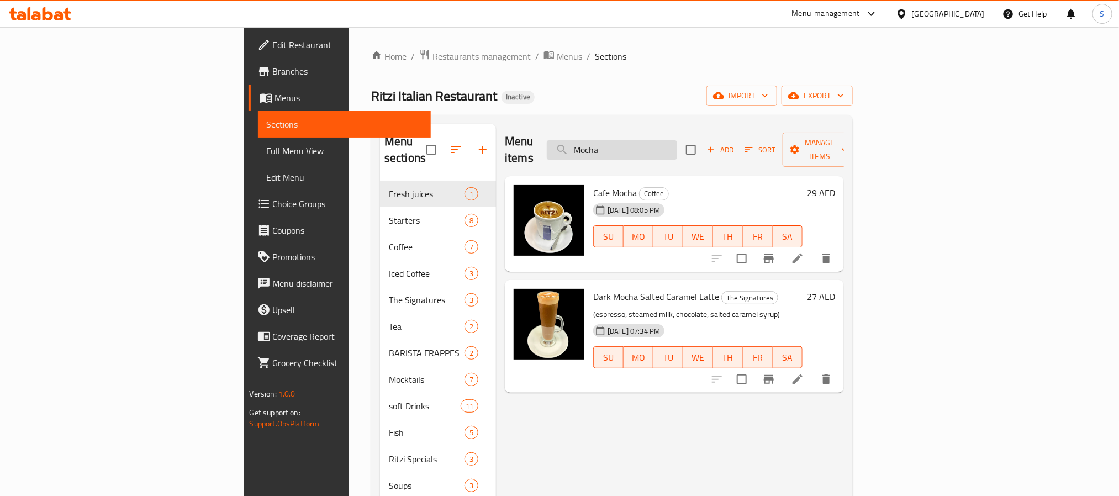
click at [677, 140] on input "Mocha" at bounding box center [612, 149] width 130 height 19
paste input "poached egg"
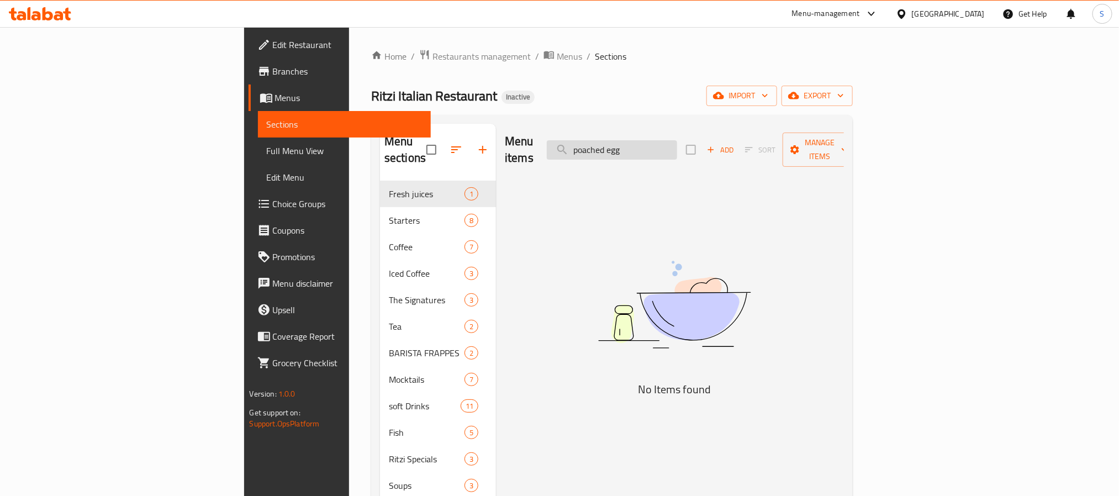
drag, startPoint x: 695, startPoint y: 143, endPoint x: 749, endPoint y: 138, distance: 54.4
click at [677, 140] on input "poached egg" at bounding box center [612, 149] width 130 height 19
click at [677, 140] on input "poache" at bounding box center [612, 149] width 130 height 19
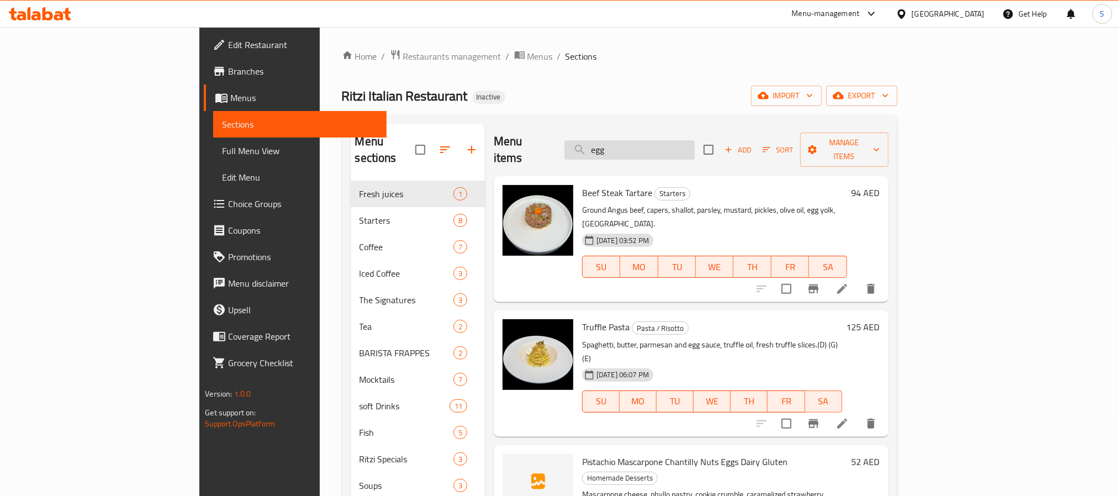
click at [668, 140] on input "egg" at bounding box center [630, 149] width 130 height 19
paste input "COFFEE GOURMET"
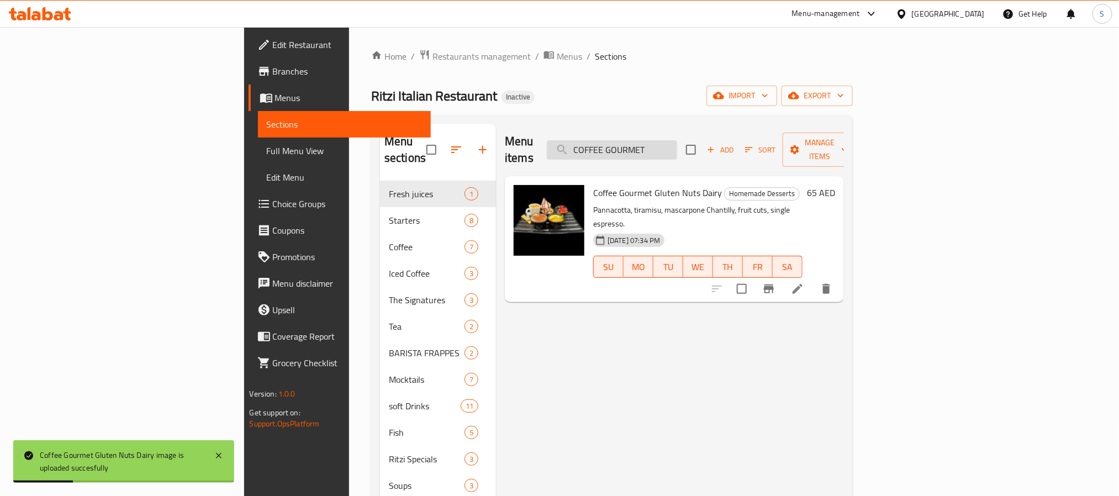
click at [677, 141] on input "COFFEE GOURMET" at bounding box center [612, 149] width 130 height 19
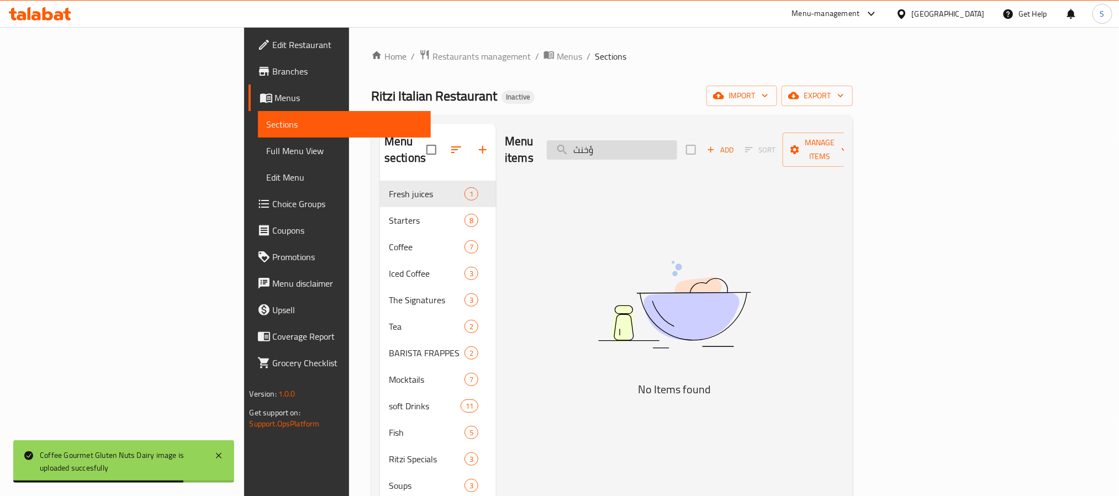
click at [677, 141] on input "ؤخنث" at bounding box center [612, 149] width 130 height 19
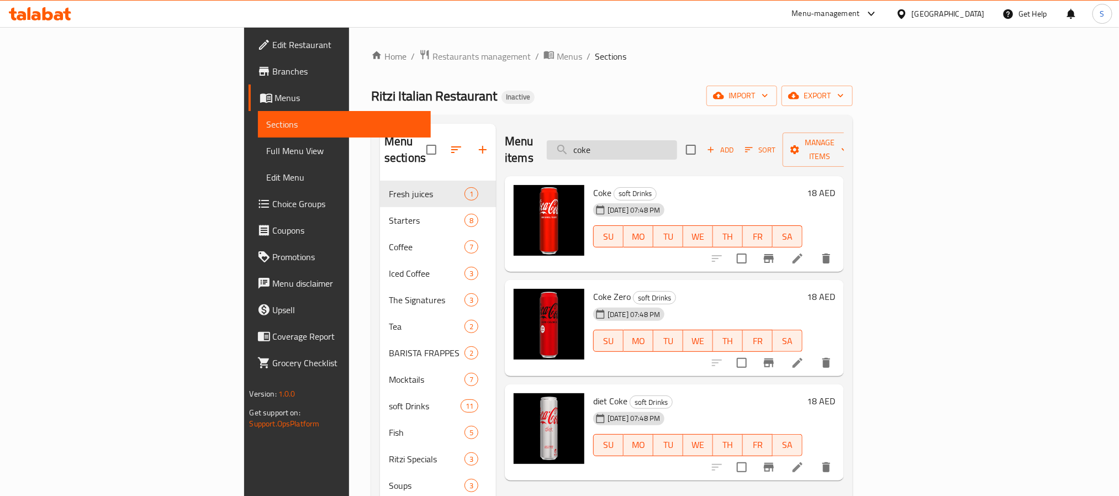
click at [677, 150] on input "coke" at bounding box center [612, 149] width 130 height 19
paste input "CONDIGLIONE SALAD"
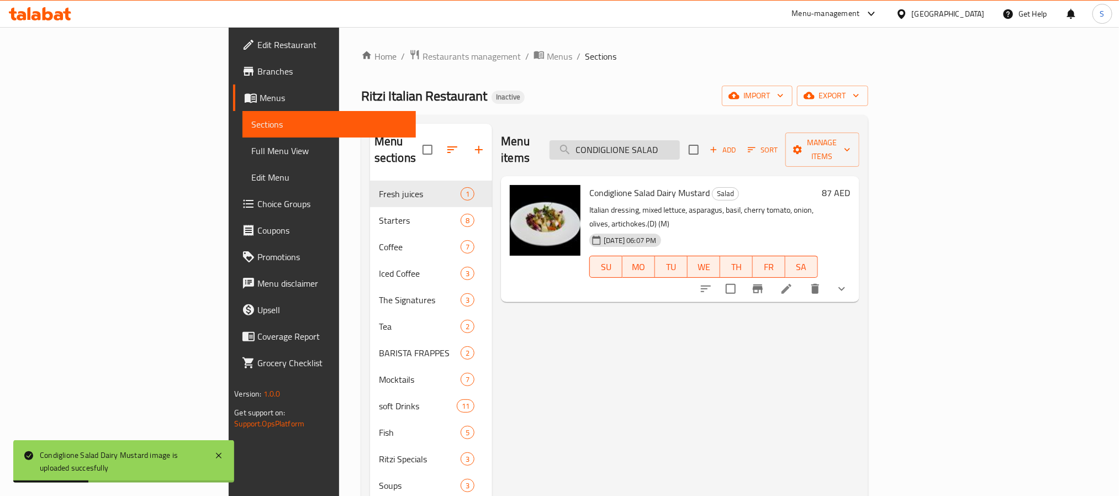
click at [680, 143] on input "CONDIGLIONE SALAD" at bounding box center [615, 149] width 130 height 19
paste input "Dark Mocha Salted Caramel Latte"
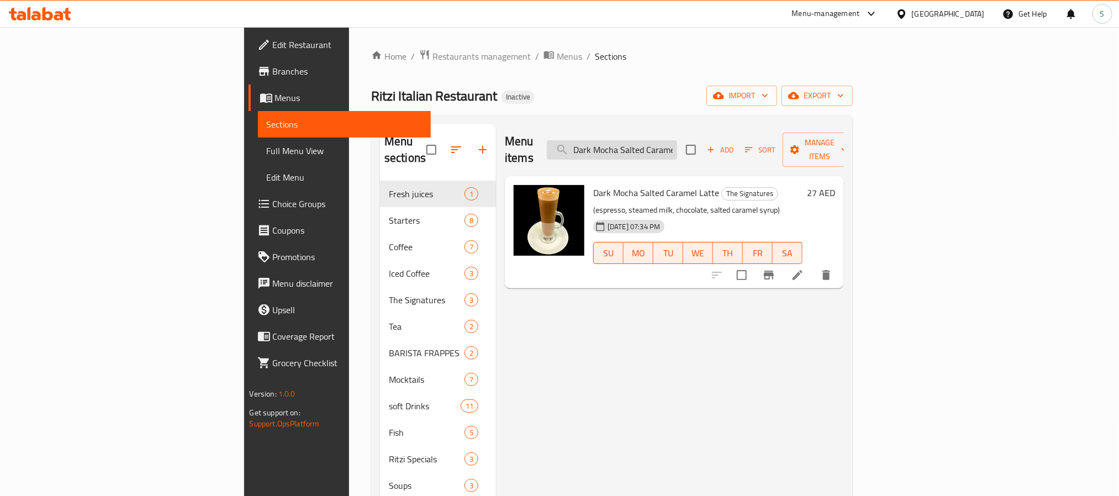
click at [677, 144] on input "Dark Mocha Salted Caramel Latte" at bounding box center [612, 149] width 130 height 19
paste input "Flat Whi"
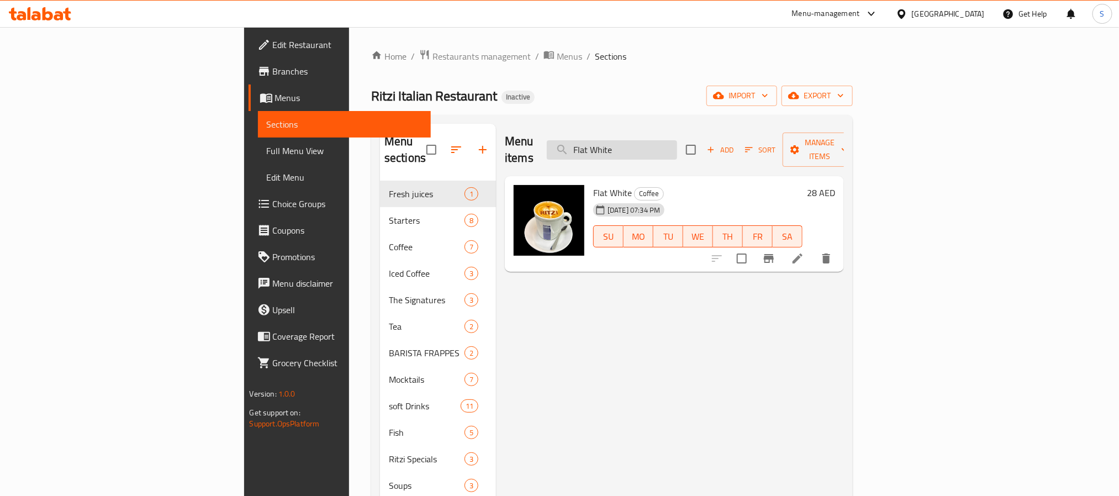
click at [674, 148] on input "Flat White" at bounding box center [612, 149] width 130 height 19
paste input "HOMEMADE RAVIOLI RICOTTA AND SPINACH"
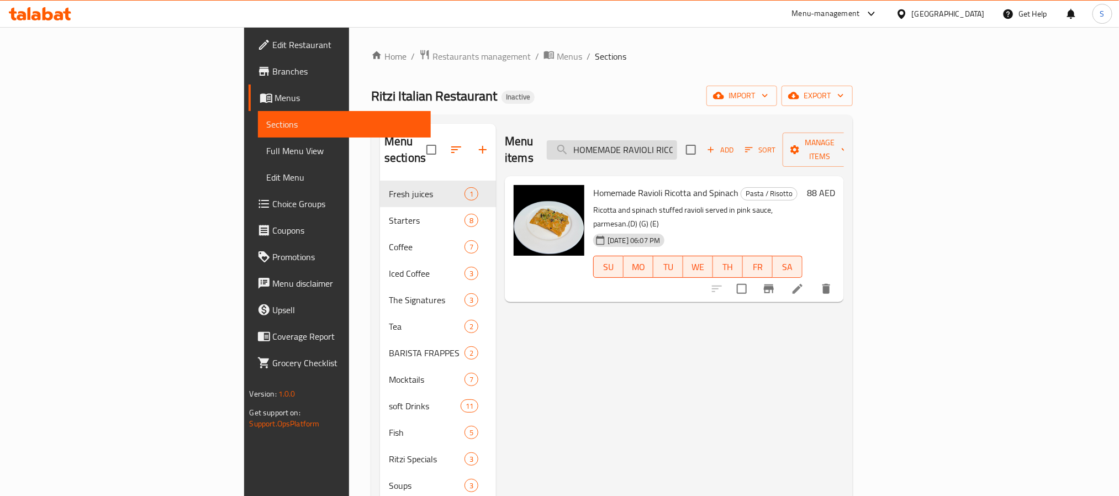
click at [677, 140] on input "HOMEMADE RAVIOLI RICOTTA AND SPINACH" at bounding box center [612, 149] width 130 height 19
paste input "MIXED CHEESE CUTS"
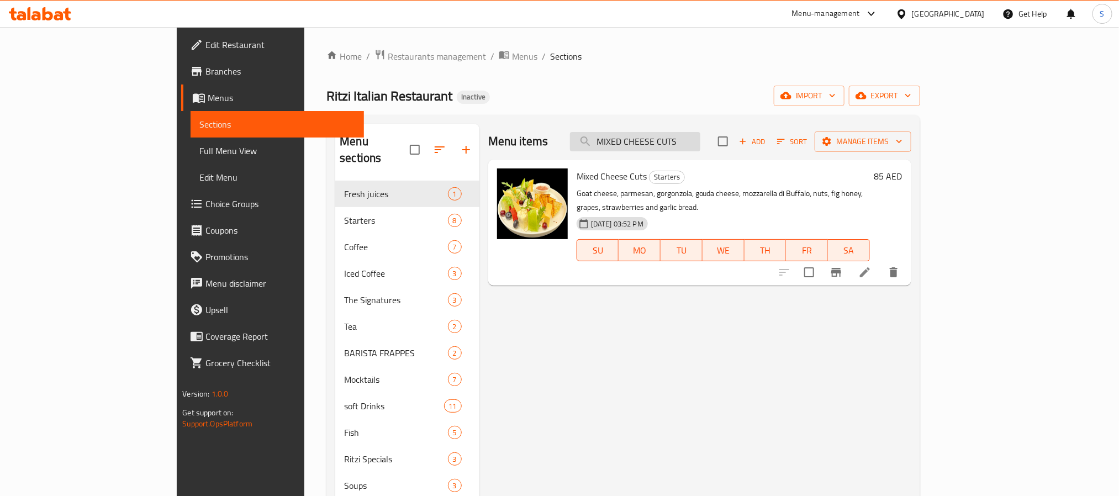
click at [691, 143] on input "MIXED CHEESE CUTS" at bounding box center [635, 141] width 130 height 19
paste input "Roasted mix vegetables"
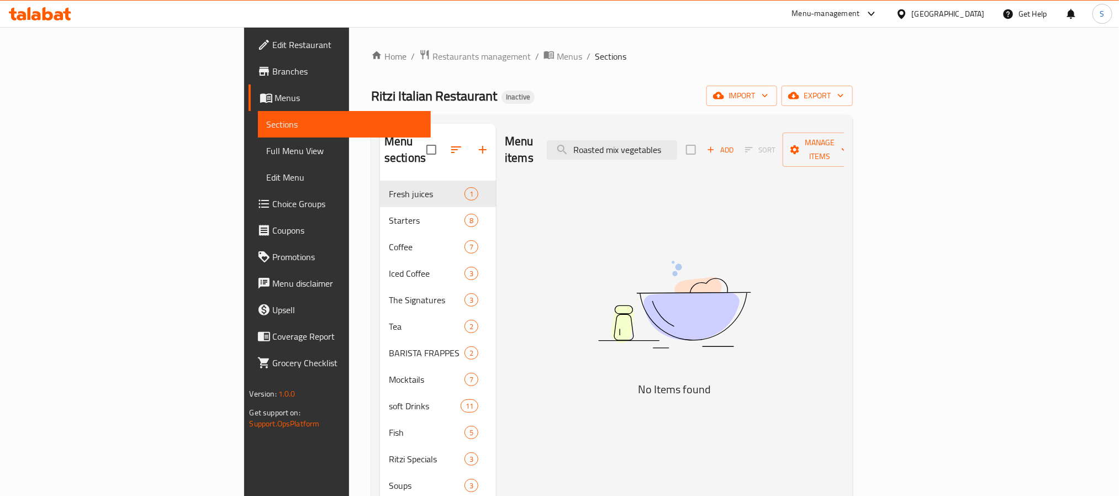
drag, startPoint x: 693, startPoint y: 143, endPoint x: 816, endPoint y: 147, distance: 122.7
click at [816, 147] on div "Menu items Roasted mix vegetables Add Sort Manage items" at bounding box center [674, 150] width 339 height 52
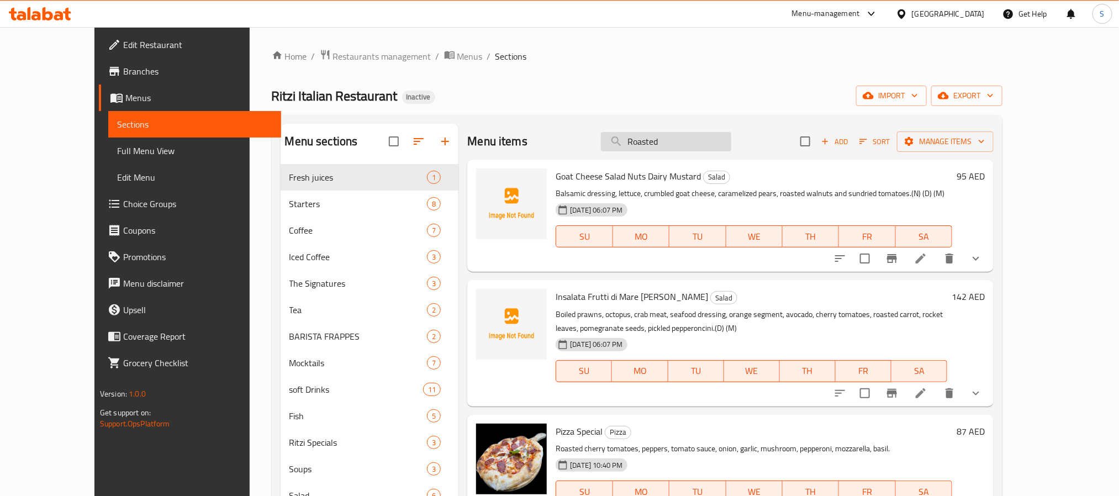
click at [676, 144] on input "Roasted" at bounding box center [666, 141] width 130 height 19
paste input "SEA BASS CARPACCIO"
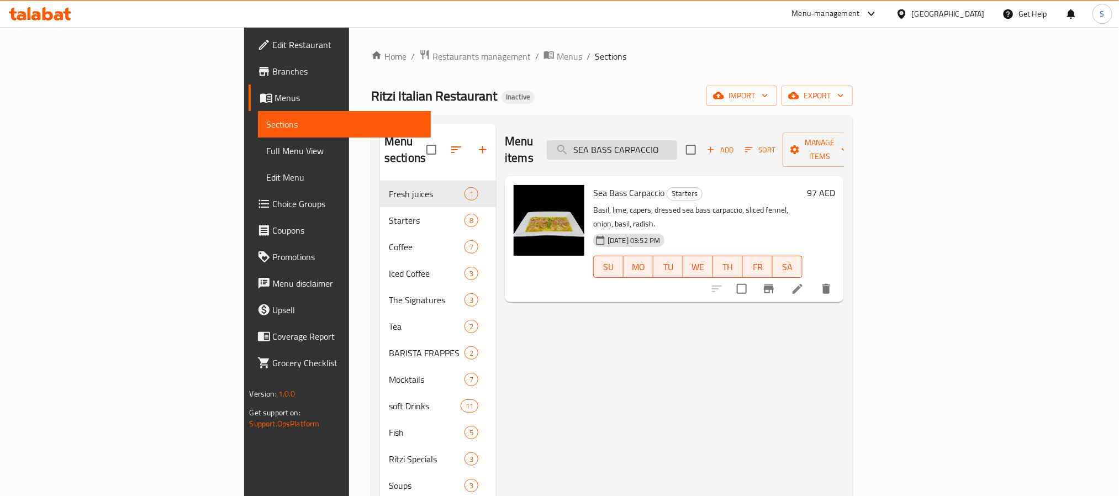
click at [677, 146] on input "SEA BASS CARPACCIO" at bounding box center [612, 149] width 130 height 19
paste input "IDES - Beef Bacon"
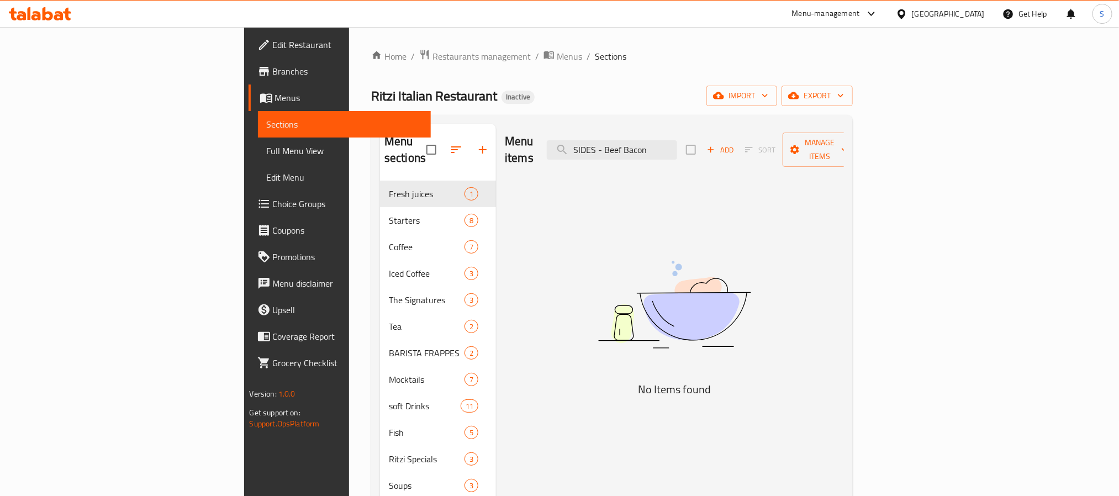
drag, startPoint x: 693, startPoint y: 144, endPoint x: 516, endPoint y: 111, distance: 179.9
click at [525, 113] on div "Home / Restaurants management / Menus / Sections Ritzi Italian Restaurant Inact…" at bounding box center [612, 373] width 482 height 649
drag, startPoint x: 680, startPoint y: 140, endPoint x: 799, endPoint y: 153, distance: 119.5
click at [799, 153] on div "Menu items Beef Bacon Add Sort Manage items" at bounding box center [674, 150] width 339 height 52
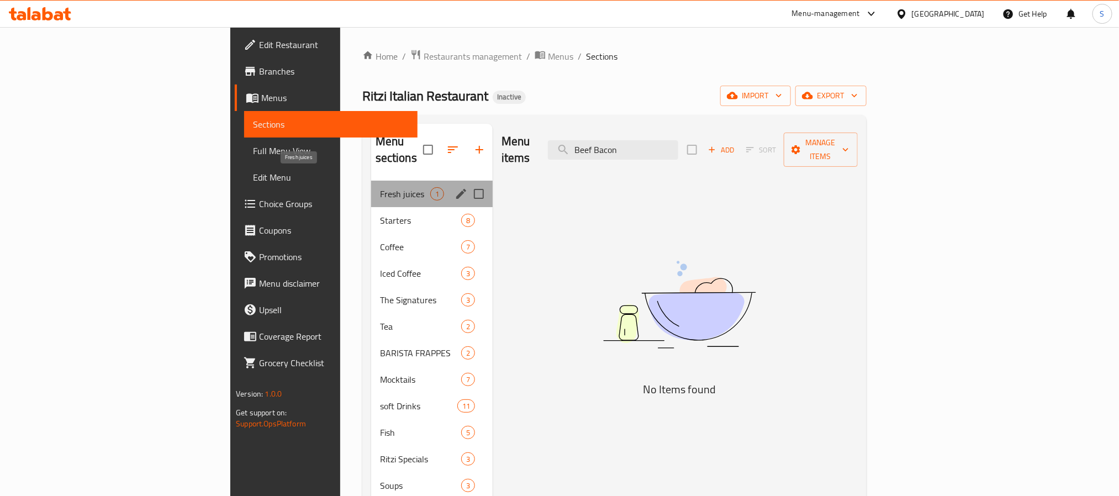
click at [380, 187] on span "Fresh juices" at bounding box center [405, 193] width 50 height 13
click at [380, 214] on span "Starters" at bounding box center [405, 220] width 50 height 13
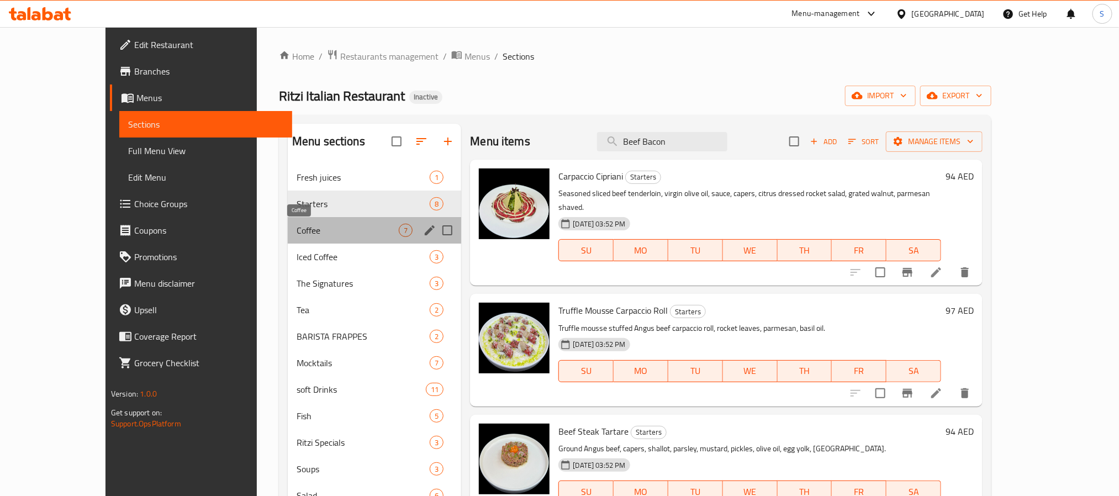
click at [297, 230] on span "Coffee" at bounding box center [348, 230] width 102 height 13
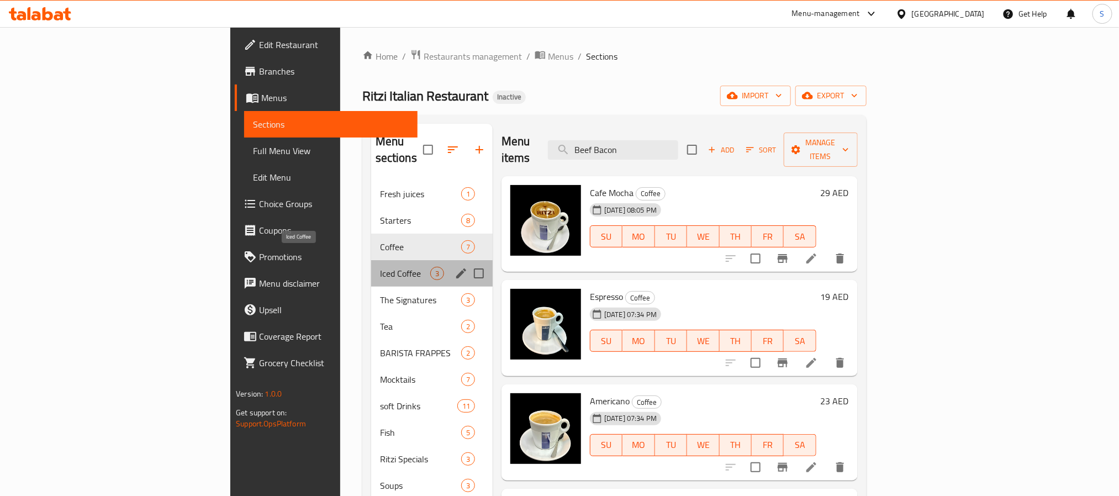
click at [380, 267] on span "Iced Coffee" at bounding box center [405, 273] width 50 height 13
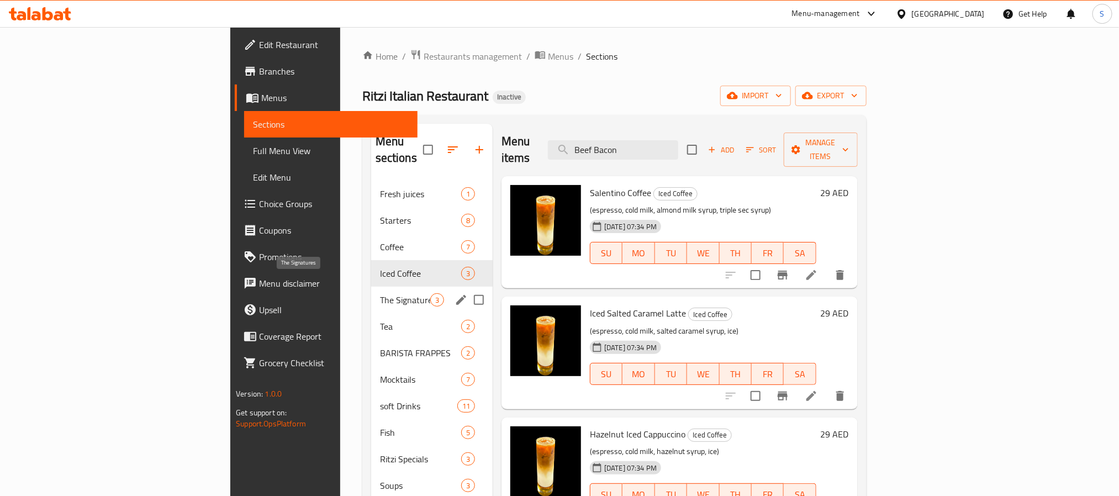
click at [380, 293] on span "The Signatures" at bounding box center [405, 299] width 50 height 13
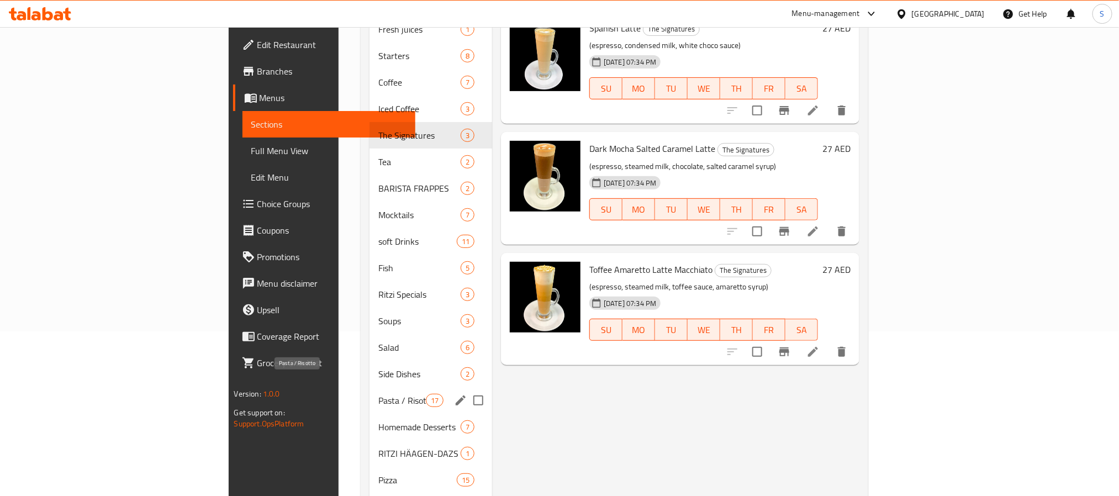
scroll to position [166, 0]
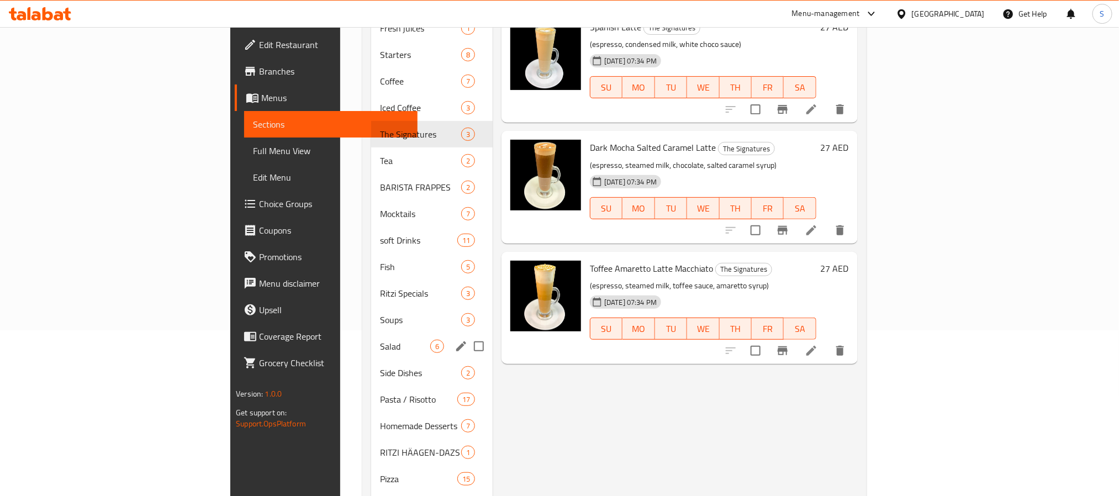
click at [380, 340] on span "Salad" at bounding box center [405, 346] width 50 height 13
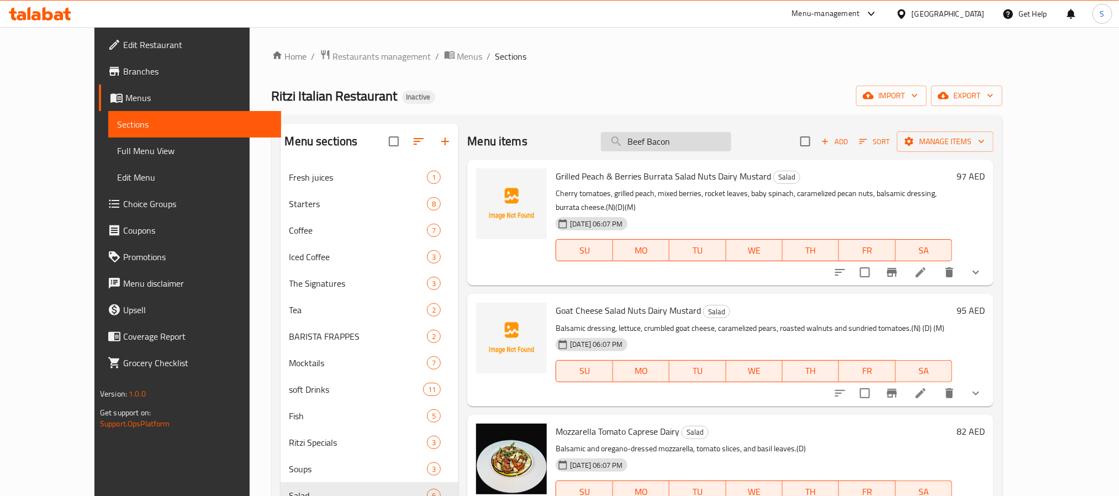
click at [673, 146] on input "Beef Bacon" at bounding box center [666, 141] width 130 height 19
drag, startPoint x: 677, startPoint y: 143, endPoint x: 518, endPoint y: 143, distance: 159.1
click at [528, 143] on div "Menu items Beef Bacon Add Sort Manage items" at bounding box center [730, 142] width 526 height 36
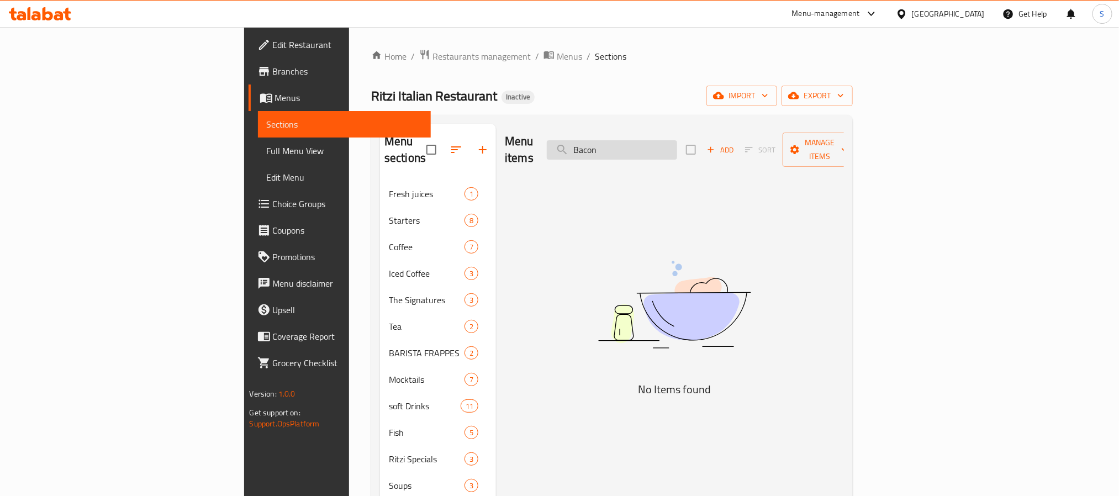
click at [676, 140] on input "Bacon" at bounding box center [612, 149] width 130 height 19
paste input "TILL - CWP"
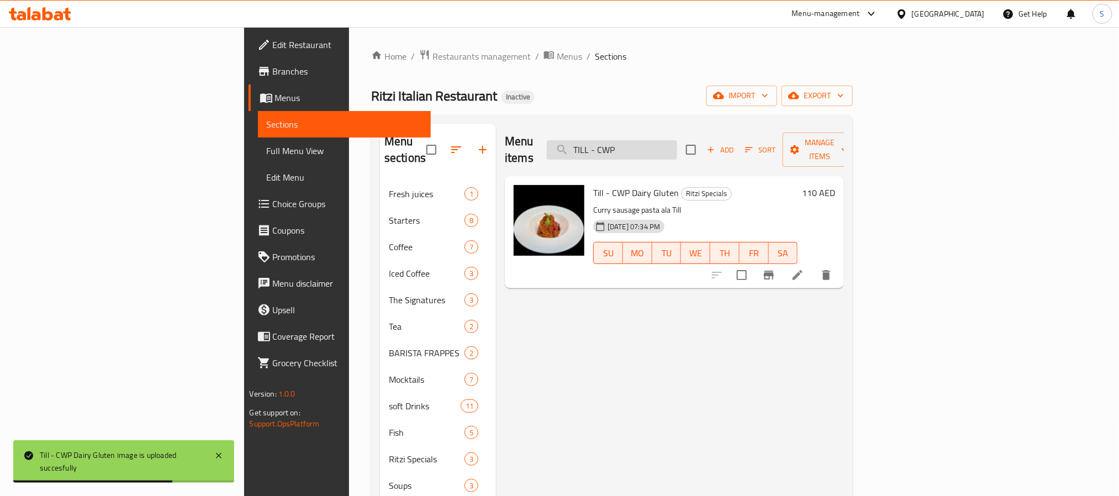
click at [677, 144] on input "TILL - CWP" at bounding box center [612, 149] width 130 height 19
paste input "Americano"
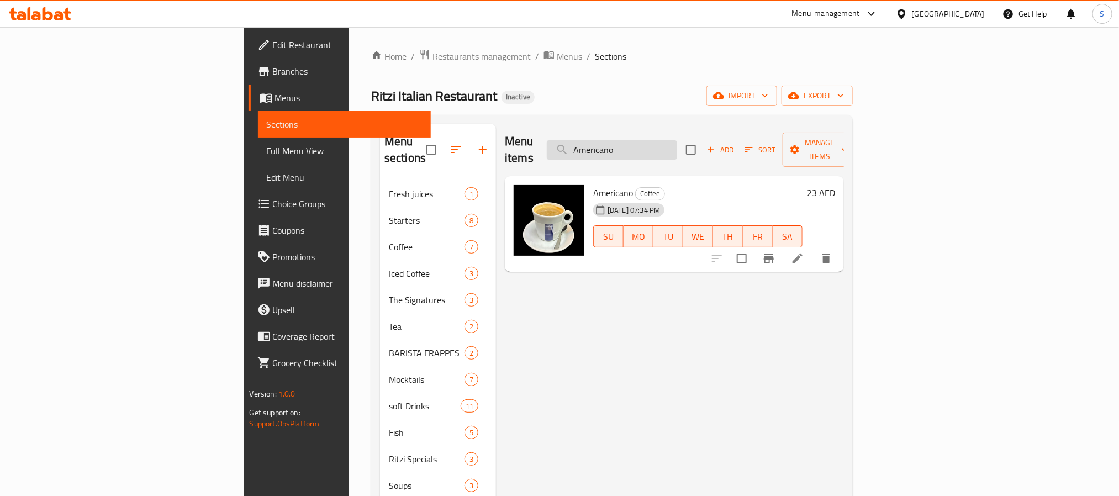
click at [677, 146] on input "Americano" at bounding box center [612, 149] width 130 height 19
paste input "NGUS BEEF TAGLIATA"
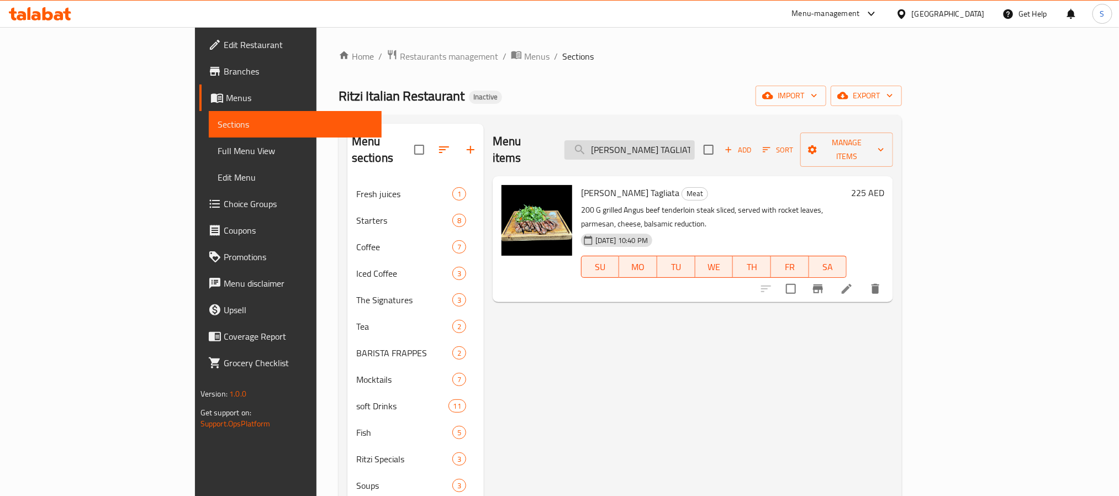
click at [695, 145] on input "ANGUS BEEF TAGLIATA" at bounding box center [630, 149] width 130 height 19
paste input "TIPASTO VEG"
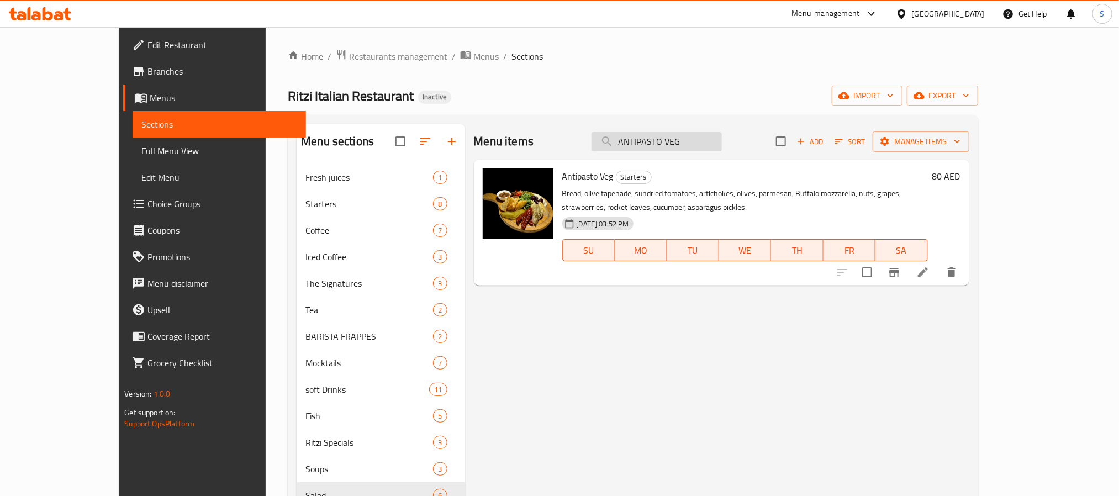
click at [683, 147] on input "ANTIPASTO VEG" at bounding box center [657, 141] width 130 height 19
paste input "search"
click at [673, 141] on input "ANTIP" at bounding box center [657, 141] width 130 height 19
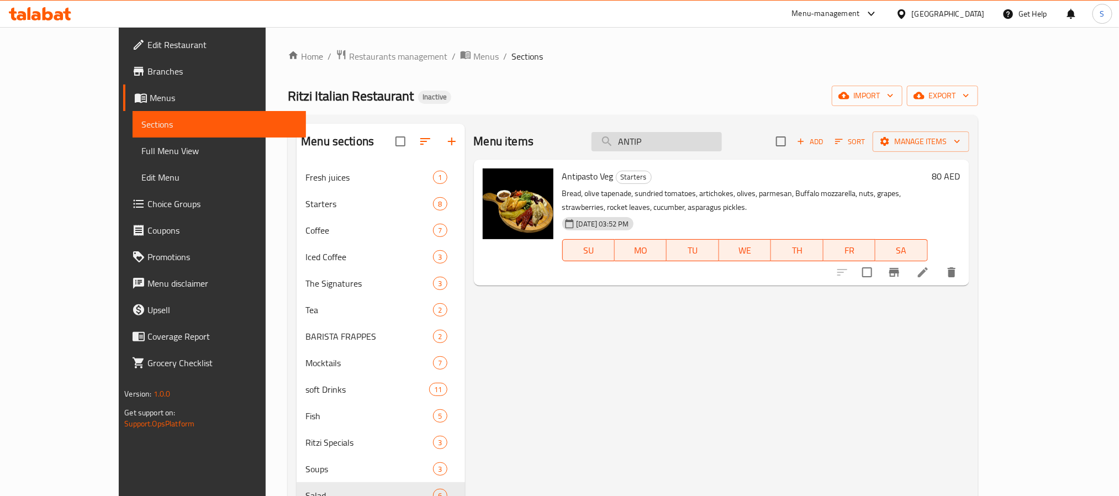
click at [673, 141] on input "ANTIP" at bounding box center [657, 141] width 130 height 19
paste input "qua Panna Still 250 ml"
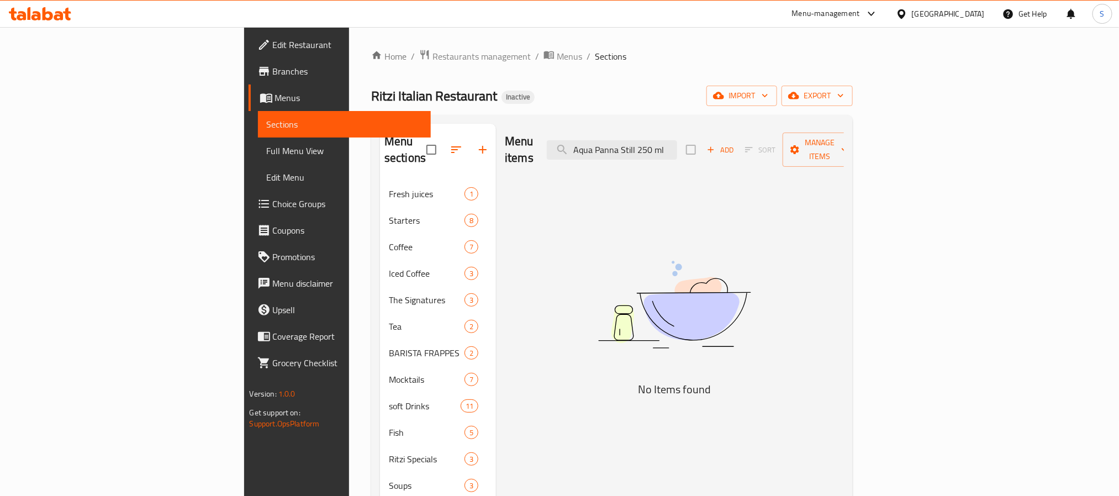
drag, startPoint x: 709, startPoint y: 143, endPoint x: 890, endPoint y: 136, distance: 180.8
click at [844, 136] on div "Menu items Aqua Panna Still 250 ml Add Sort Manage items" at bounding box center [674, 150] width 339 height 52
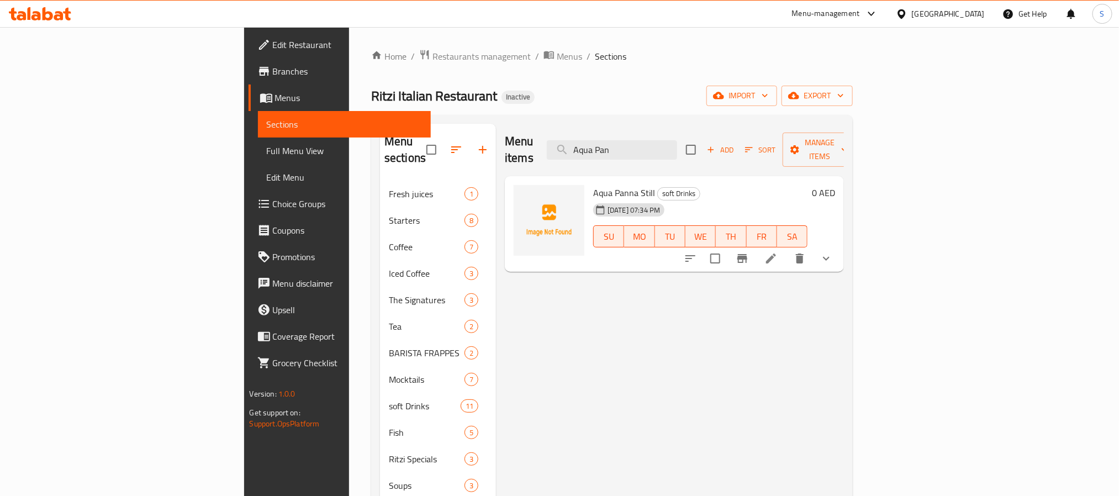
click at [833, 252] on icon "show more" at bounding box center [826, 258] width 13 height 13
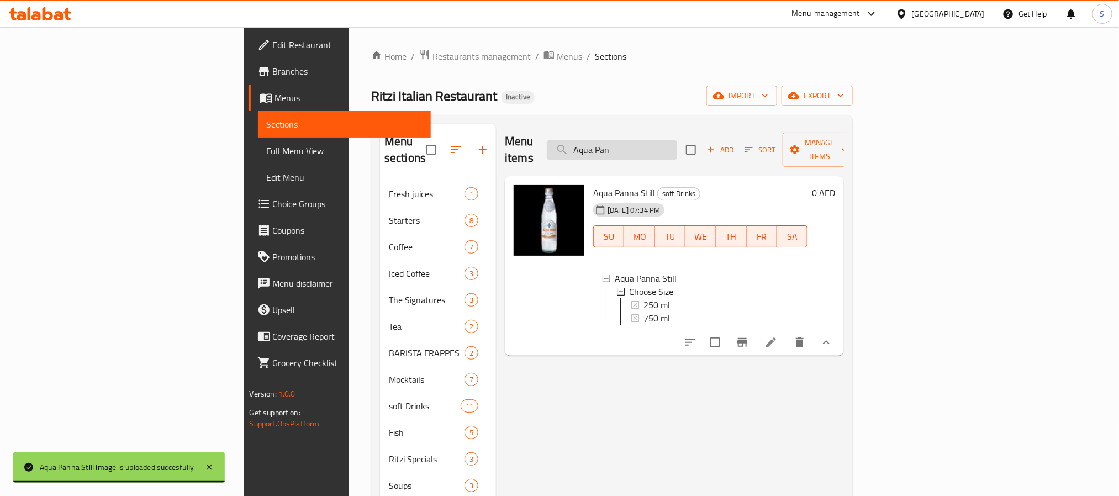
click at [657, 145] on input "Aqua Pan" at bounding box center [612, 149] width 130 height 19
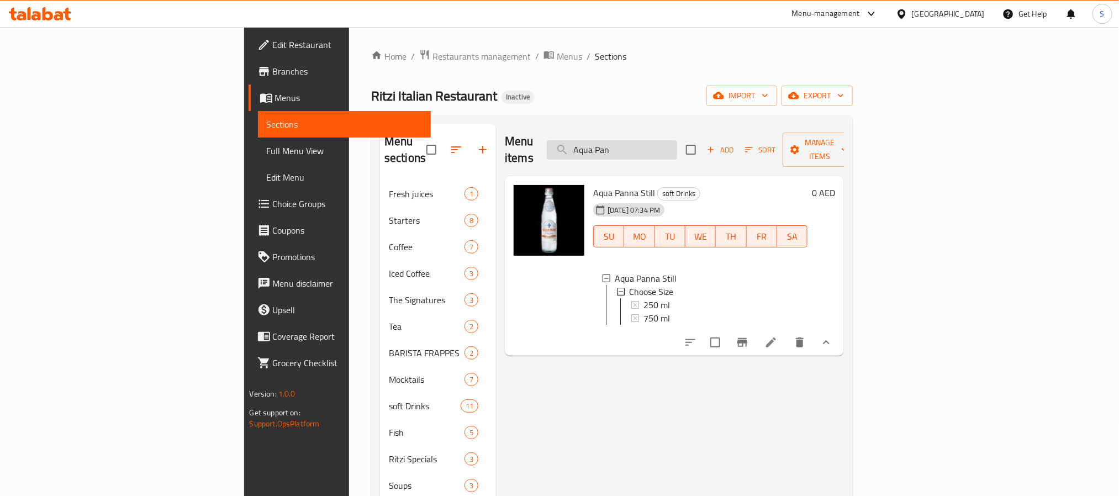
click at [667, 143] on input "Aqua Pan" at bounding box center [612, 149] width 130 height 19
paste input "VO EGG"
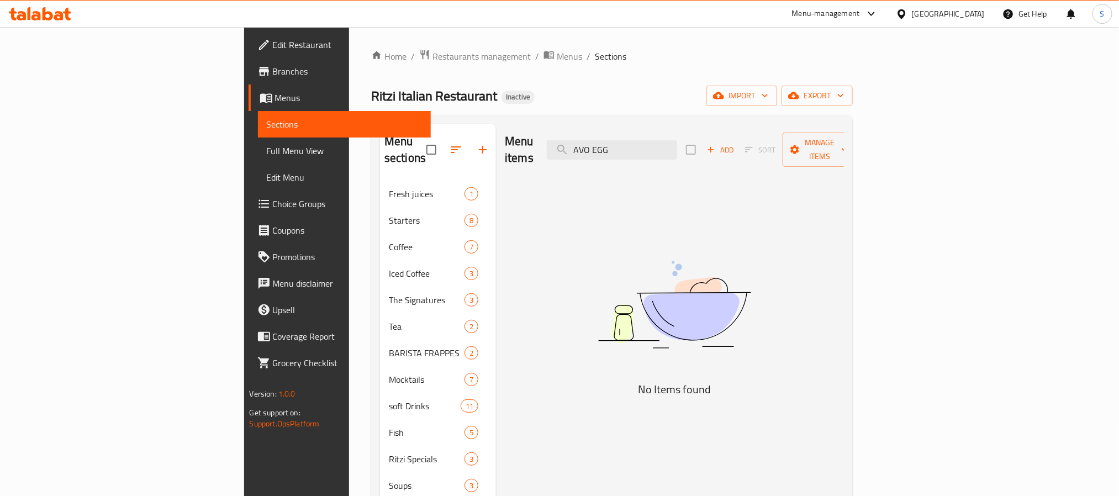
drag, startPoint x: 678, startPoint y: 140, endPoint x: 900, endPoint y: 150, distance: 221.7
click at [844, 150] on div "Menu items AVO EGG Add Sort Manage items" at bounding box center [674, 150] width 339 height 52
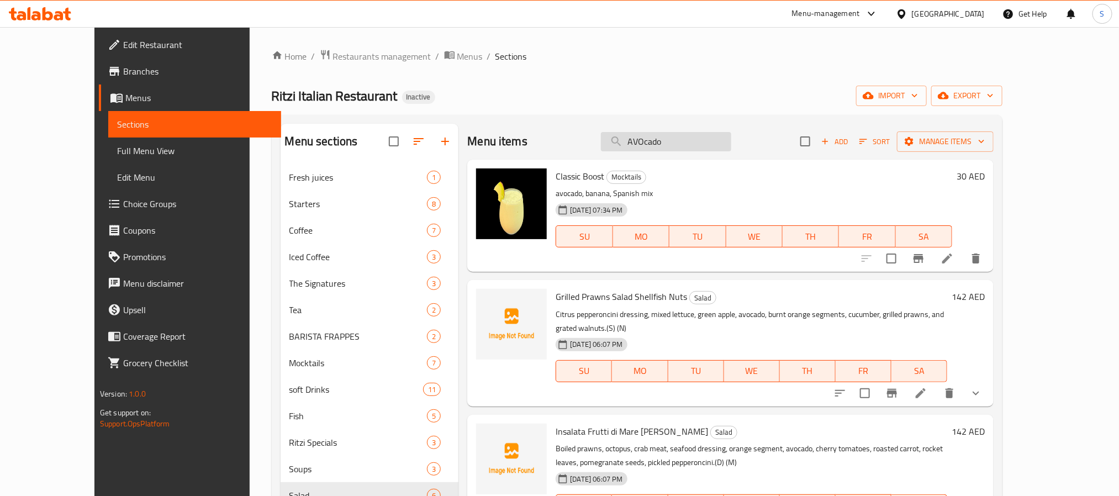
click at [677, 144] on input "AVOcado" at bounding box center [666, 141] width 130 height 19
paste input "CADO ASPARAGUS"
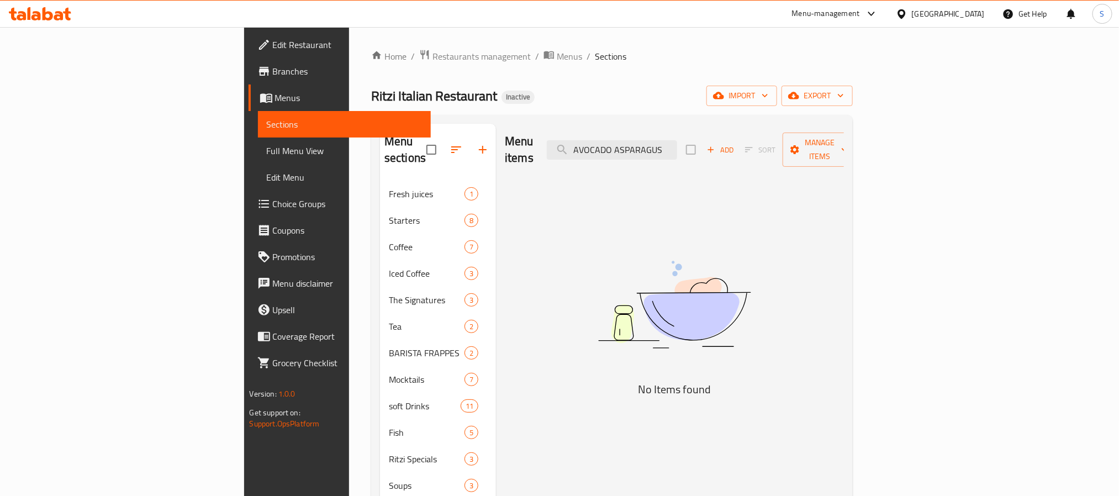
drag, startPoint x: 700, startPoint y: 143, endPoint x: 893, endPoint y: 140, distance: 193.4
click at [844, 140] on div "Menu items AVOCADO ASPARAGUS Add Sort Manage items" at bounding box center [674, 150] width 339 height 52
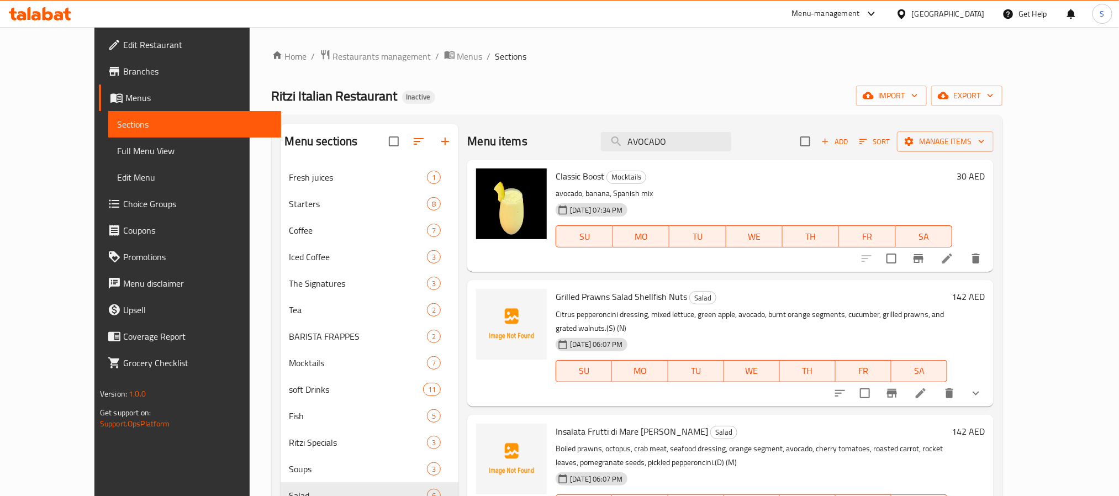
click at [684, 152] on div "Menu items AVOCADO Add Sort Manage items" at bounding box center [730, 142] width 526 height 36
click at [684, 143] on input "AVOCADO" at bounding box center [666, 141] width 130 height 19
paste input "BEEF STEAK TARTARE"
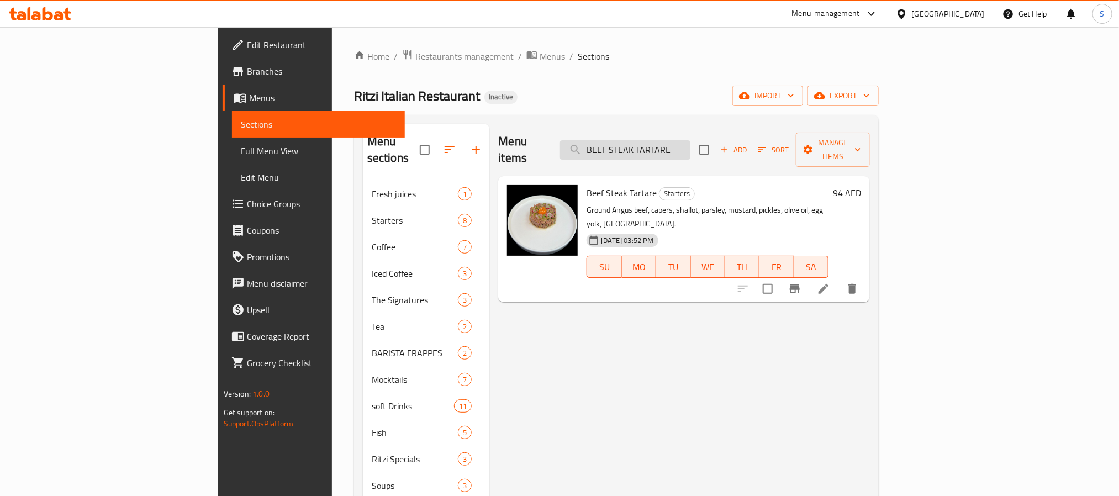
click at [682, 140] on input "BEEF STEAK TARTARE" at bounding box center [625, 149] width 130 height 19
paste input "lack tea"
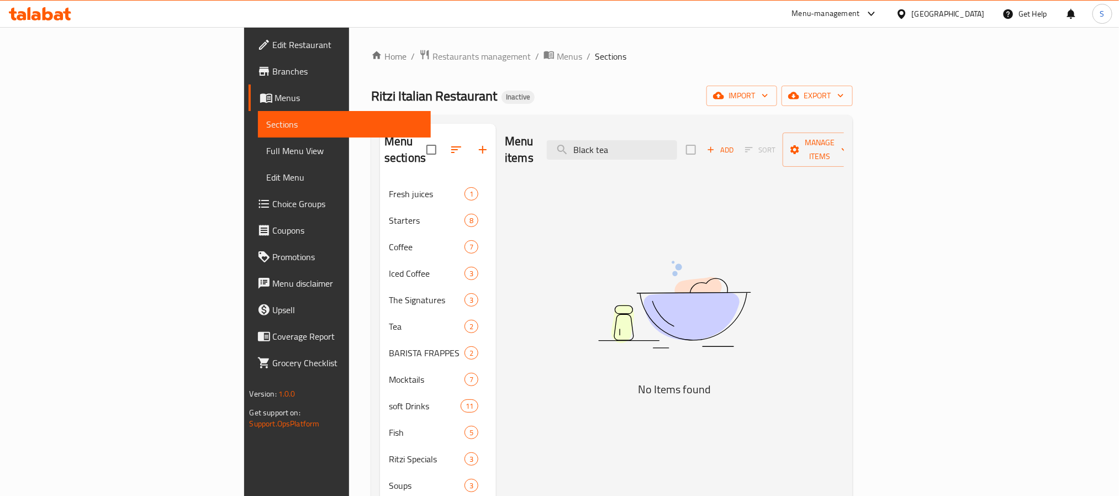
drag, startPoint x: 683, startPoint y: 144, endPoint x: 474, endPoint y: 130, distance: 209.9
click at [505, 130] on div "Menu items Black tea Add Sort Manage items" at bounding box center [674, 150] width 339 height 52
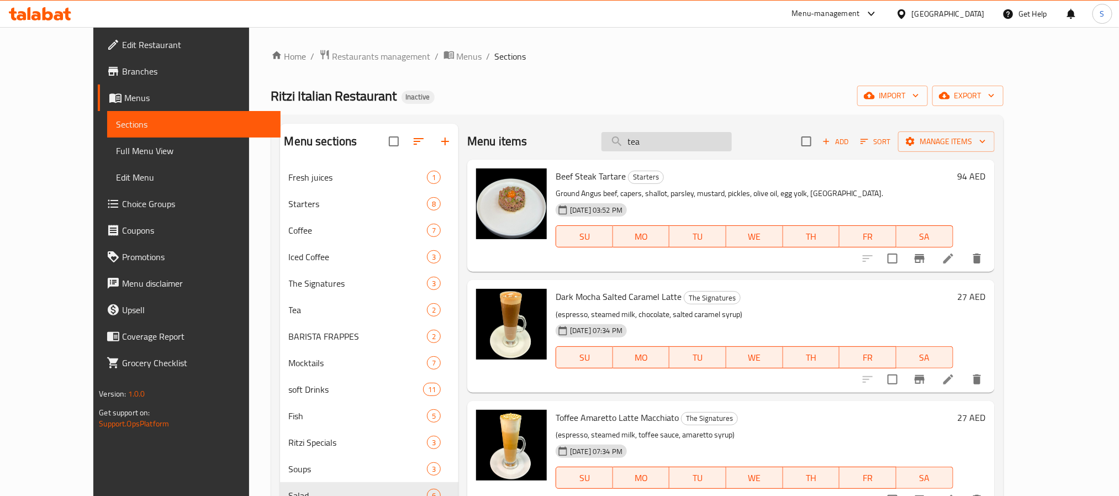
click at [672, 147] on input "tea" at bounding box center [667, 141] width 130 height 19
paste input "BRIOCHE EGG BENEDICT"
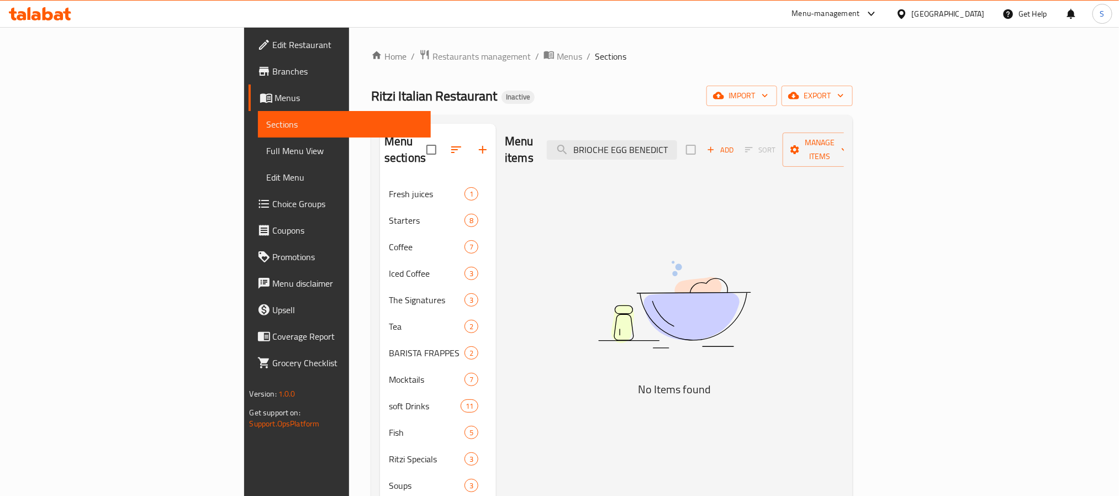
drag, startPoint x: 716, startPoint y: 140, endPoint x: 564, endPoint y: 122, distance: 153.6
click at [578, 122] on div "Menu sections Fresh juices 1 Starters 8 Coffee 7 Iced Coffee 3 The Signatures 3…" at bounding box center [612, 406] width 482 height 583
click at [677, 143] on input "BENEDICT" at bounding box center [612, 149] width 130 height 19
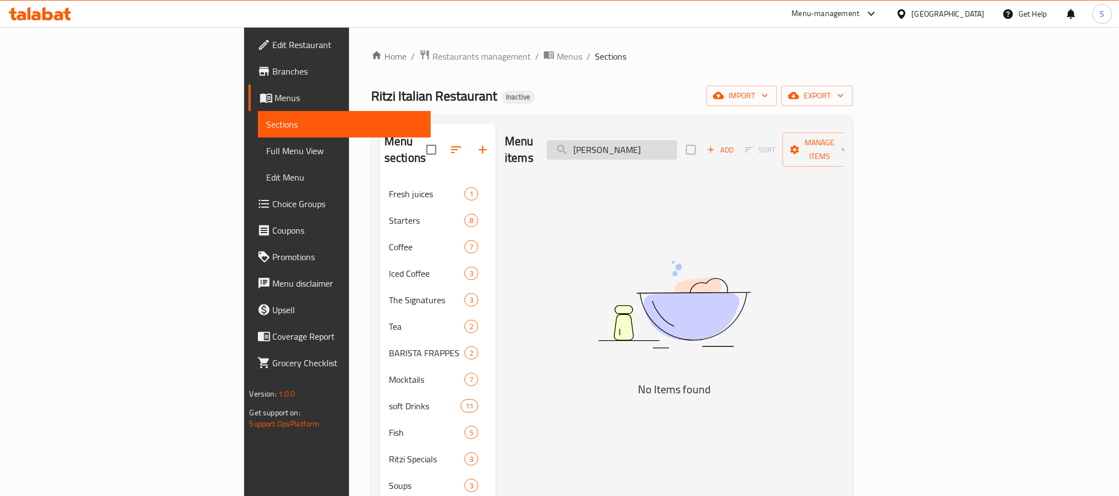
paste input "RUSCHETTA"
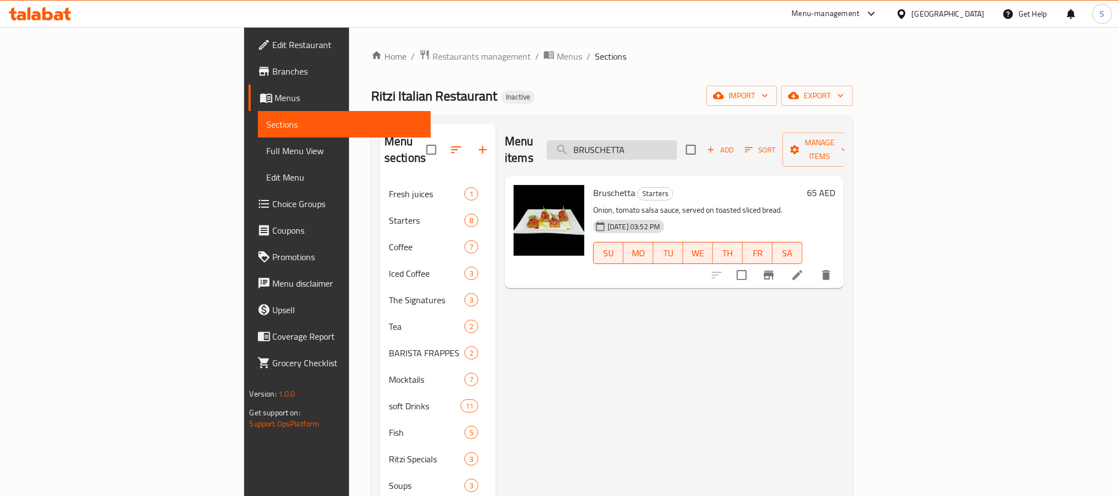
click at [677, 140] on input "BRUSCHETTA" at bounding box center [612, 149] width 130 height 19
paste input "Cafe╠ü Latte"
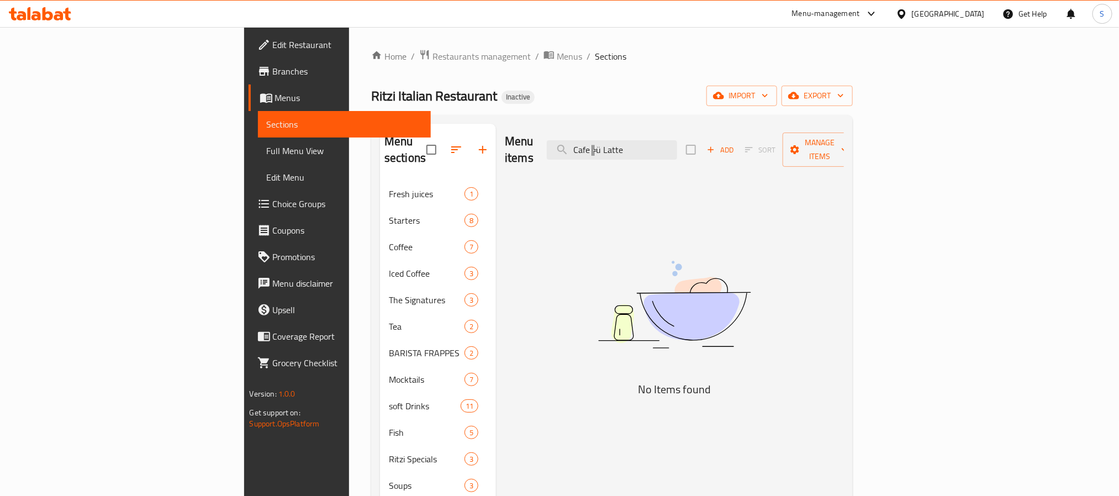
drag, startPoint x: 693, startPoint y: 145, endPoint x: 431, endPoint y: 114, distance: 263.6
click at [456, 118] on div "Menu sections Fresh juices 1 Starters 8 Coffee 7 Iced Coffee 3 The Signatures 3…" at bounding box center [612, 406] width 482 height 583
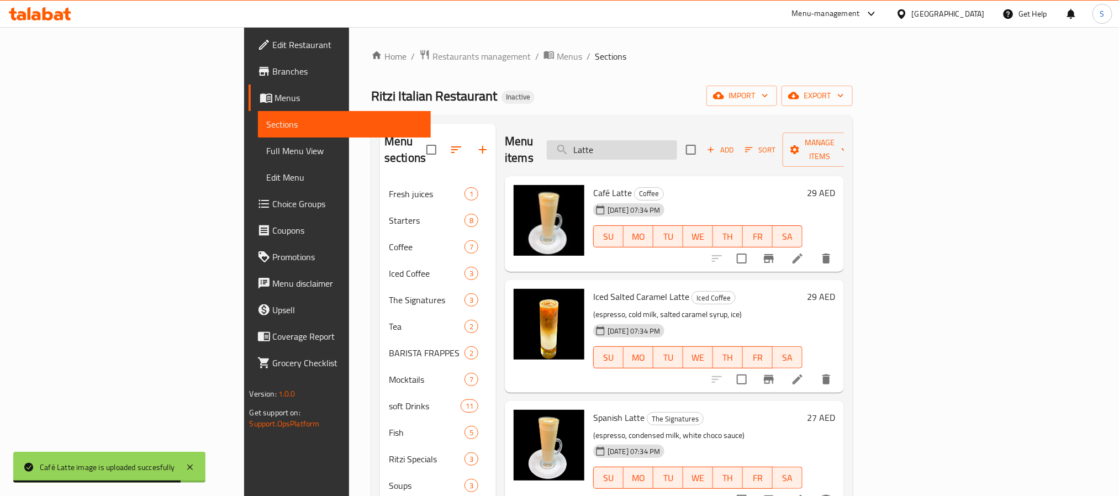
click at [668, 146] on input "Latte" at bounding box center [612, 149] width 130 height 19
paste input "Cappuccino"
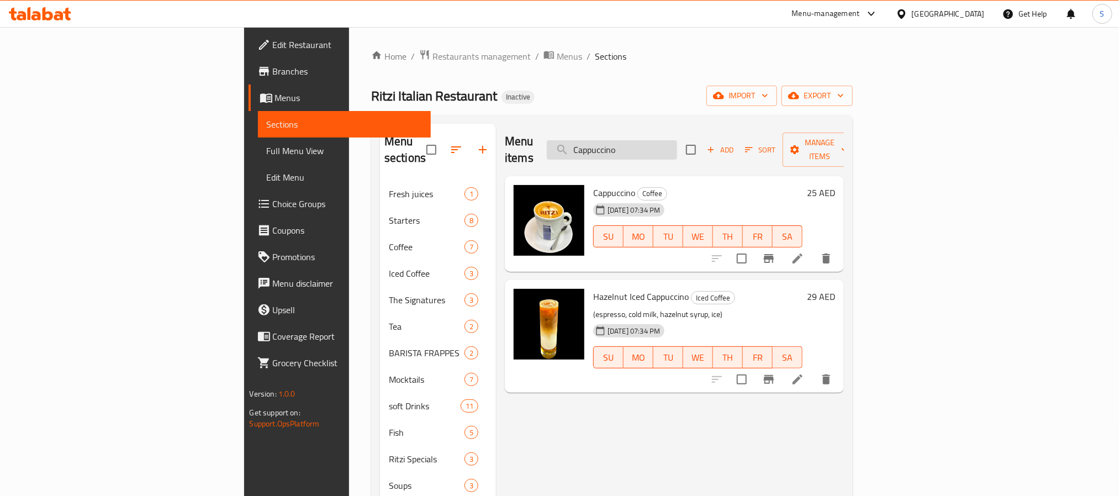
click at [672, 140] on input "Cappuccino" at bounding box center [612, 149] width 130 height 19
paste input "ARPACCIO CIPRIANI"
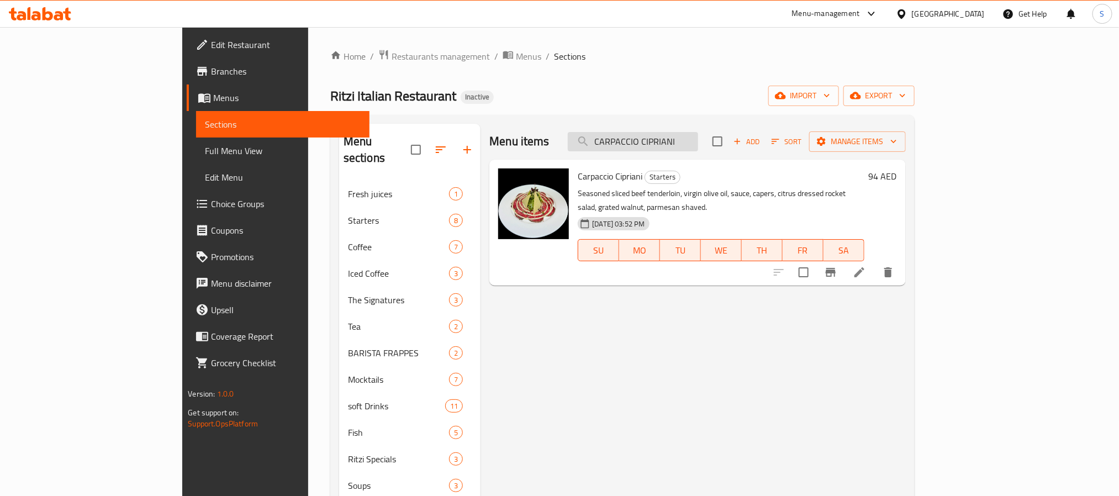
click at [682, 139] on input "CARPACCIO CIPRIANI" at bounding box center [633, 141] width 130 height 19
paste input "hamomile"
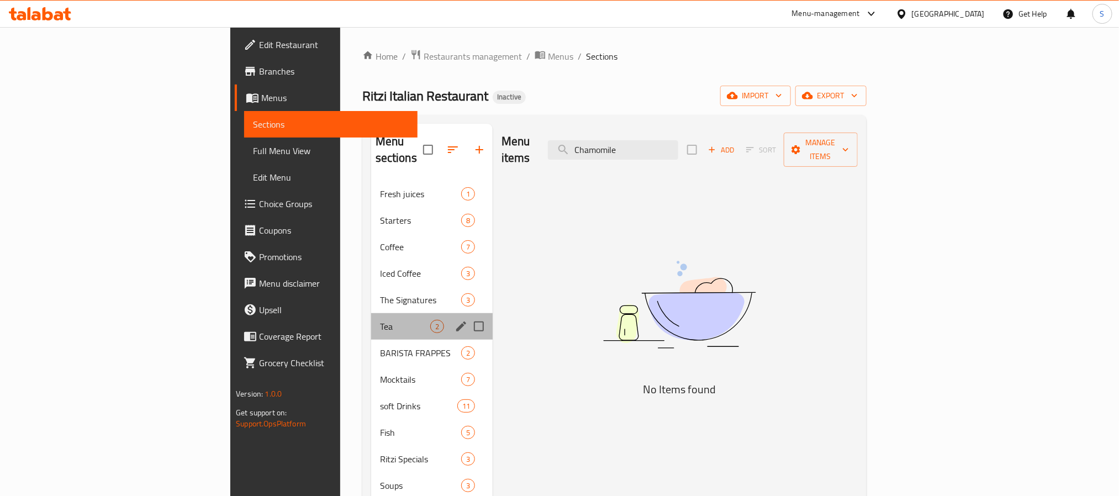
click at [371, 318] on div "Tea 2" at bounding box center [432, 326] width 122 height 27
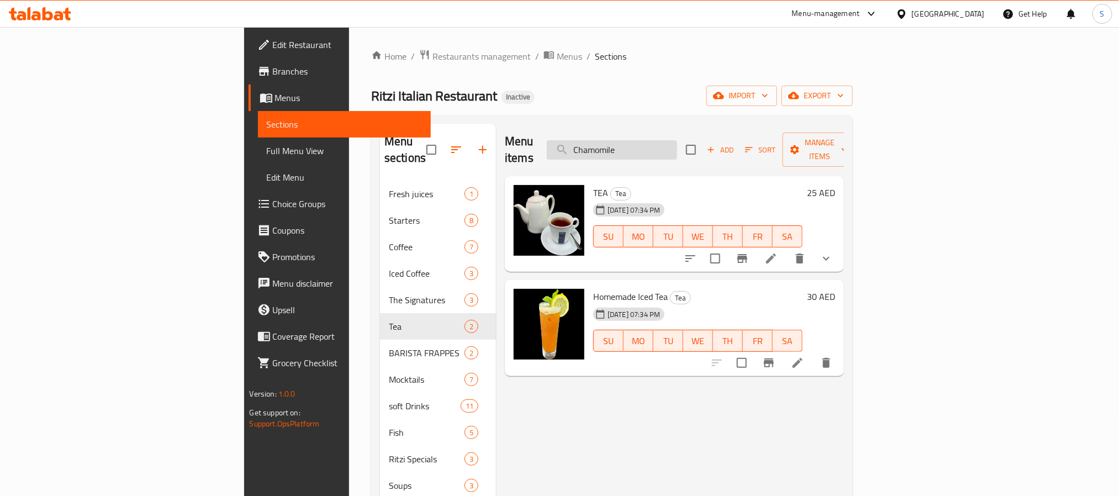
click at [677, 144] on input "Chamomile" at bounding box center [612, 149] width 130 height 19
paste input "HATEAUBRIAND FOR TWO"
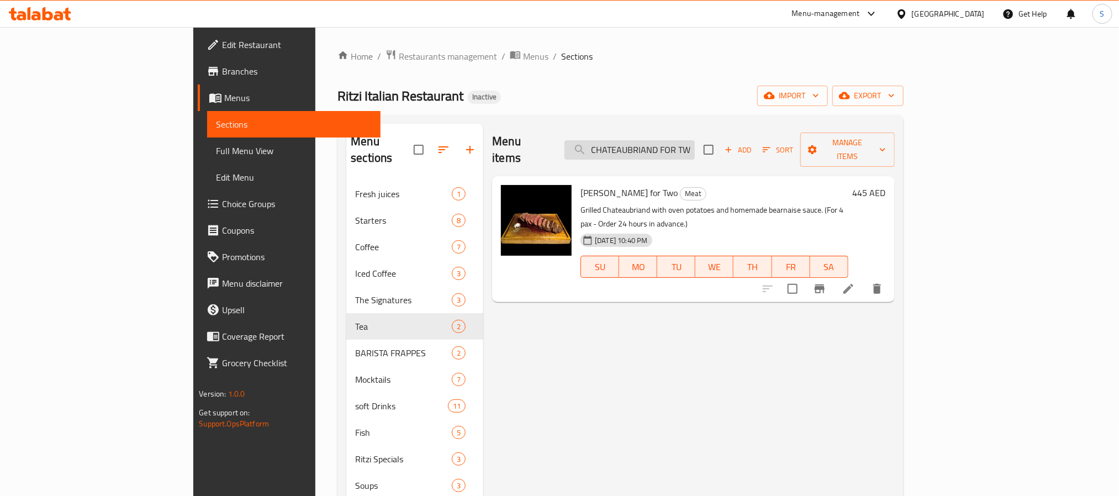
click at [677, 141] on input "CHATEAUBRIAND FOR TWO" at bounding box center [630, 149] width 130 height 19
paste input "herry tomato"
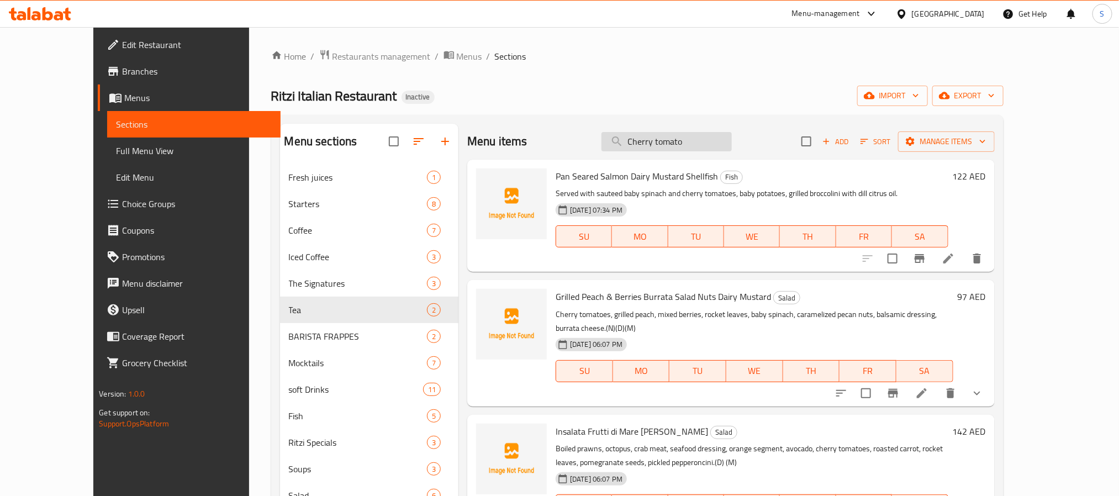
click at [691, 144] on input "Cherry tomato" at bounding box center [667, 141] width 130 height 19
paste input "oco bounty Frappe╠ü"
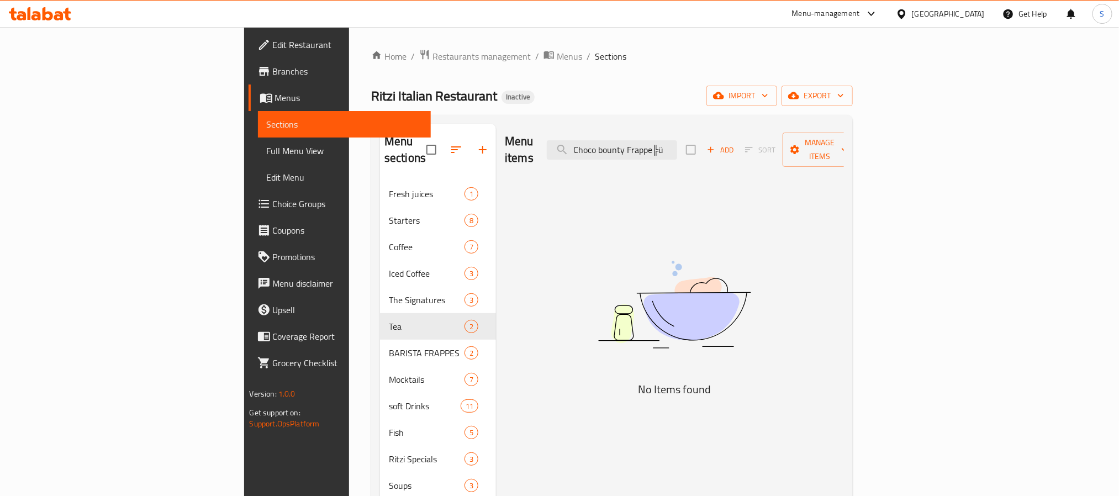
drag, startPoint x: 740, startPoint y: 141, endPoint x: 898, endPoint y: 138, distance: 158.6
click at [844, 138] on div "Menu items Choco bounty Frappe╠ü Add Sort Manage items" at bounding box center [674, 150] width 339 height 52
drag, startPoint x: 715, startPoint y: 141, endPoint x: 417, endPoint y: 113, distance: 299.6
click at [444, 114] on div "Home / Restaurants management / Menus / Sections Ritzi Italian Restaurant Inact…" at bounding box center [612, 373] width 482 height 649
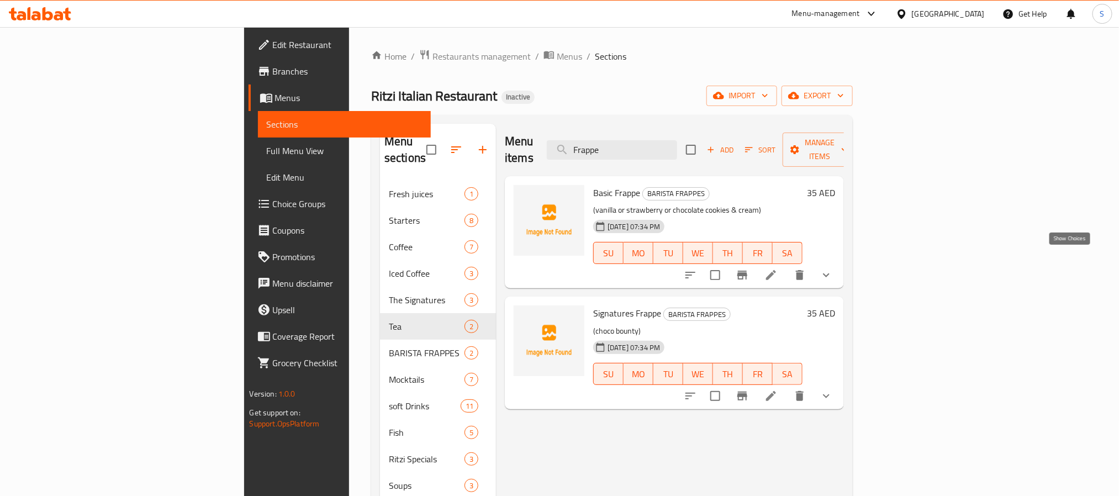
click at [833, 268] on icon "show more" at bounding box center [826, 274] width 13 height 13
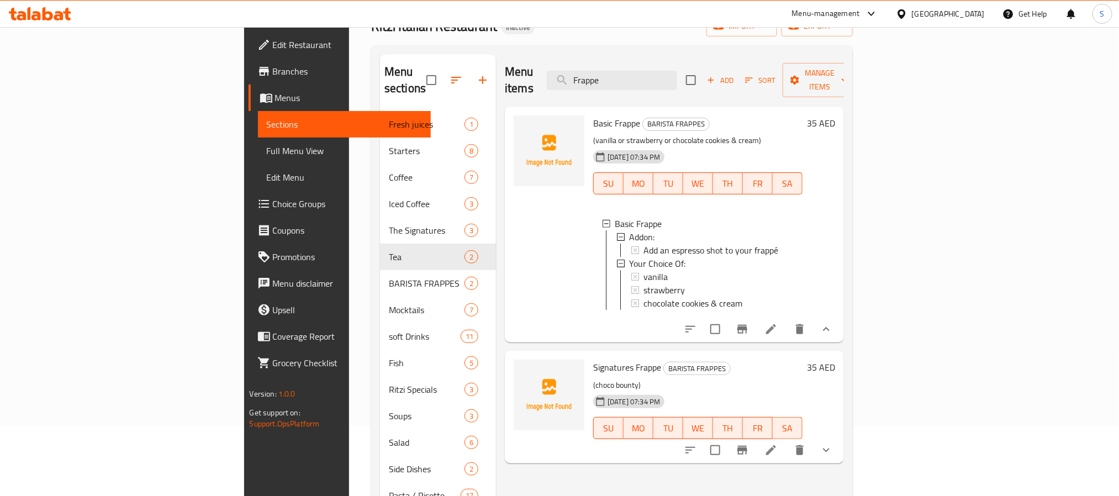
scroll to position [207, 0]
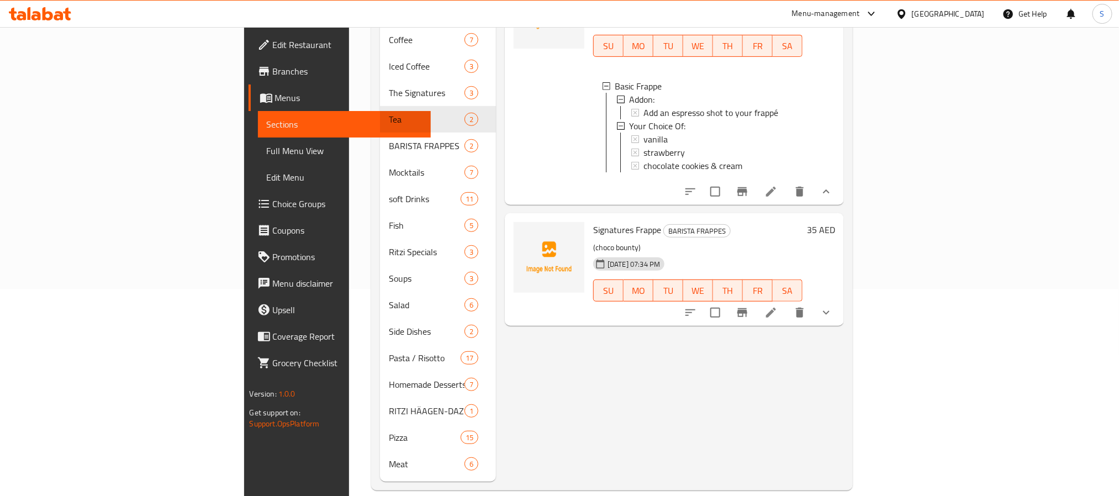
click at [840, 308] on button "show more" at bounding box center [826, 312] width 27 height 27
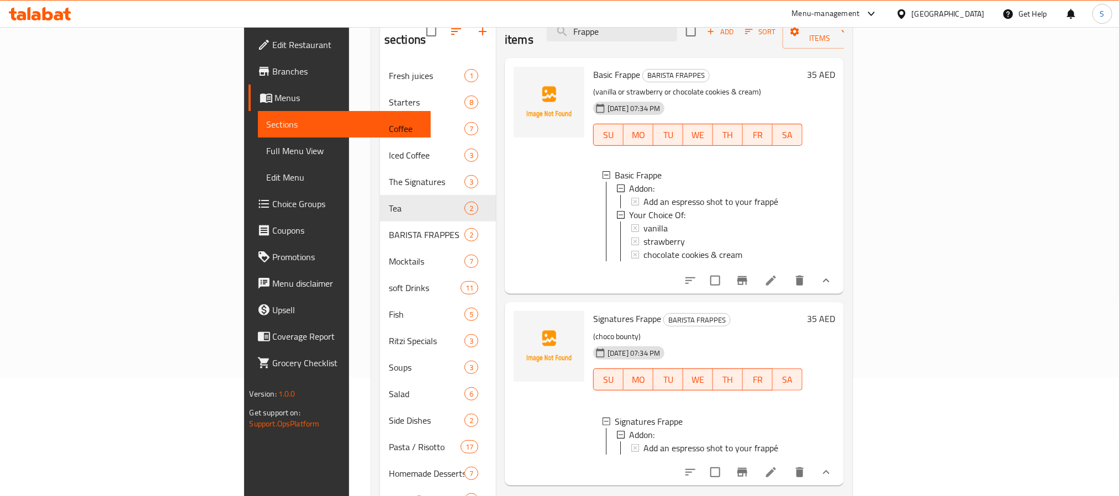
scroll to position [0, 0]
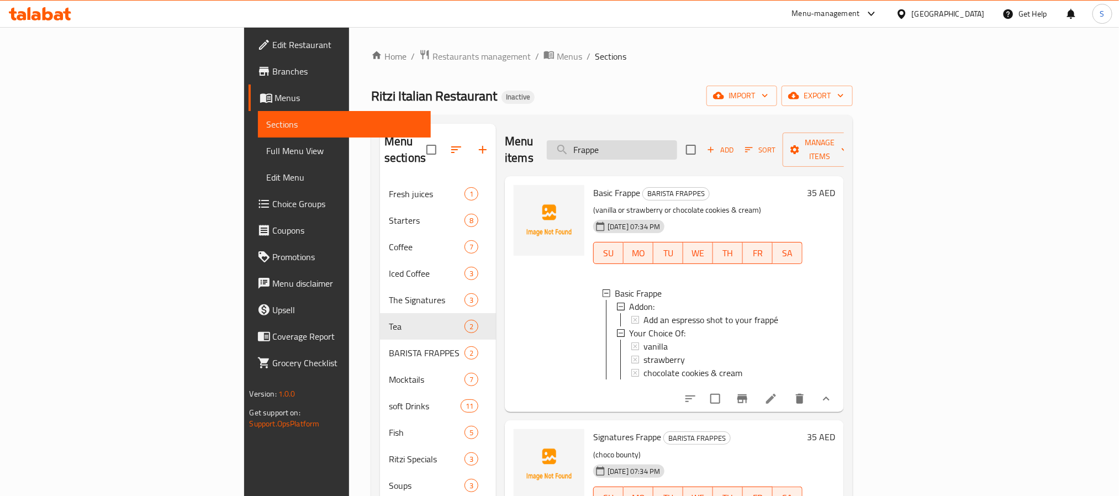
click at [677, 146] on input "Frappe" at bounding box center [612, 149] width 130 height 19
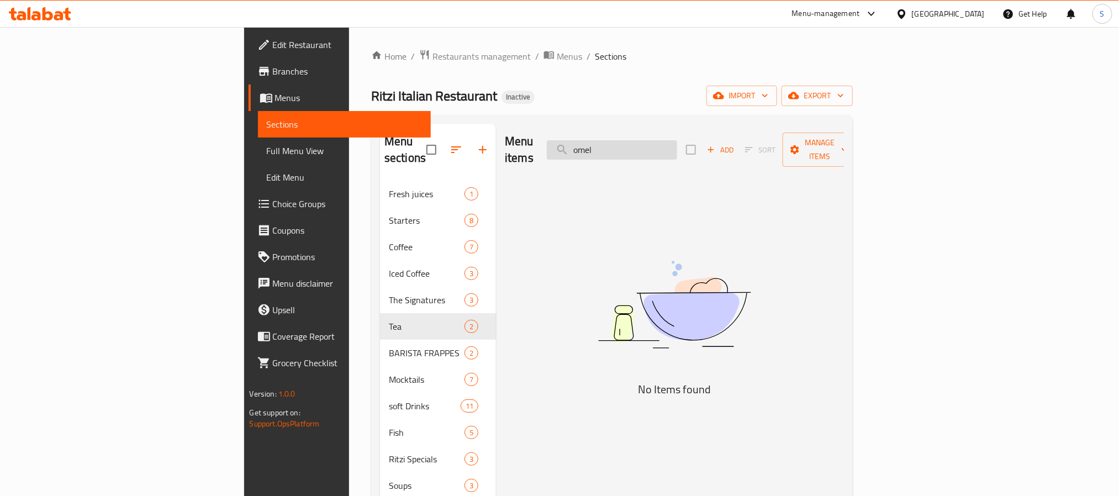
click at [677, 146] on input "omel" at bounding box center [612, 149] width 130 height 19
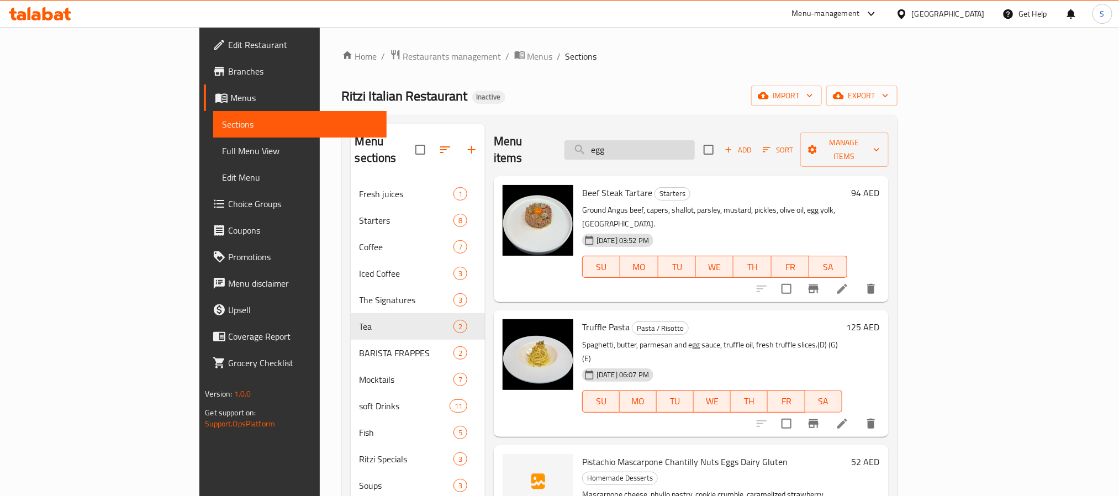
click at [662, 141] on input "egg" at bounding box center [630, 149] width 130 height 19
paste input "Classic Boost"
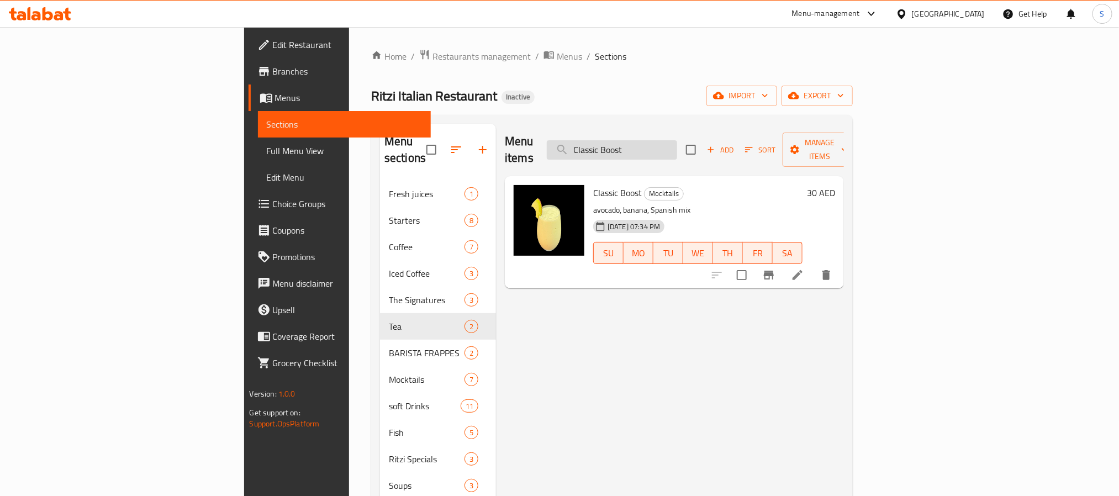
click at [677, 143] on input "Classic Boost" at bounding box center [612, 149] width 130 height 19
paste input "Cuban"
click at [677, 144] on input "Classic Cuban" at bounding box center [612, 149] width 130 height 19
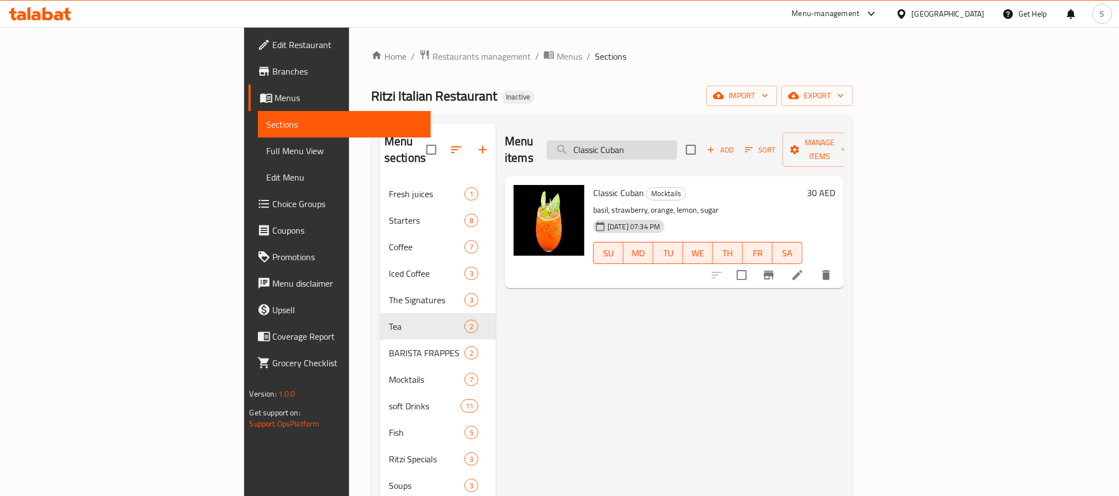
click at [677, 144] on input "Classic Cuban" at bounding box center [612, 149] width 130 height 19
paste input "Virgin Mojito"
click at [677, 140] on input "Classic Virgin Mojito" at bounding box center [612, 149] width 130 height 19
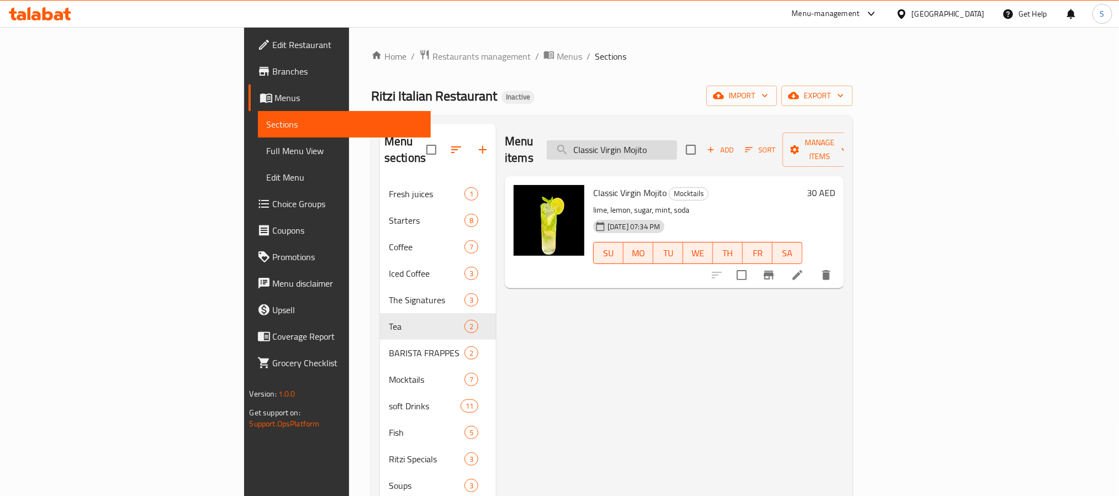
click at [677, 140] on input "Classic Virgin Mojito" at bounding box center [612, 149] width 130 height 19
paste input "oke Zer"
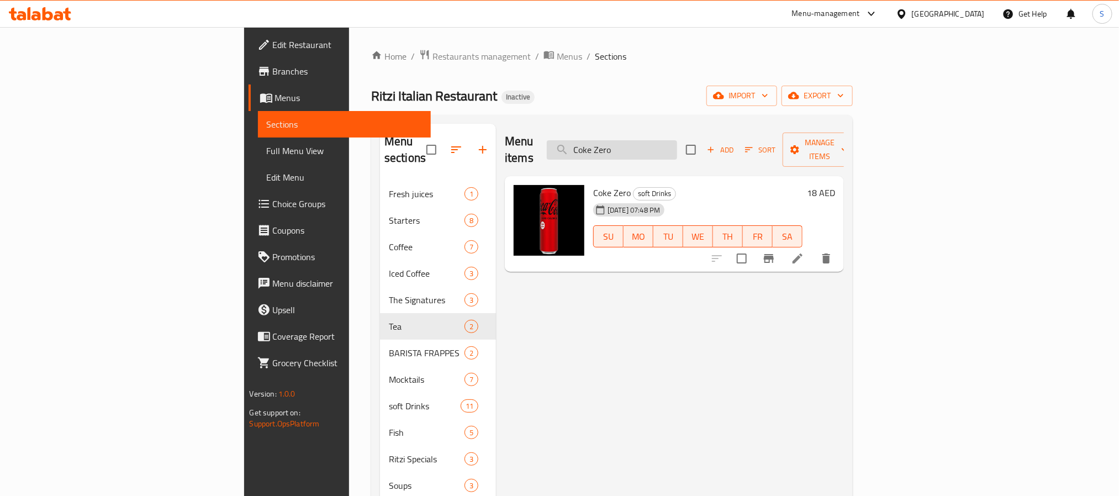
click at [672, 145] on input "Coke Zero" at bounding box center [612, 149] width 130 height 19
paste input "ntinental"
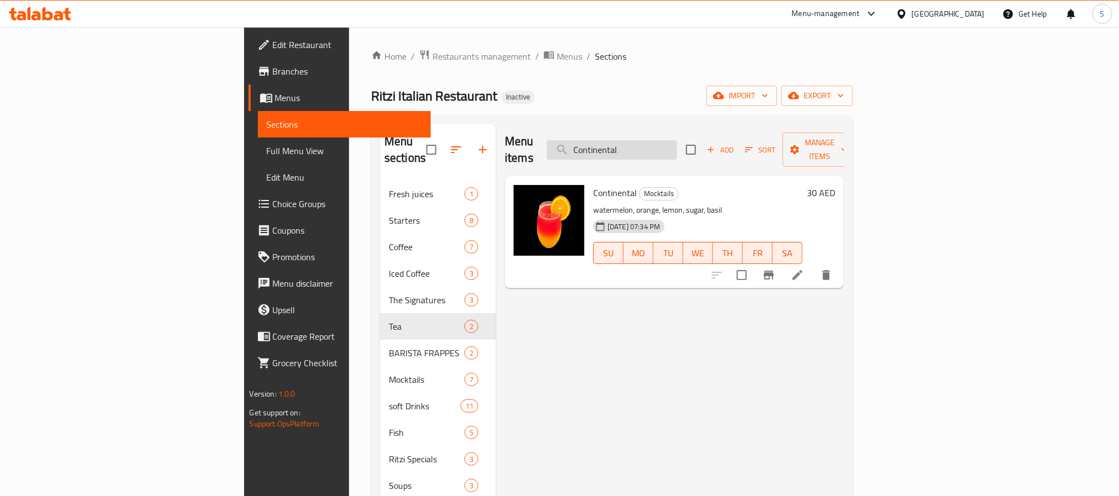
click at [677, 140] on input "Continental" at bounding box center [612, 149] width 130 height 19
paste input "okies & cream Frappe╠ü"
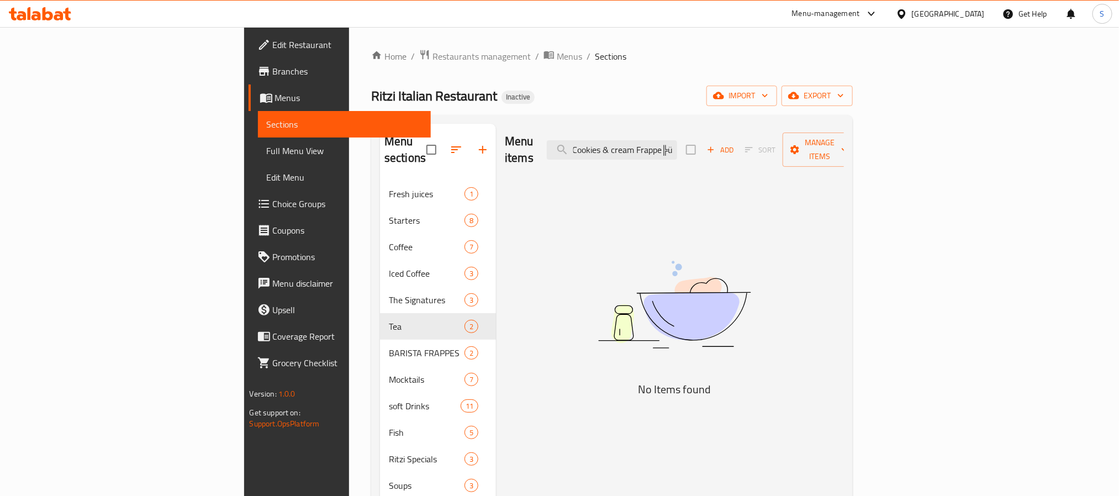
drag, startPoint x: 731, startPoint y: 138, endPoint x: 872, endPoint y: 138, distance: 140.3
click at [844, 138] on div "Menu items Cookies & cream Frappe╠ü Add Sort Manage items" at bounding box center [674, 150] width 339 height 52
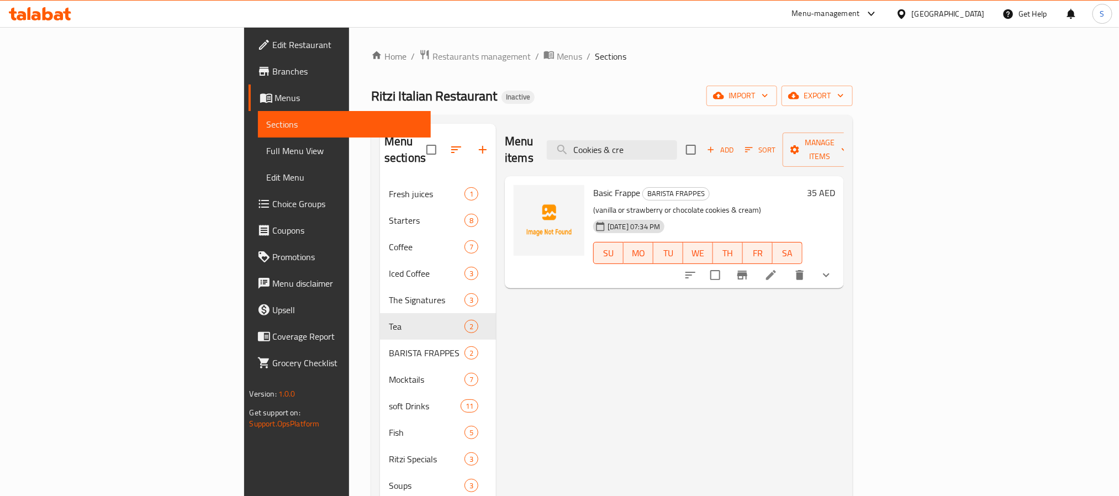
type input "Cookies & cre"
click at [833, 268] on icon "show more" at bounding box center [826, 274] width 13 height 13
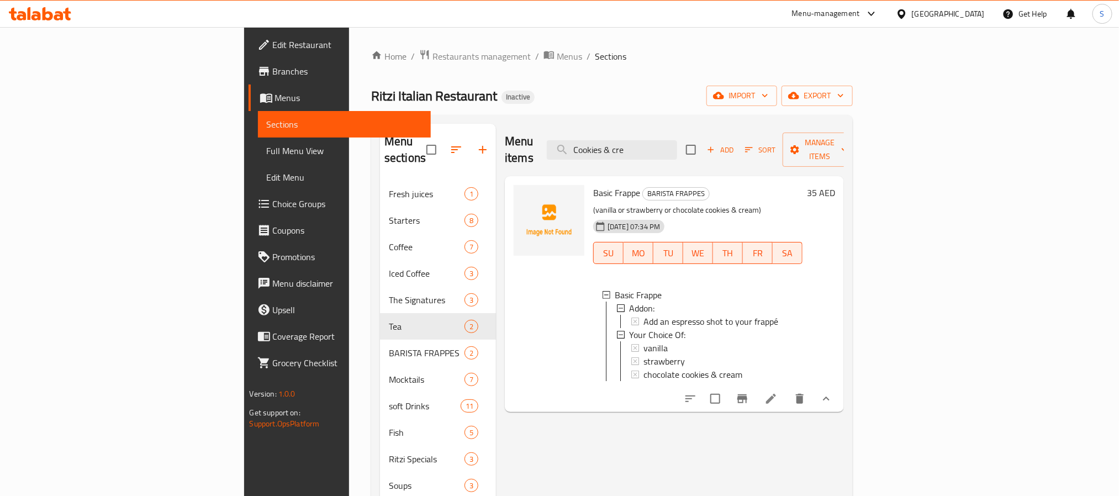
click at [787, 399] on li at bounding box center [771, 399] width 31 height 20
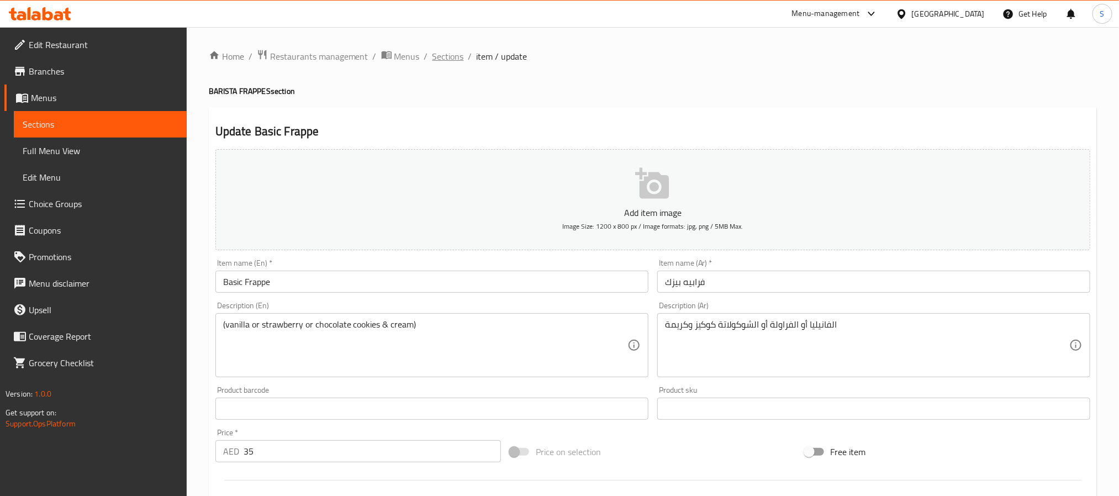
click at [450, 58] on span "Sections" at bounding box center [448, 56] width 31 height 13
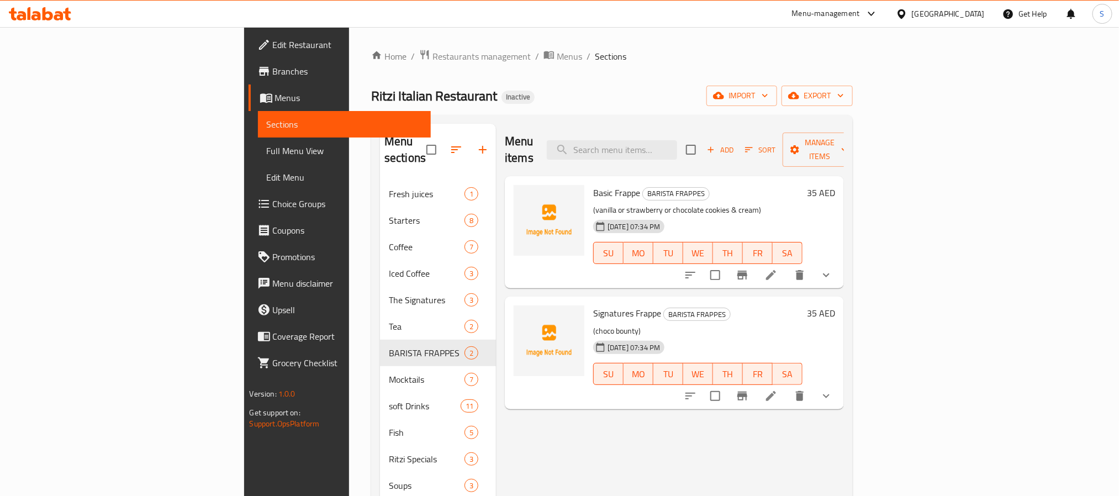
click at [830, 273] on icon "show more" at bounding box center [826, 275] width 7 height 4
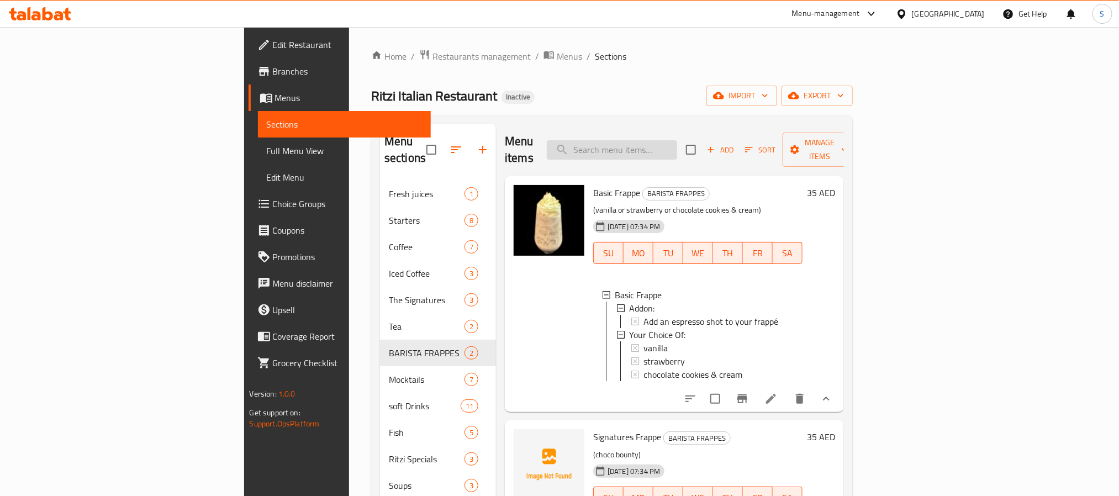
click at [677, 140] on input "search" at bounding box center [612, 149] width 130 height 19
paste input "COTOLETTA ALLA MILANESE 350 G"
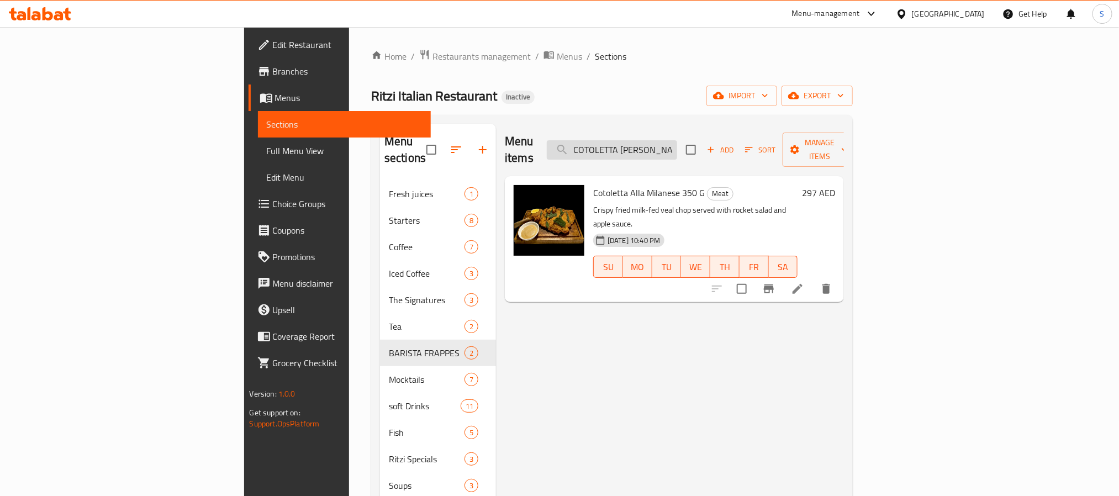
click at [677, 147] on input "COTOLETTA ALLA MILANESE 350 G" at bounding box center [612, 149] width 130 height 19
paste input "DESSERT PLATTER FOR 2"
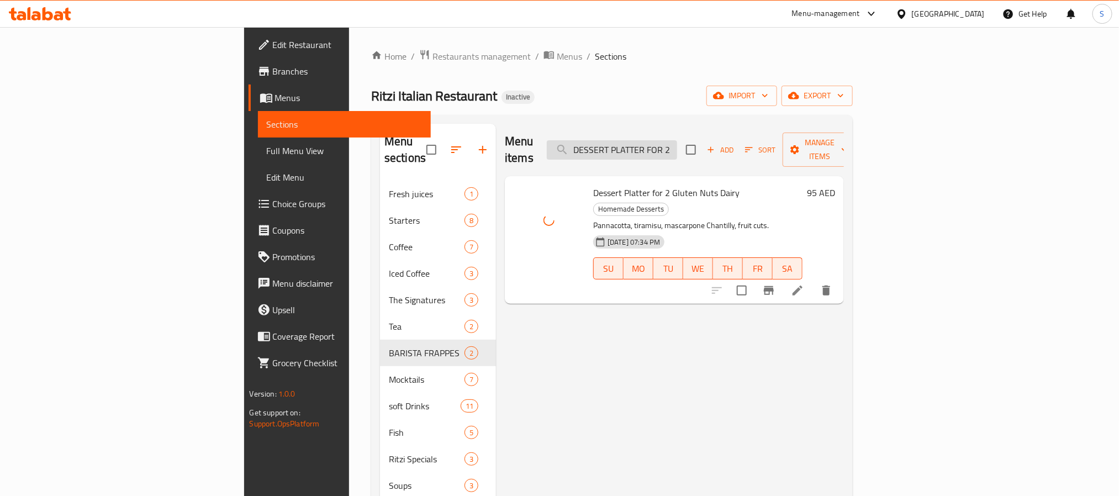
click at [677, 143] on input "DESSERT PLATTER FOR 2" at bounding box center [612, 149] width 130 height 19
paste input "diet Coke"
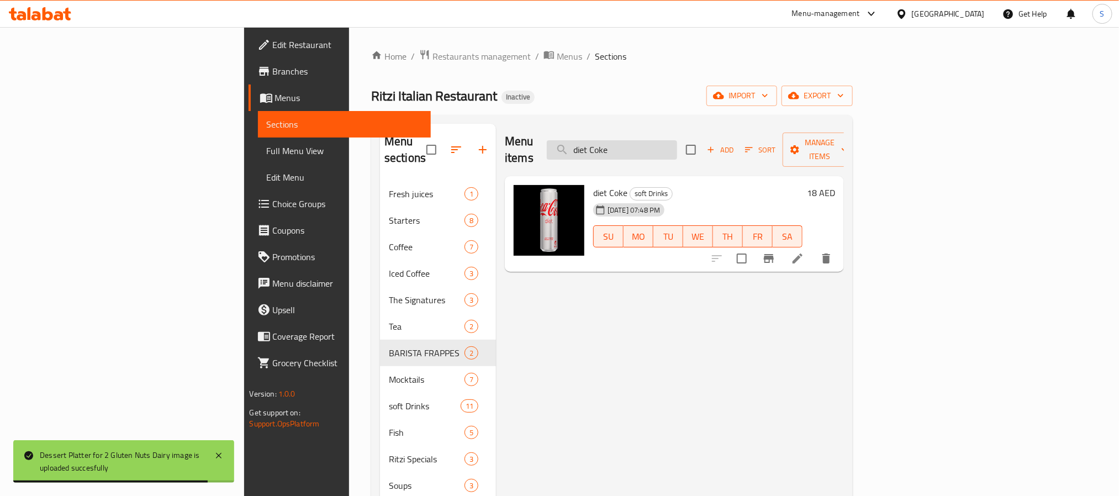
click at [677, 143] on input "diet Coke" at bounding box center [612, 149] width 130 height 19
paste input "Sprit"
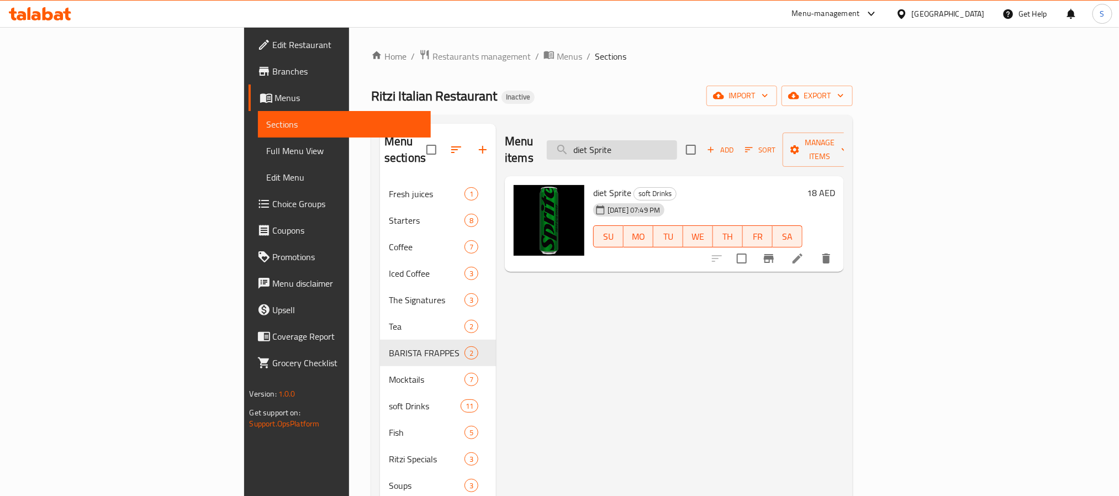
click at [674, 145] on input "diet Sprite" at bounding box center [612, 149] width 130 height 19
paste input "DULCE DE LECHE FRENCH TOAST"
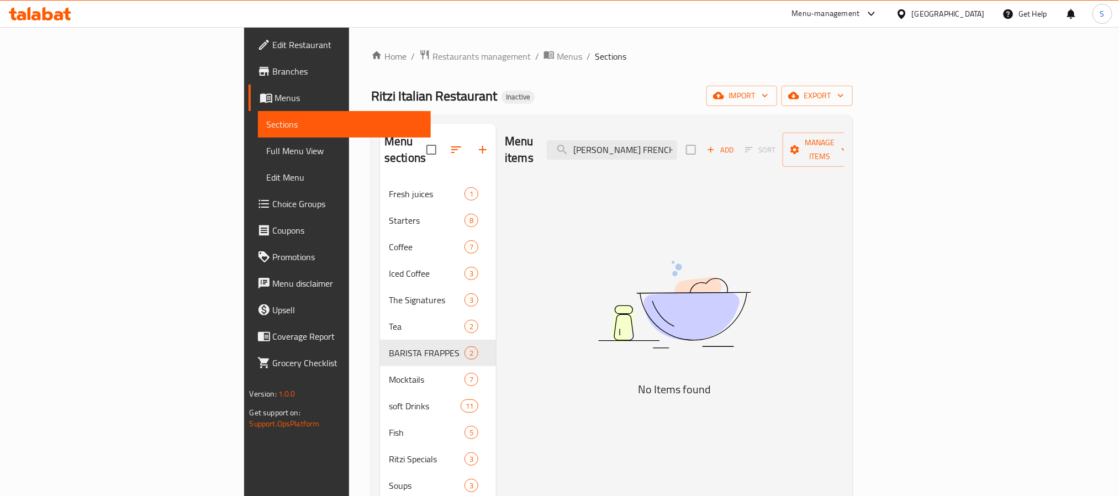
drag, startPoint x: 705, startPoint y: 143, endPoint x: 471, endPoint y: 113, distance: 236.1
click at [471, 113] on div "Home / Restaurants management / Menus / Sections Ritzi Italian Restaurant Inact…" at bounding box center [612, 373] width 482 height 649
drag, startPoint x: 696, startPoint y: 143, endPoint x: 523, endPoint y: 126, distance: 174.3
click at [523, 126] on div "Menu items FRENCH TOAST Add Sort Manage items" at bounding box center [674, 150] width 339 height 52
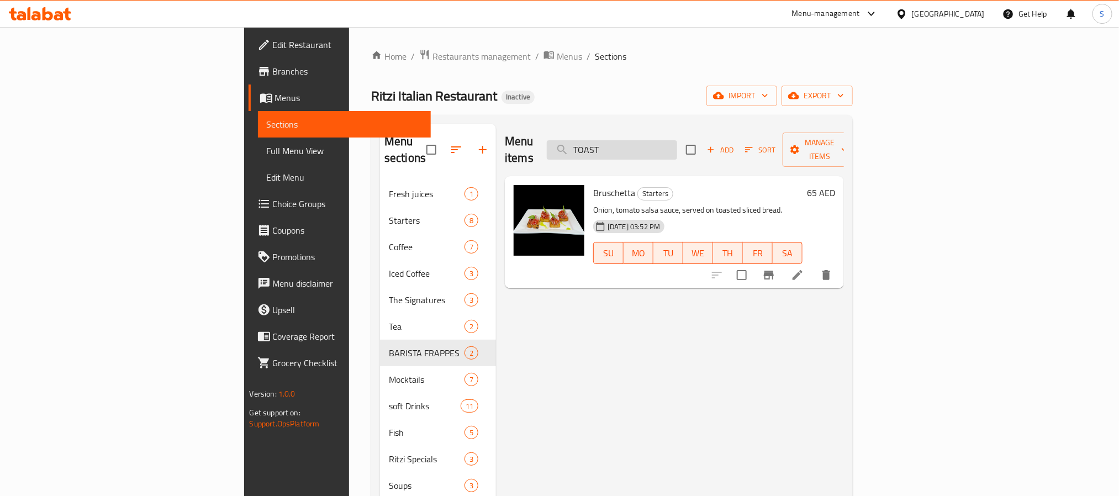
click at [677, 151] on input "TOAST" at bounding box center [612, 149] width 130 height 19
paste input "EGG PURGATORY"
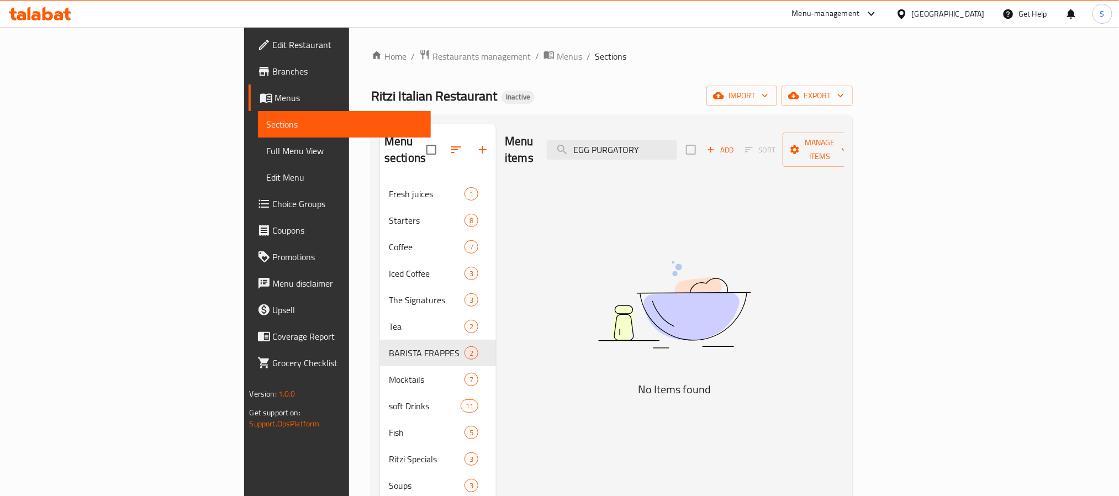
drag, startPoint x: 678, startPoint y: 139, endPoint x: 563, endPoint y: 143, distance: 115.0
click at [563, 143] on div "Menu items EGG PURGATORY Add Sort Manage items" at bounding box center [674, 150] width 339 height 52
click at [677, 141] on input "PURGATORY" at bounding box center [612, 149] width 130 height 19
paste input "Espresso"
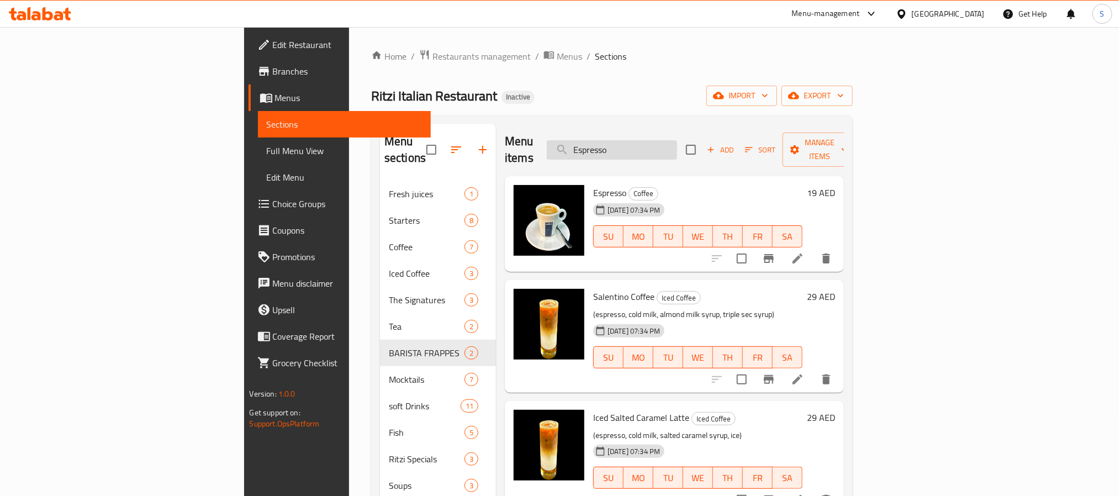
click at [677, 149] on input "Espresso" at bounding box center [612, 149] width 130 height 19
paste input "Fanta Orange"
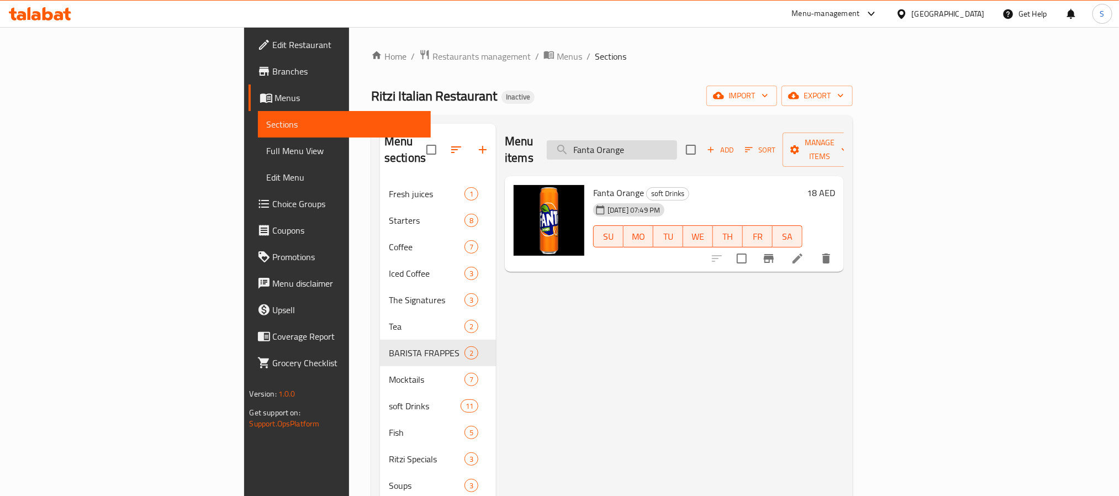
click at [677, 149] on input "Fanta Orange" at bounding box center [612, 149] width 130 height 19
paste input "ETTUCCINI ALFREDO"
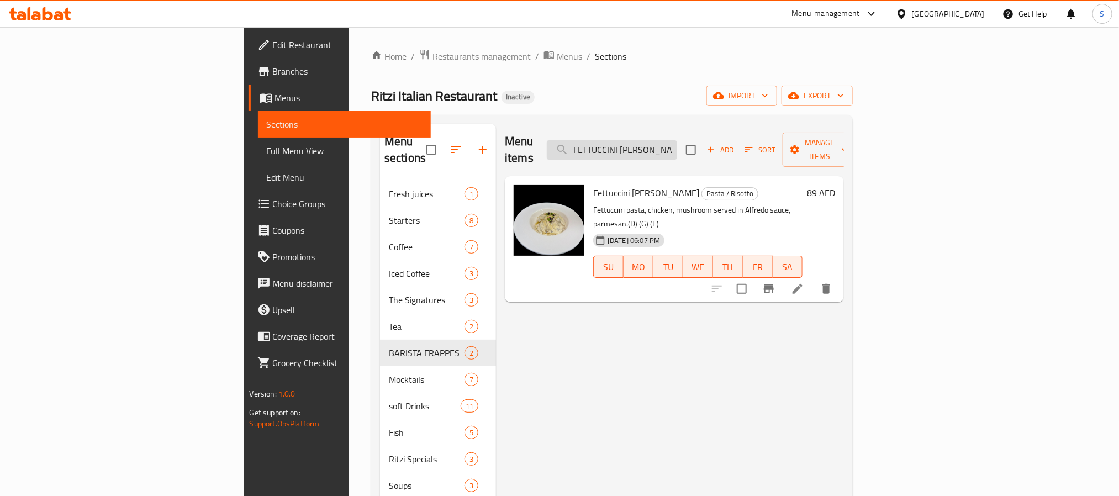
click at [677, 145] on input "FETTUCCINI ALFREDO" at bounding box center [612, 149] width 130 height 19
paste input "rench fries"
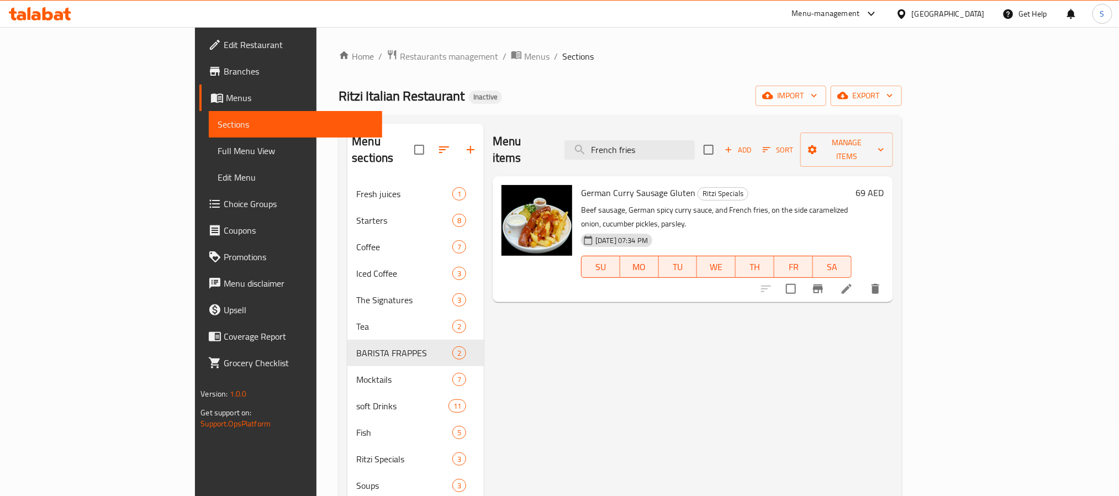
drag, startPoint x: 691, startPoint y: 143, endPoint x: 476, endPoint y: 117, distance: 216.5
click at [476, 117] on div "Menu sections Fresh juices 1 Starters 8 Coffee 7 Iced Coffee 3 The Signatures 3…" at bounding box center [620, 406] width 563 height 583
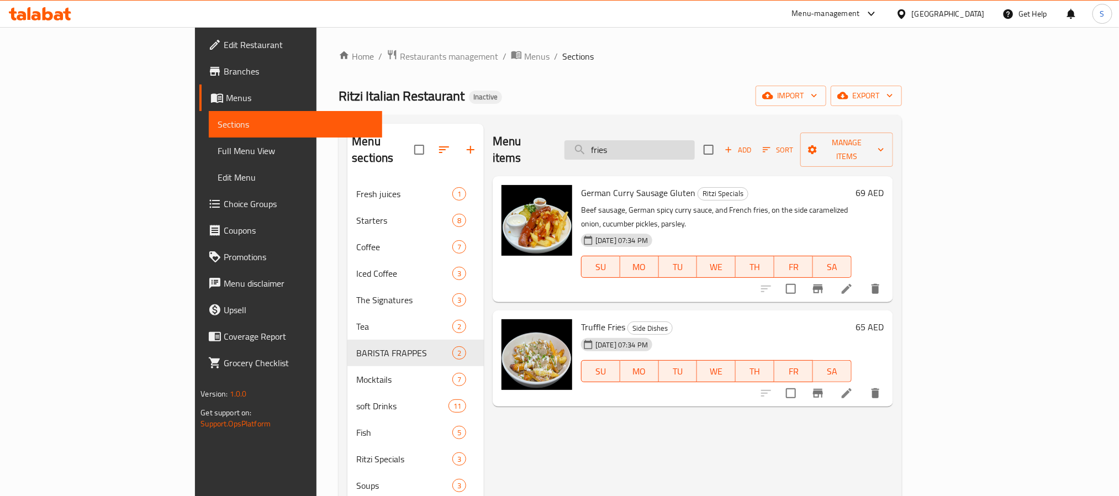
click at [679, 141] on input "fries" at bounding box center [630, 149] width 130 height 19
paste input "Fresh juic"
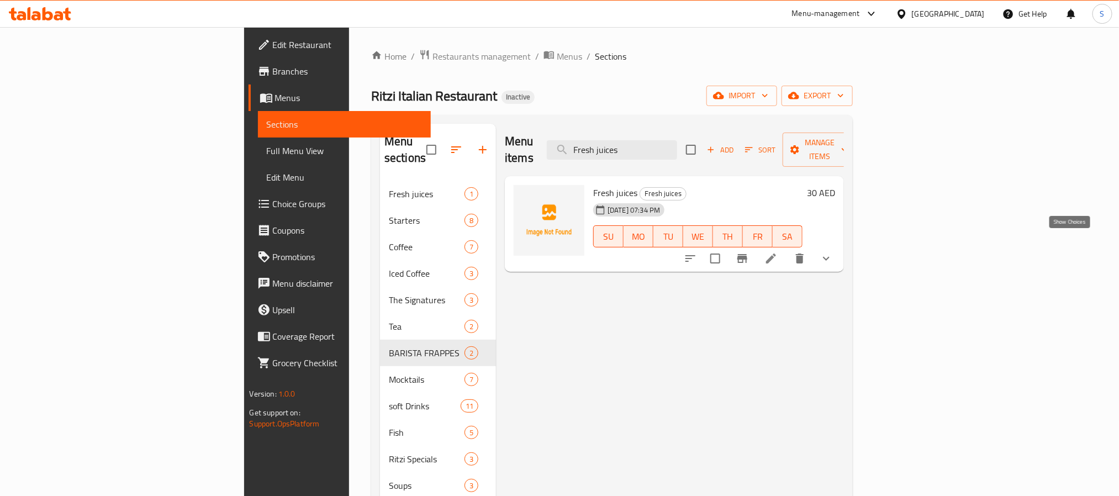
click at [830, 257] on icon "show more" at bounding box center [826, 259] width 7 height 4
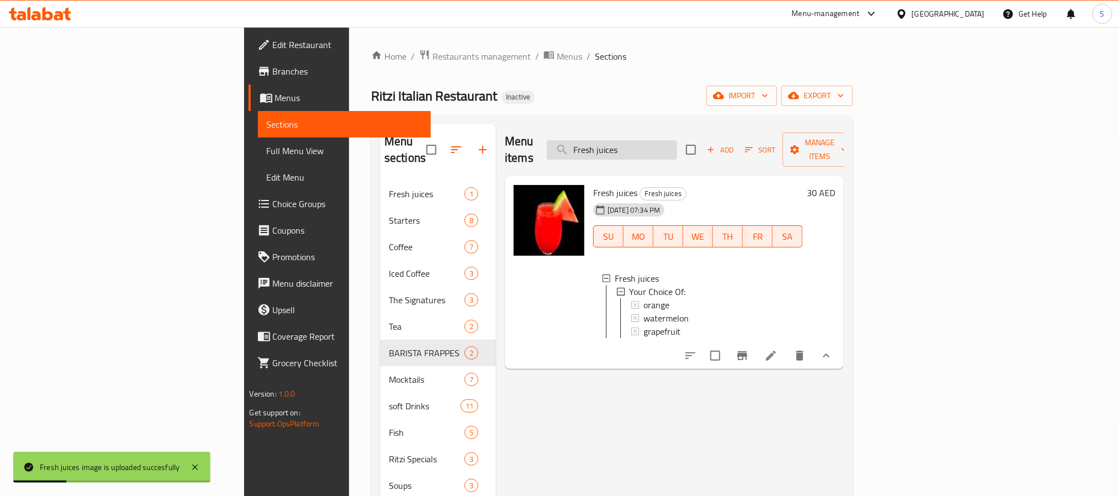
click at [675, 140] on input "Fresh juices" at bounding box center [612, 149] width 130 height 19
paste input "GAZPACHO"
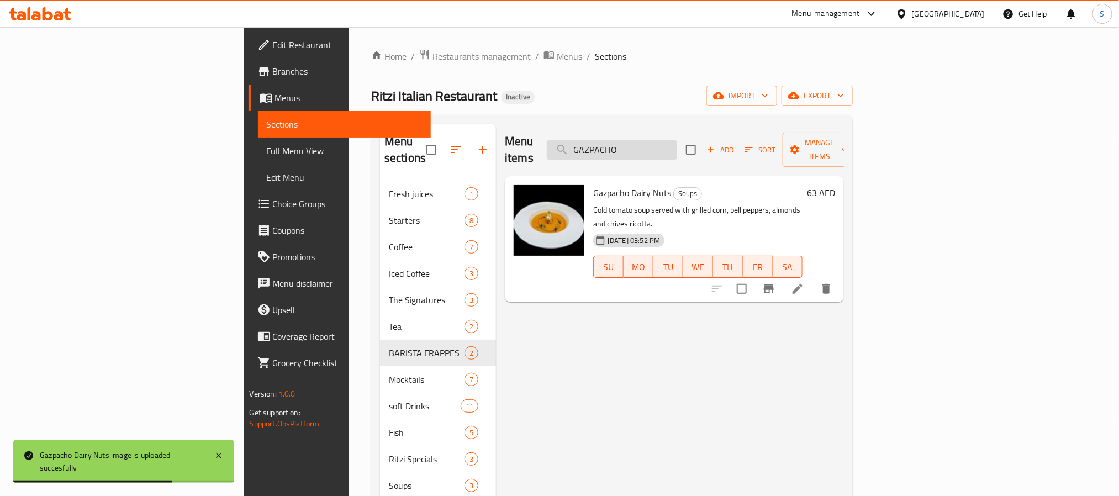
click at [677, 145] on input "GAZPACHO" at bounding box center [612, 149] width 130 height 19
paste input "ELATO BRIOCHE"
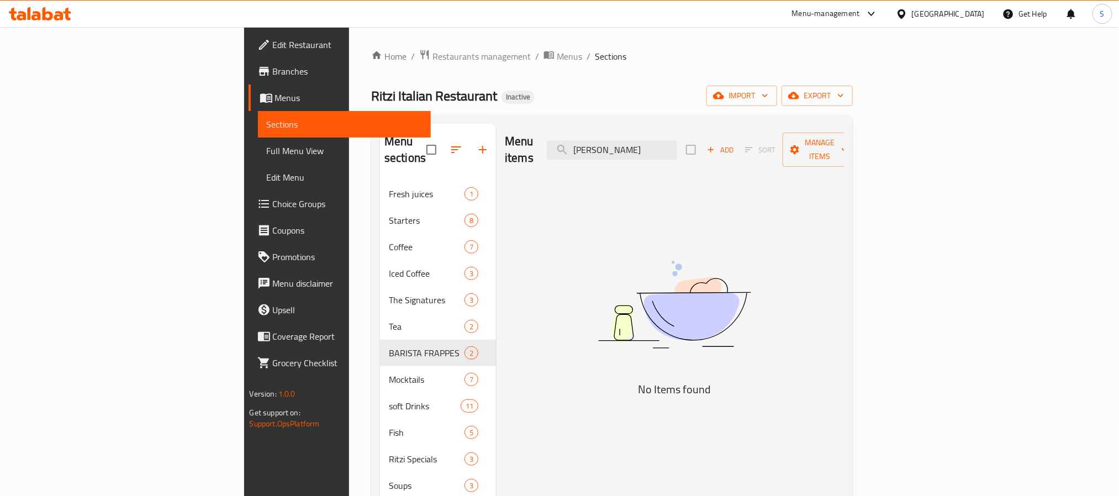
drag, startPoint x: 691, startPoint y: 141, endPoint x: 808, endPoint y: 143, distance: 116.6
click at [808, 143] on div "Menu items GELATO BRIOCHE Add Sort Manage items" at bounding box center [674, 150] width 339 height 52
click at [677, 140] on input "GELATO" at bounding box center [612, 149] width 130 height 19
click at [665, 140] on input "جيلات" at bounding box center [612, 149] width 130 height 19
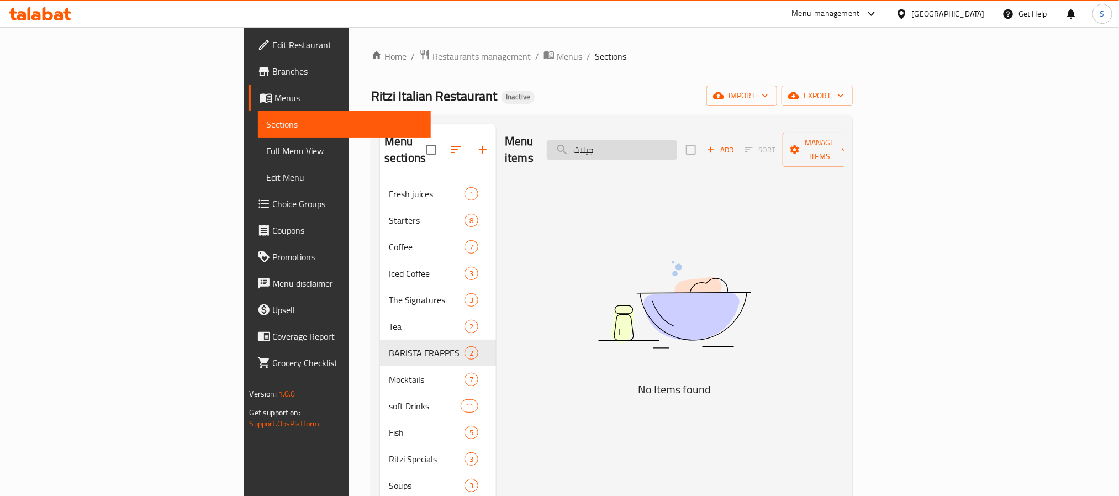
click at [665, 140] on input "جيلات" at bounding box center [612, 149] width 130 height 19
paste input "GERMAN CURRY SAUSAGE"
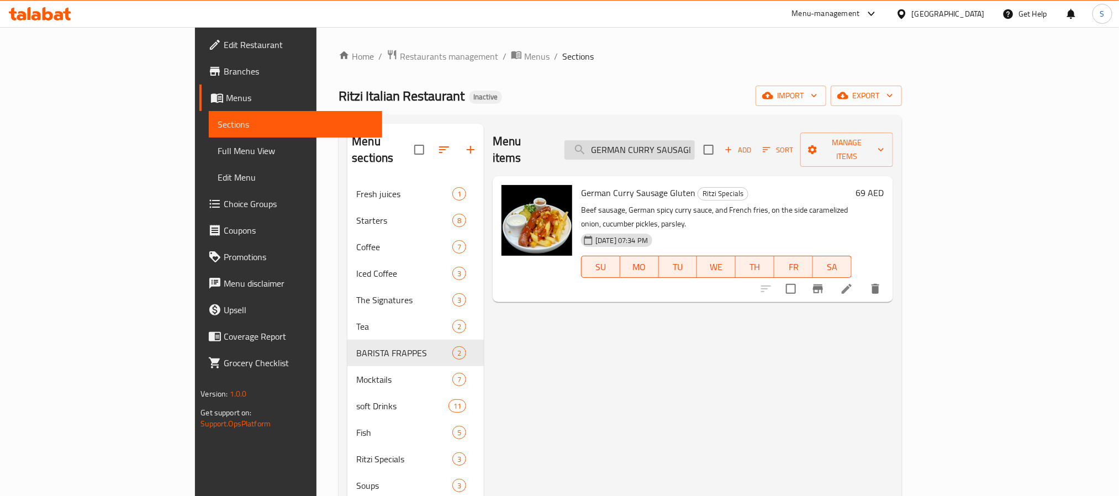
click at [695, 140] on input "GERMAN CURRY SAUSAGE" at bounding box center [630, 149] width 130 height 19
paste input "OAT CHEESE SALAD"
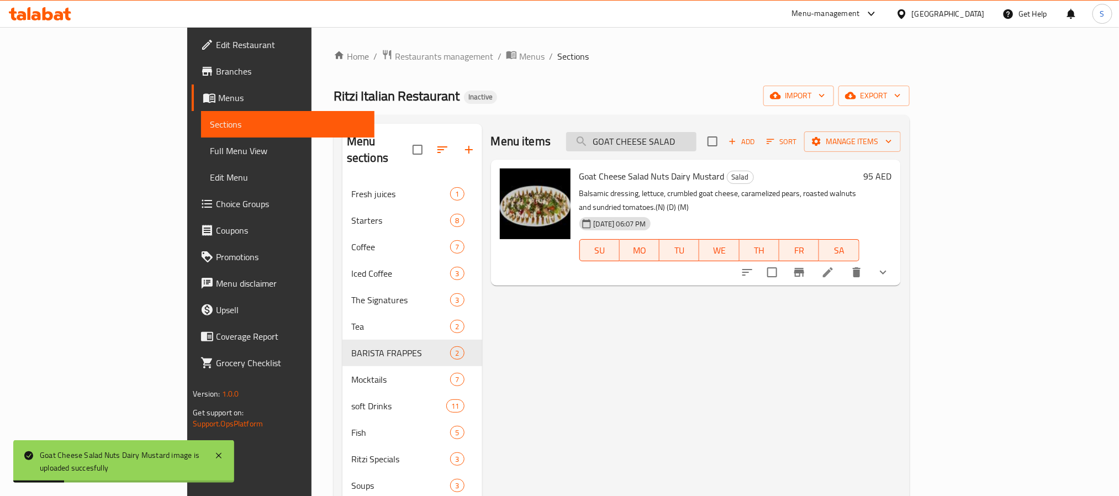
click at [697, 145] on input "GOAT CHEESE SALAD" at bounding box center [631, 141] width 130 height 19
paste input "RANOLA YOGHURT BOWL"
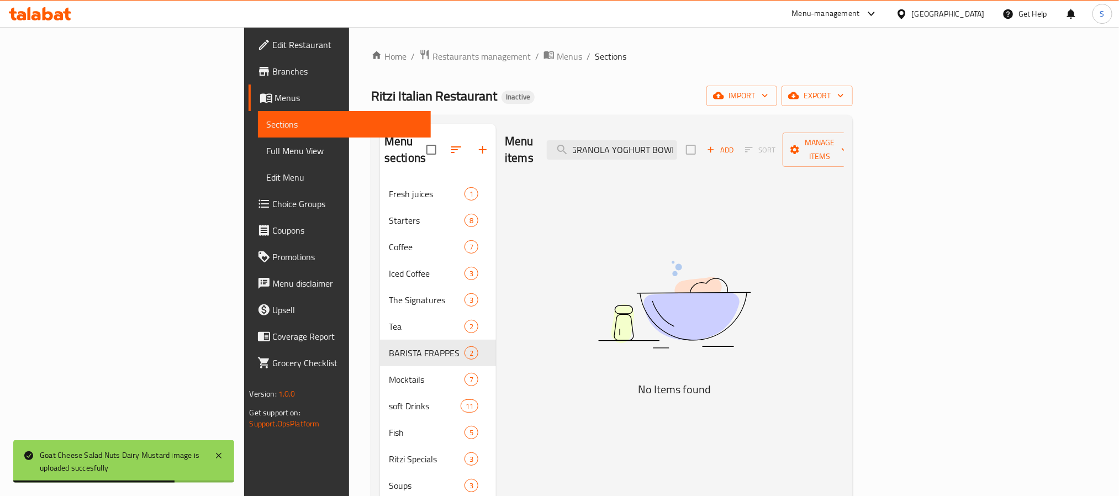
scroll to position [0, 3]
drag, startPoint x: 696, startPoint y: 139, endPoint x: 925, endPoint y: 139, distance: 229.3
click at [844, 139] on div "Menu items GRANOLA YOGHURT BOWL Add Sort Manage items" at bounding box center [674, 150] width 339 height 52
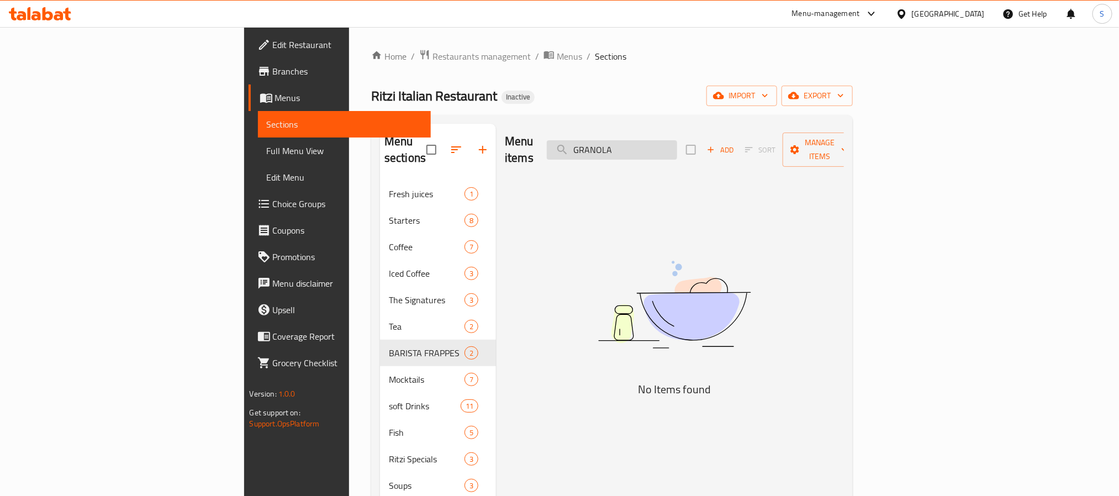
click at [677, 141] on input "GRANOLA" at bounding box center [612, 149] width 130 height 19
paste input "reen juice"
drag, startPoint x: 686, startPoint y: 144, endPoint x: 783, endPoint y: 143, distance: 96.7
click at [783, 143] on div "Menu items Green juice Add Sort Manage items" at bounding box center [674, 150] width 339 height 52
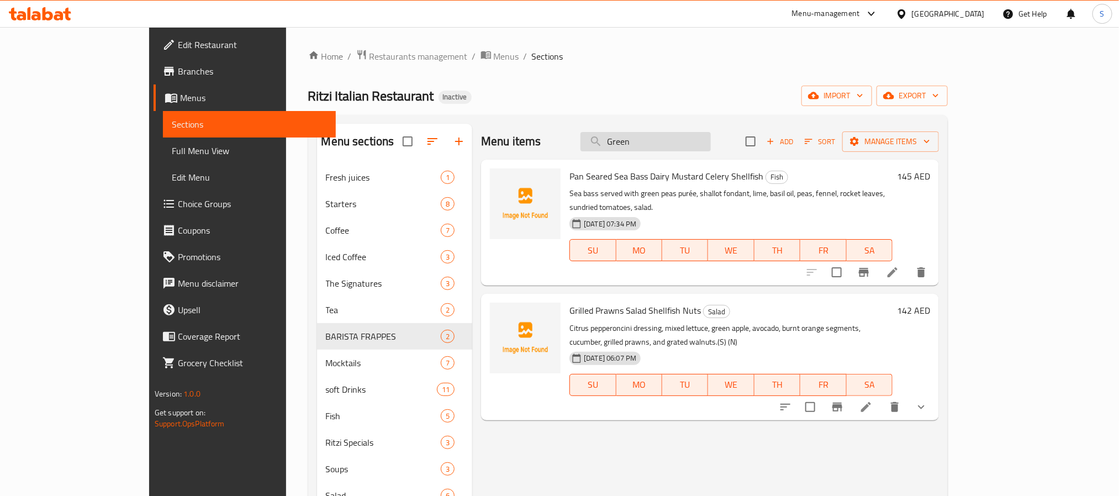
click at [694, 141] on input "Green" at bounding box center [646, 141] width 130 height 19
paste input "RILLED CHICKEN PIZZA"
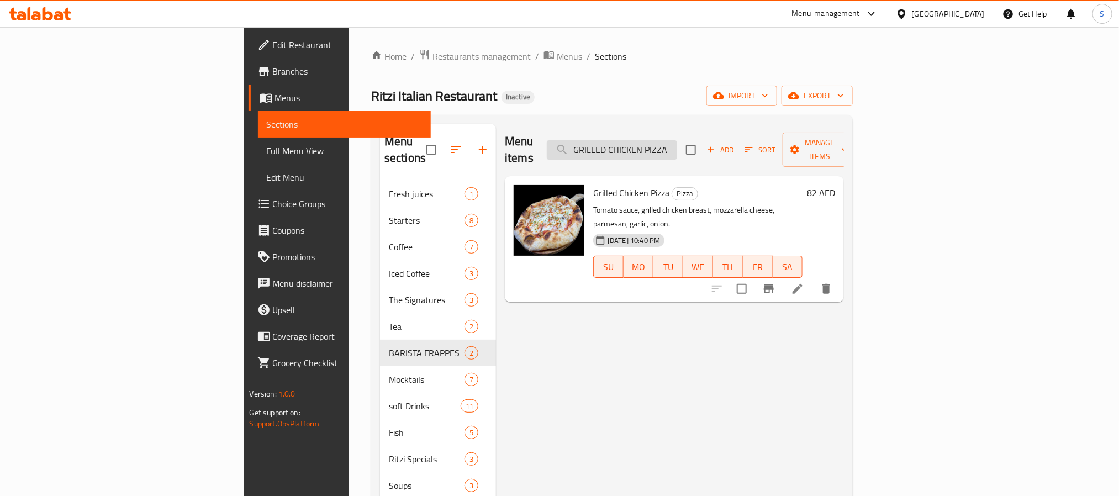
click at [677, 145] on input "GRILLED CHICKEN PIZZA" at bounding box center [612, 149] width 130 height 19
paste input "OCTOPUS"
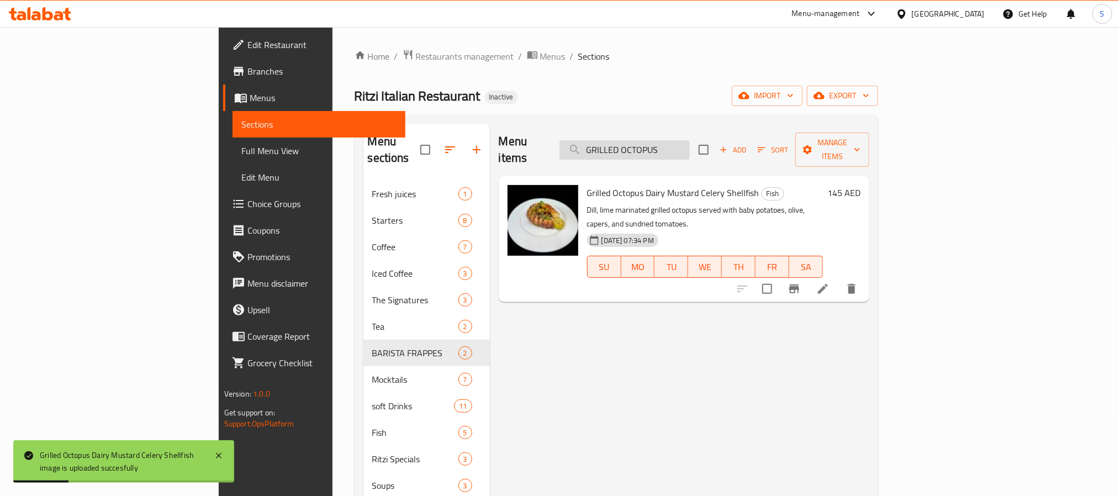
click at [690, 140] on input "GRILLED OCTOPUS" at bounding box center [625, 149] width 130 height 19
paste input "PEACH & BERRIES BURRATA SALAD"
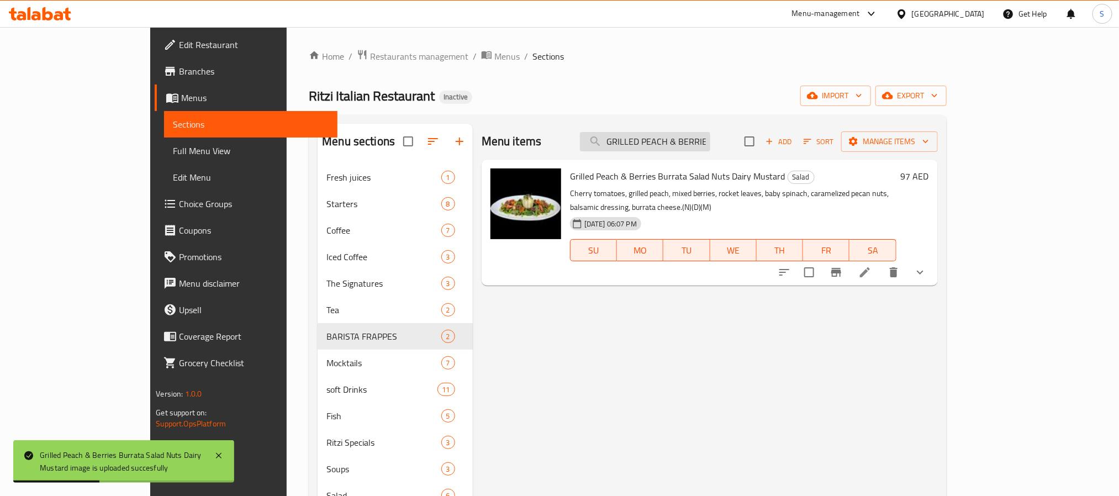
click at [694, 139] on input "GRILLED PEACH & BERRIES BURRATA SALAD" at bounding box center [645, 141] width 130 height 19
paste input "RAWNS"
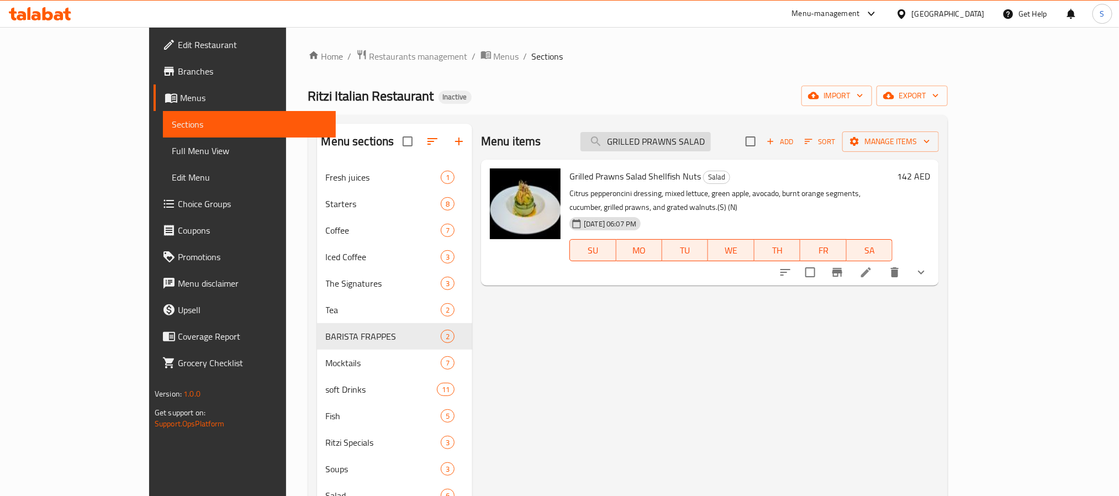
click at [673, 134] on input "GRILLED PRAWNS SALAD" at bounding box center [646, 141] width 130 height 19
paste input "RACK OF LAMB"
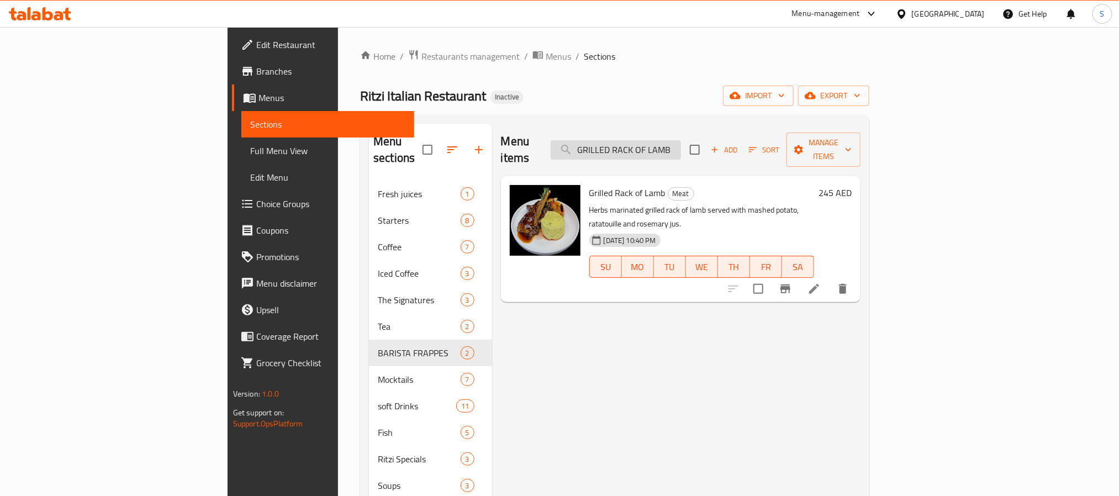
click at [681, 143] on input "GRILLED RACK OF LAMB" at bounding box center [616, 149] width 130 height 19
paste input "TIGER PRAWNS (IN SHELL)"
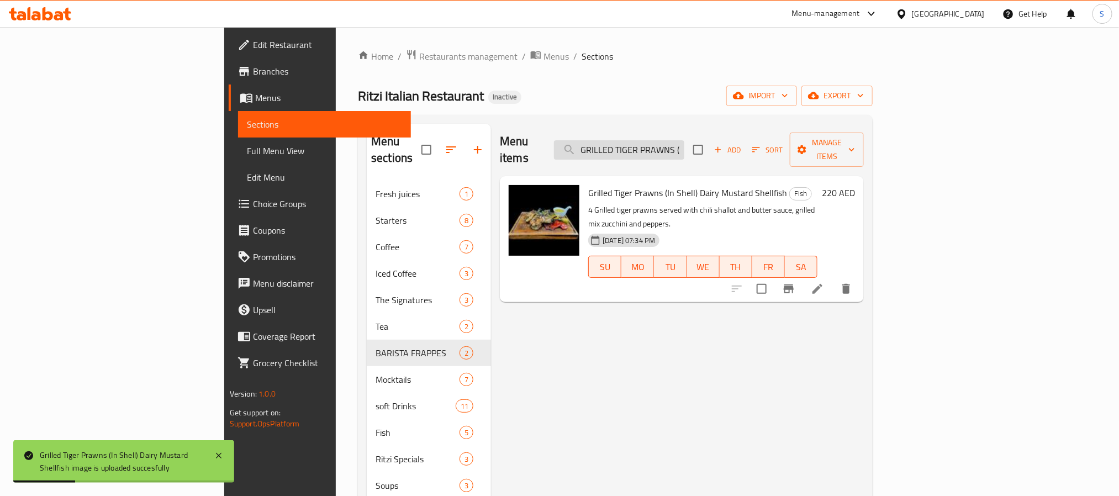
click at [684, 151] on input "GRILLED TIGER PRAWNS (IN SHELL)" at bounding box center [619, 149] width 130 height 19
paste input "Hazelnut Iced Cappuccino"
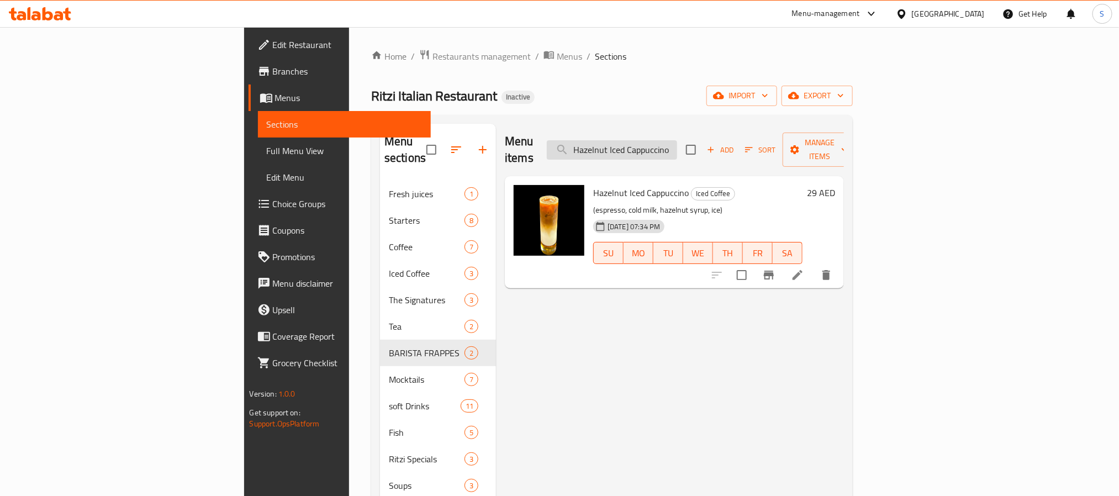
click at [677, 145] on input "Hazelnut Iced Cappuccino" at bounding box center [612, 149] width 130 height 19
paste input "omemade Iced Tea"
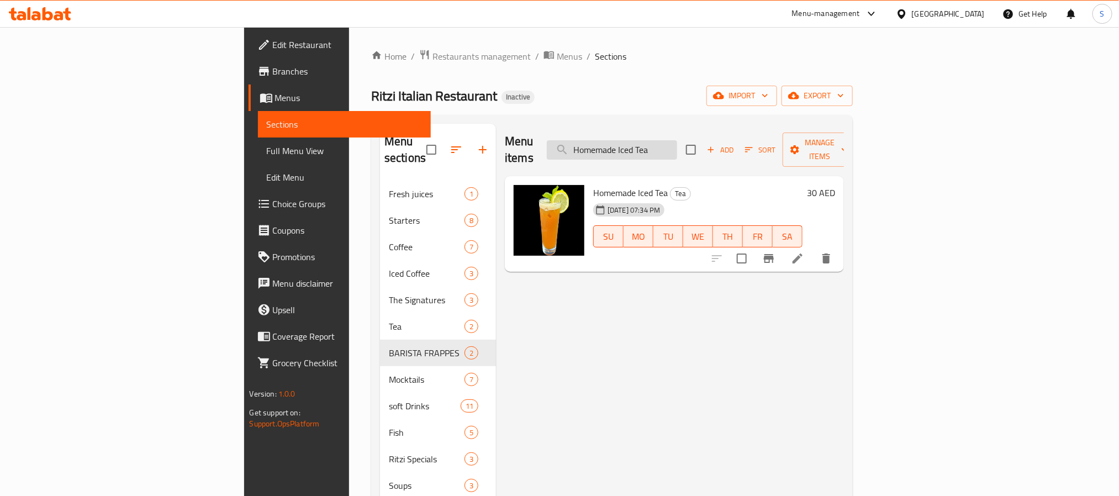
click at [670, 146] on input "Homemade Iced Tea" at bounding box center [612, 149] width 130 height 19
paste input "OMEMADE LASAGNA"
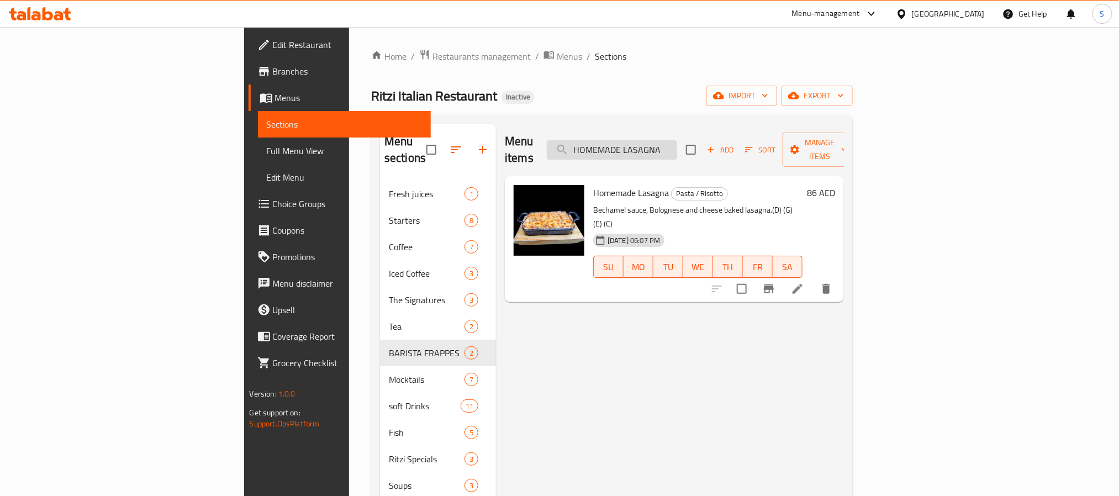
click at [677, 140] on input "HOMEMADE LASAGNA" at bounding box center [612, 149] width 130 height 19
paste input "TRUFFLE PORCINI TORTELLINI"
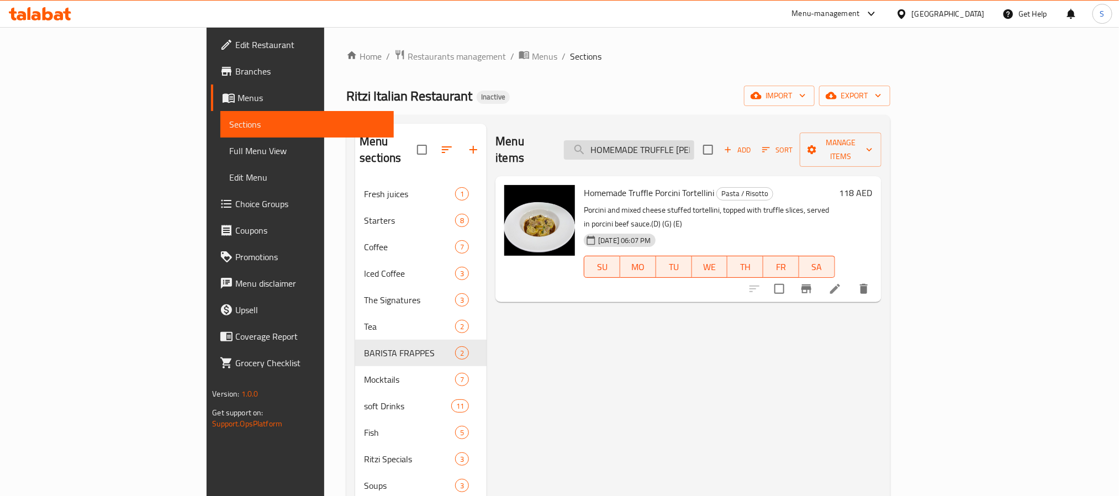
click at [694, 150] on input "HOMEMADE TRUFFLE PORCINI TORTELLINI" at bounding box center [629, 149] width 130 height 19
paste input "ot Chocolate"
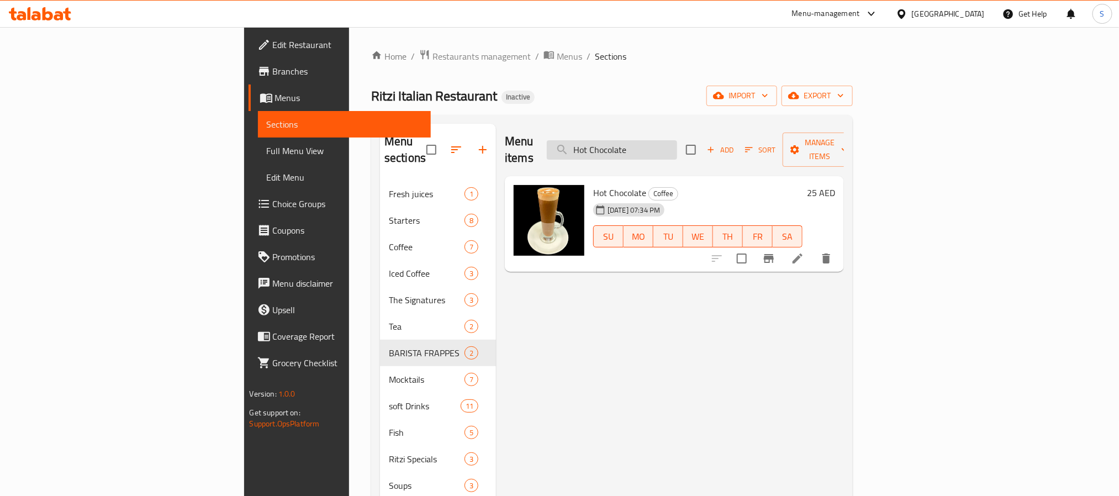
click at [677, 141] on input "Hot Chocolate" at bounding box center [612, 149] width 130 height 19
paste input "Iced Salted Caramel Lat"
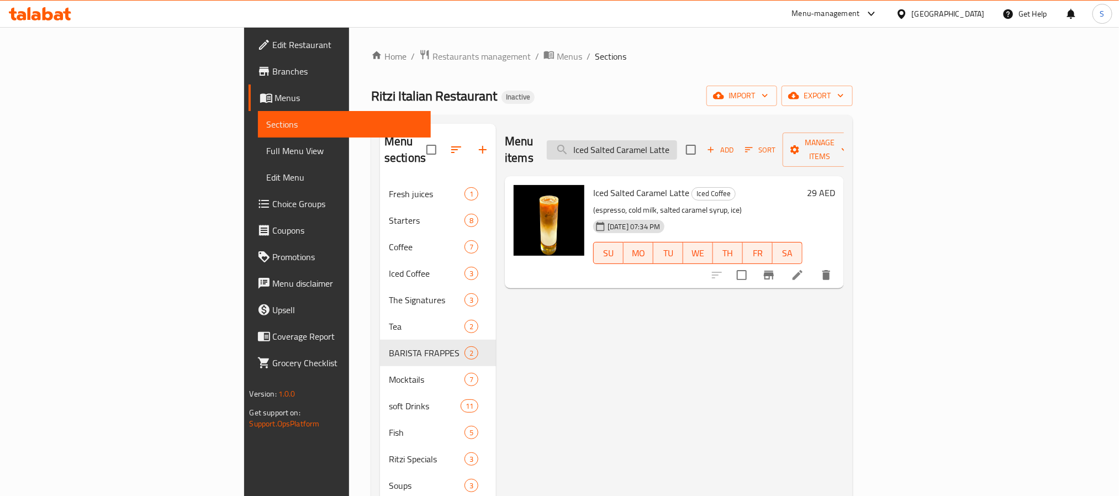
click at [677, 146] on input "Iced Salted Caramel Latte" at bounding box center [612, 149] width 130 height 19
paste input "NSALATA FRUTTI DI MARE"
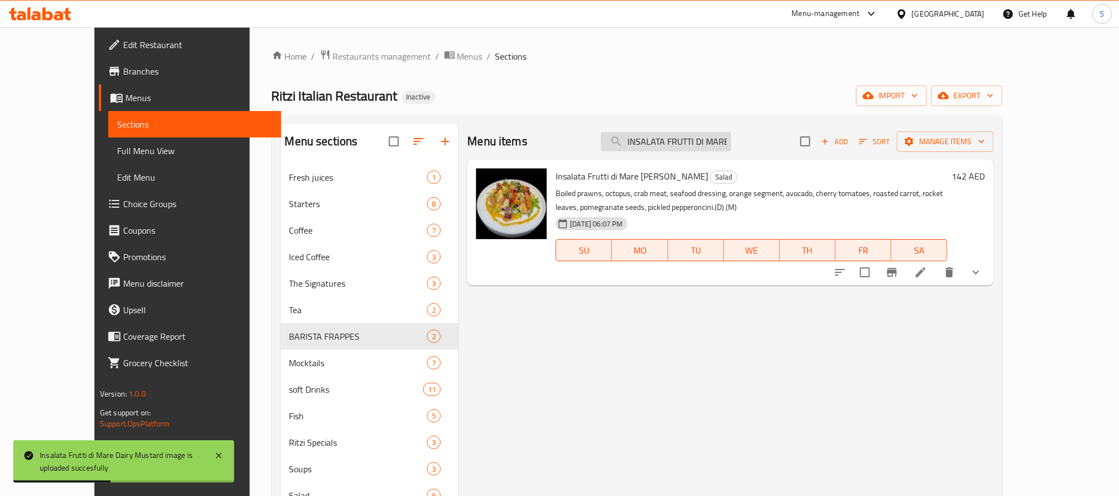
click at [685, 136] on input "INSALATA FRUTTI DI MARE" at bounding box center [666, 141] width 130 height 19
paste input "TALIAN BEEF BURGER"
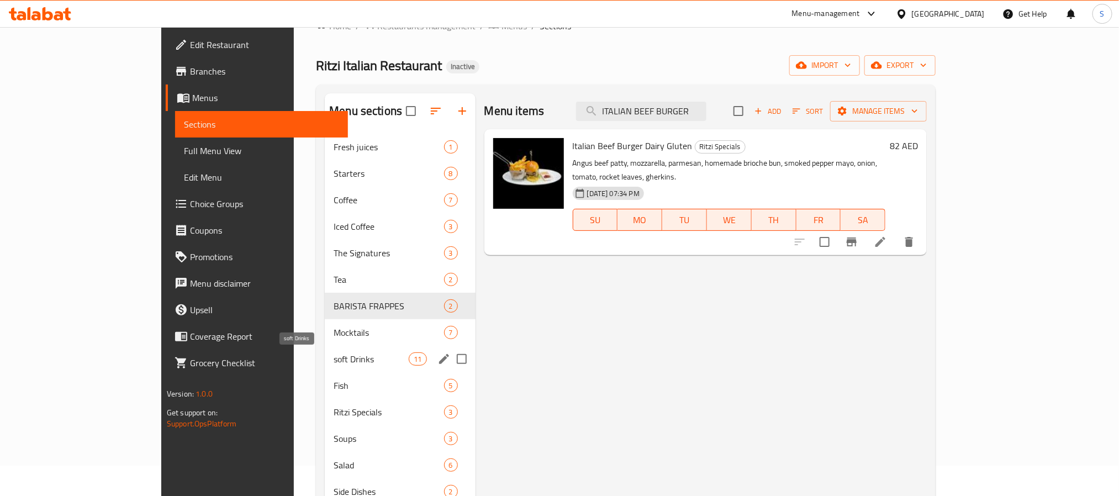
scroll to position [83, 0]
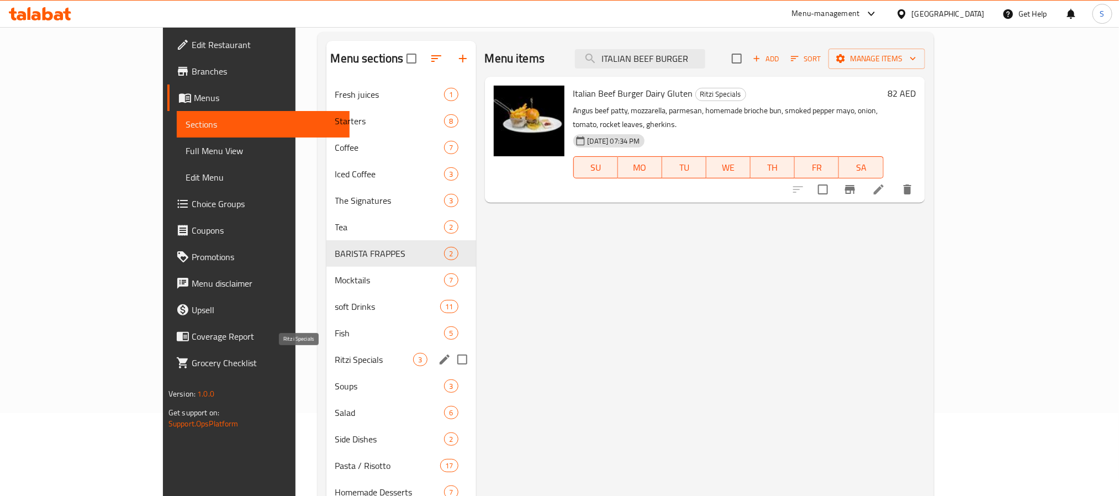
click at [326, 352] on div "Ritzi Specials 3" at bounding box center [401, 359] width 150 height 27
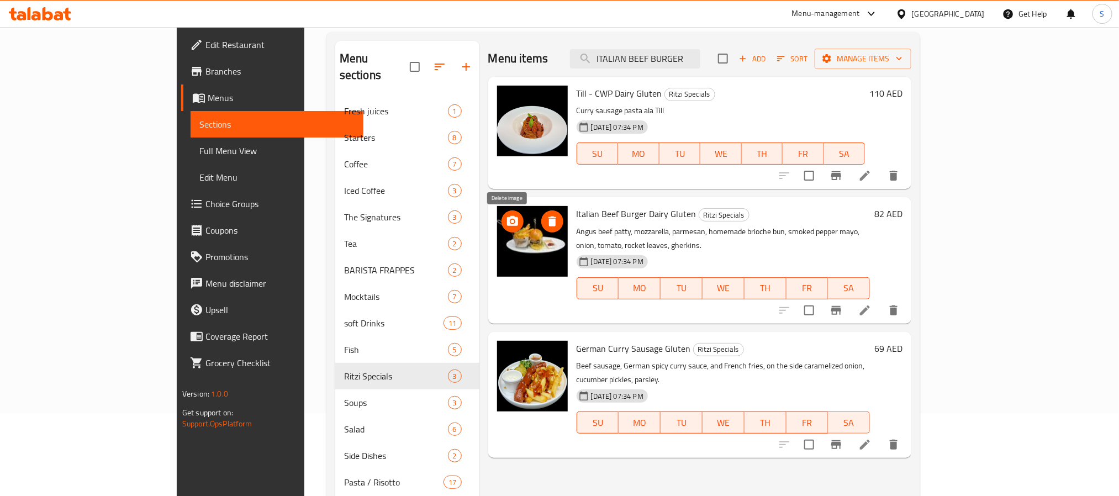
click at [549, 224] on icon "delete image" at bounding box center [553, 222] width 8 height 10
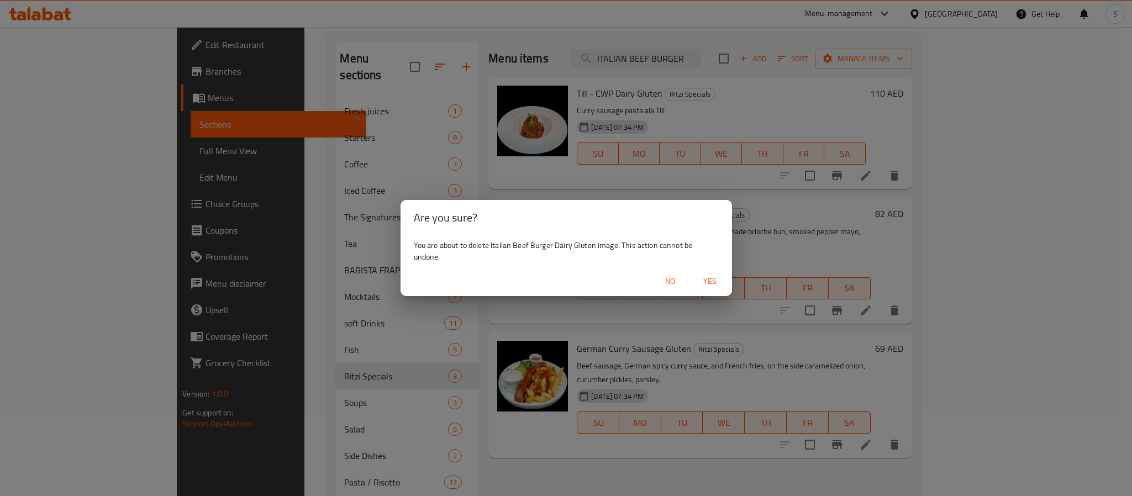
click at [714, 279] on span "Yes" at bounding box center [710, 282] width 27 height 14
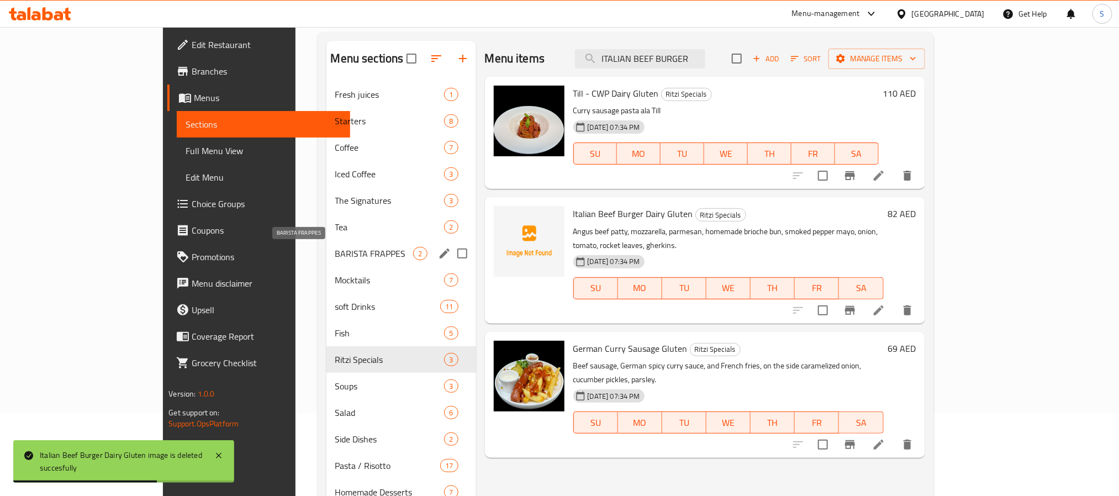
click at [335, 251] on span "BARISTA FRAPPES" at bounding box center [374, 253] width 78 height 13
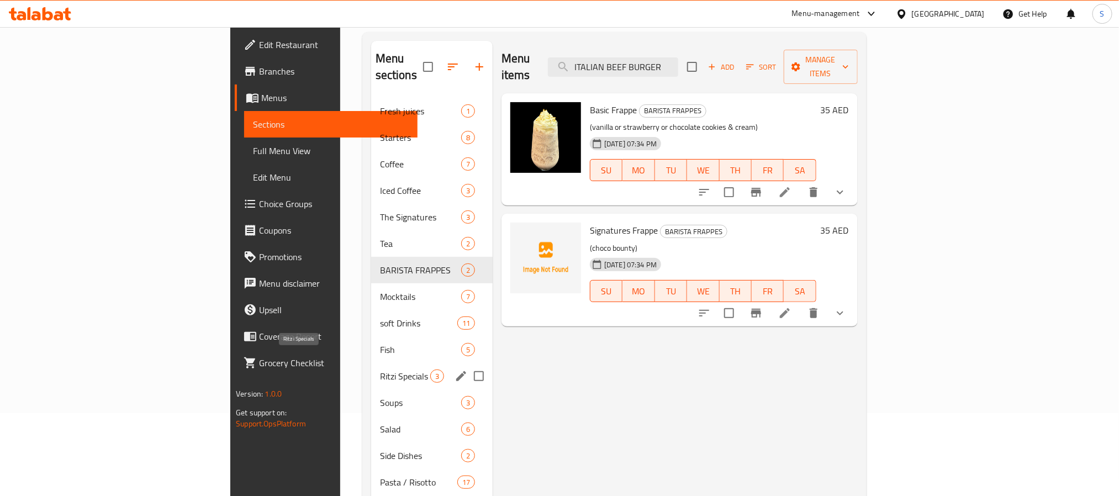
click at [380, 370] on span "Ritzi Specials" at bounding box center [405, 376] width 50 height 13
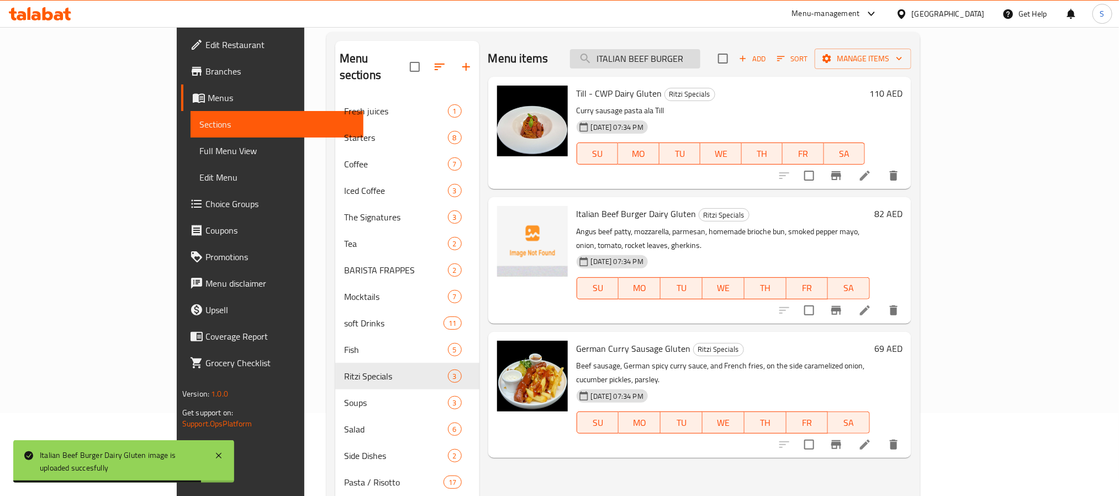
click at [657, 57] on input "ITALIAN BEEF BURGER" at bounding box center [635, 58] width 130 height 19
paste input "JUMBO GRILLED TIGER PRAWNS"
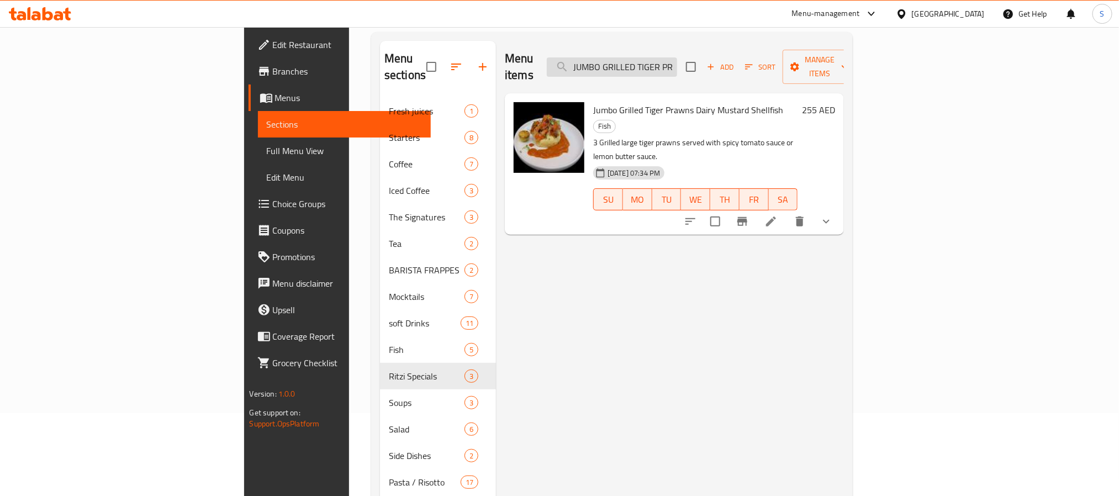
click at [677, 57] on input "JUMBO GRILLED TIGER PRAWNS" at bounding box center [612, 66] width 130 height 19
paste input "LINGUINE GAMBERI"
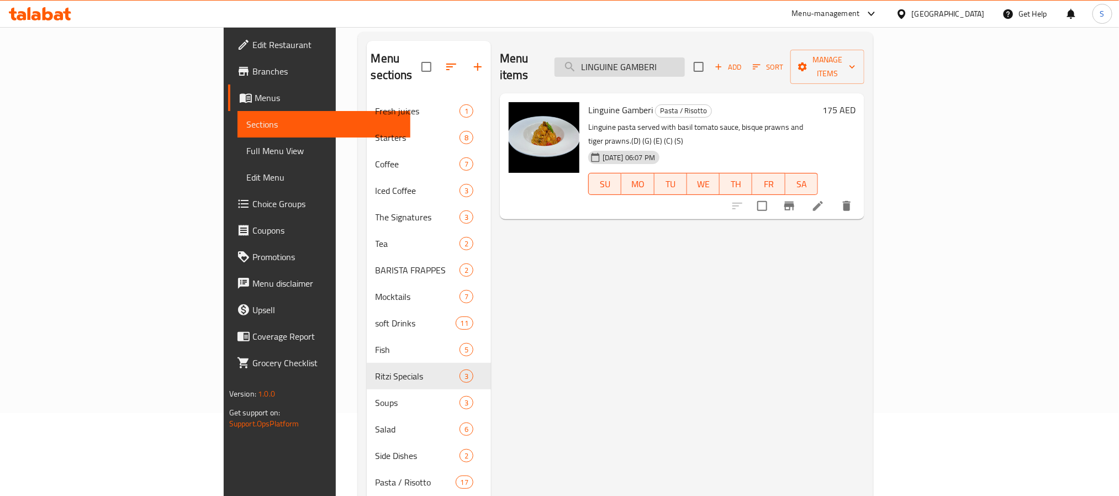
click at [682, 65] on input "LINGUINE GAMBERI" at bounding box center [620, 66] width 130 height 19
paste input "Mashed potato"
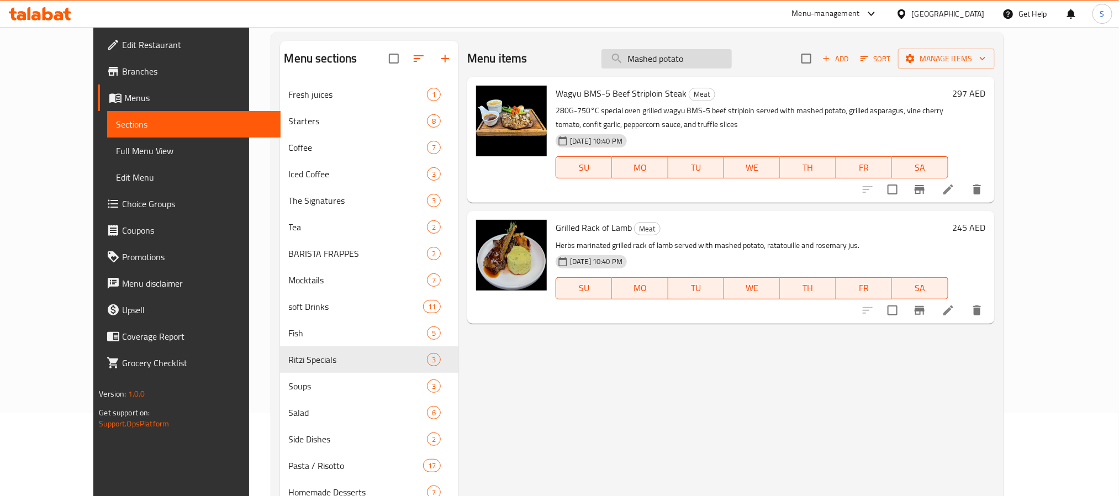
click at [683, 52] on input "Mashed potato" at bounding box center [667, 58] width 130 height 19
paste input "EDITERRANEAN EGGS"
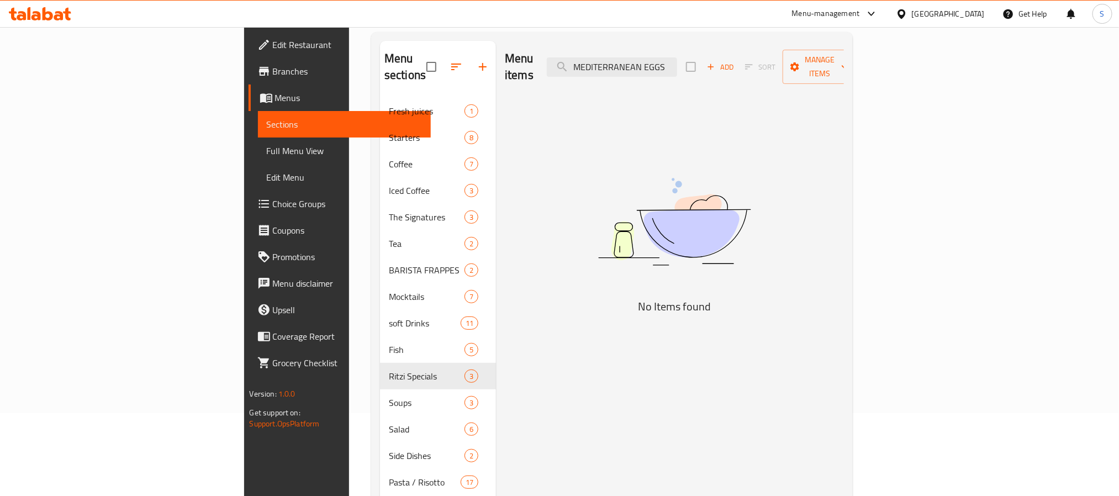
drag, startPoint x: 734, startPoint y: 60, endPoint x: 950, endPoint y: 78, distance: 216.8
click at [844, 78] on div "Menu items MEDITERRANEAN EGGS Add Sort Manage items No Items found" at bounding box center [670, 323] width 348 height 565
drag, startPoint x: 668, startPoint y: 60, endPoint x: 762, endPoint y: 71, distance: 95.2
click at [762, 71] on div "Menu items MEDITERRANEAN Add Sort Manage items" at bounding box center [674, 67] width 339 height 52
click at [677, 61] on input "Midet" at bounding box center [612, 66] width 130 height 19
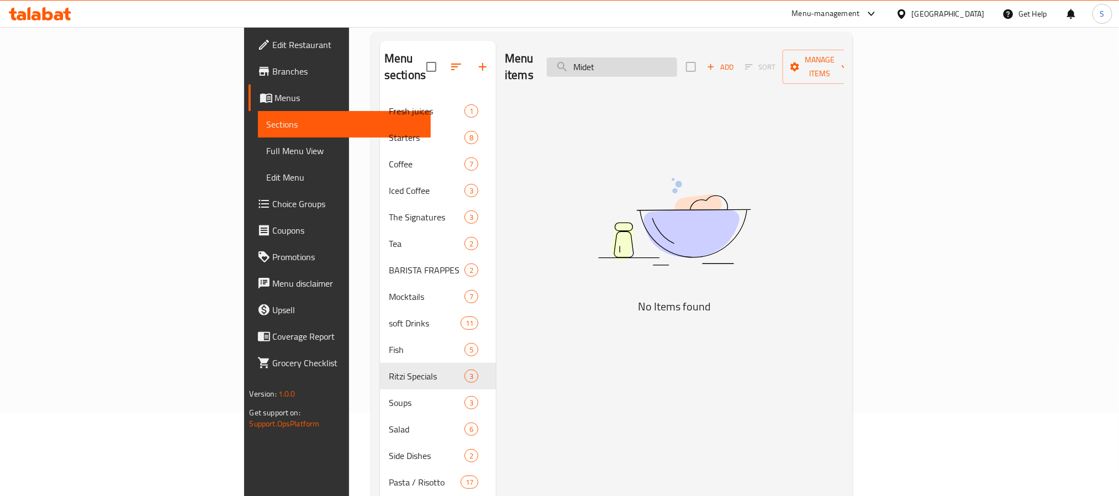
click at [677, 61] on input "Midet" at bounding box center [612, 66] width 130 height 19
paste input "INESTRONE"
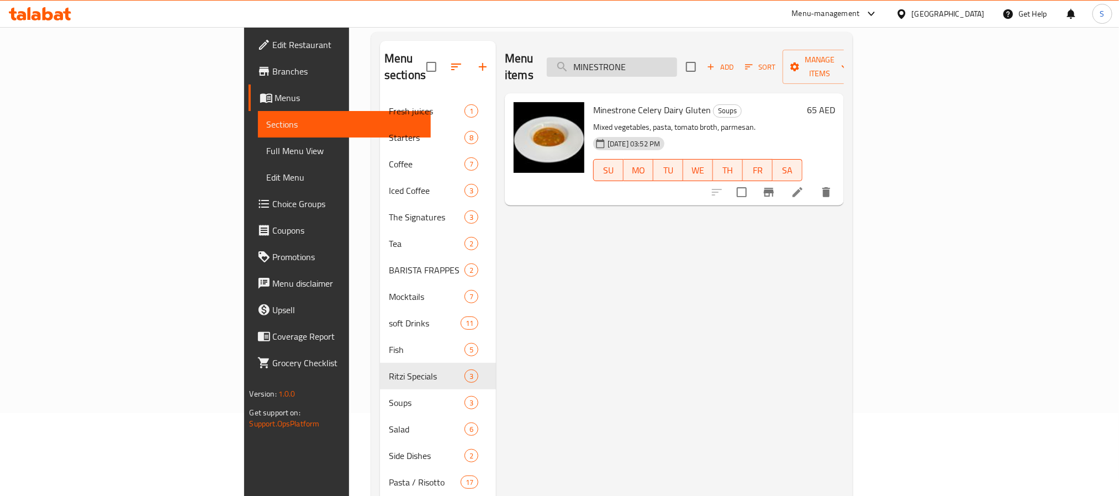
click at [667, 64] on input "MINESTRONE" at bounding box center [612, 66] width 130 height 19
paste input "XED FRUIT PLATTER"
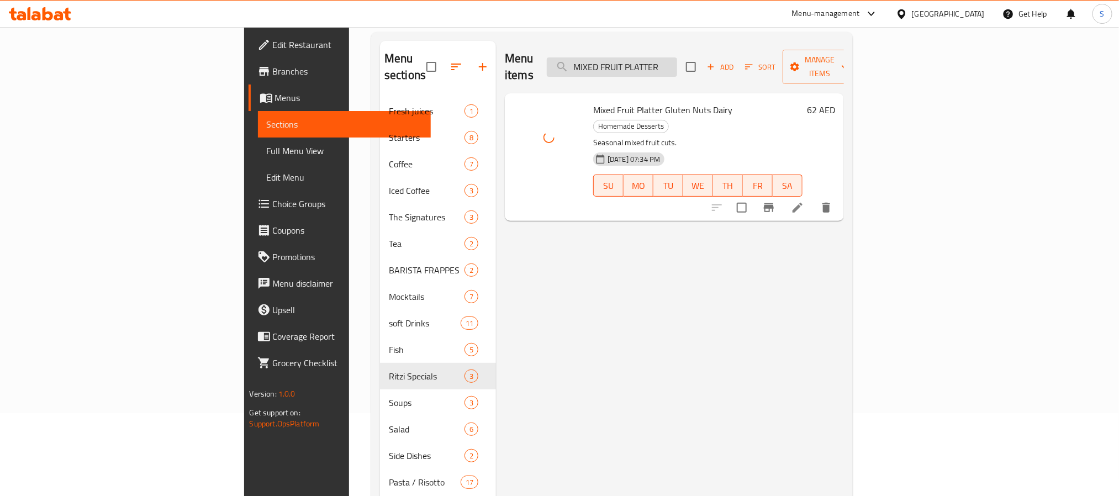
click at [677, 57] on input "MIXED FRUIT PLATTER" at bounding box center [612, 66] width 130 height 19
paste input "OZZARELLA TOMATO CAPRESE"
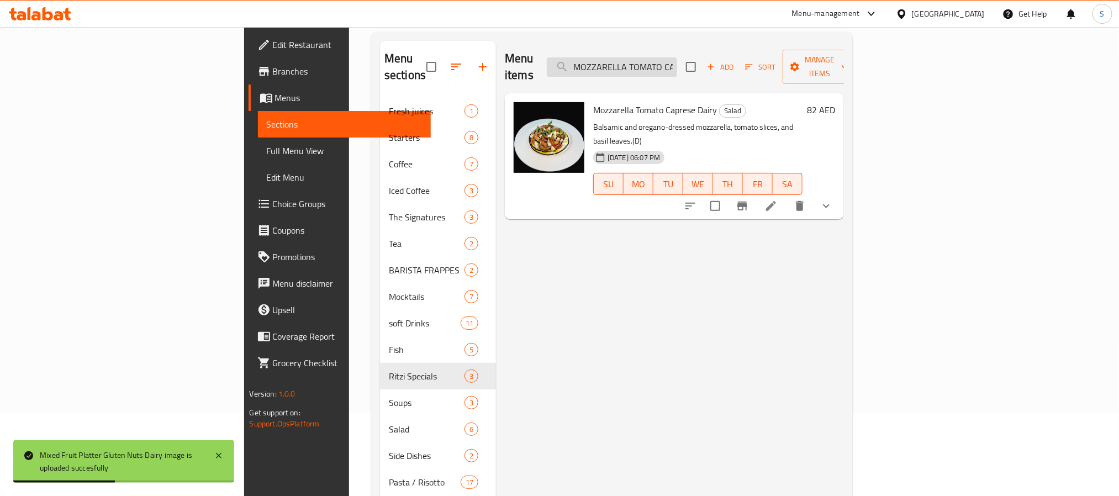
click at [677, 57] on input "MOZZARELLA TOMATO CAPRESE" at bounding box center [612, 66] width 130 height 19
paste input "Non-alcoholic beer - Peroni 0.0"
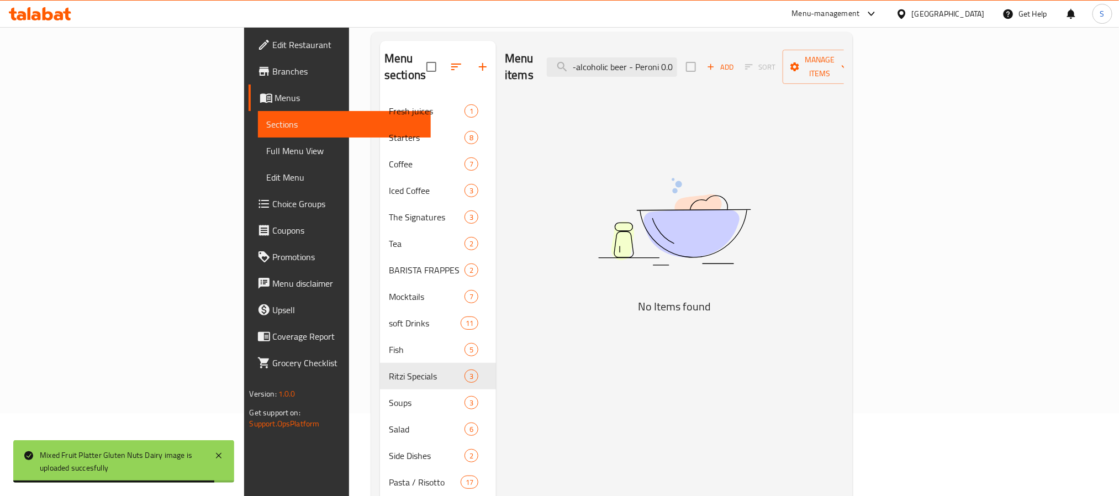
drag, startPoint x: 713, startPoint y: 58, endPoint x: 872, endPoint y: 71, distance: 160.2
click at [844, 71] on div "Menu items Non-alcoholic beer - Peroni 0.0 Add Sort Manage items" at bounding box center [674, 67] width 339 height 52
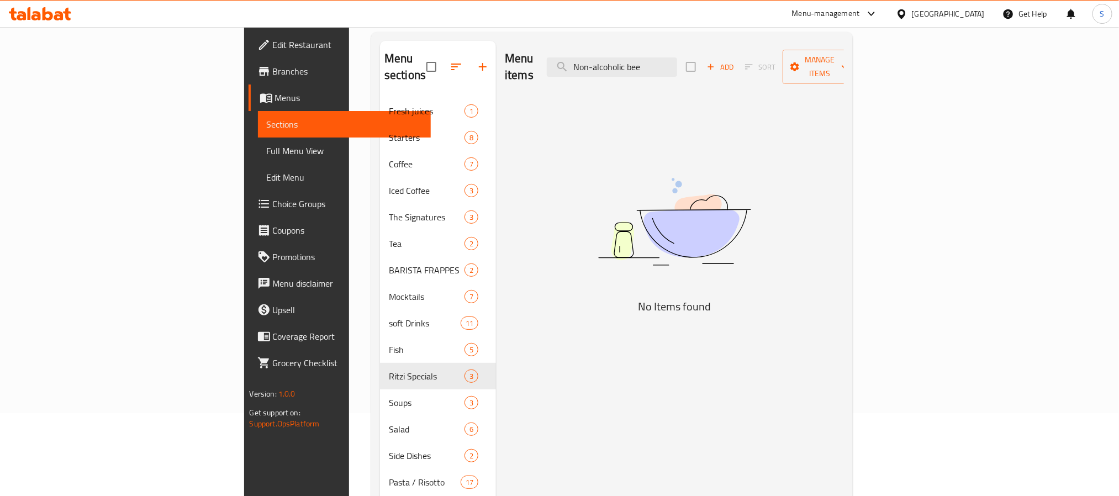
scroll to position [0, 0]
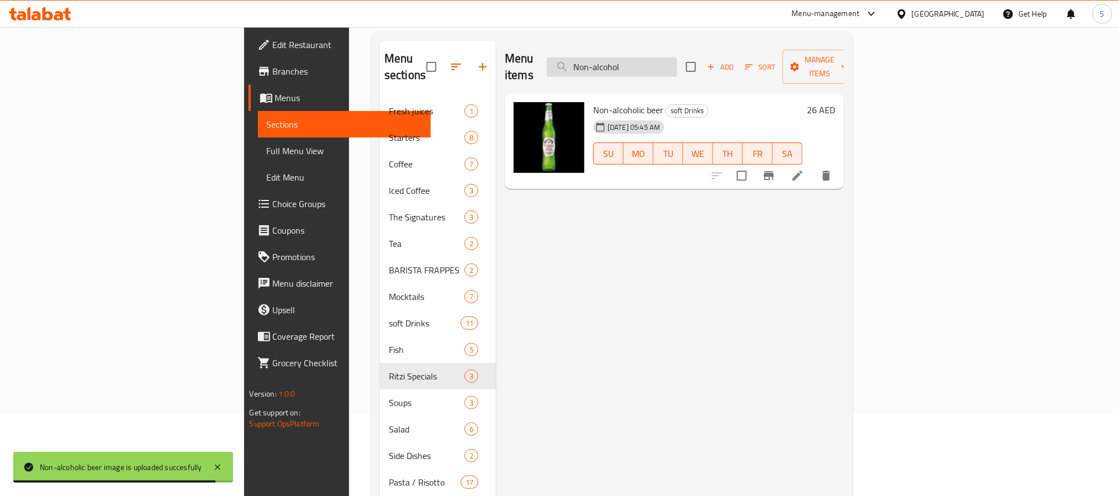
click at [677, 60] on input "Non-alcohol" at bounding box center [612, 66] width 130 height 19
paste input "PAN SEARED SALMON"
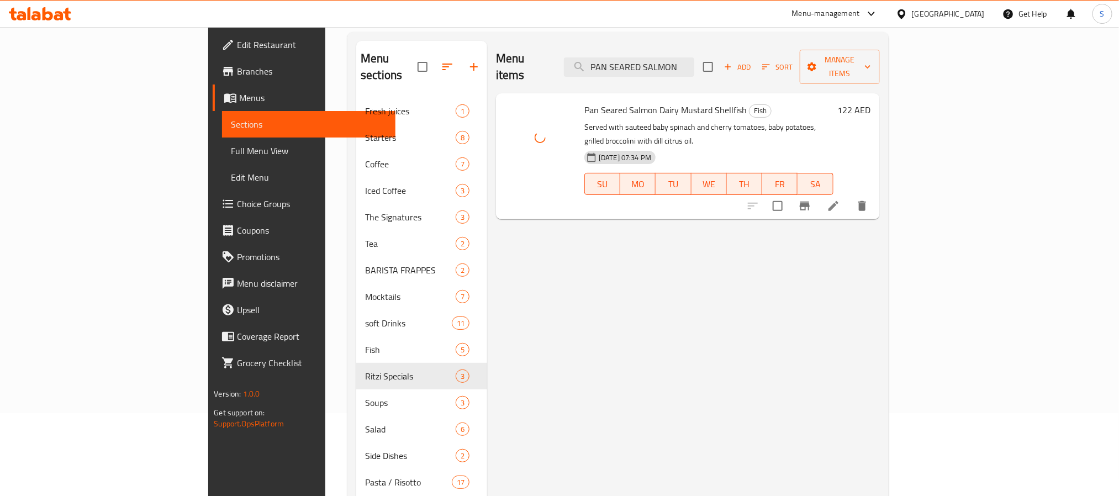
click at [678, 71] on div "Menu items PAN SEARED SALMON Add Sort Manage items" at bounding box center [688, 67] width 384 height 52
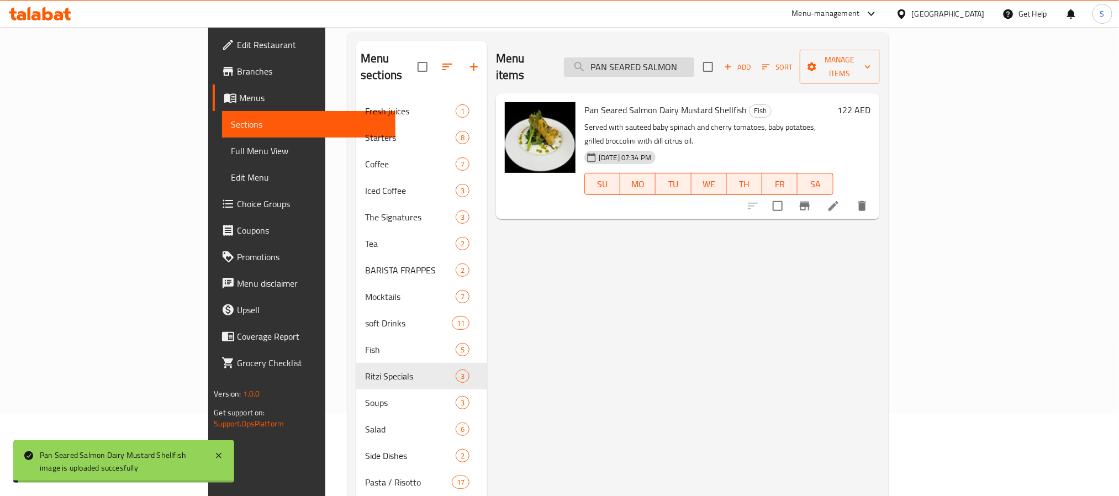
click at [694, 63] on input "PAN SEARED SALMON" at bounding box center [629, 66] width 130 height 19
paste input "EA BASS"
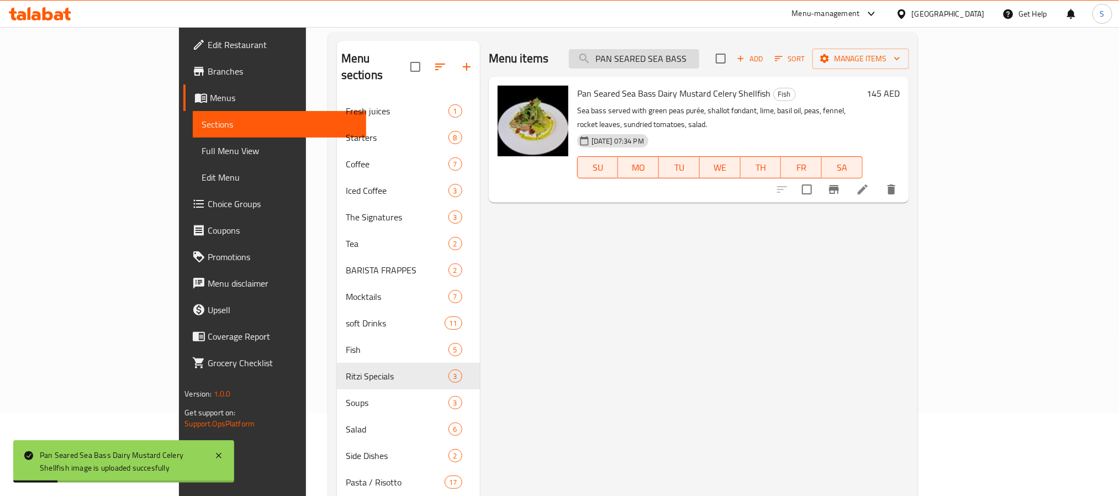
click at [699, 61] on input "PAN SEARED SEA BASS" at bounding box center [634, 58] width 130 height 19
paste input "RMA-MELON"
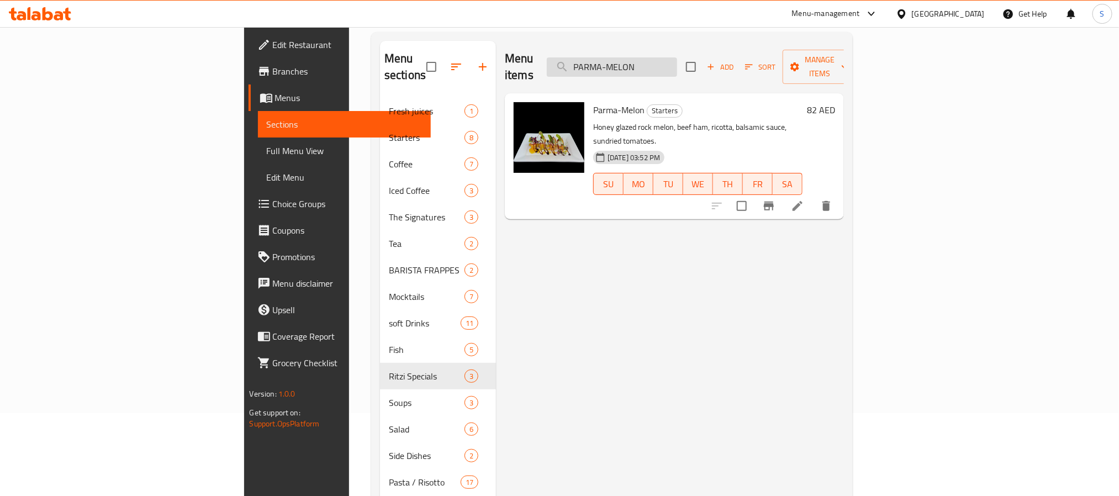
click at [677, 58] on input "PARMA-MELON" at bounding box center [612, 66] width 130 height 19
paste input "SSION FRUIT PANNA COTTA"
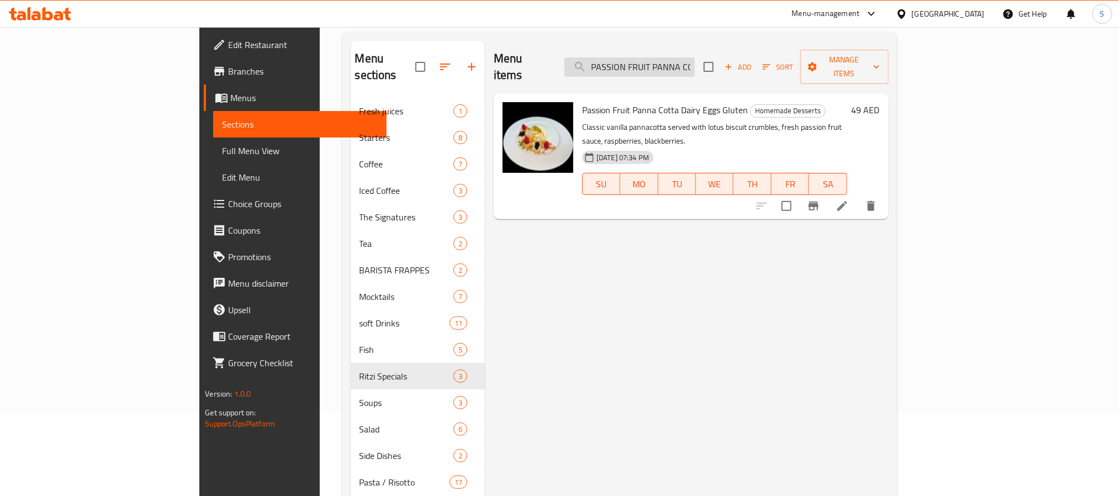
click at [695, 65] on input "PASSION FRUIT PANNA COTTA" at bounding box center [630, 66] width 130 height 19
paste input "ENNE ARRABBIATA A LA ROBERT GEISS"
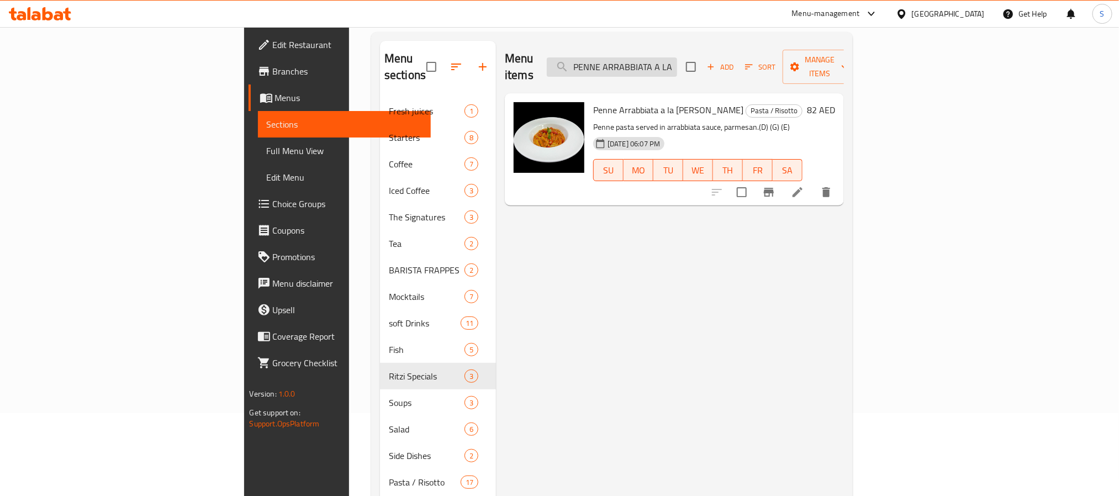
click at [677, 60] on input "PENNE ARRABBIATA A LA ROBERT GEISS" at bounding box center [612, 66] width 130 height 19
paste input "SALMON"
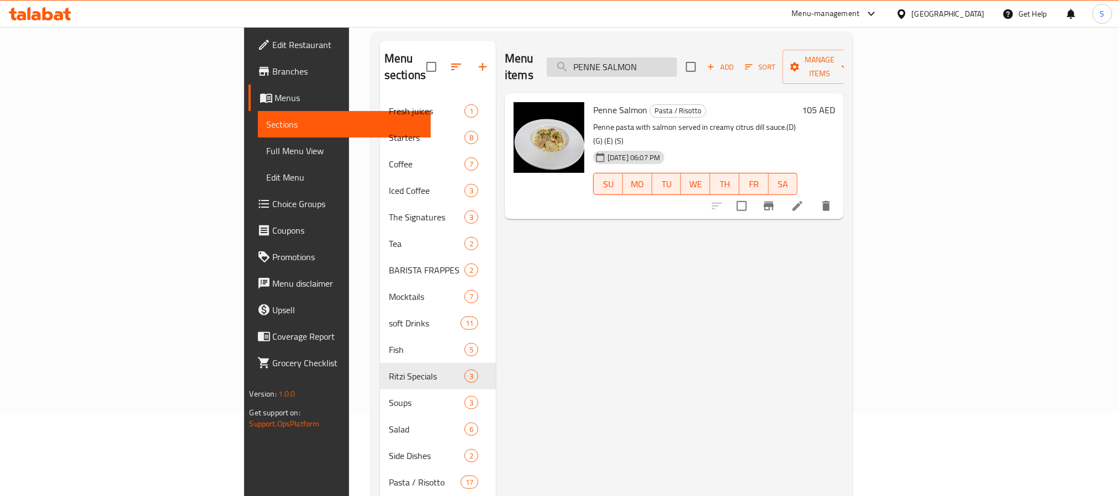
click at [677, 64] on input "PENNE SALMON" at bounding box center [612, 66] width 130 height 19
paste input "erfect Fit"
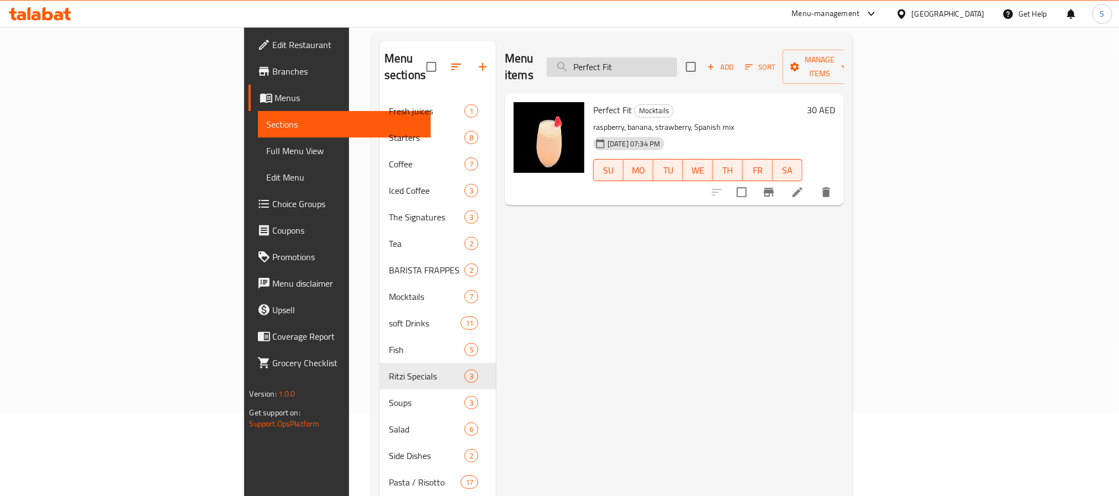
click at [677, 68] on input "Perfect Fit" at bounding box center [612, 66] width 130 height 19
paste input "ISTACHIO MASCARPONE CHANTILLY"
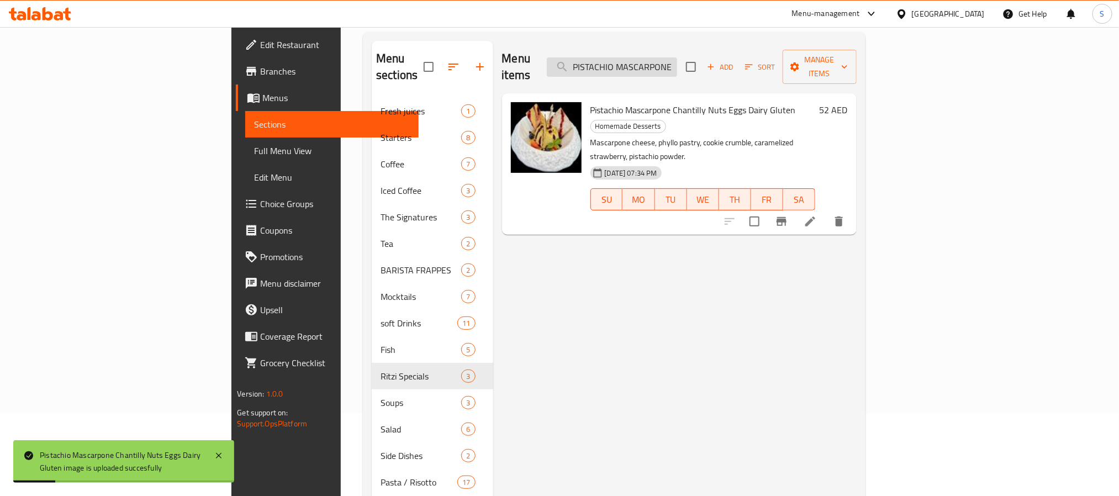
click at [677, 61] on input "PISTACHIO MASCARPONE CHANTILLY" at bounding box center [612, 66] width 130 height 19
paste input "istachio Yoghurt Granola Bowl"
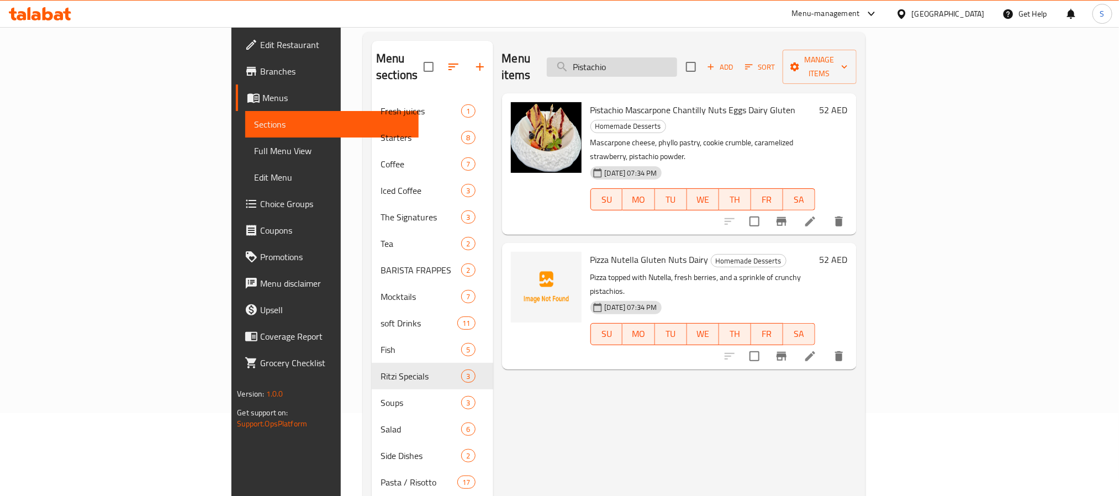
click at [677, 59] on input "Pistachio" at bounding box center [612, 66] width 130 height 19
paste input "IZZA BABY SPINACH AND GORGONZOLA CHEESE"
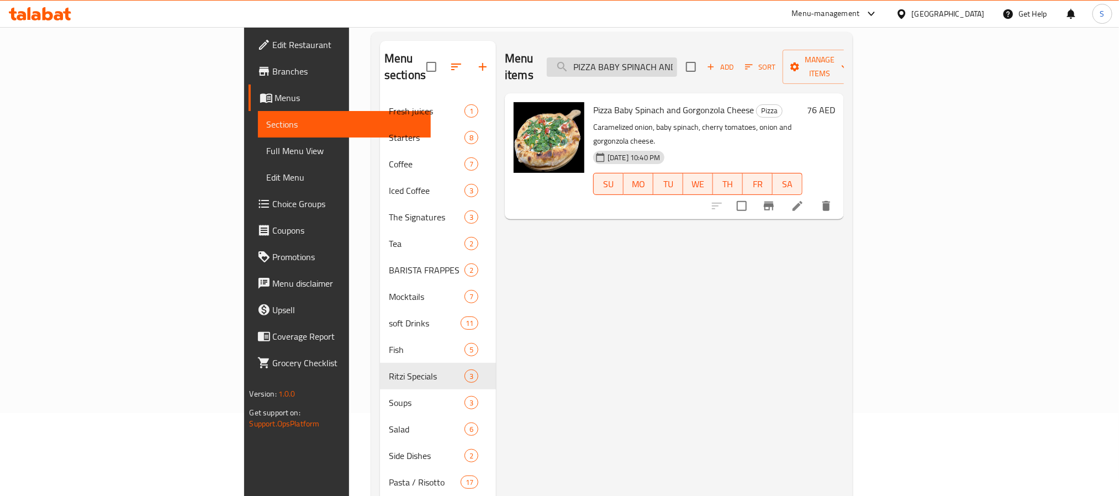
click at [677, 65] on input "PIZZA BABY SPINACH AND GORGONZOLA CHEESE" at bounding box center [612, 66] width 130 height 19
paste input "EEF HAM AND ROCKET"
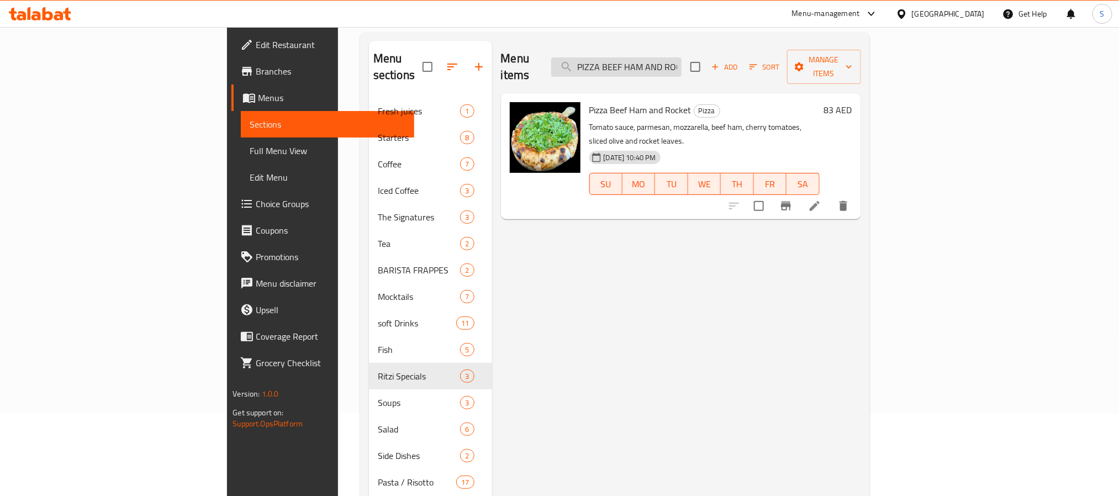
click at [666, 60] on input "PIZZA BEEF HAM AND ROCKET" at bounding box center [616, 66] width 130 height 19
paste input "URRATA AND HAM"
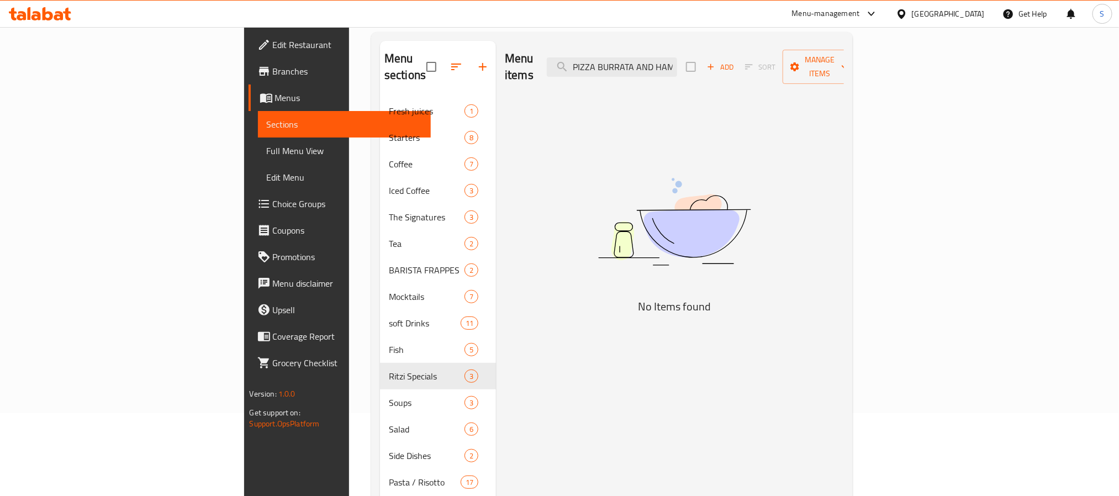
drag, startPoint x: 723, startPoint y: 56, endPoint x: 935, endPoint y: 47, distance: 212.3
click at [844, 48] on div "Menu items PIZZA BURRATA AND HAM Add Sort Manage items" at bounding box center [674, 67] width 339 height 52
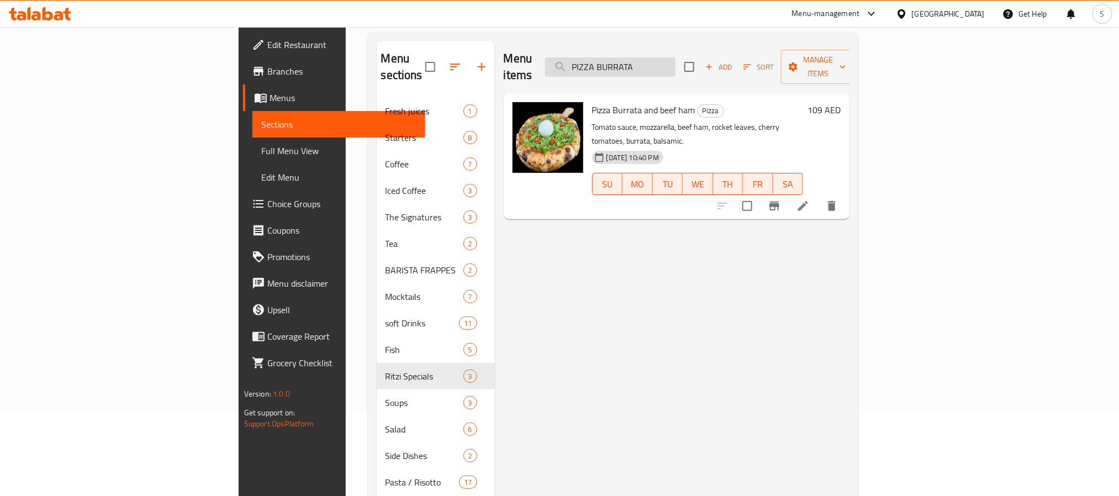
click at [676, 62] on input "PIZZA BURRATA" at bounding box center [610, 66] width 130 height 19
paste input "CARMEN GEISS"
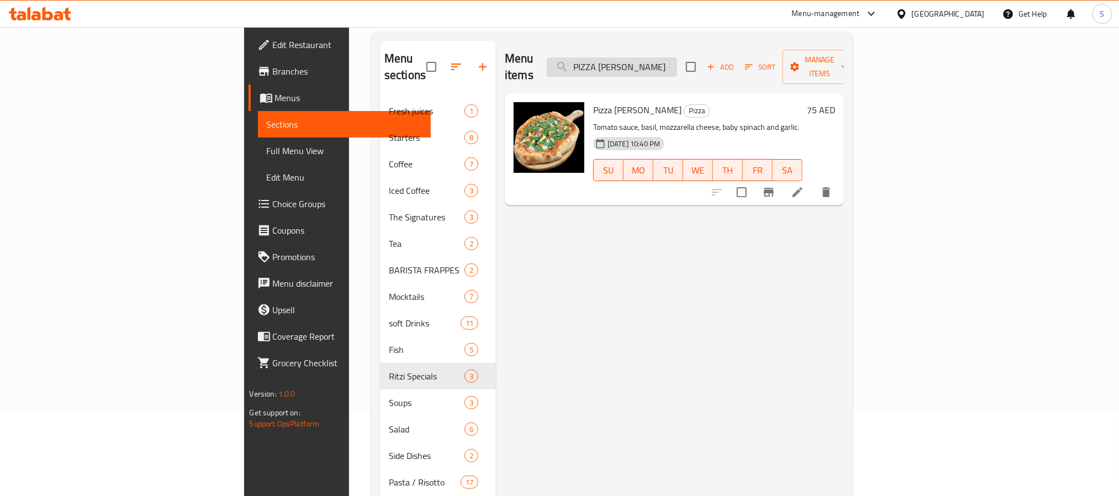
click at [677, 57] on input "PIZZA CARMEN GEISS" at bounding box center [612, 66] width 130 height 19
paste input "DIAVOLA"
click at [677, 62] on input "PIZZA DIAVOLA" at bounding box center [612, 66] width 130 height 19
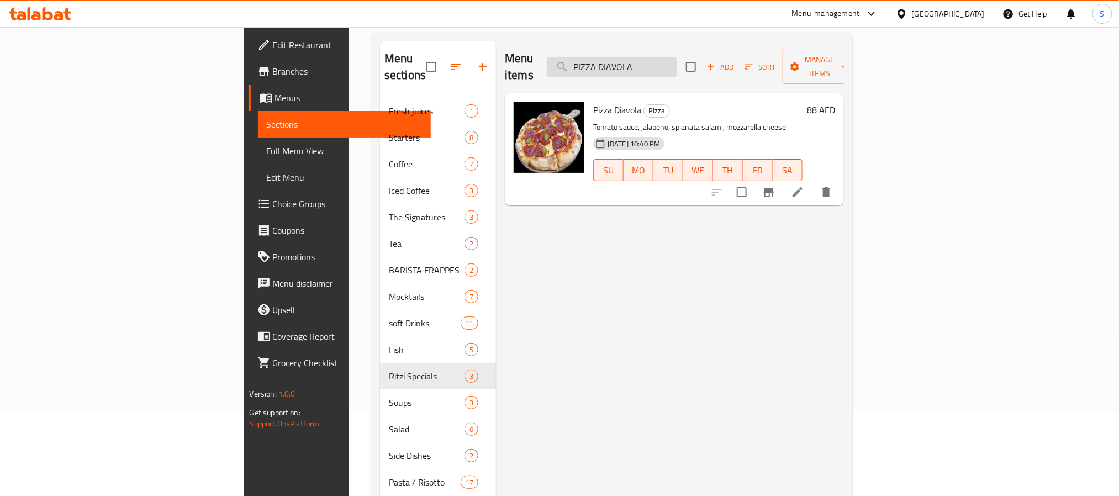
click at [677, 62] on input "PIZZA DIAVOLA" at bounding box center [612, 66] width 130 height 19
paste input "BURRATA AND HAM"
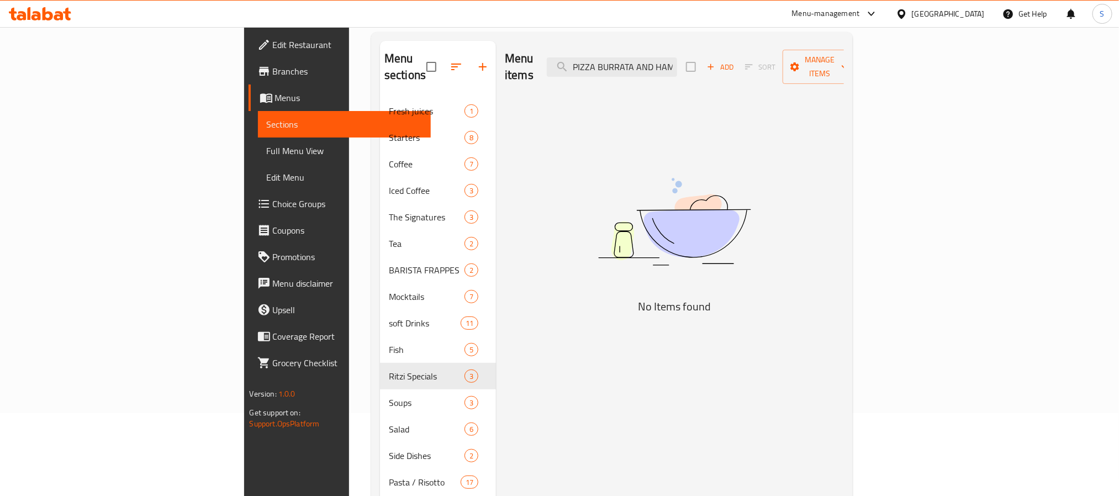
drag, startPoint x: 802, startPoint y: 57, endPoint x: 965, endPoint y: 57, distance: 163.0
click at [844, 57] on div "Menu items PIZZA BURRATA AND HAM Add Sort Manage items" at bounding box center [674, 67] width 339 height 52
drag, startPoint x: 726, startPoint y: 56, endPoint x: 872, endPoint y: 59, distance: 145.3
click at [844, 59] on div "Menu items PIZZA BURRATA AND HAM Add Sort Manage items" at bounding box center [674, 67] width 339 height 52
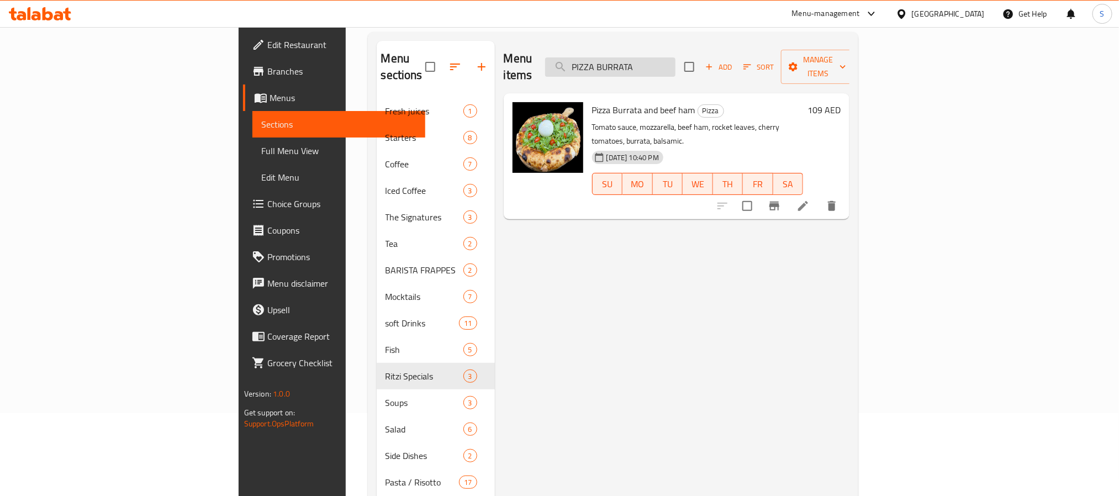
click at [676, 62] on input "PIZZA BURRATA" at bounding box center [610, 66] width 130 height 19
paste input "FRUTTI DI MARE"
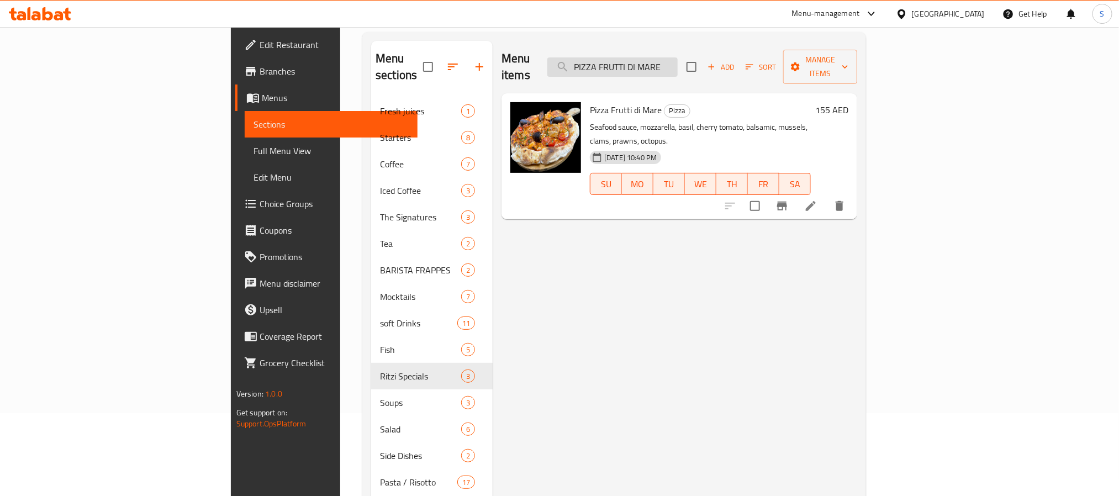
click at [673, 63] on input "PIZZA FRUTTI DI MARE" at bounding box center [612, 66] width 130 height 19
paste input "HAWAIIAN"
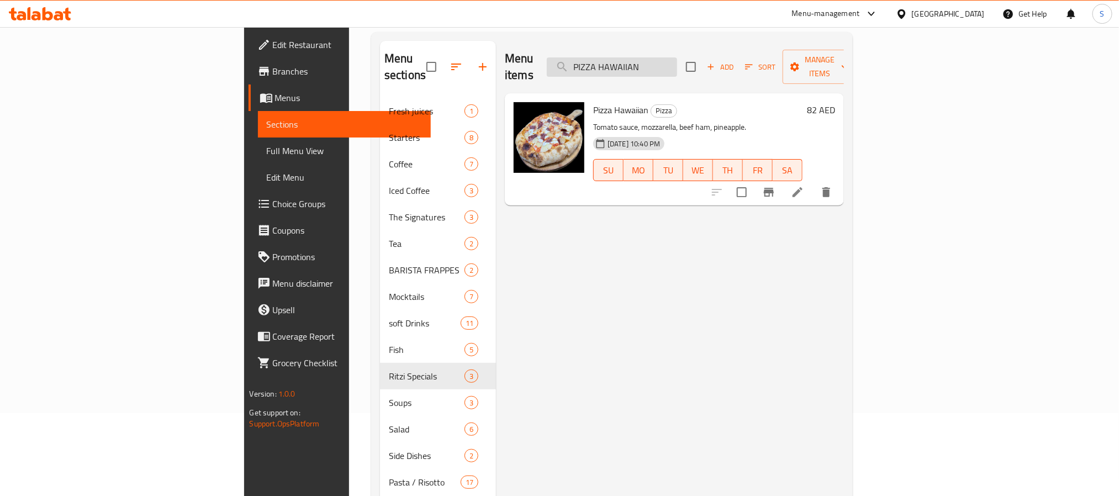
click at [677, 57] on input "PIZZA HAWAIIAN" at bounding box center [612, 66] width 130 height 19
paste input "MARGHERITA"
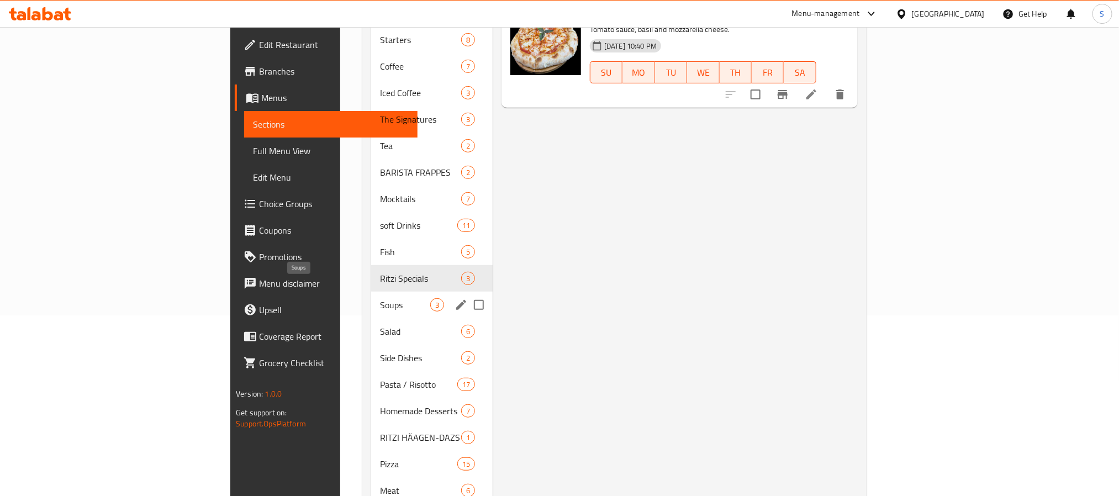
scroll to position [207, 0]
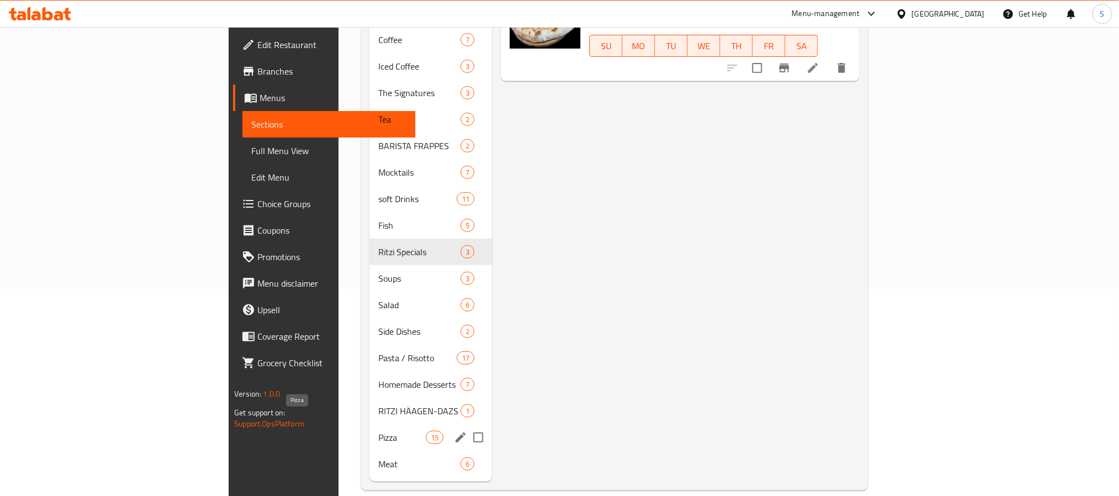
click at [378, 431] on span "Pizza" at bounding box center [401, 437] width 47 height 13
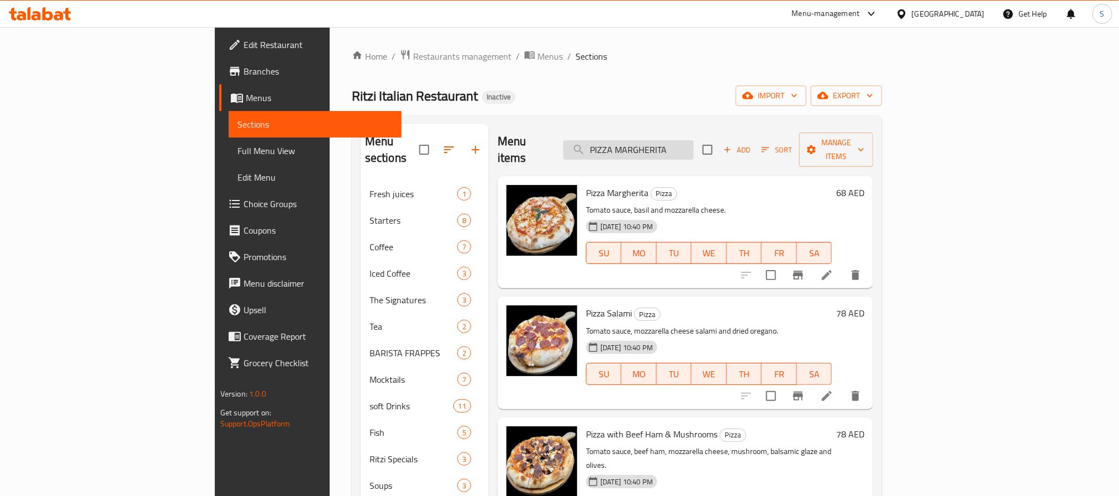
click at [671, 143] on input "PIZZA MARGHERITA" at bounding box center [628, 149] width 130 height 19
paste input "RAWNS RISOTTO"
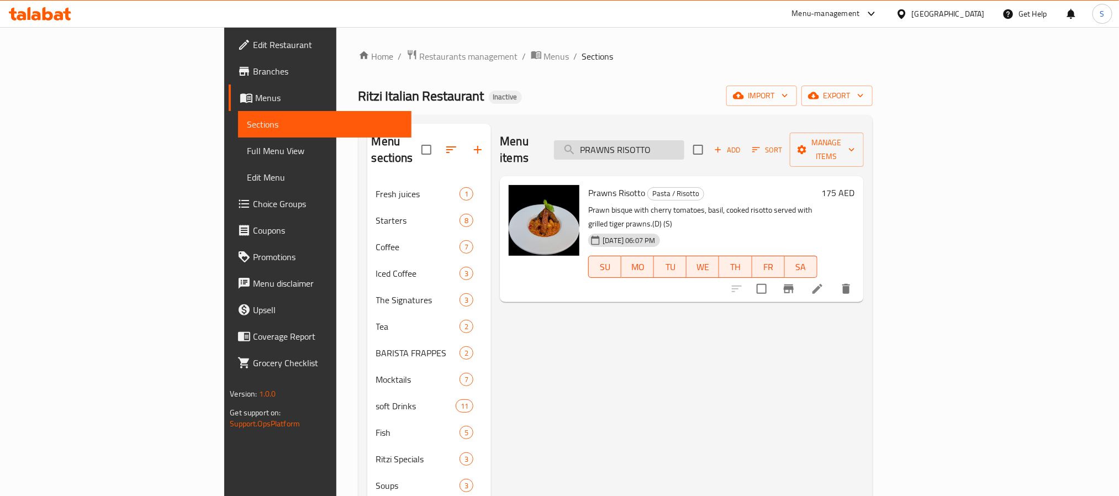
click at [684, 143] on input "PRAWNS RISOTTO" at bounding box center [619, 149] width 130 height 19
paste input "Ritzi Classic"
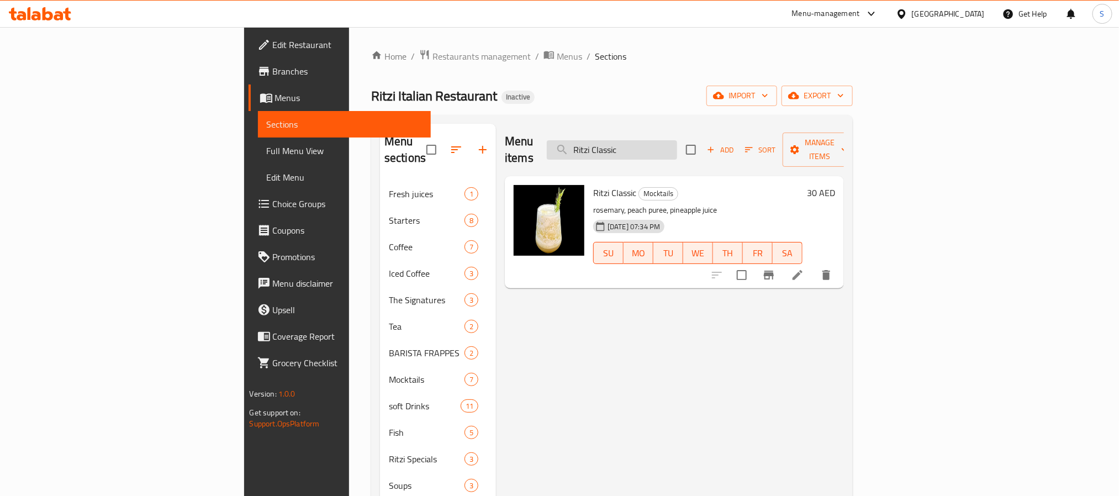
click at [677, 143] on input "Ritzi Classic" at bounding box center [612, 149] width 130 height 19
paste input "S. Pellegrino Sparkling 250ml"
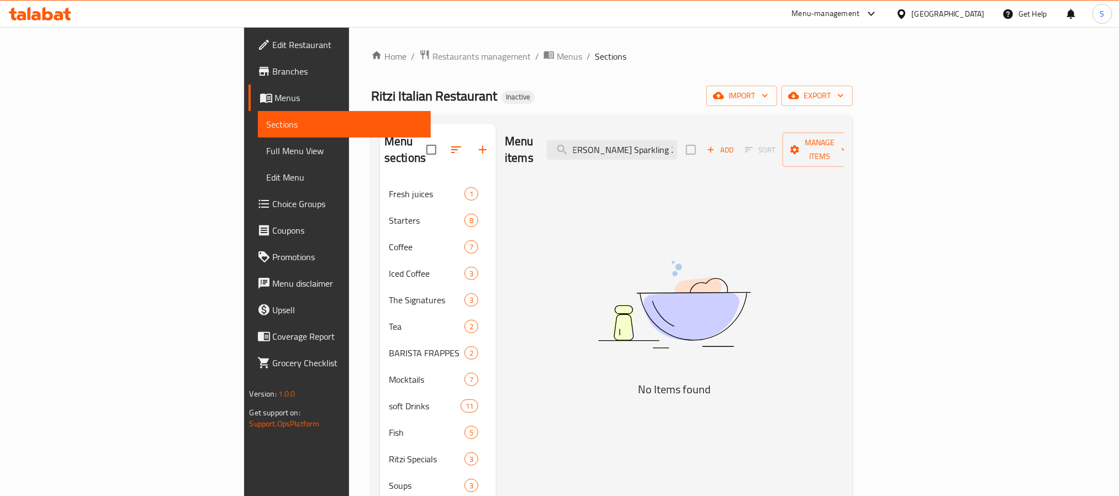
scroll to position [0, 10]
drag, startPoint x: 699, startPoint y: 141, endPoint x: 866, endPoint y: 129, distance: 166.7
click at [844, 129] on div "Menu items S. Pellegrino Sparkling 250ml Add Sort Manage items" at bounding box center [674, 150] width 339 height 52
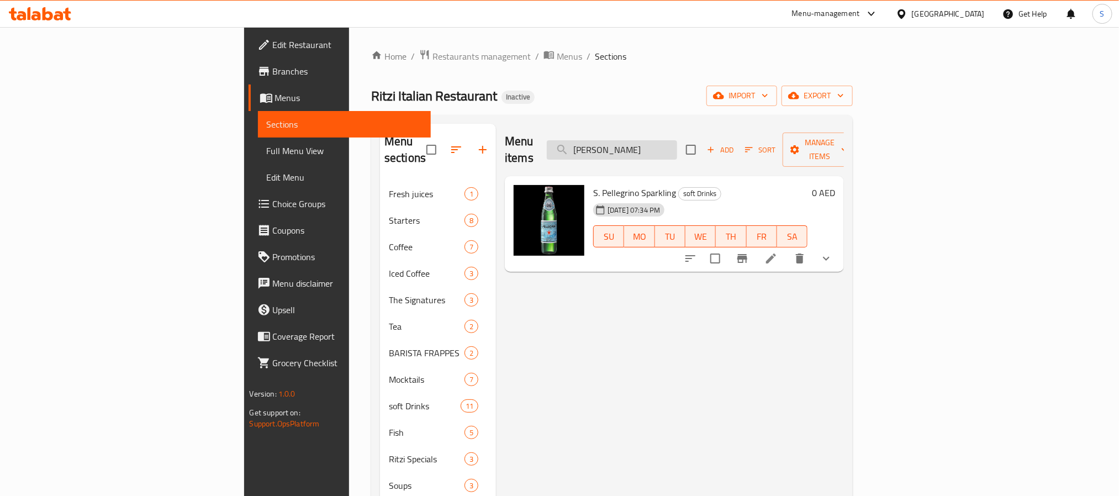
click at [677, 145] on input "S. Pellegrino" at bounding box center [612, 149] width 130 height 19
paste input "alentino Coffee"
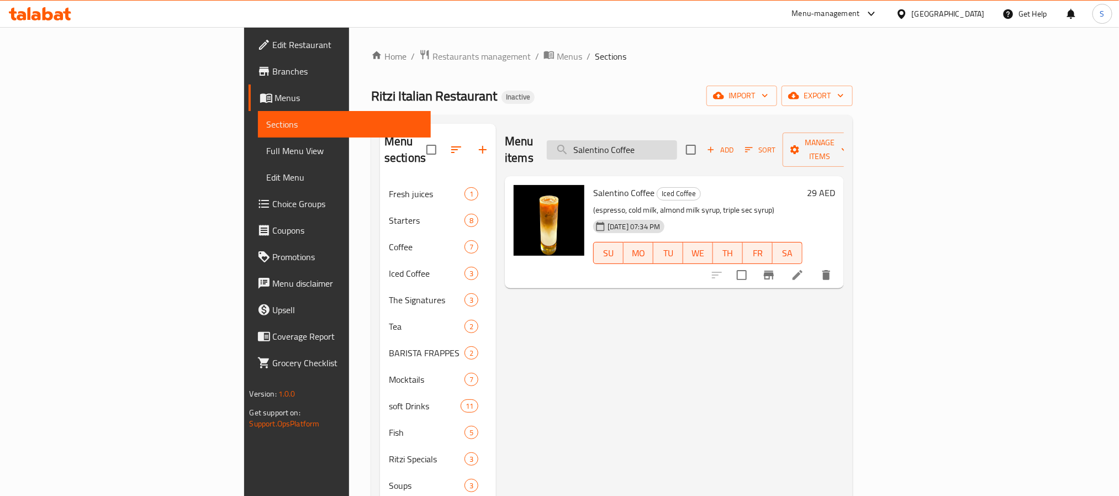
click at [677, 140] on input "Salentino Coffee" at bounding box center [612, 149] width 130 height 19
paste input "ute╠üed baby spinach"
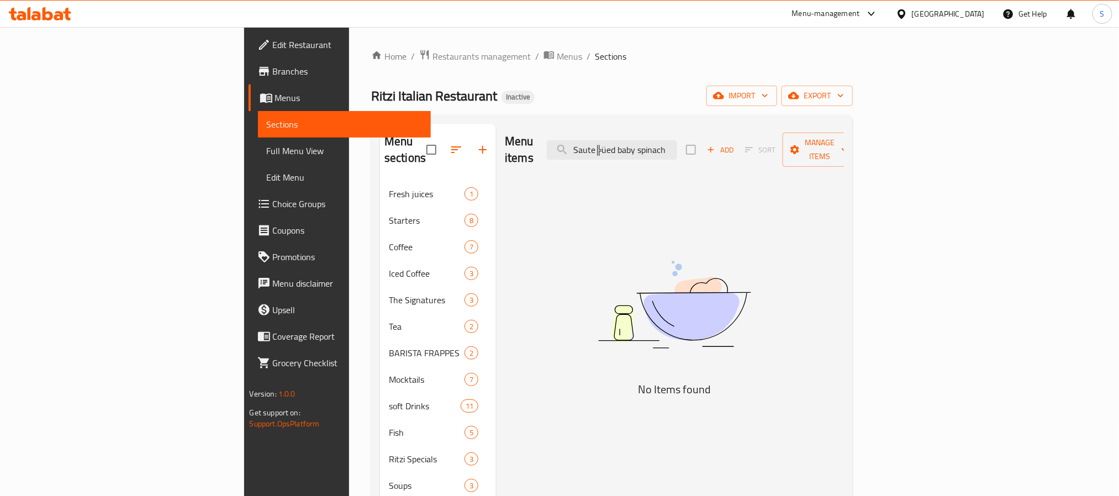
drag, startPoint x: 705, startPoint y: 143, endPoint x: 389, endPoint y: 104, distance: 317.7
click at [399, 104] on div "Home / Restaurants management / Menus / Sections Ritzi Italian Restaurant Inact…" at bounding box center [612, 373] width 482 height 649
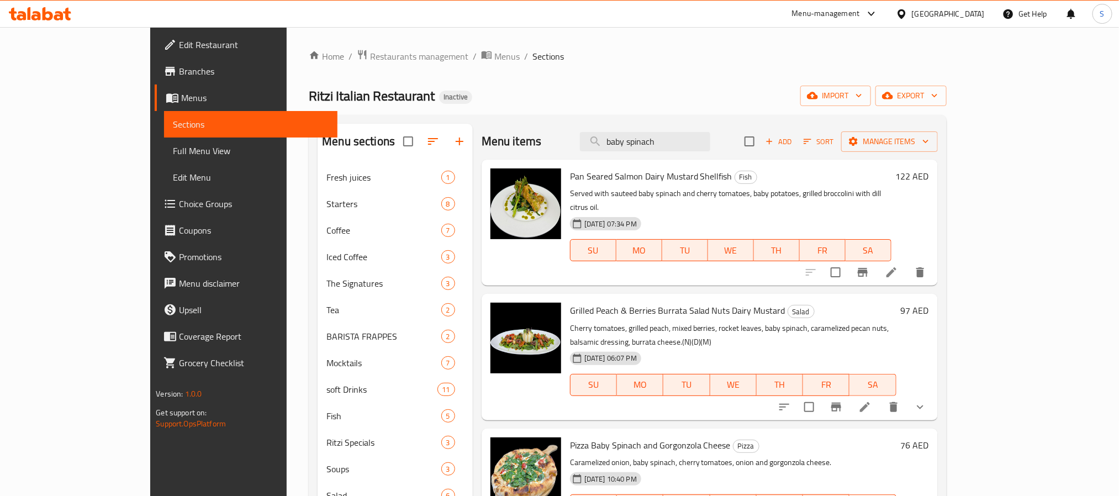
drag, startPoint x: 682, startPoint y: 138, endPoint x: 508, endPoint y: 111, distance: 176.1
click at [514, 113] on div "Home / Restaurants management / Menus / Sections Ritzi Italian Restaurant Inact…" at bounding box center [627, 365] width 637 height 632
click at [668, 143] on input "spinach" at bounding box center [645, 141] width 130 height 19
paste input "Avocado slices"
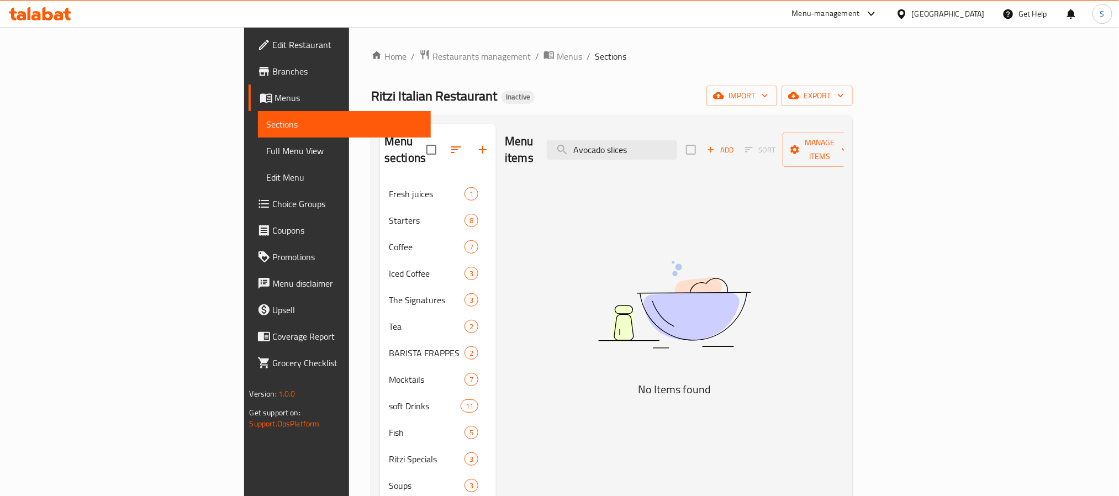
drag, startPoint x: 699, startPoint y: 138, endPoint x: 812, endPoint y: 136, distance: 112.7
click at [810, 138] on div "Menu items Avocado slices Add Sort Manage items" at bounding box center [674, 150] width 339 height 52
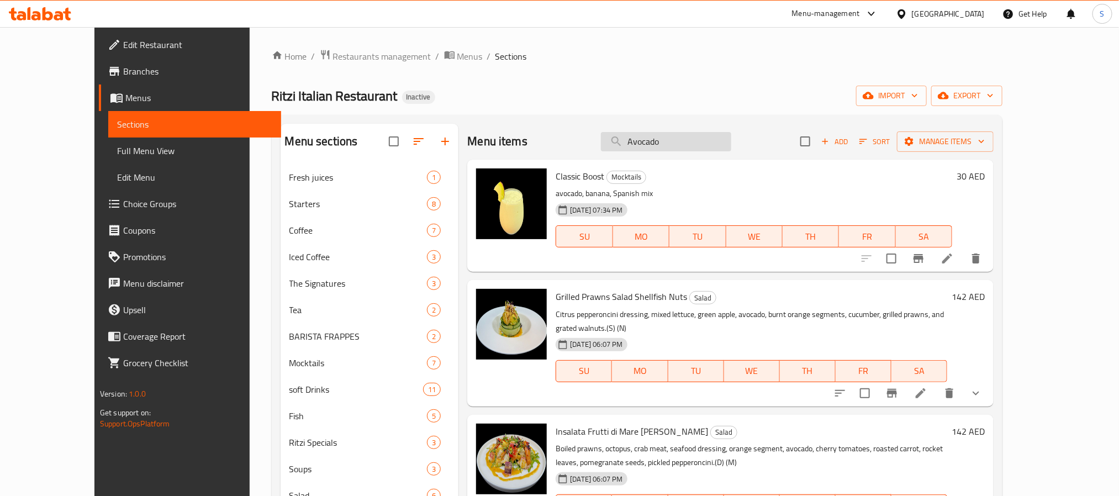
click at [675, 143] on input "Avocado" at bounding box center [666, 141] width 130 height 19
paste
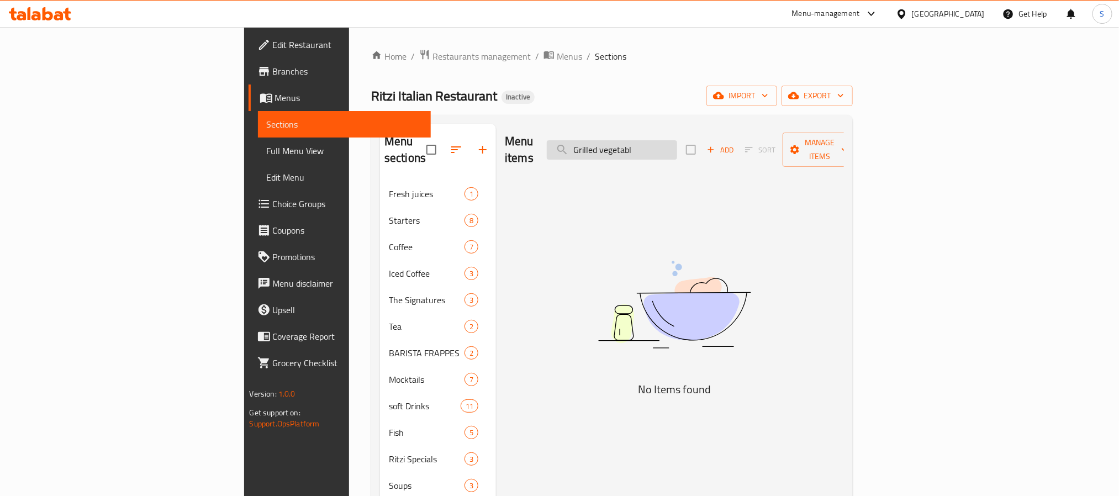
click at [677, 149] on input "Grilled vegetabl" at bounding box center [612, 149] width 130 height 19
click at [680, 131] on div "Menu items House salad Add Sort Manage items" at bounding box center [674, 150] width 339 height 52
click at [677, 140] on input "House salad" at bounding box center [612, 149] width 130 height 19
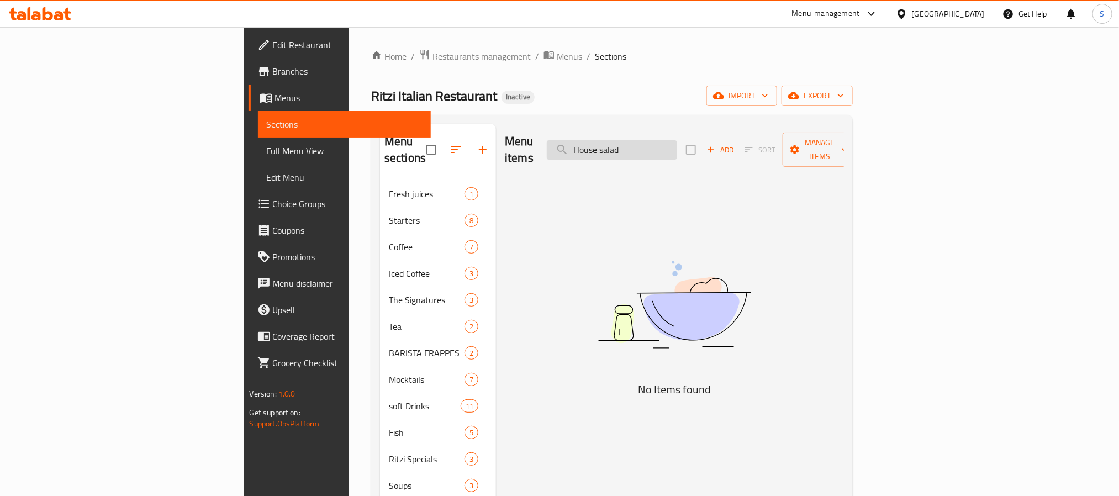
click at [677, 140] on input "House salad" at bounding box center [612, 149] width 130 height 19
click at [677, 143] on input "House salad" at bounding box center [612, 149] width 130 height 19
click at [677, 141] on input "House salad" at bounding box center [612, 149] width 130 height 19
drag, startPoint x: 689, startPoint y: 140, endPoint x: 293, endPoint y: 89, distance: 399.3
click at [371, 95] on div "Home / Restaurants management / Menus / Sections Ritzi Italian Restaurant Inact…" at bounding box center [612, 373] width 482 height 649
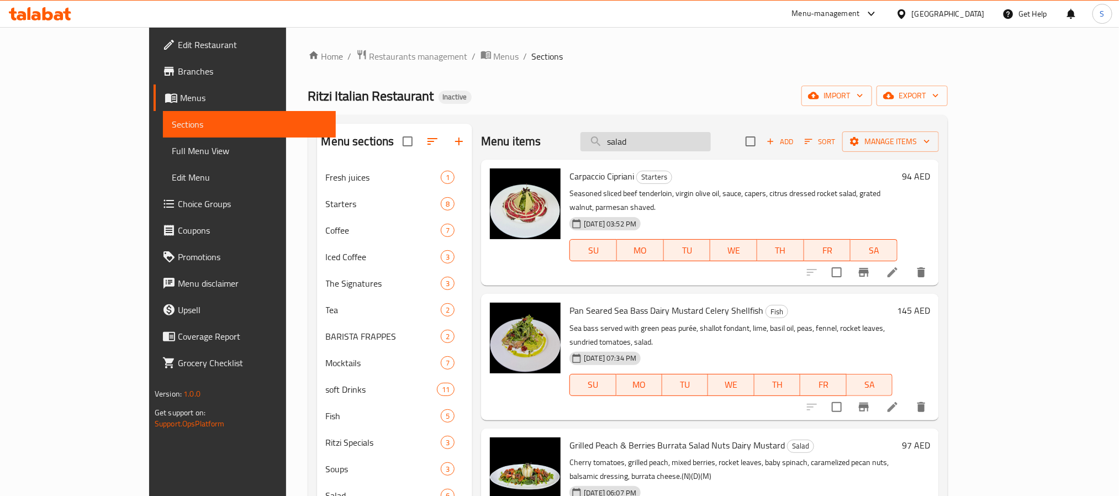
click at [663, 148] on input "salad" at bounding box center [646, 141] width 130 height 19
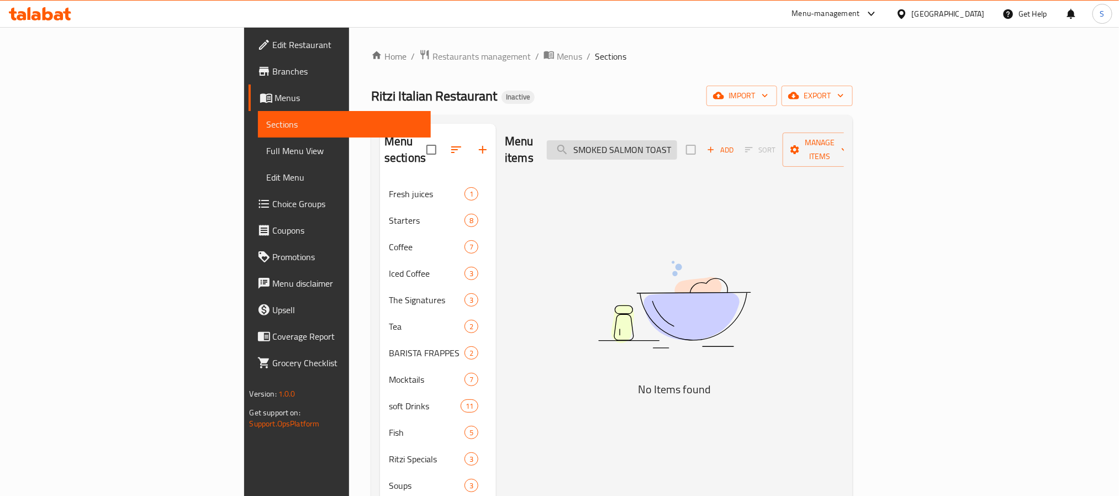
click at [677, 141] on input "SMOKED SALMON TOAST" at bounding box center [612, 149] width 130 height 19
drag, startPoint x: 694, startPoint y: 140, endPoint x: 853, endPoint y: 150, distance: 159.4
click at [844, 150] on div "Menu items Oatmeal with Fruits Bowl Add Sort Manage items" at bounding box center [674, 150] width 339 height 52
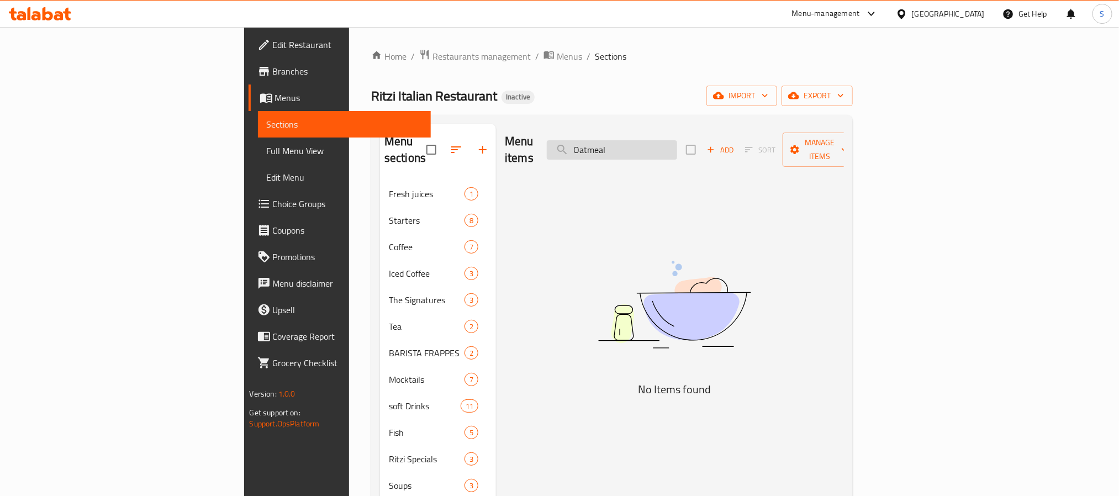
click at [677, 140] on input "Oatmeal" at bounding box center [612, 149] width 130 height 19
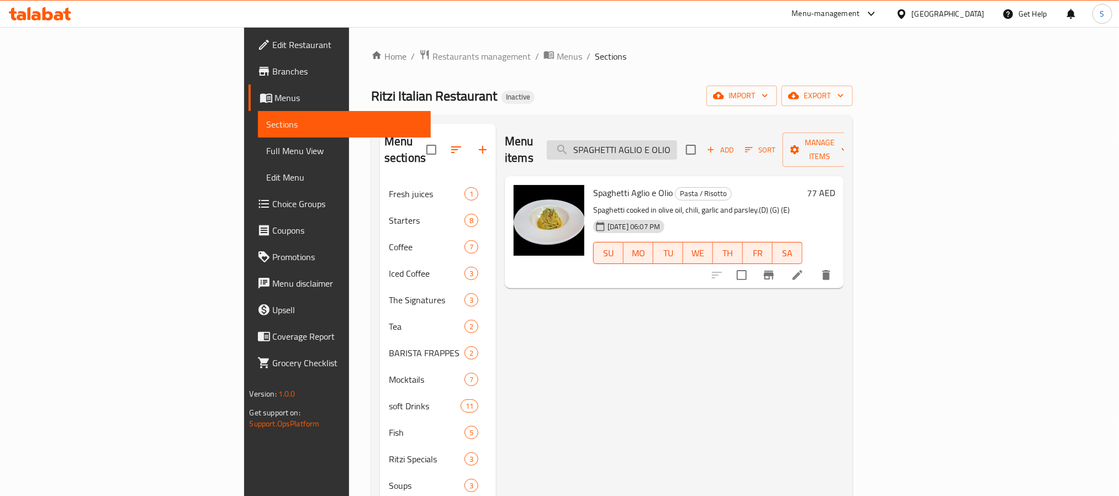
click at [677, 143] on input "SPAGHETTI AGLIO E OLIO" at bounding box center [612, 149] width 130 height 19
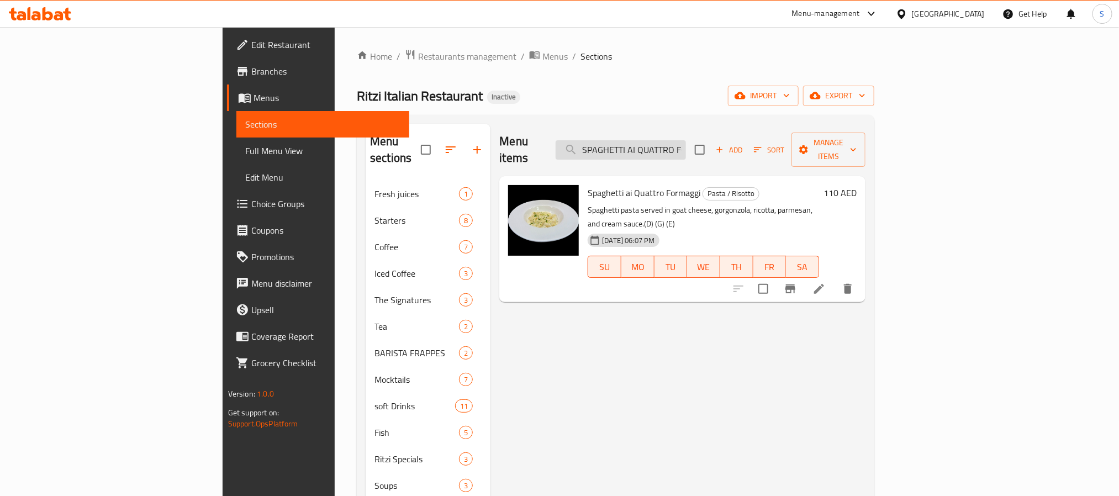
click at [686, 147] on input "SPAGHETTI AI QUATTRO FORMAGGI" at bounding box center [621, 149] width 130 height 19
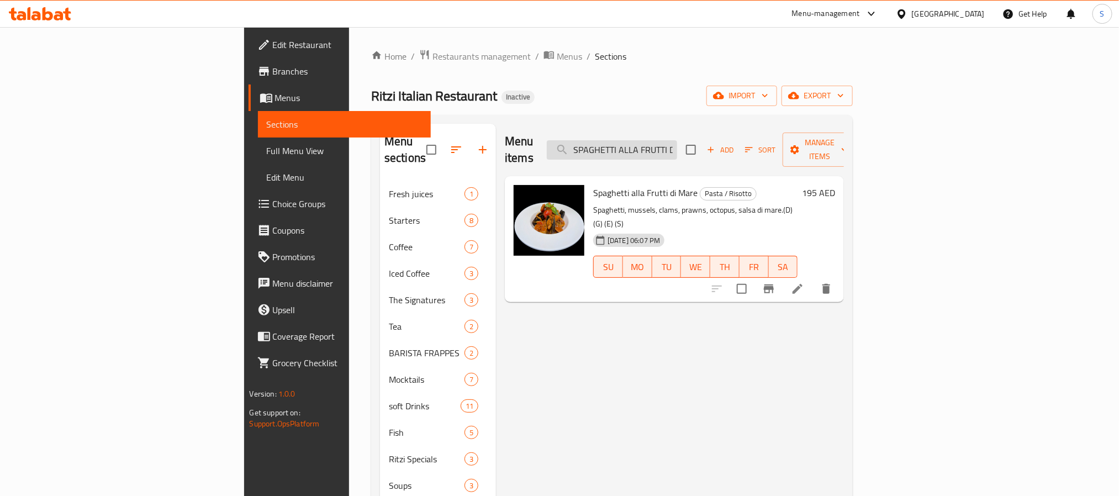
click at [677, 140] on input "SPAGHETTI ALLA FRUTTI DI MARE" at bounding box center [612, 149] width 130 height 19
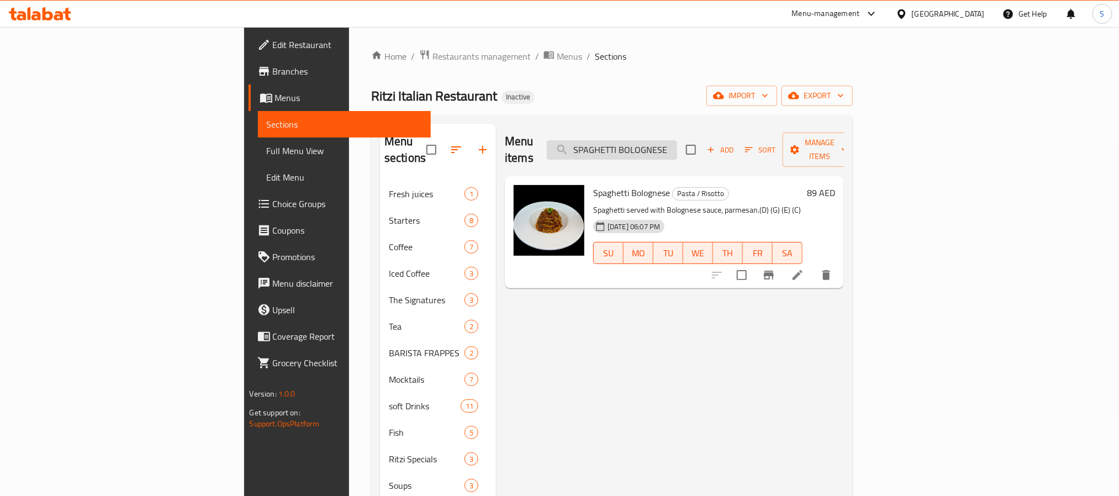
click at [677, 141] on input "SPAGHETTI BOLOGNESE" at bounding box center [612, 149] width 130 height 19
click at [677, 146] on input "SPAGHETTI CARBONARA" at bounding box center [612, 149] width 130 height 19
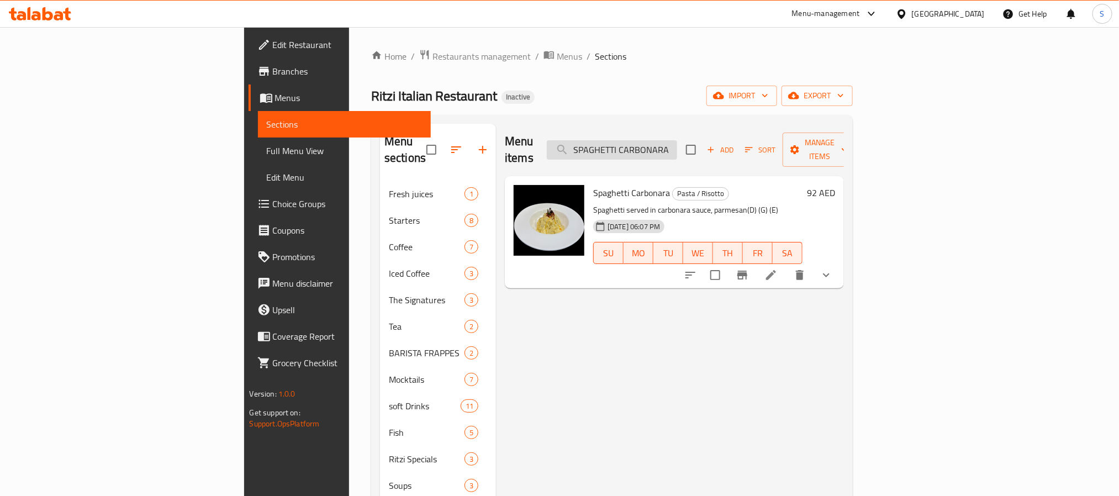
click at [677, 146] on input "SPAGHETTI CARBONARA" at bounding box center [612, 149] width 130 height 19
click at [677, 143] on input "Spanish Latte" at bounding box center [612, 149] width 130 height 19
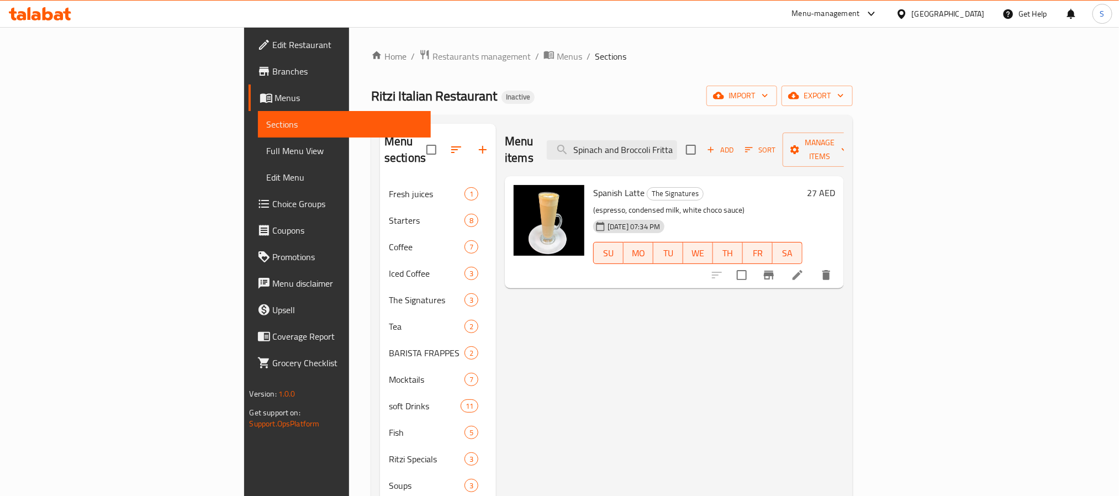
scroll to position [0, 7]
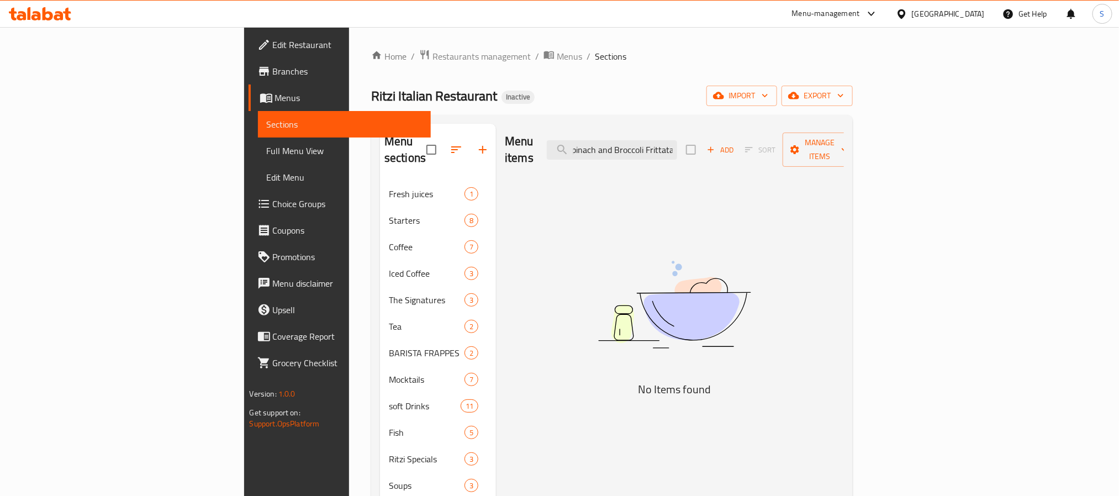
drag, startPoint x: 686, startPoint y: 138, endPoint x: 1077, endPoint y: 125, distance: 391.3
click at [844, 125] on div "Menu items Spinach and Broccoli Frittata Add Sort Manage items" at bounding box center [674, 150] width 339 height 52
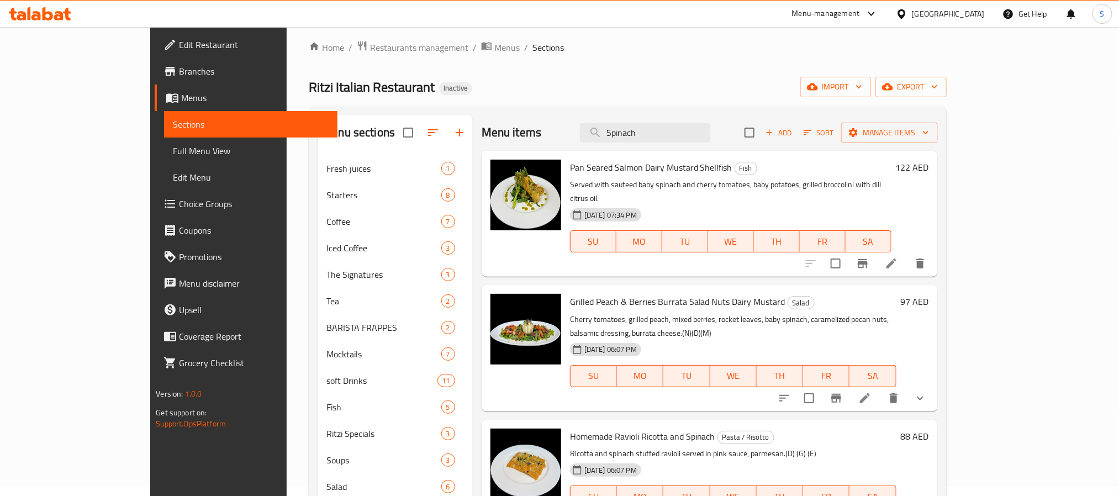
scroll to position [0, 0]
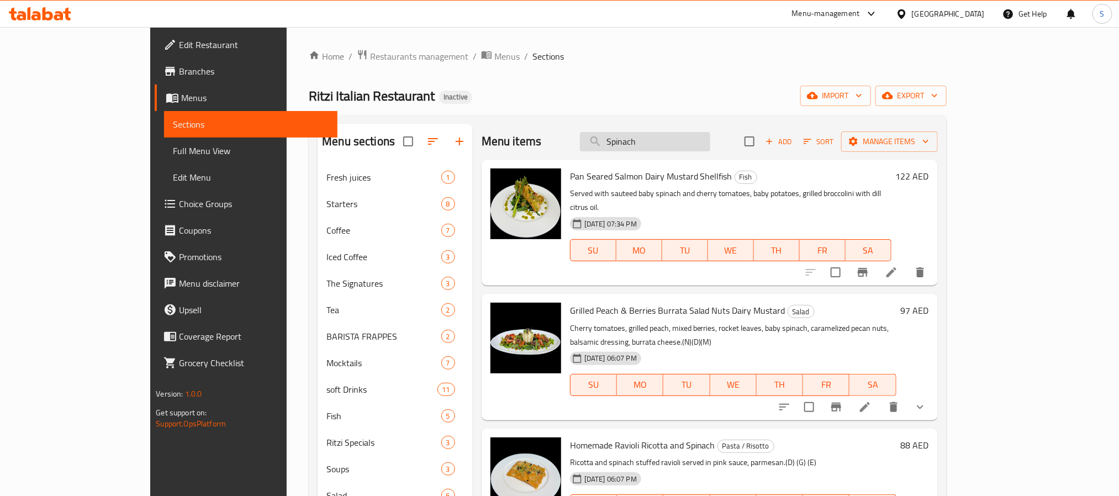
click at [672, 140] on input "Spinach" at bounding box center [645, 141] width 130 height 19
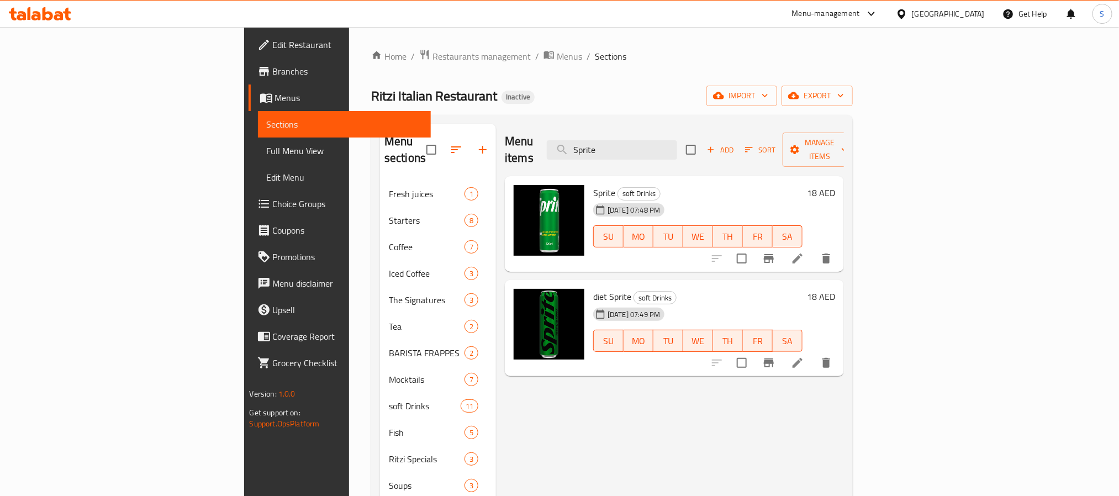
click at [673, 130] on div "Menu items Sprite Add Sort Manage items" at bounding box center [674, 150] width 339 height 52
click at [666, 143] on input "Sprite" at bounding box center [612, 149] width 130 height 19
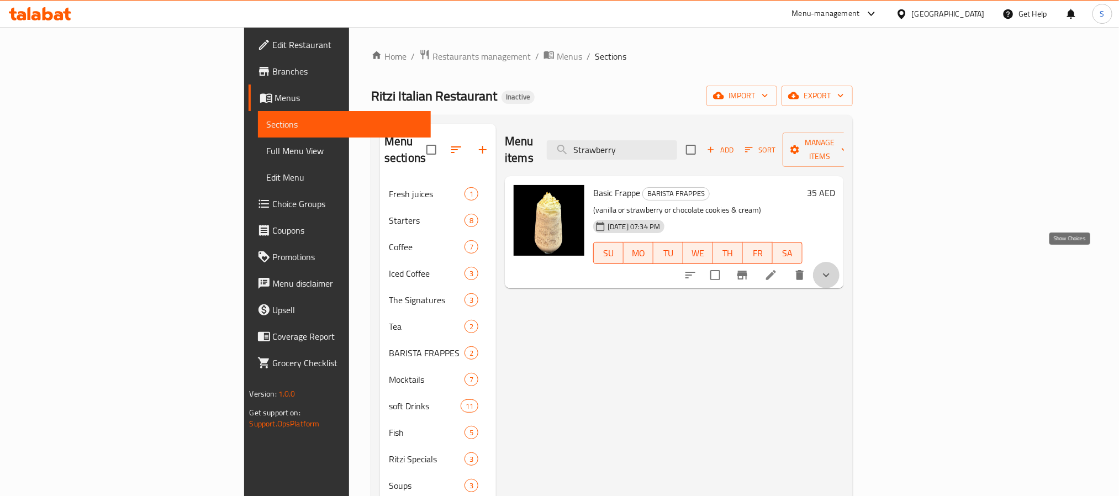
click at [833, 268] on icon "show more" at bounding box center [826, 274] width 13 height 13
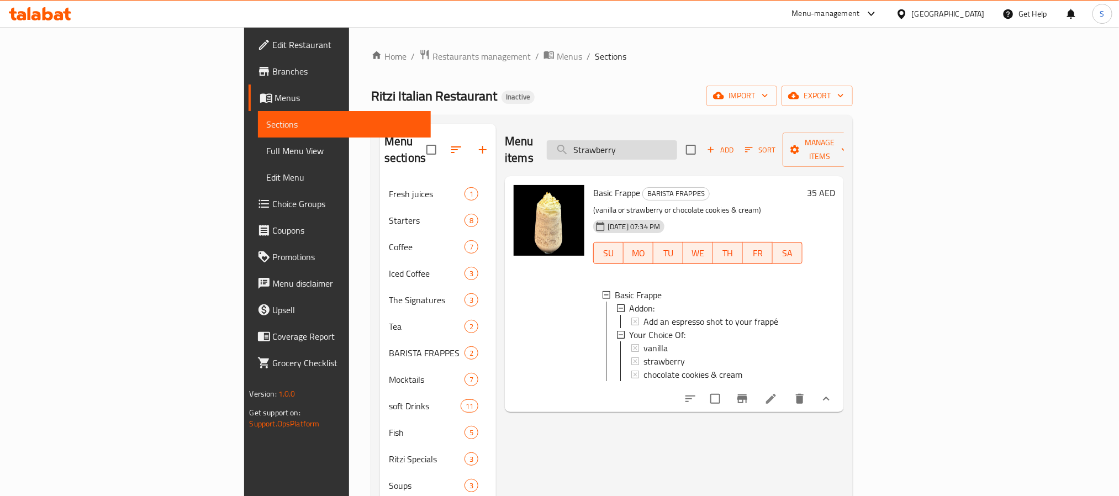
click at [677, 146] on input "Strawberry" at bounding box center [612, 149] width 130 height 19
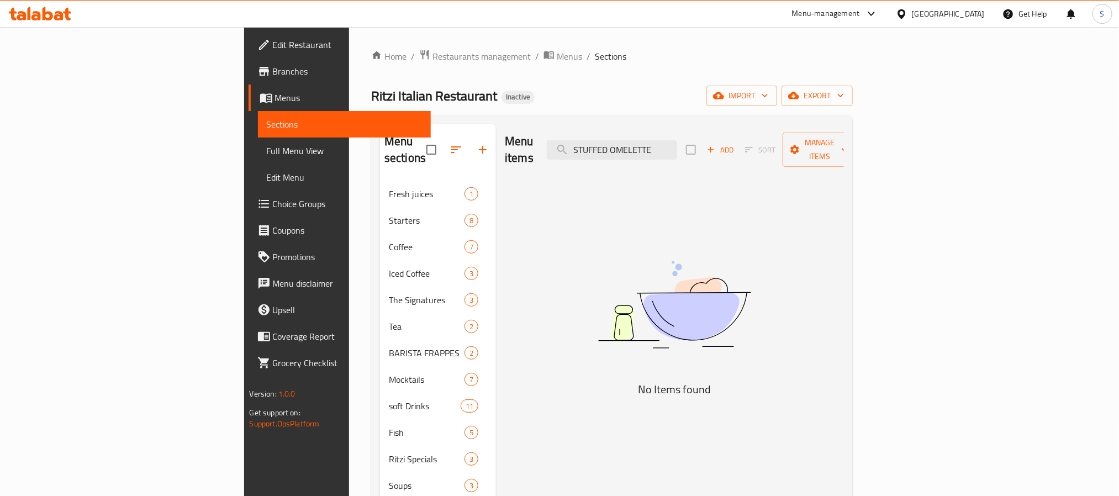
drag, startPoint x: 700, startPoint y: 141, endPoint x: 491, endPoint y: 113, distance: 210.8
click at [516, 115] on div "Menu sections Fresh juices 1 Starters 8 Coffee 7 Iced Coffee 3 The Signatures 3…" at bounding box center [612, 406] width 482 height 583
click at [666, 140] on input "OMELETTE" at bounding box center [612, 149] width 130 height 19
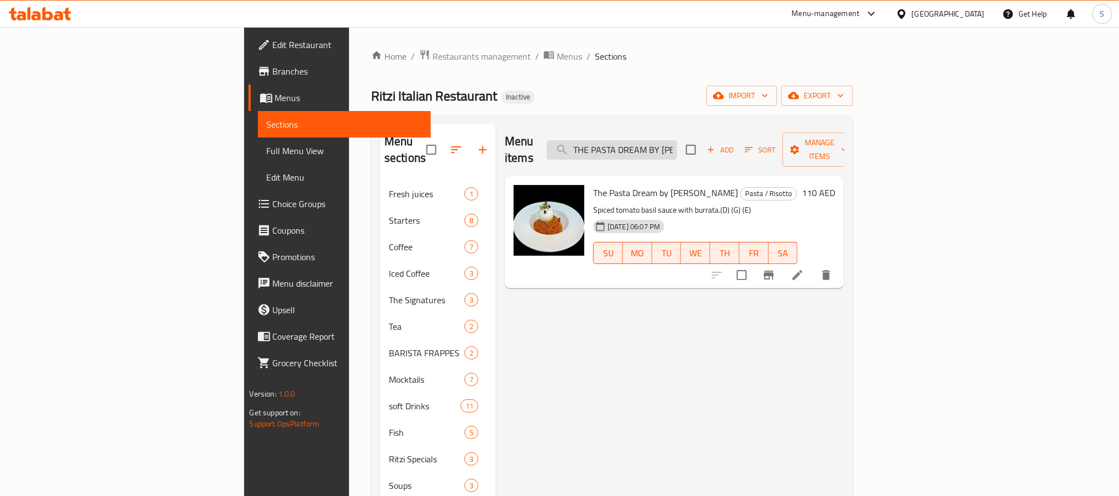
click at [677, 140] on input "THE PASTA DREAM BY VERENA KERTH" at bounding box center [612, 149] width 130 height 19
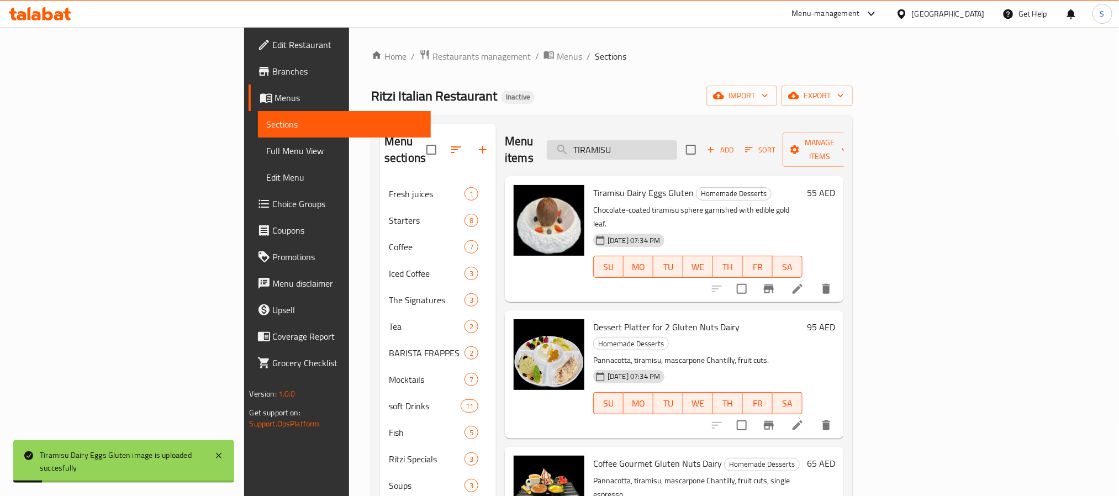
click at [676, 141] on input "TIRAMISU" at bounding box center [612, 149] width 130 height 19
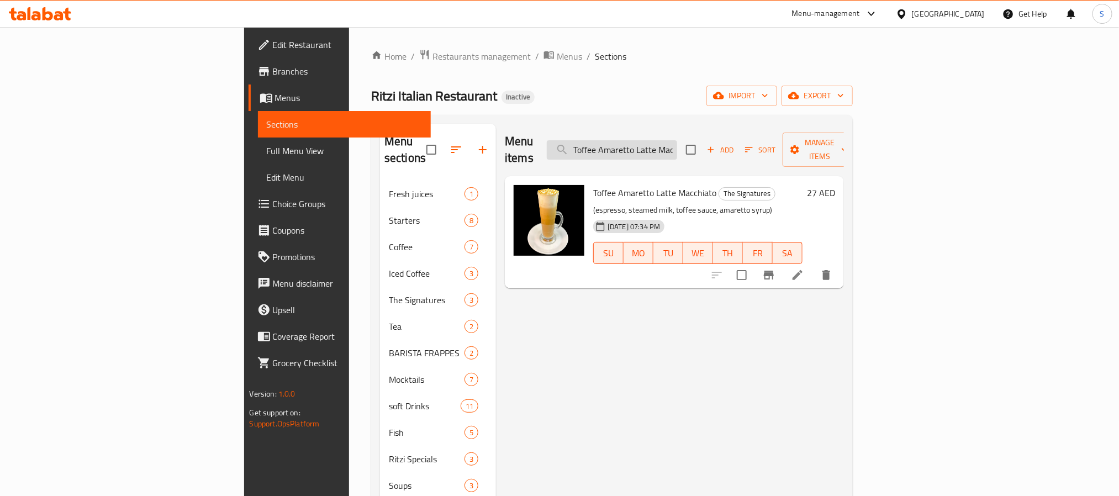
click at [677, 149] on input "Toffee Amaretto Latte Macchiato" at bounding box center [612, 149] width 130 height 19
click at [668, 143] on input "Tropical" at bounding box center [612, 149] width 130 height 19
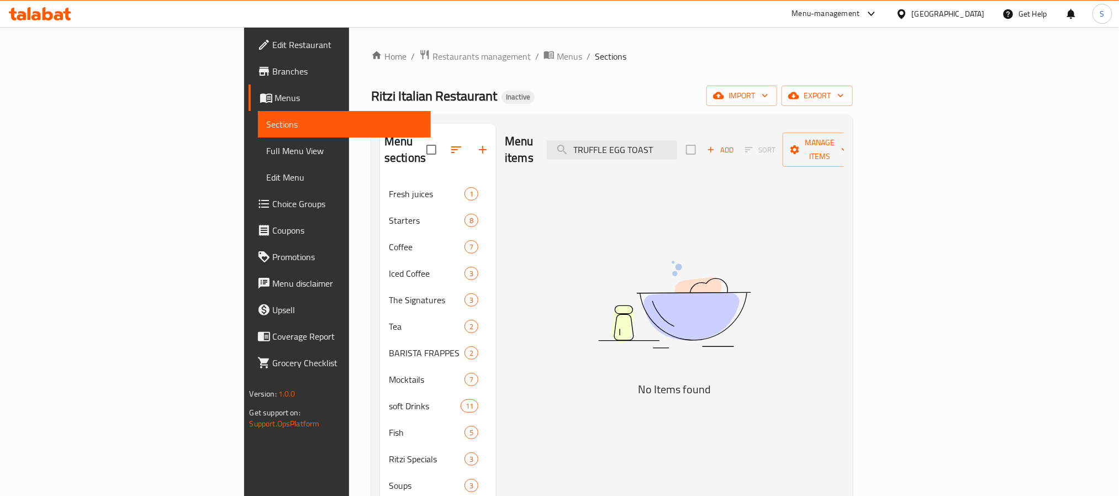
drag, startPoint x: 698, startPoint y: 141, endPoint x: 812, endPoint y: 138, distance: 113.8
click at [811, 139] on div "Menu items TRUFFLE EGG TOAST Add Sort Manage items" at bounding box center [674, 150] width 339 height 52
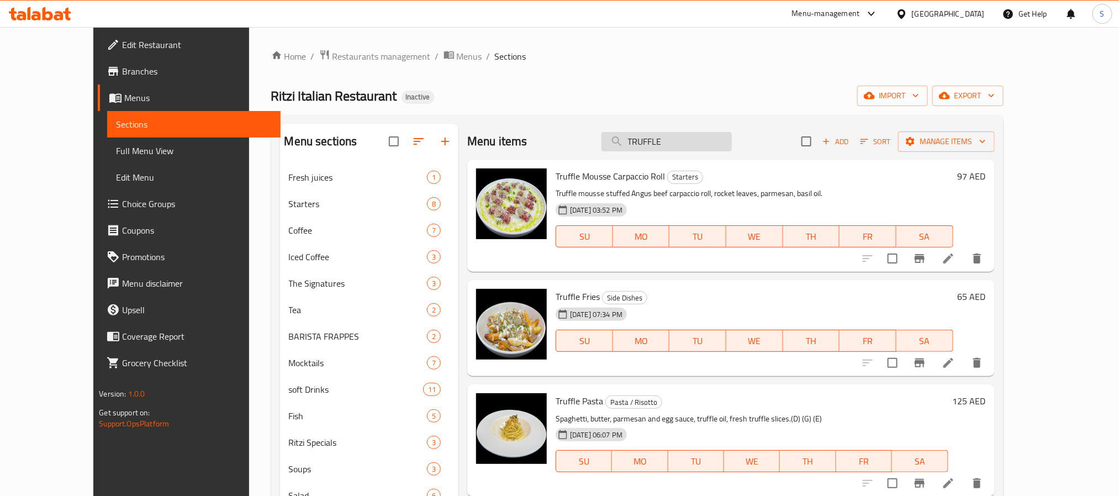
click at [673, 149] on input "TRUFFLE" at bounding box center [667, 141] width 130 height 19
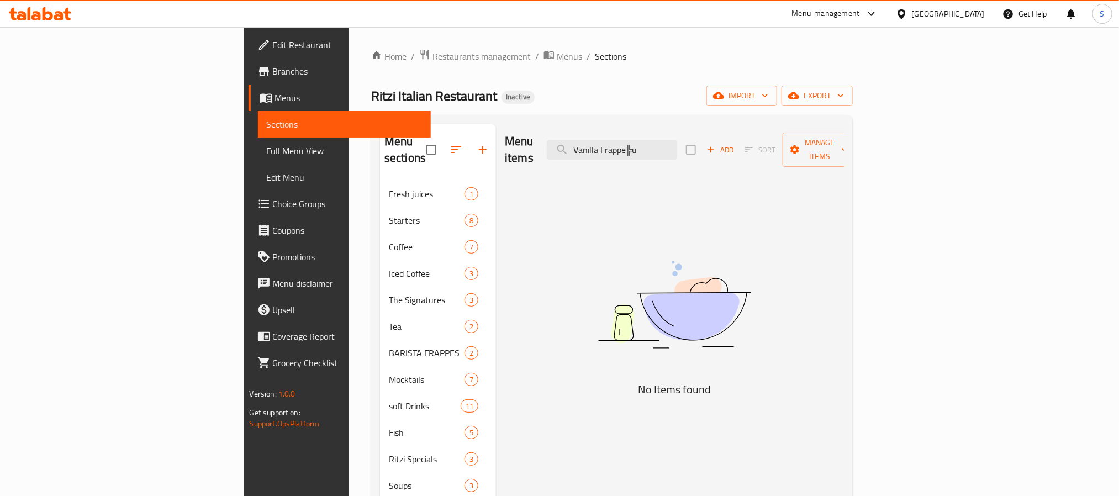
drag, startPoint x: 713, startPoint y: 138, endPoint x: 774, endPoint y: 139, distance: 61.3
click at [774, 139] on div "Menu items Vanilla Frappe╠ü Add Sort Manage items" at bounding box center [674, 150] width 339 height 52
drag, startPoint x: 690, startPoint y: 144, endPoint x: 413, endPoint y: 118, distance: 278.0
click at [413, 118] on div "Menu sections Fresh juices 1 Starters 8 Coffee 7 Iced Coffee 3 The Signatures 3…" at bounding box center [612, 406] width 482 height 583
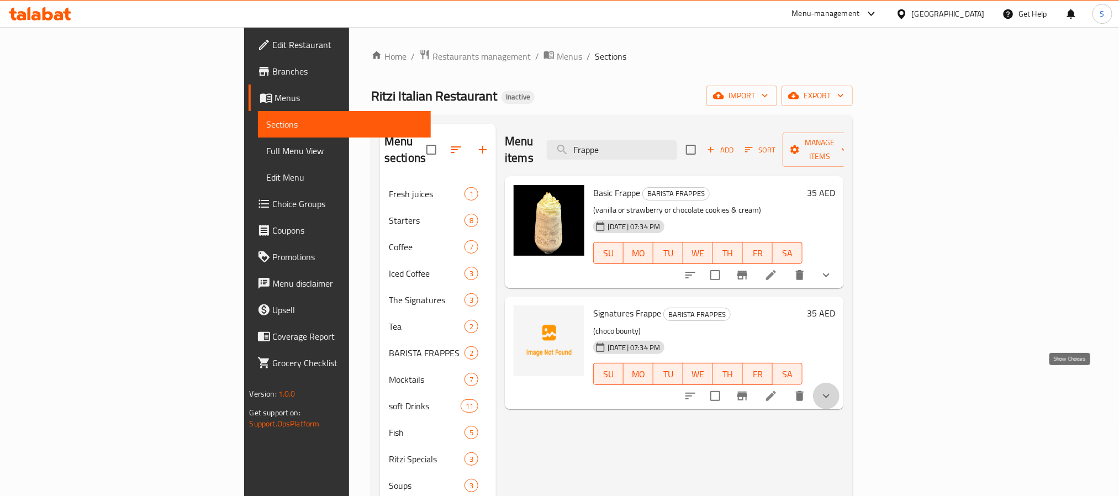
click at [833, 389] on icon "show more" at bounding box center [826, 395] width 13 height 13
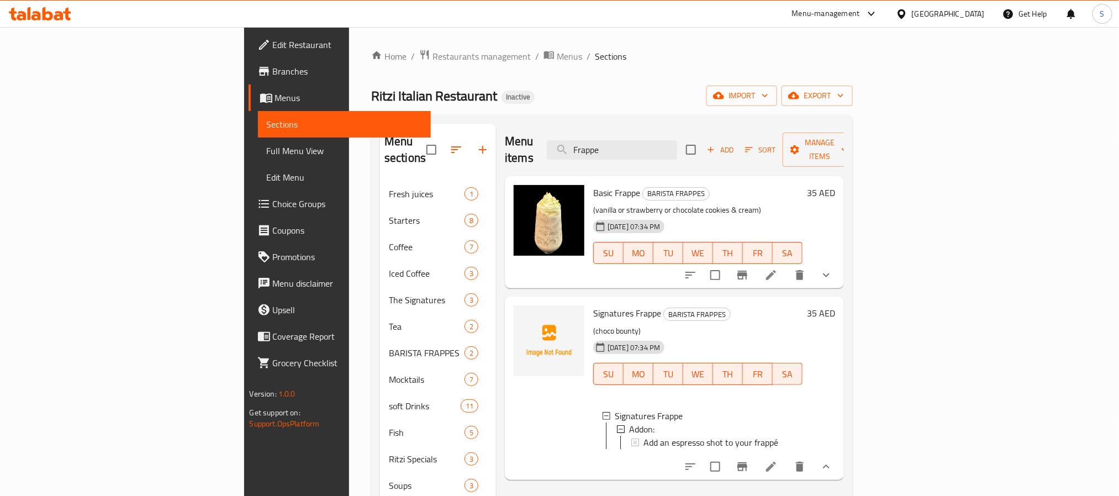
click at [840, 267] on button "show more" at bounding box center [826, 275] width 27 height 27
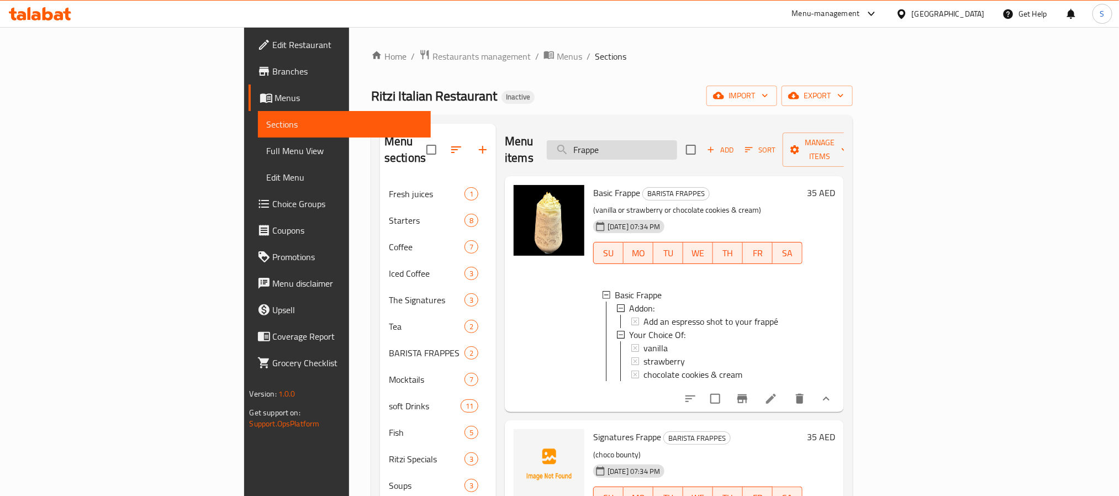
click at [677, 141] on input "Frappe" at bounding box center [612, 149] width 130 height 19
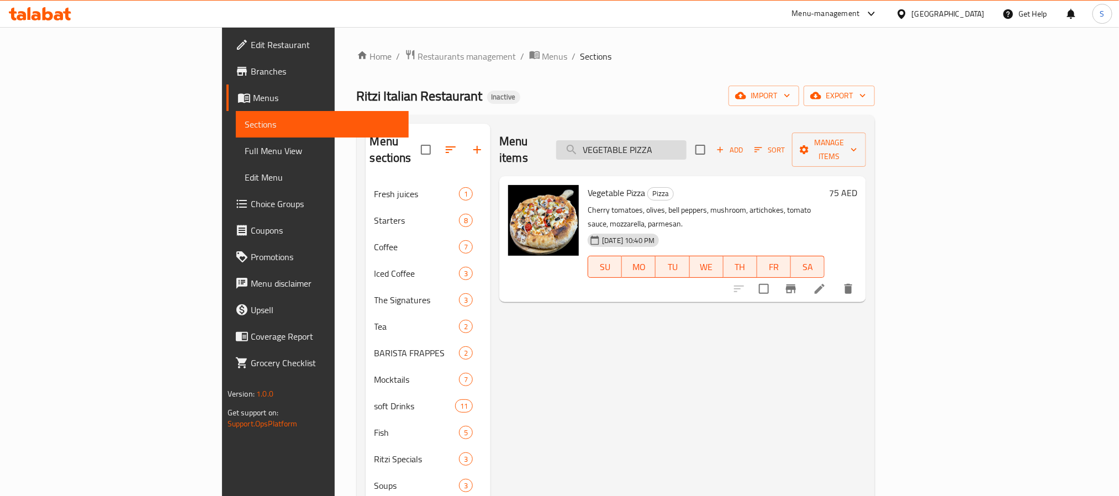
click at [687, 143] on input "VEGETABLE PIZZA" at bounding box center [621, 149] width 130 height 19
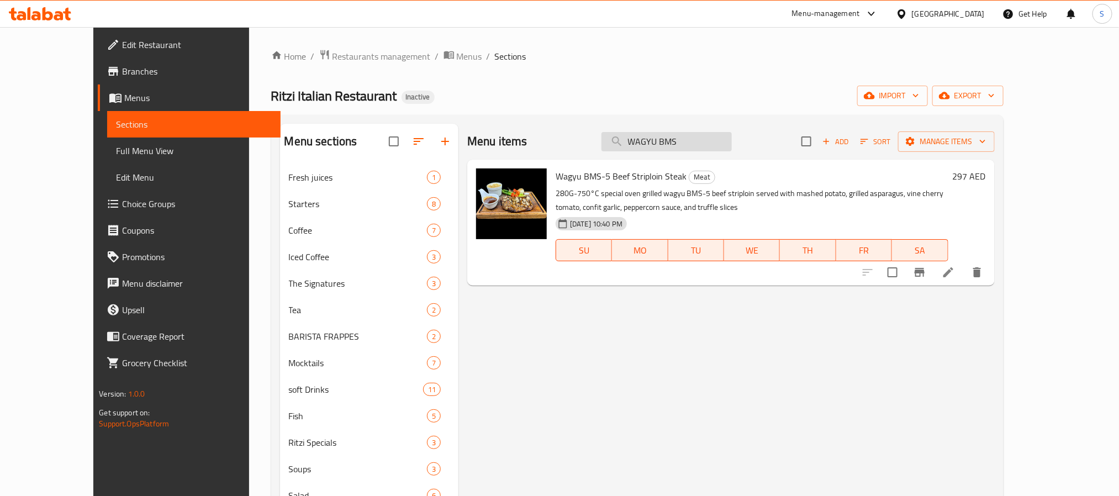
click at [696, 143] on input "WAGYU BMS" at bounding box center [667, 141] width 130 height 19
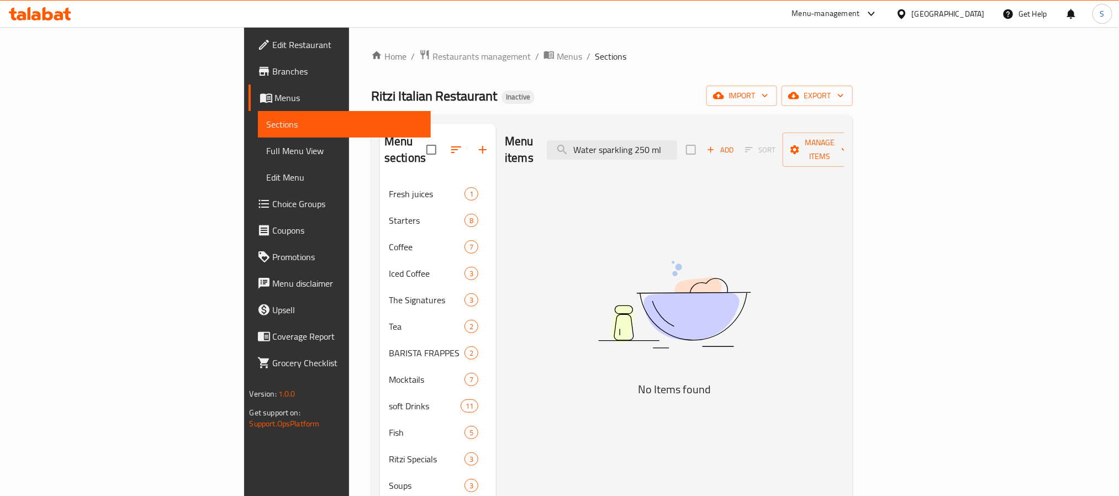
drag, startPoint x: 719, startPoint y: 141, endPoint x: 907, endPoint y: 153, distance: 187.6
click at [844, 153] on div "Menu items Water sparkling 250 ml Add Sort Manage items" at bounding box center [674, 150] width 339 height 52
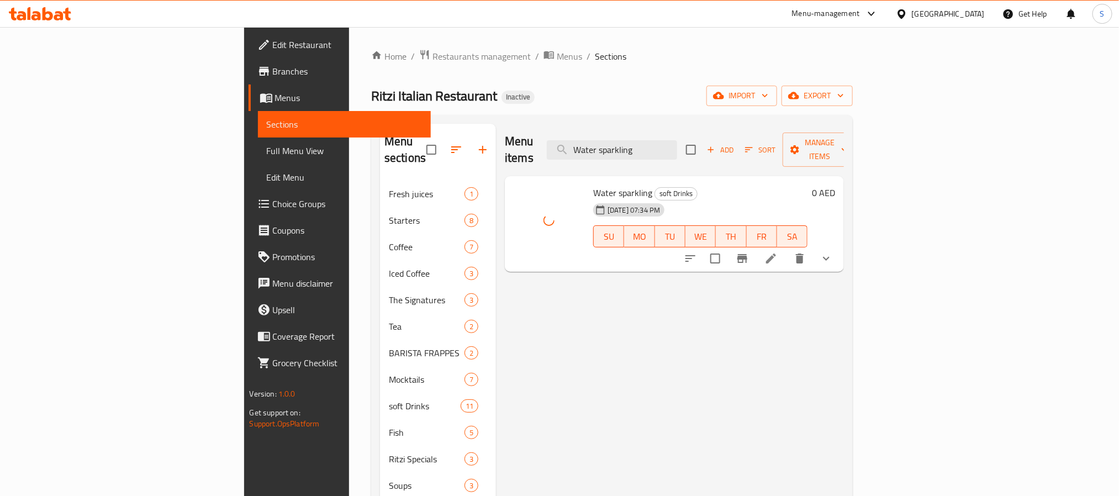
click at [833, 252] on icon "show more" at bounding box center [826, 258] width 13 height 13
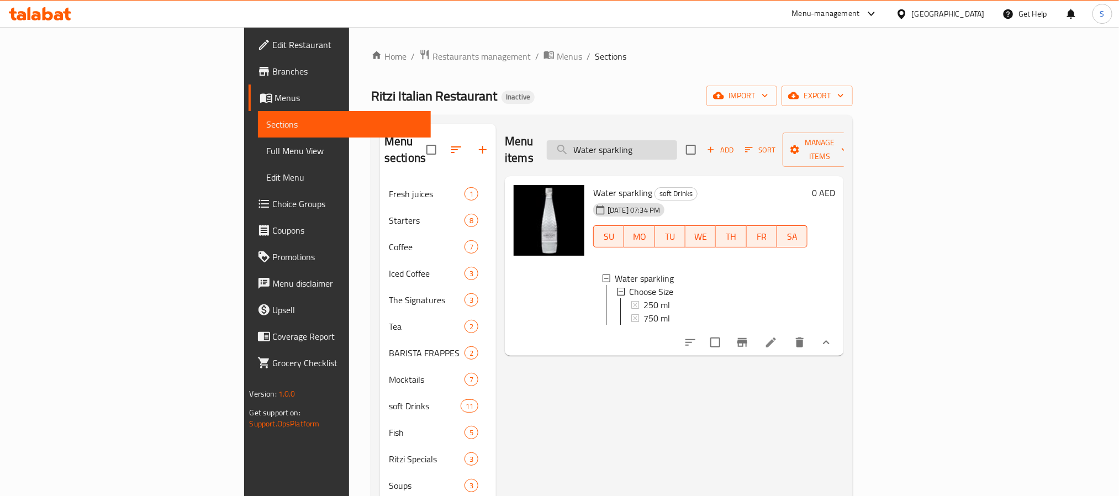
click at [677, 141] on input "Water sparkling" at bounding box center [612, 149] width 130 height 19
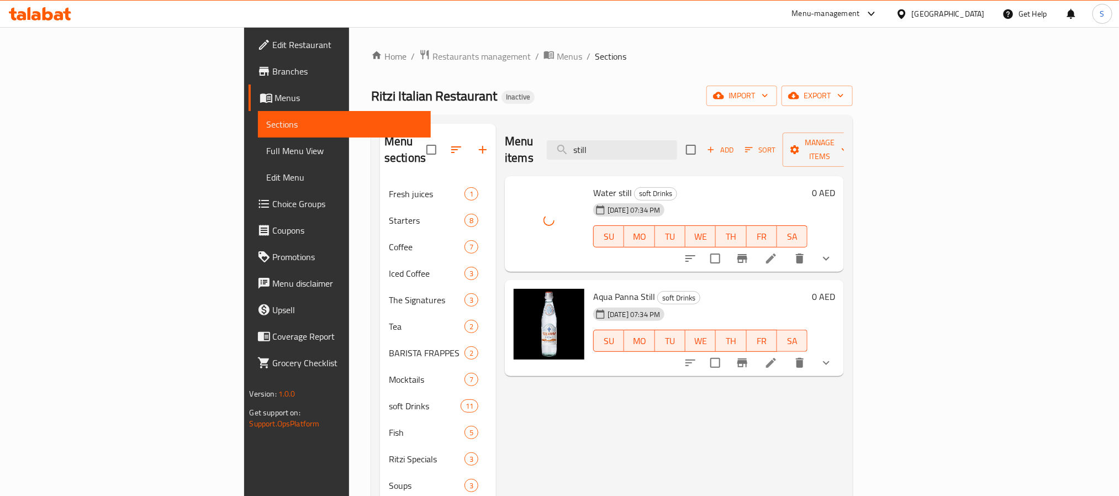
click at [830, 257] on icon "show more" at bounding box center [826, 259] width 7 height 4
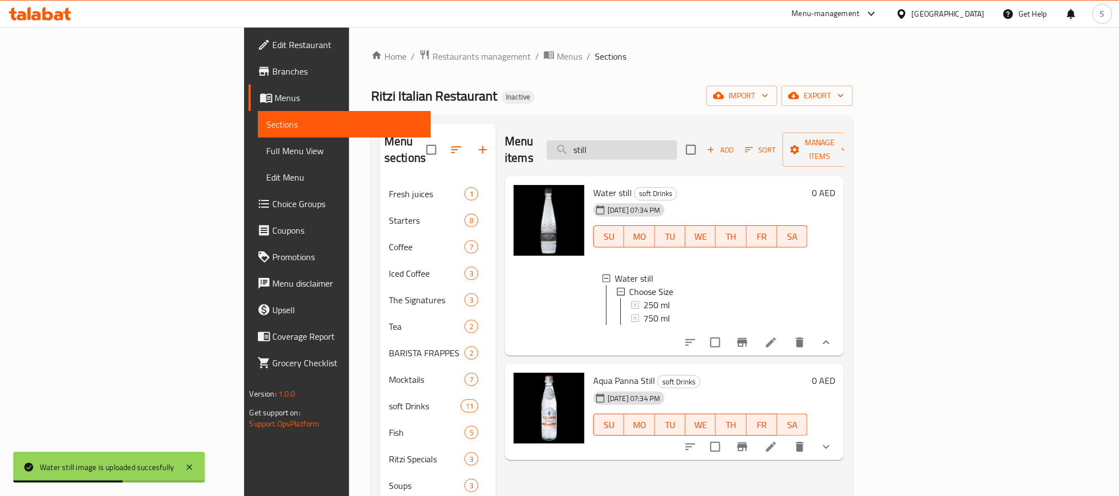
click at [677, 140] on input "still" at bounding box center [612, 149] width 130 height 19
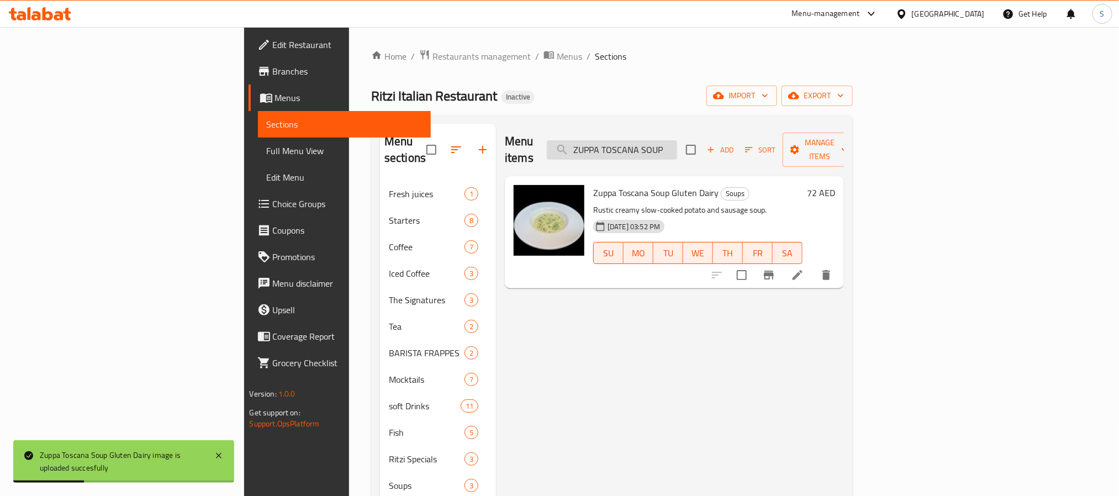
click at [677, 147] on input "ZUPPA TOSCANA SOUP" at bounding box center [612, 149] width 130 height 19
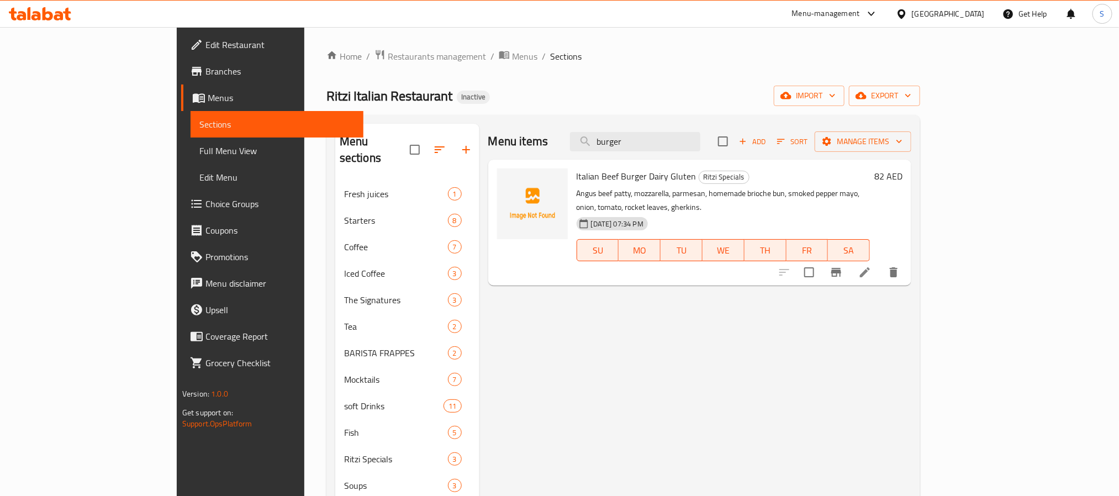
type input "burger"
drag, startPoint x: 532, startPoint y: 174, endPoint x: 648, endPoint y: 173, distance: 116.0
click at [648, 173] on span "Italian Beef Burger Dairy Gluten" at bounding box center [637, 176] width 120 height 17
copy span "Italian Beef Burger Dairy Gluten"
click at [199, 150] on span "Full Menu View" at bounding box center [276, 150] width 155 height 13
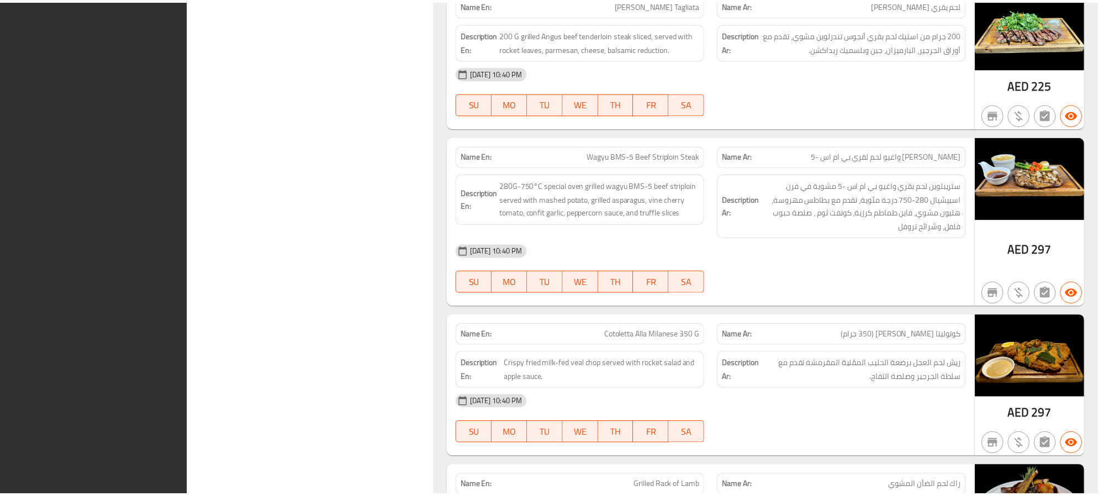
scroll to position [18066, 0]
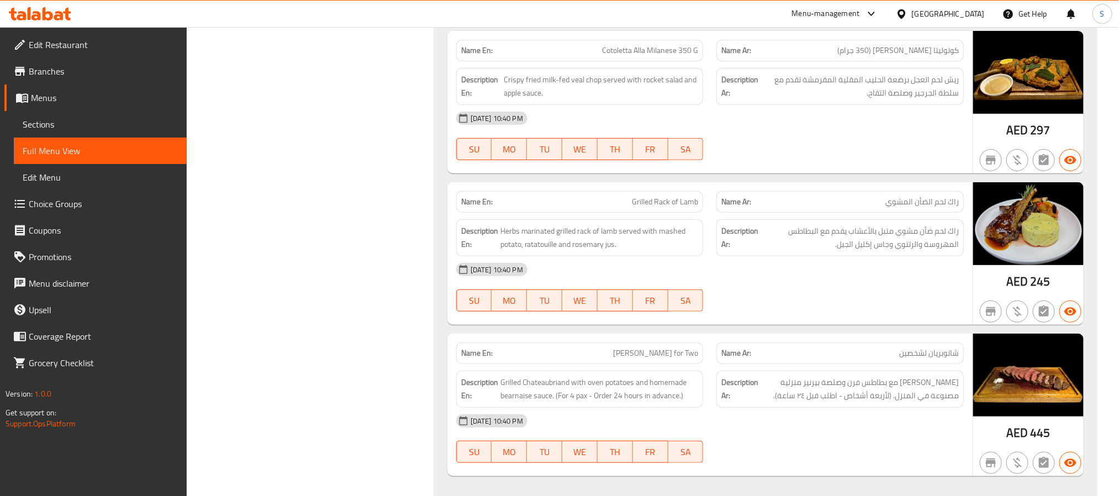
drag, startPoint x: 867, startPoint y: 17, endPoint x: 861, endPoint y: 20, distance: 7.4
click at [867, 17] on icon at bounding box center [871, 13] width 13 height 13
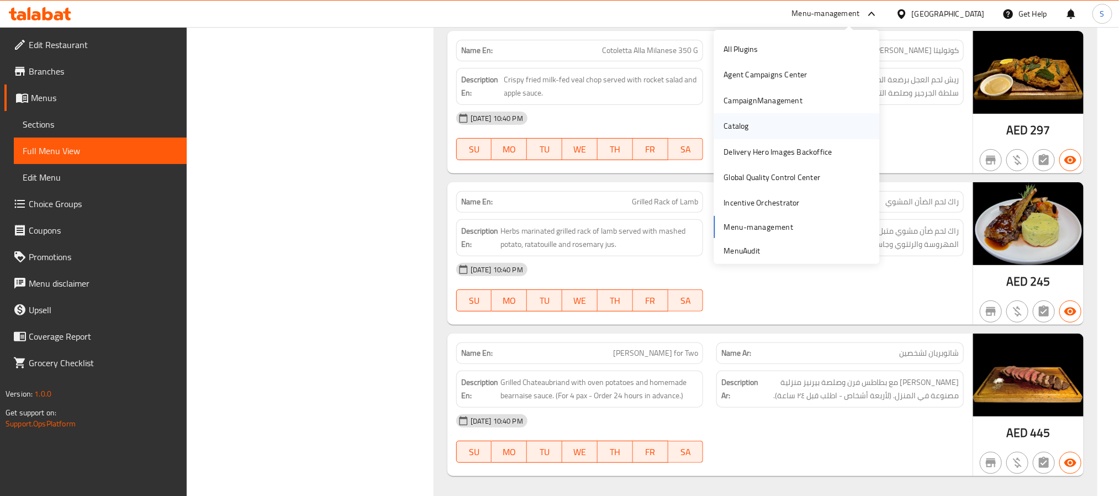
click at [720, 116] on div "Catalog" at bounding box center [736, 125] width 43 height 25
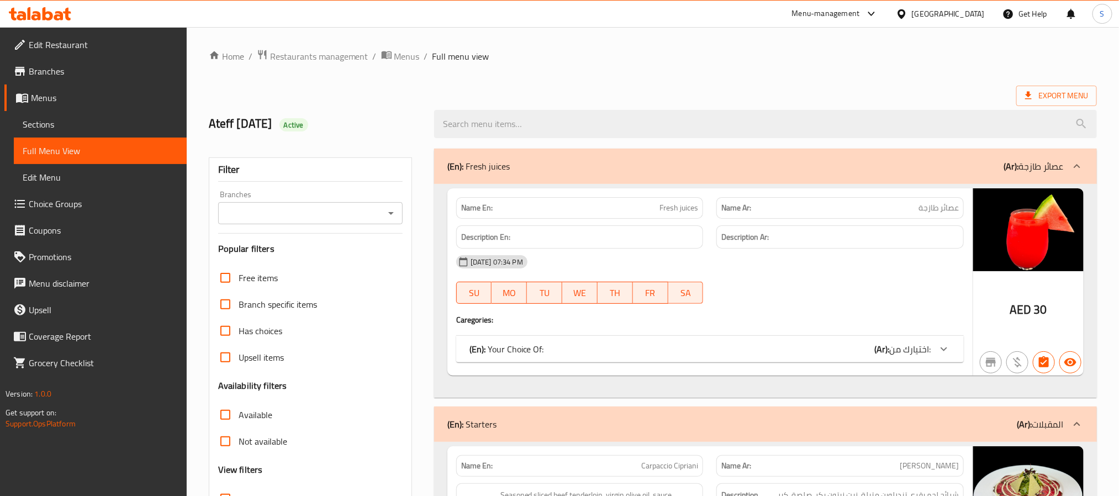
click at [942, 19] on div "[GEOGRAPHIC_DATA]" at bounding box center [948, 14] width 73 height 12
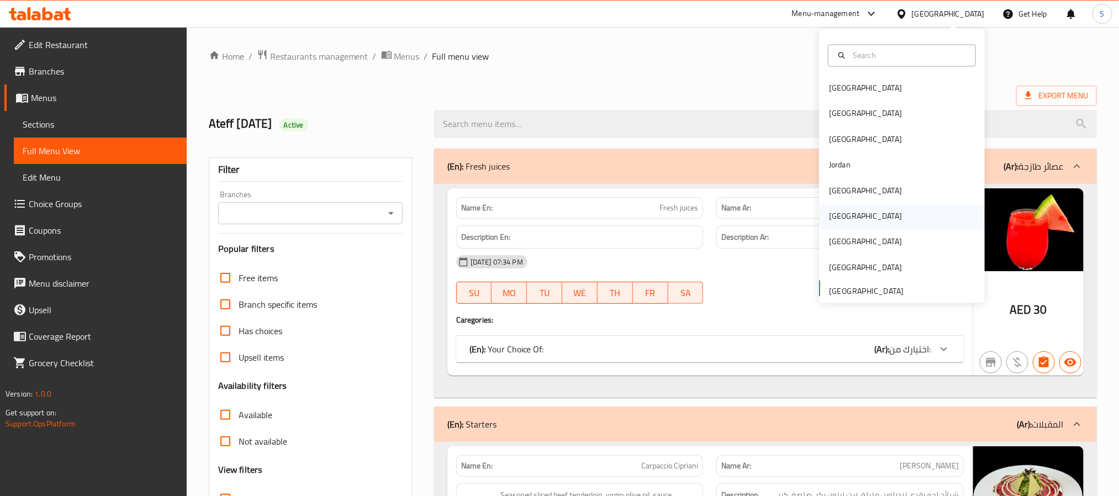
click at [851, 218] on div "[GEOGRAPHIC_DATA]" at bounding box center [902, 216] width 166 height 25
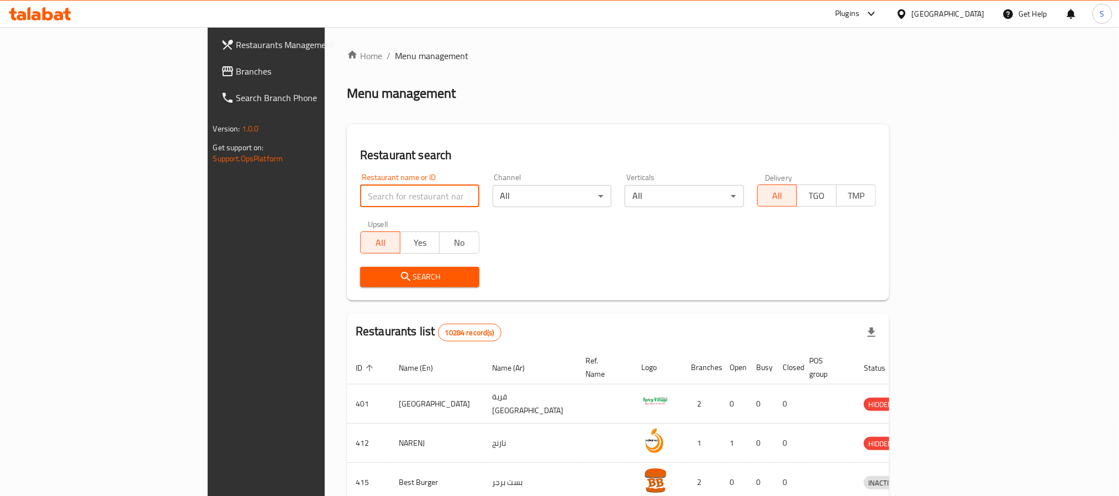
click at [362, 201] on input "search" at bounding box center [419, 196] width 119 height 22
paste input "SHAH NAGARDAS"
type input "SHAH NAGARDAS"
click button "Search" at bounding box center [419, 277] width 119 height 20
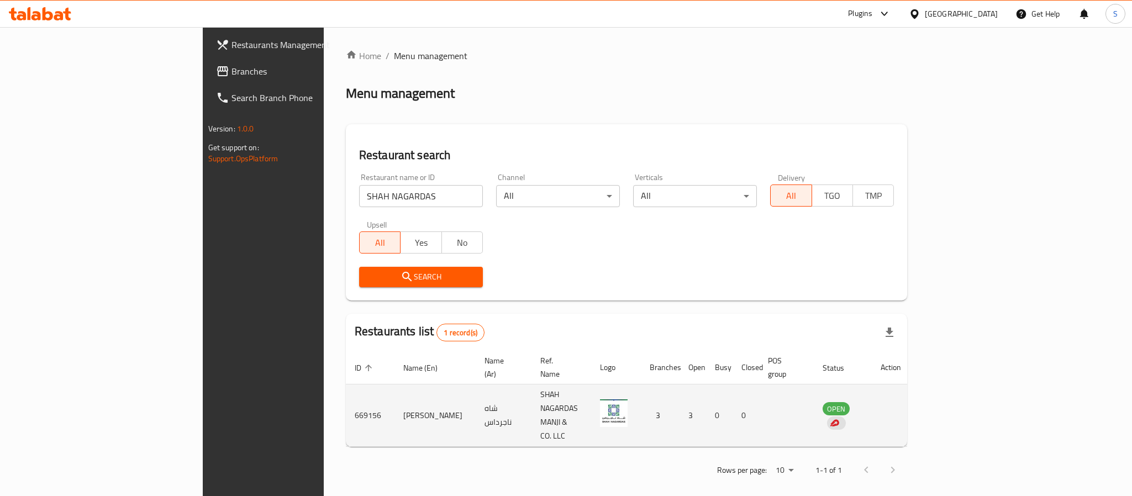
click at [346, 391] on td "669156" at bounding box center [370, 415] width 49 height 62
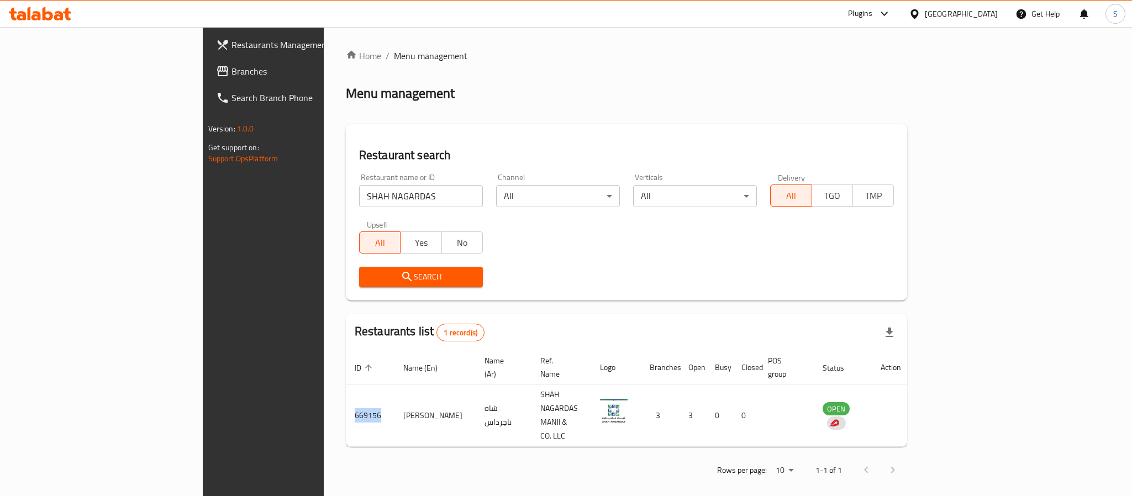
copy td "669156"
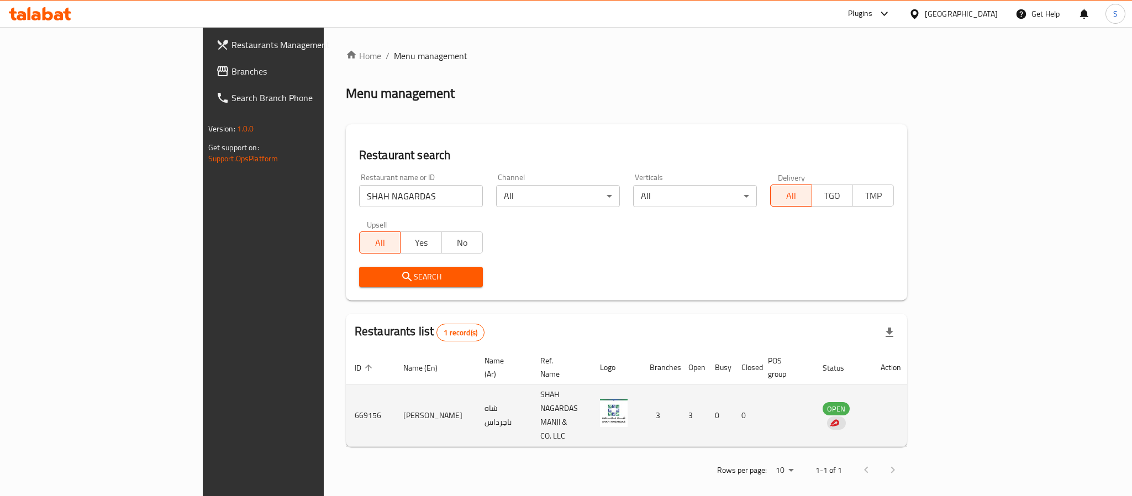
click at [394, 396] on td "[PERSON_NAME]" at bounding box center [434, 415] width 81 height 62
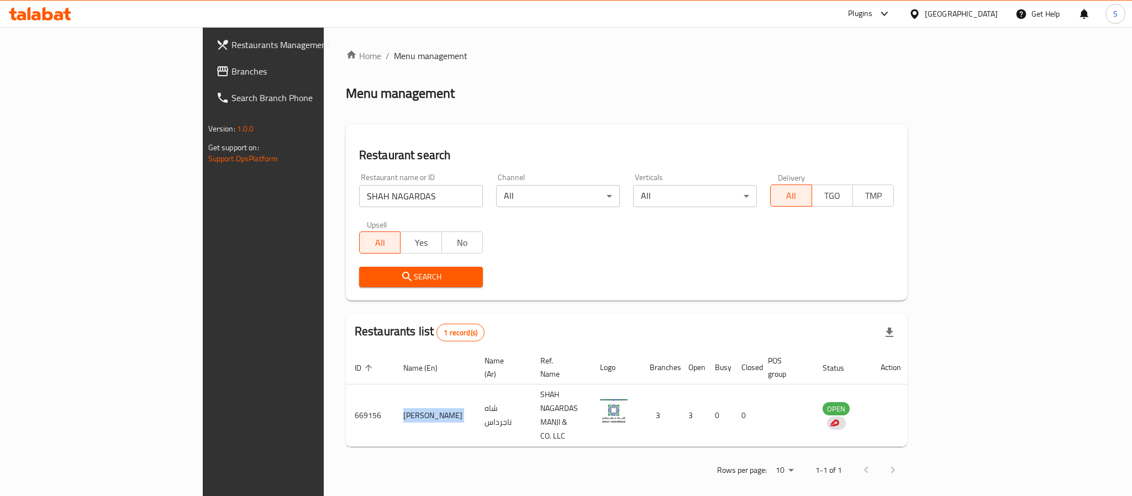
copy td "[PERSON_NAME]"
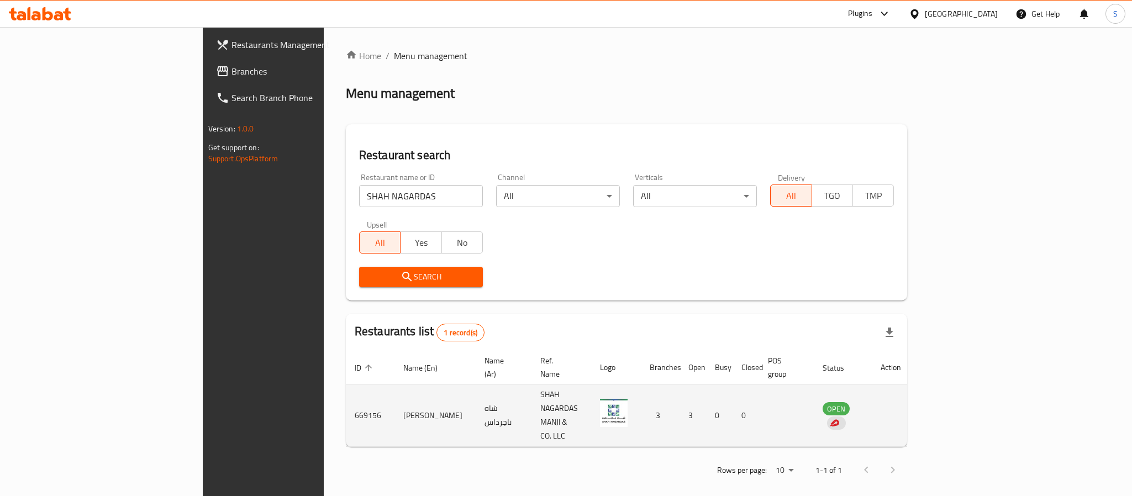
click at [346, 395] on td "669156" at bounding box center [370, 415] width 49 height 62
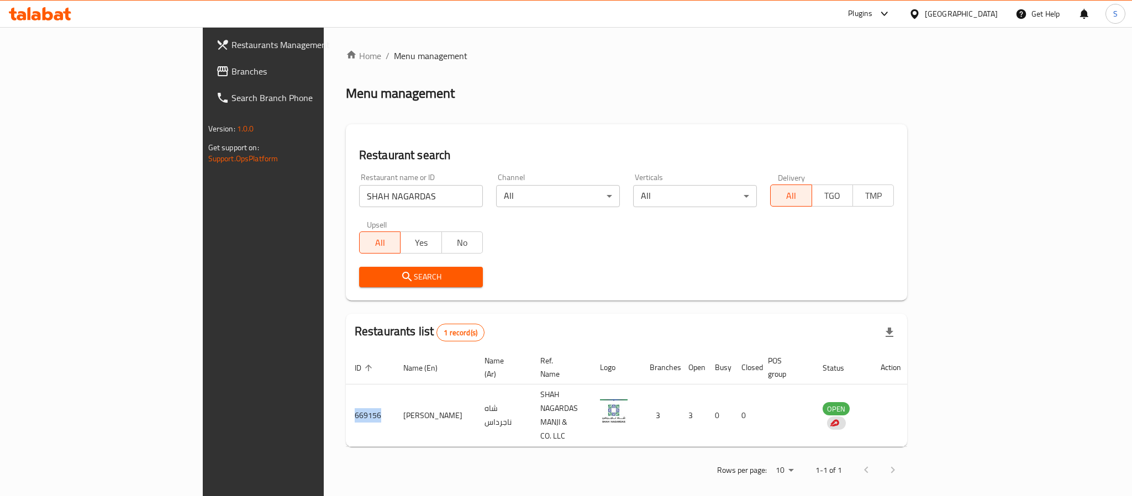
copy td "669156"
click at [231, 65] on span "Branches" at bounding box center [306, 71] width 151 height 13
